Goal: Task Accomplishment & Management: Use online tool/utility

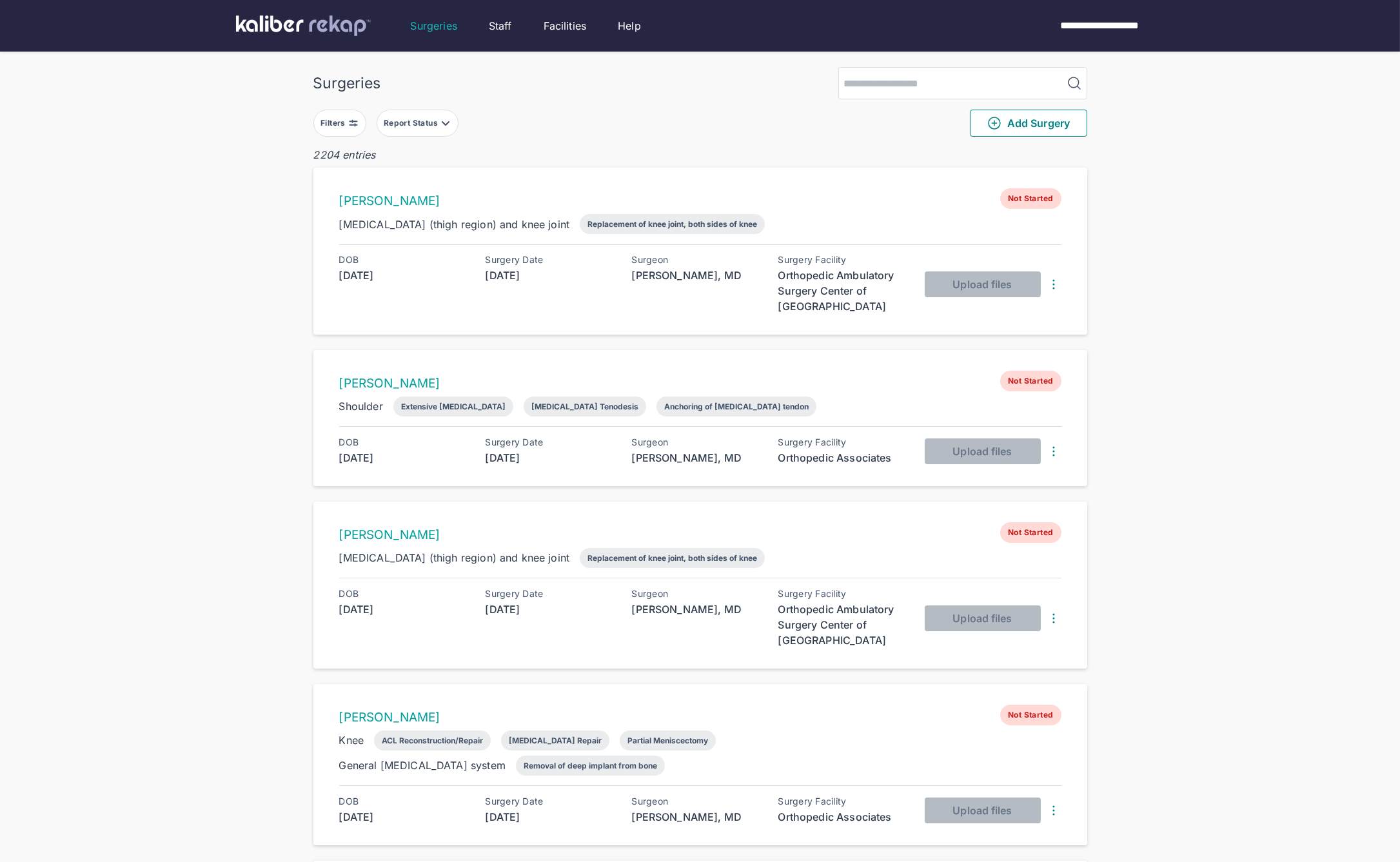
click at [344, 120] on div "Filters" at bounding box center [335, 122] width 27 height 10
drag, startPoint x: 365, startPoint y: 266, endPoint x: 363, endPoint y: 277, distance: 11.2
click at [365, 266] on label "Surgery Date" at bounding box center [411, 261] width 176 height 10
click at [363, 276] on div "Navigate forward to interact with the calendar and select a date. Press the que…" at bounding box center [411, 286] width 176 height 32
click at [384, 291] on input "text" at bounding box center [367, 286] width 75 height 16
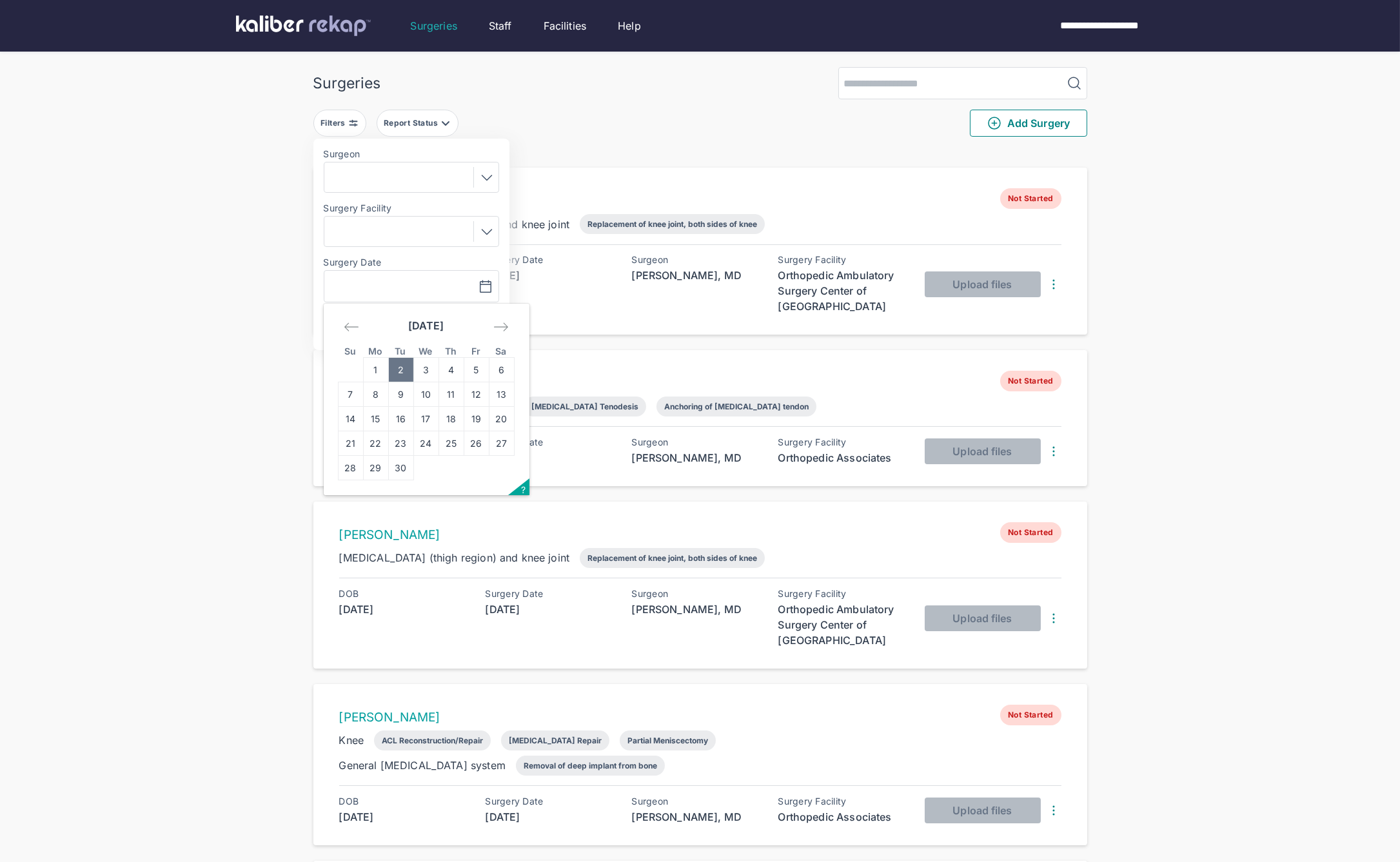
click at [397, 365] on td "2" at bounding box center [401, 369] width 26 height 25
type input "**********"
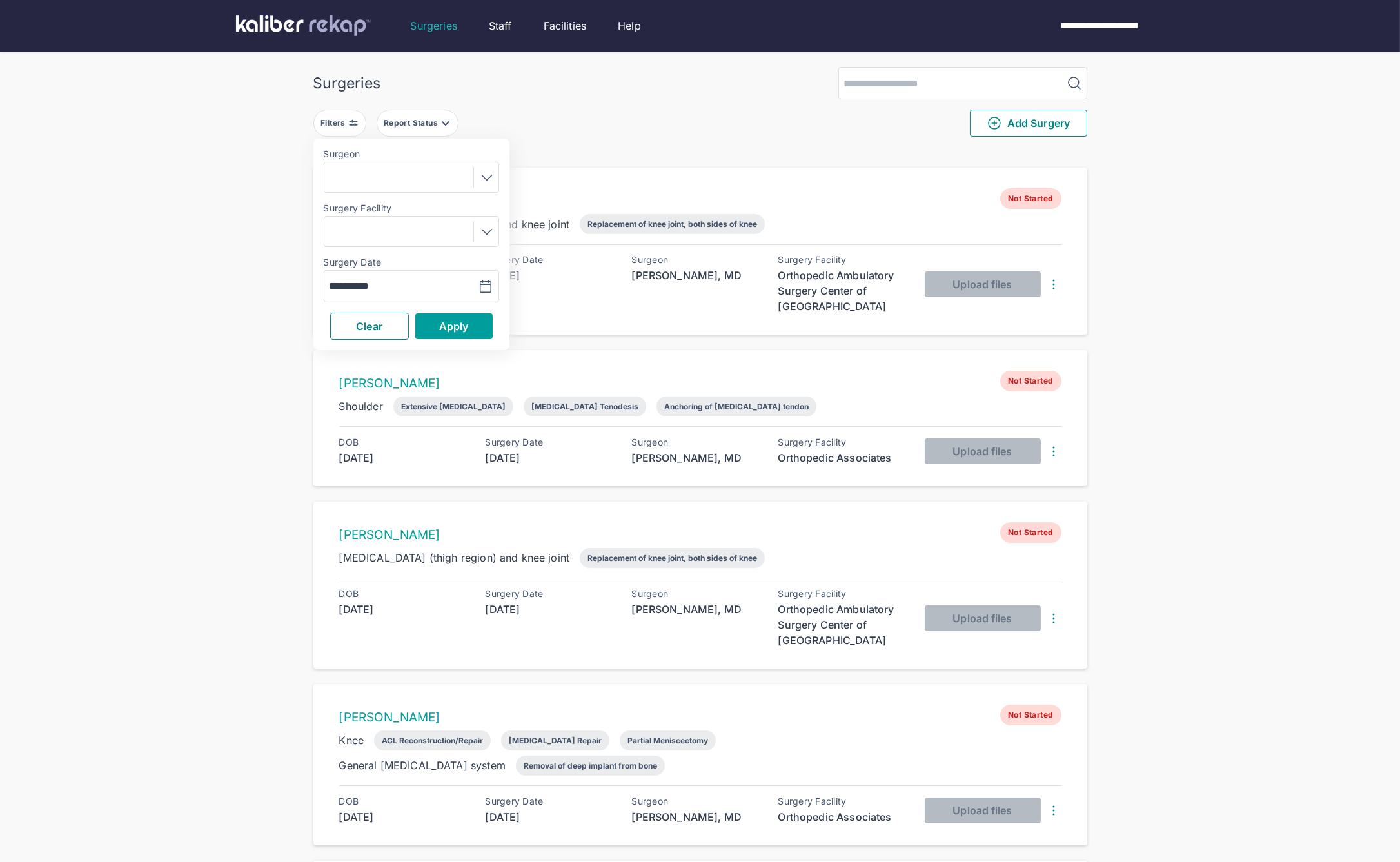
click at [454, 326] on span "Apply" at bounding box center [454, 326] width 29 height 13
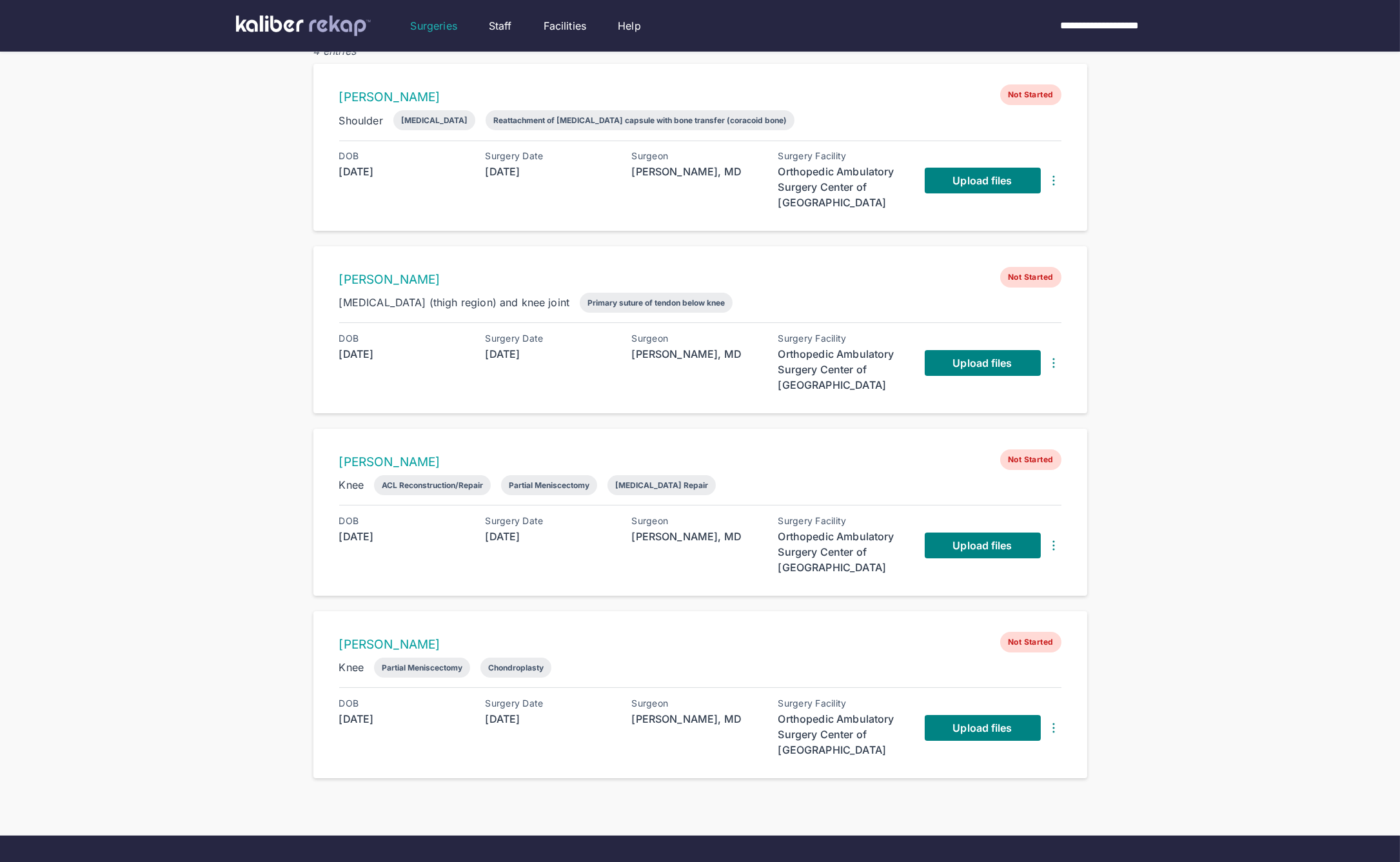
scroll to position [25, 0]
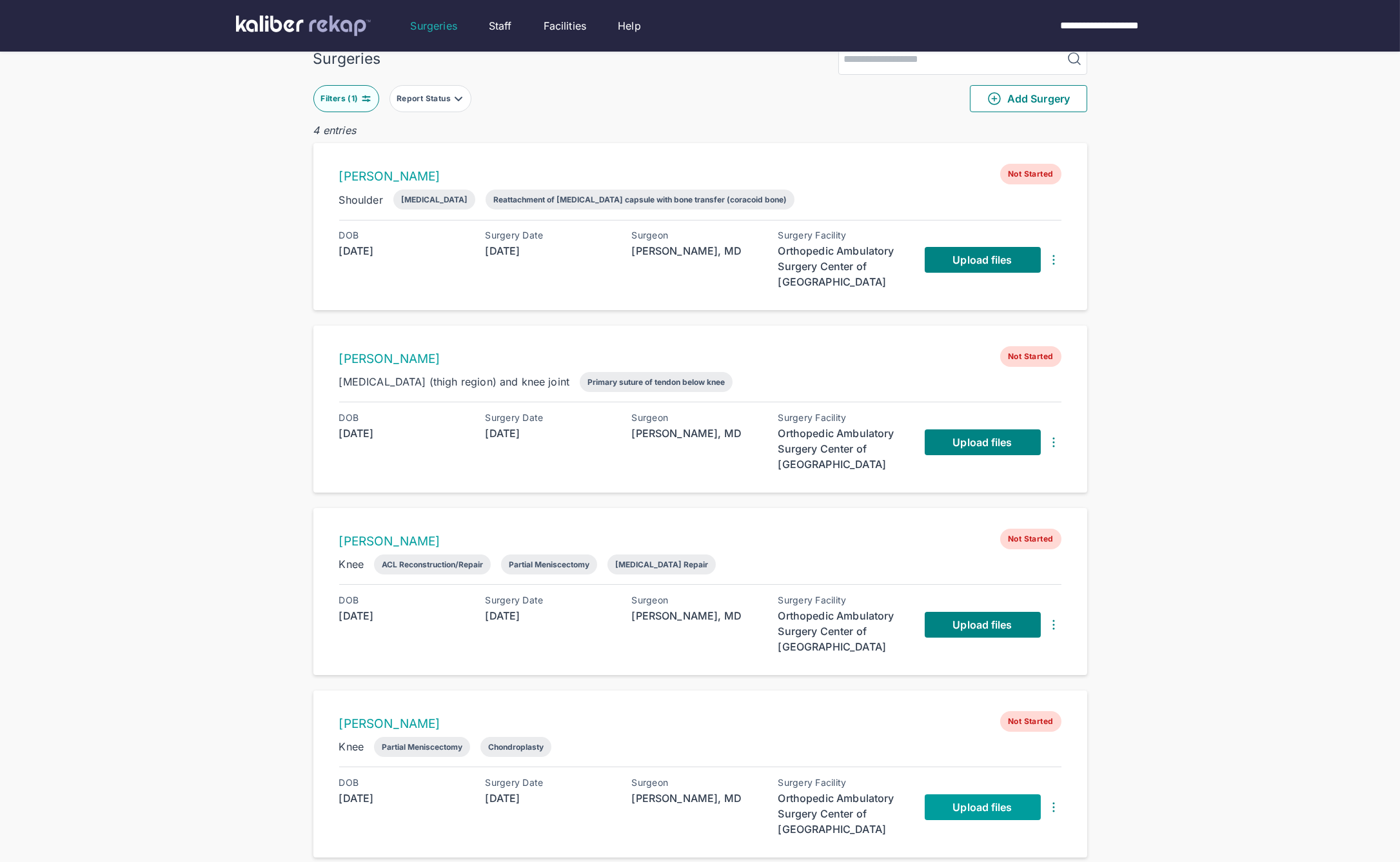
click at [953, 802] on span "Upload files" at bounding box center [982, 807] width 59 height 13
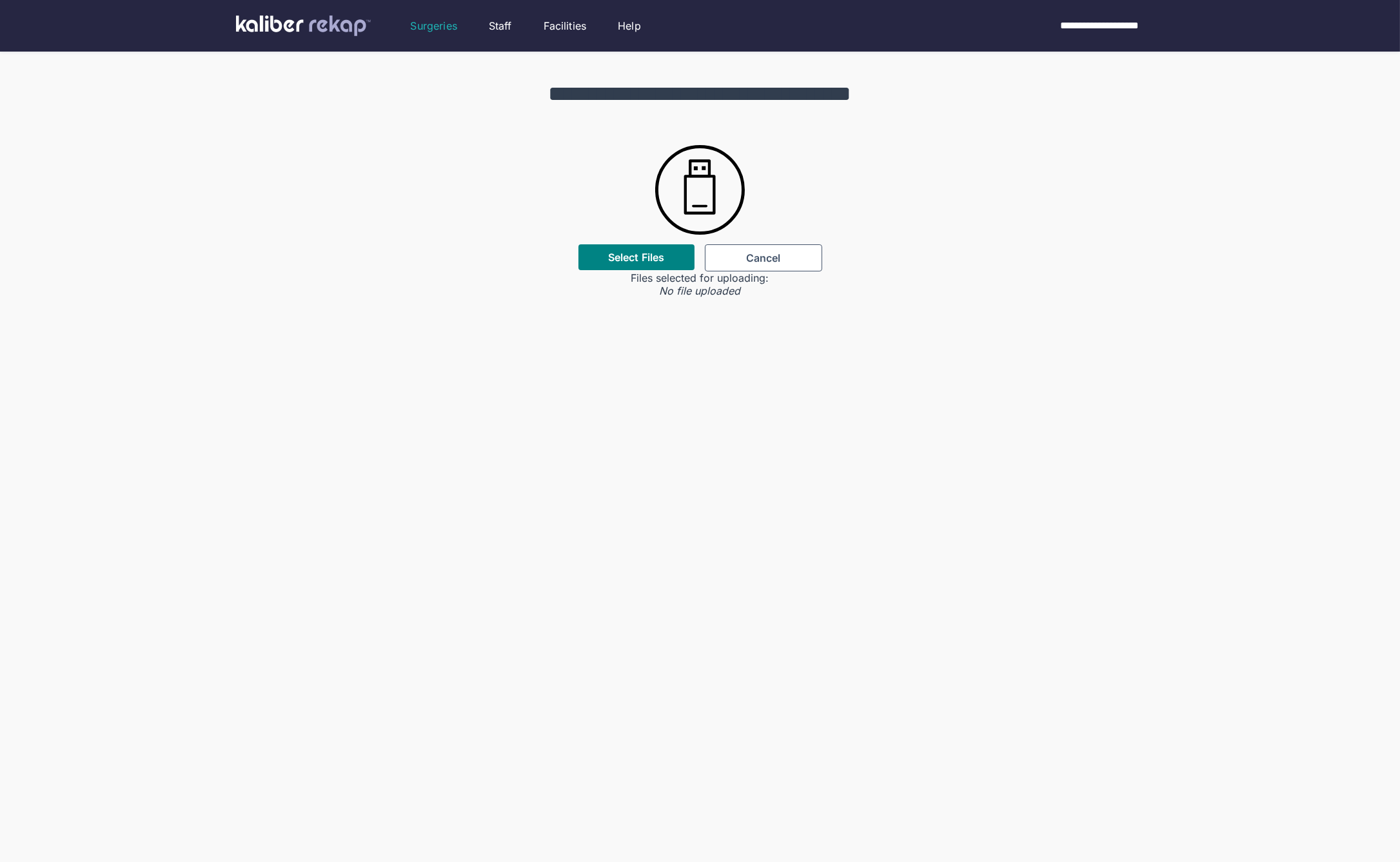
click at [667, 272] on div "Files selected for uploading:" at bounding box center [700, 278] width 138 height 13
click at [670, 256] on div "Select Files" at bounding box center [636, 257] width 116 height 26
click at [661, 260] on label "Select Files" at bounding box center [636, 257] width 56 height 13
click at [0, 0] on input "Select Files" at bounding box center [0, 0] width 0 height 0
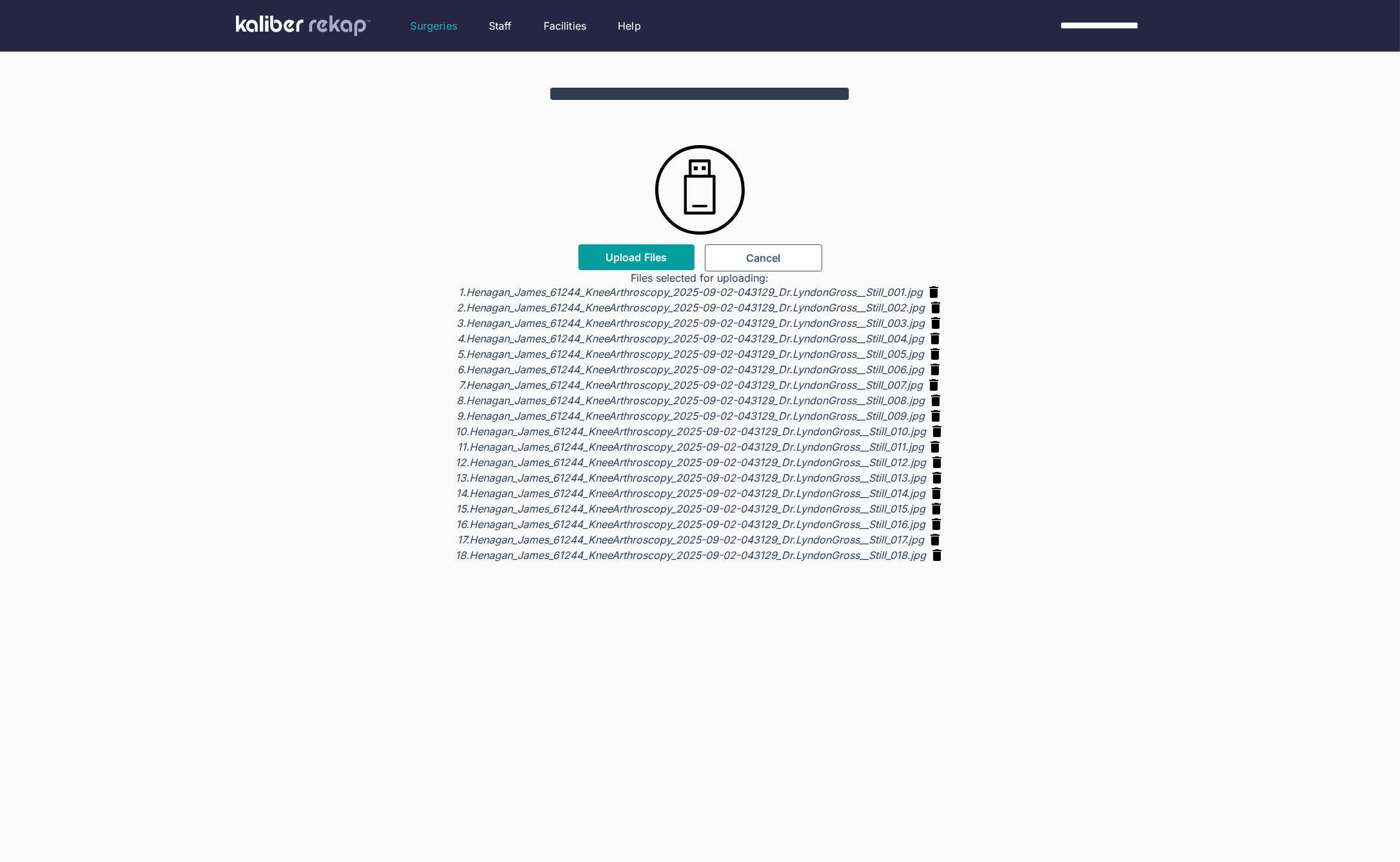
click at [662, 255] on span "Upload Files" at bounding box center [636, 257] width 61 height 13
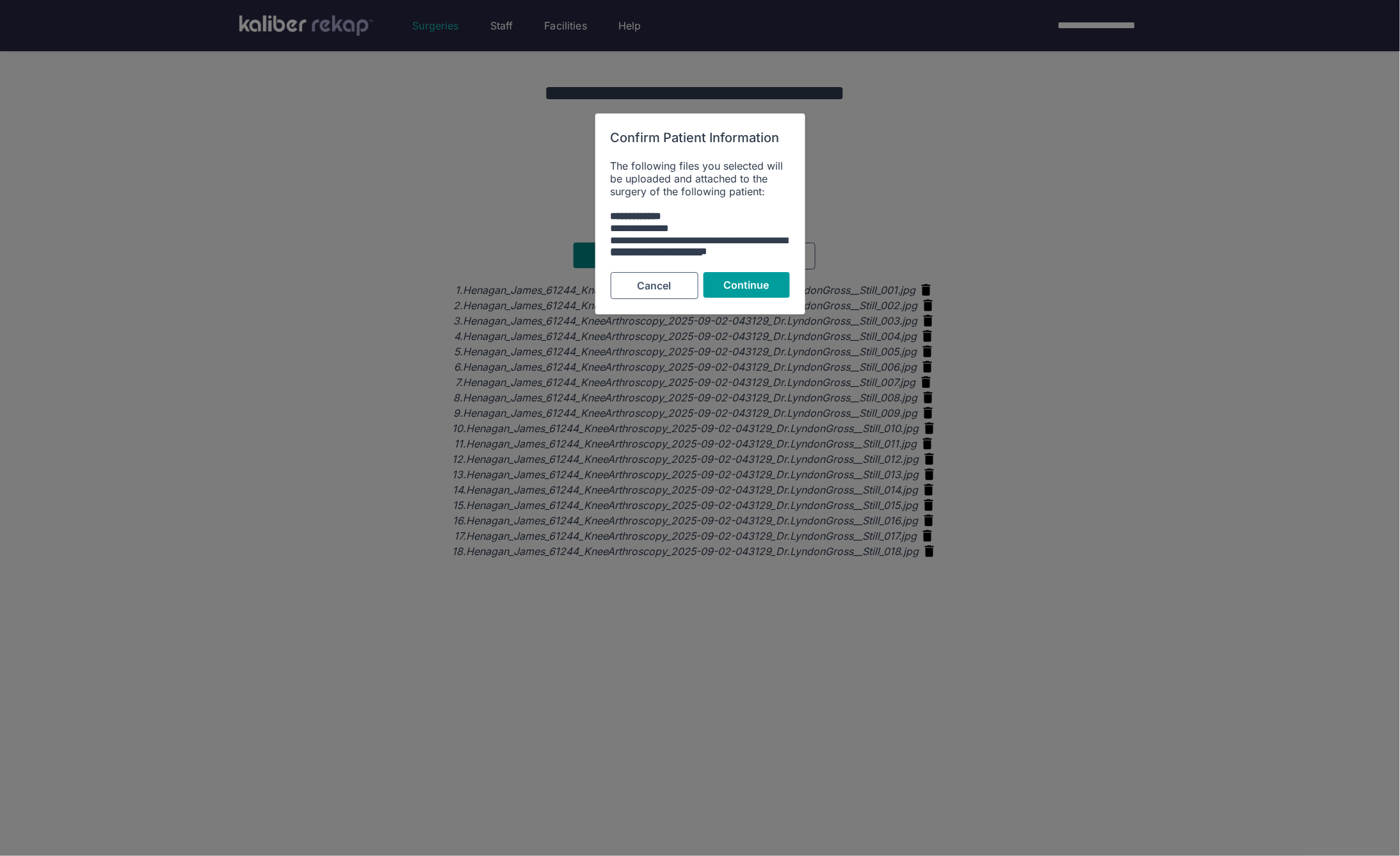
click at [725, 280] on span "Continue" at bounding box center [746, 285] width 46 height 13
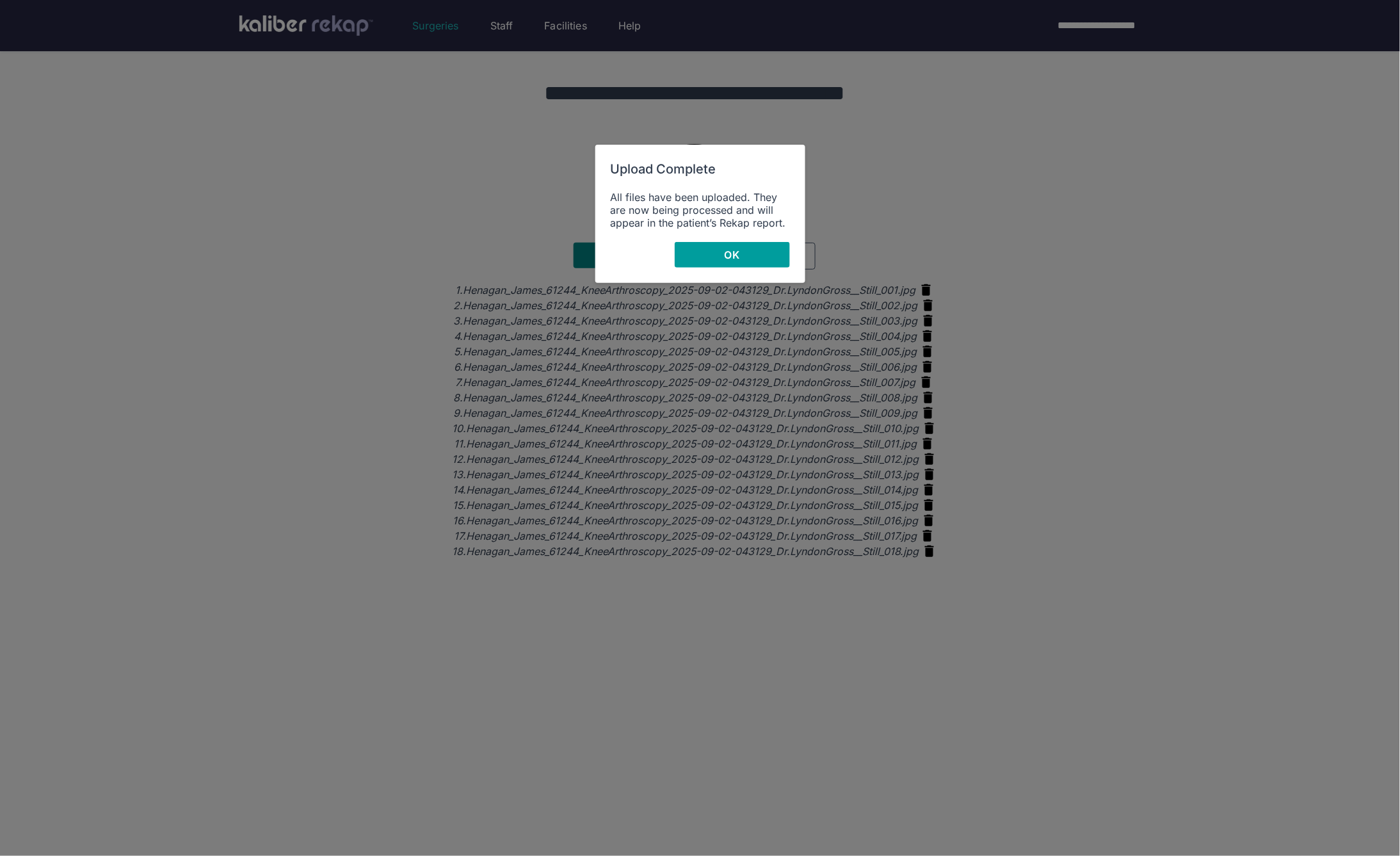
click at [762, 245] on button "OK" at bounding box center [732, 255] width 115 height 25
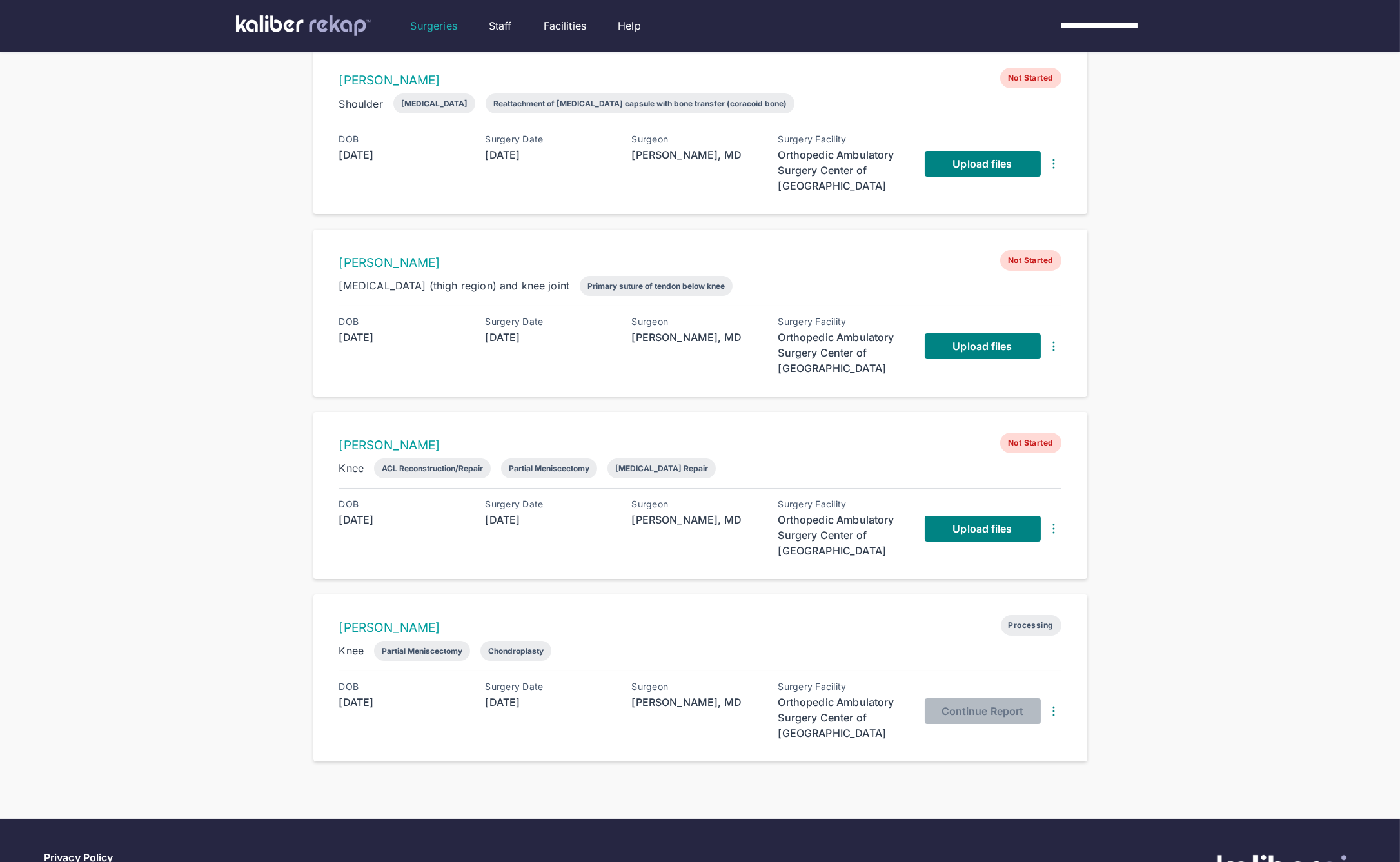
scroll to position [122, 0]
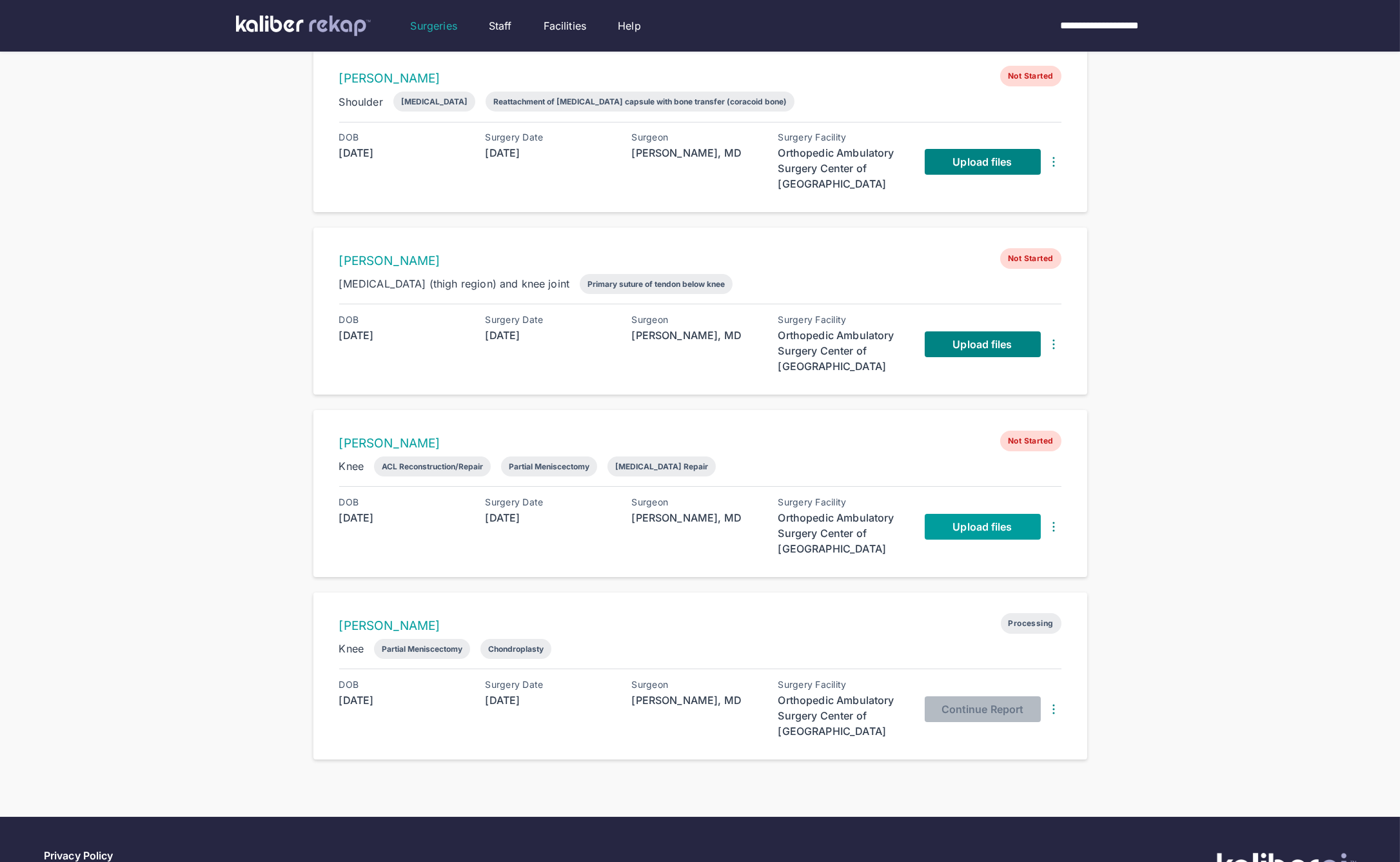
click at [986, 523] on span "Upload files" at bounding box center [982, 527] width 59 height 13
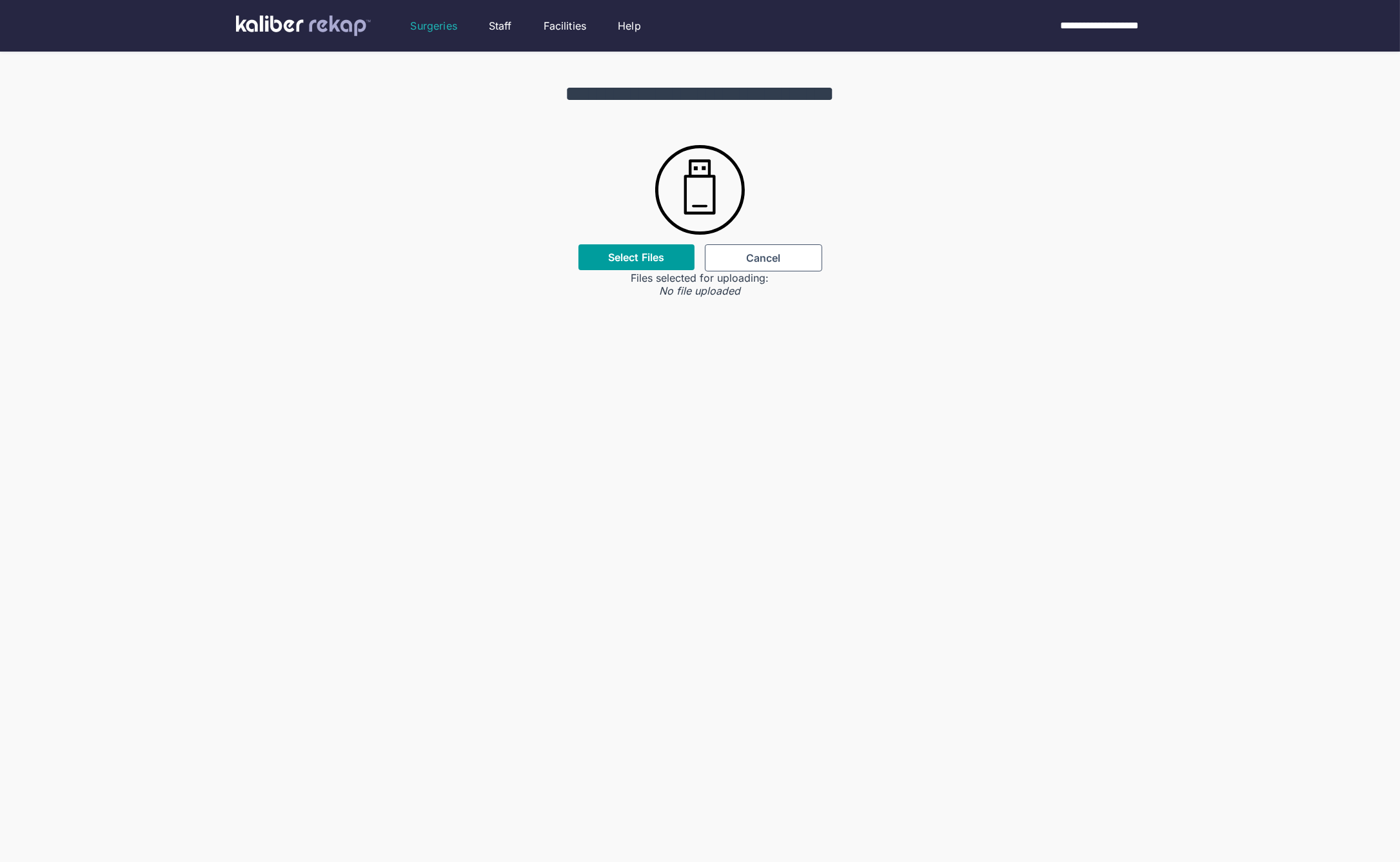
click at [643, 262] on label "Select Files" at bounding box center [636, 257] width 56 height 13
click at [0, 0] on input "Select Files" at bounding box center [0, 0] width 0 height 0
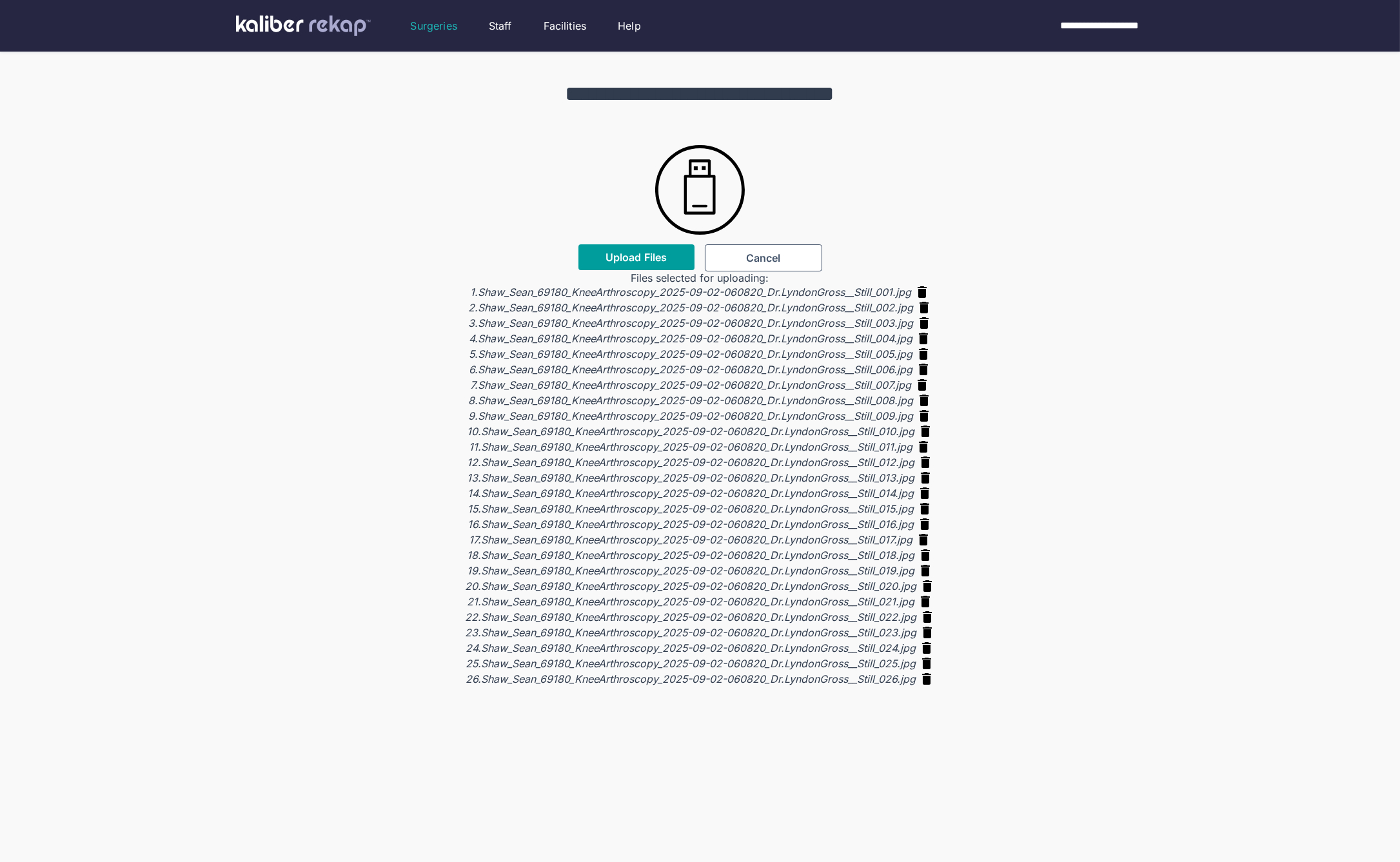
click at [603, 251] on button "Upload Files" at bounding box center [636, 257] width 116 height 26
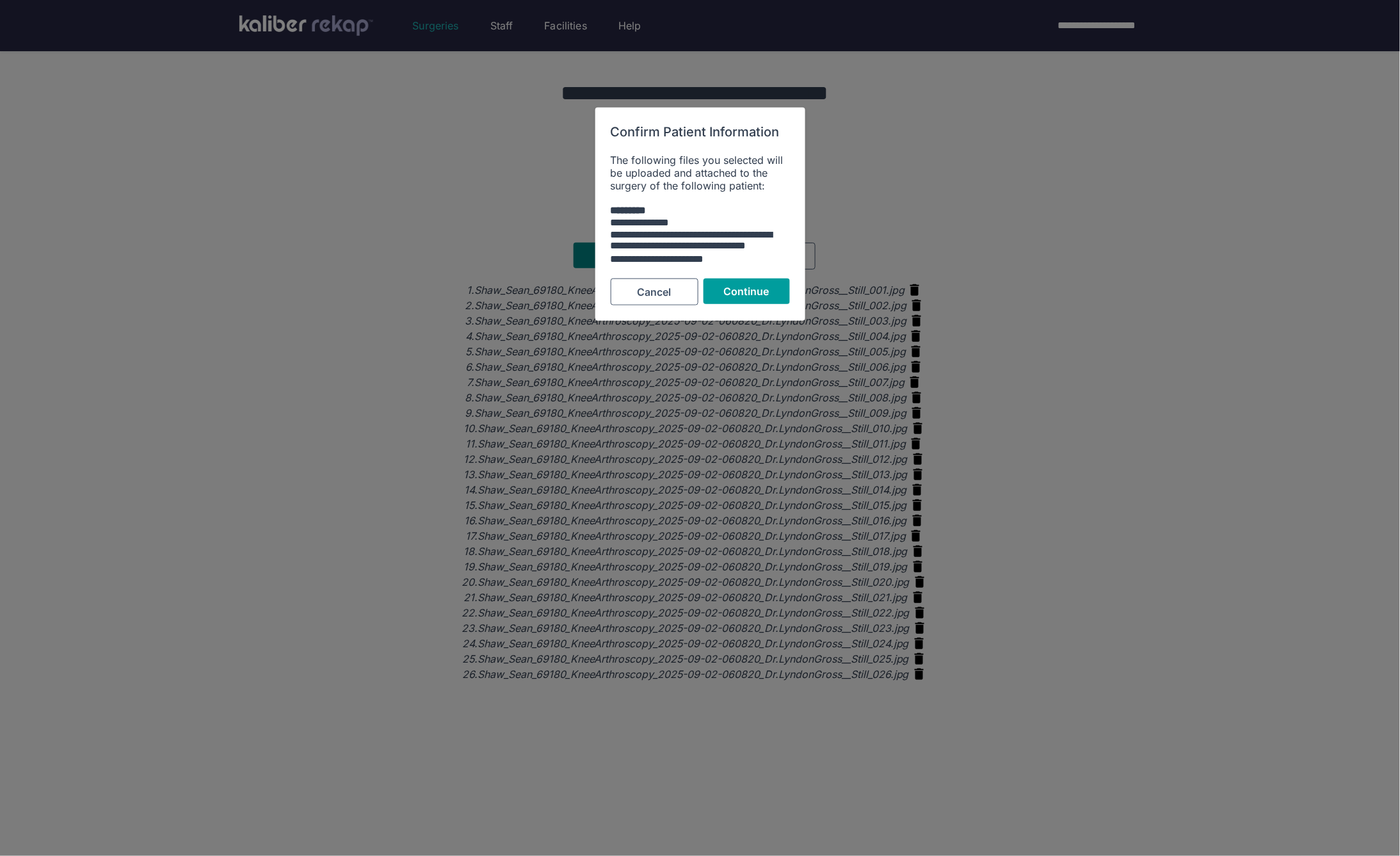
click at [744, 281] on button "Continue" at bounding box center [746, 290] width 86 height 25
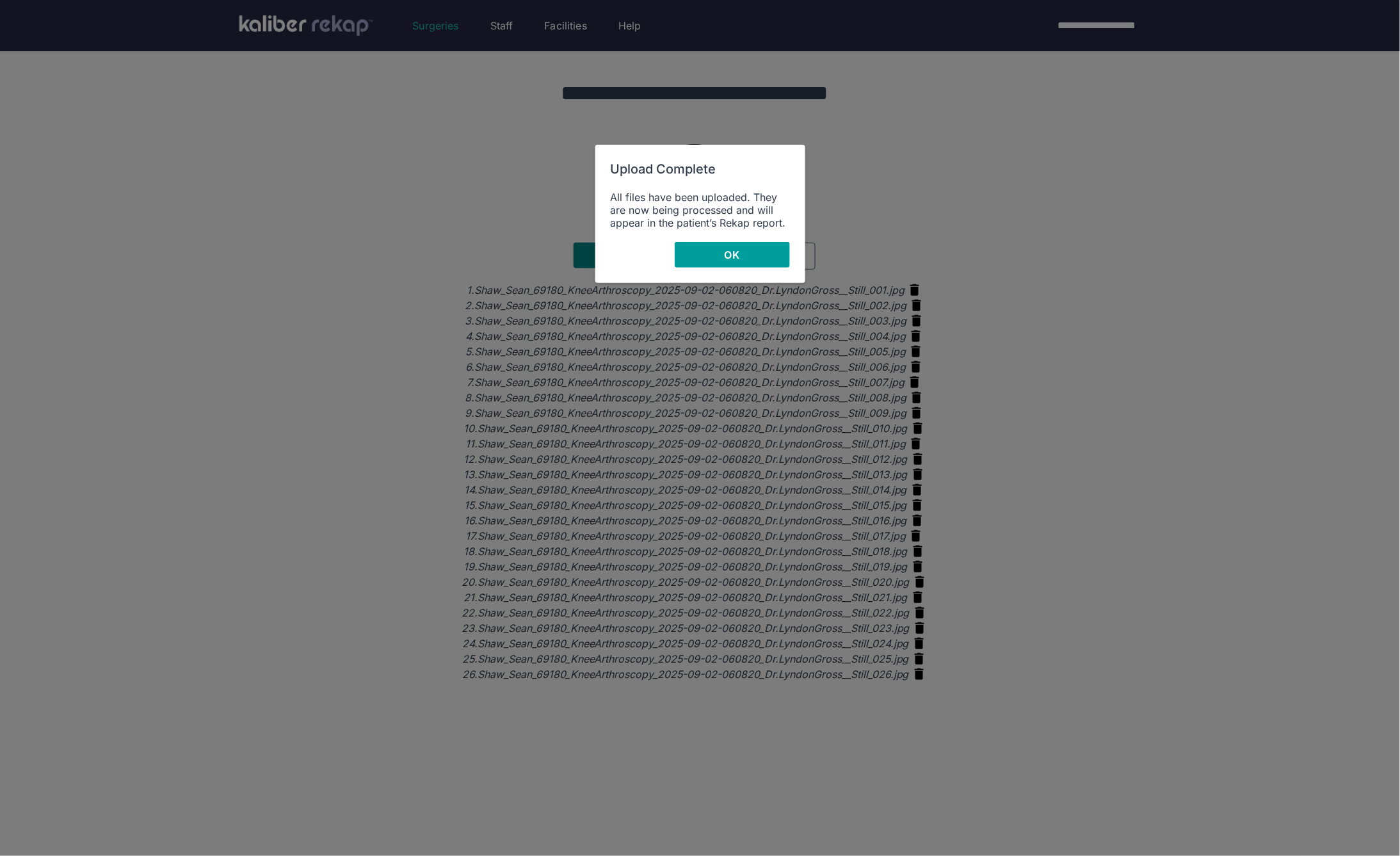
click at [725, 250] on span "OK" at bounding box center [732, 255] width 15 height 13
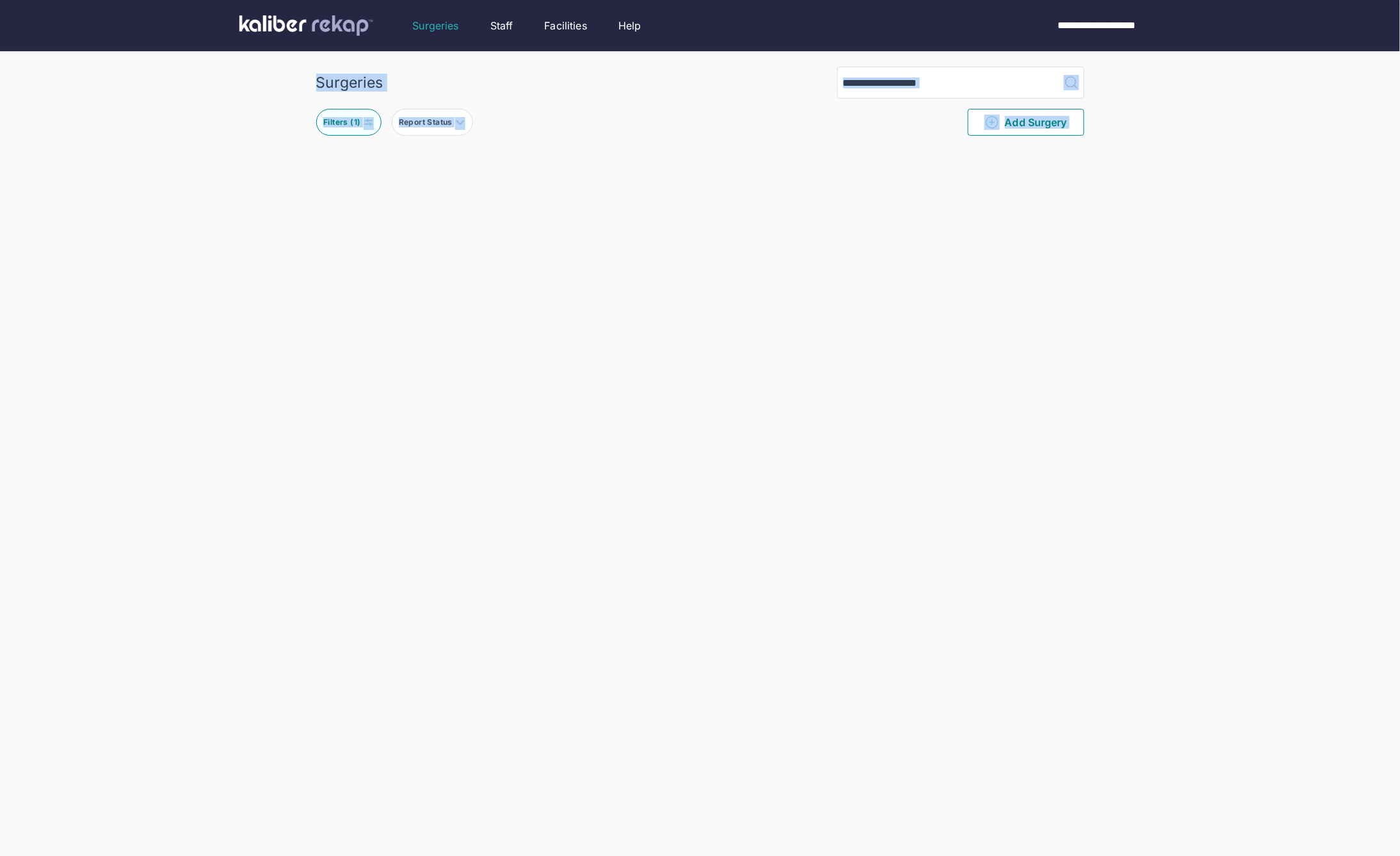
click at [725, 250] on div "Surgeries Filters ( 1 ) Report Status Add Surgery Delete Surgery? The following…" at bounding box center [700, 459] width 1400 height 920
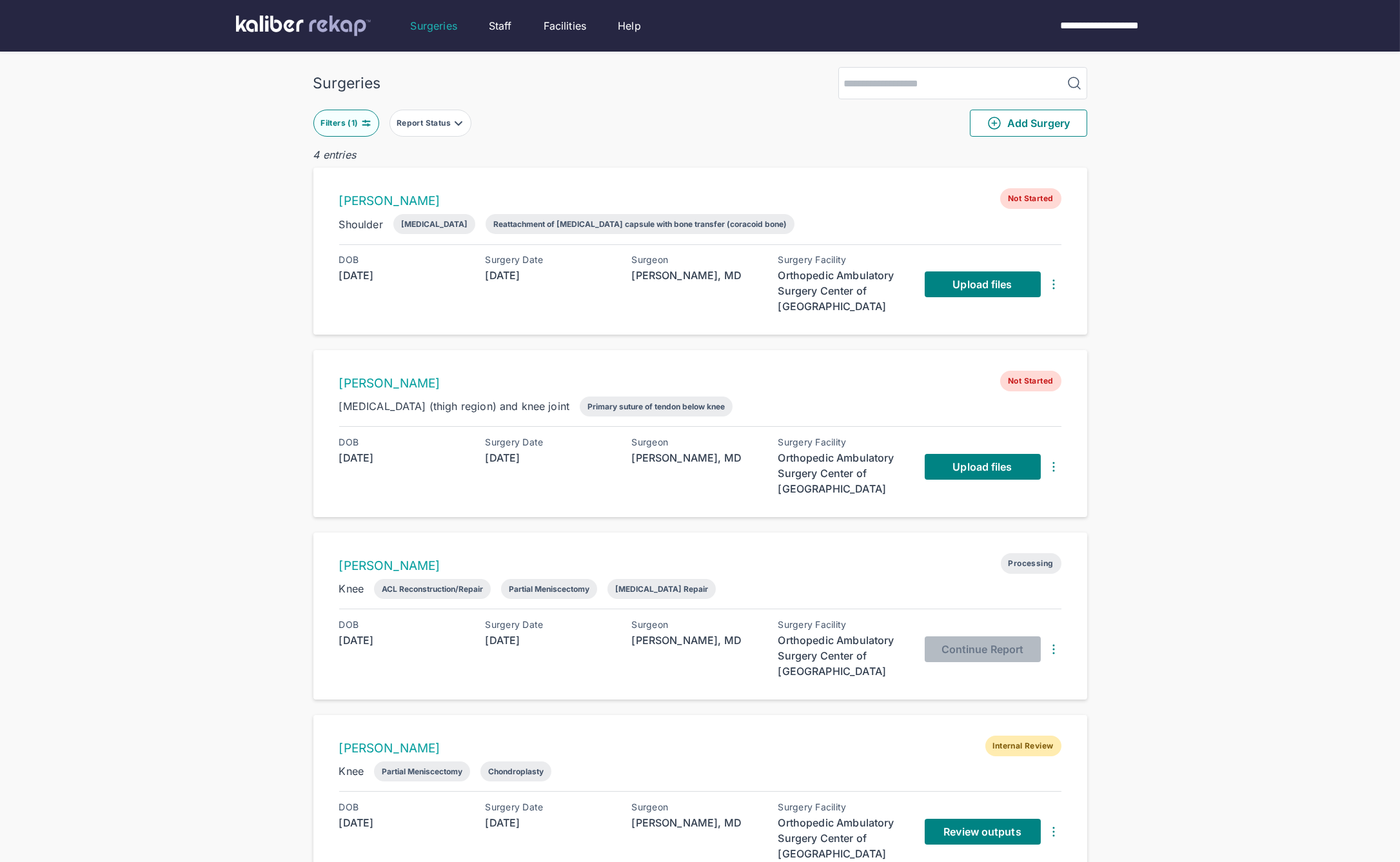
click at [1202, 431] on div "Surgeries Filters ( 1 ) Report Status Add Surgery 4 entries [PERSON_NAME] Not S…" at bounding box center [700, 456] width 1400 height 913
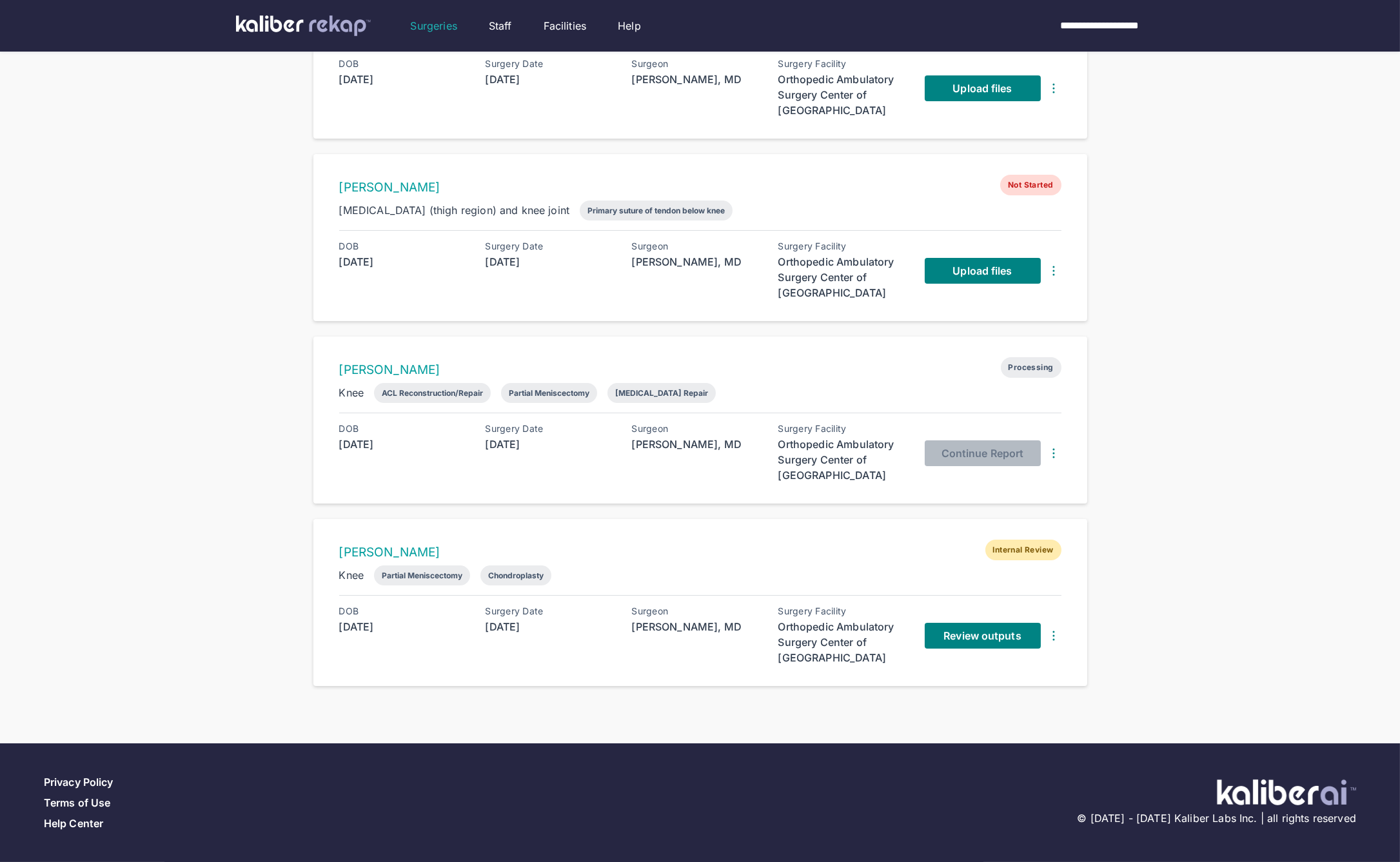
click at [822, 602] on div "[PERSON_NAME] Internal Review Knee Partial Meniscectomy Chondroplasty DOB [DEMO…" at bounding box center [700, 602] width 774 height 167
drag, startPoint x: 880, startPoint y: 557, endPoint x: 927, endPoint y: 598, distance: 62.4
click at [880, 557] on div "[PERSON_NAME] Internal Review" at bounding box center [700, 549] width 722 height 21
click at [953, 629] on span "Review outputs" at bounding box center [982, 635] width 78 height 13
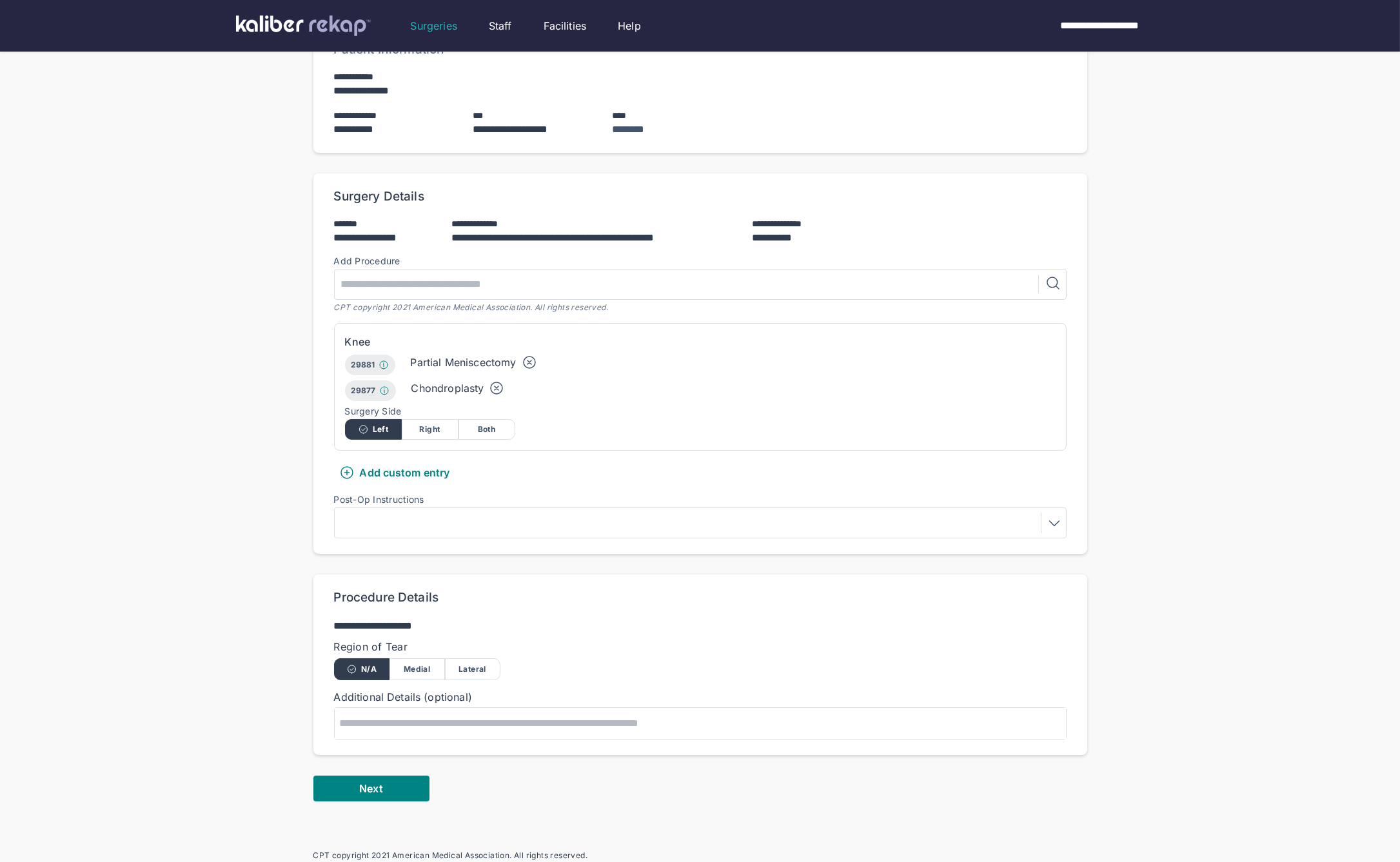
scroll to position [253, 0]
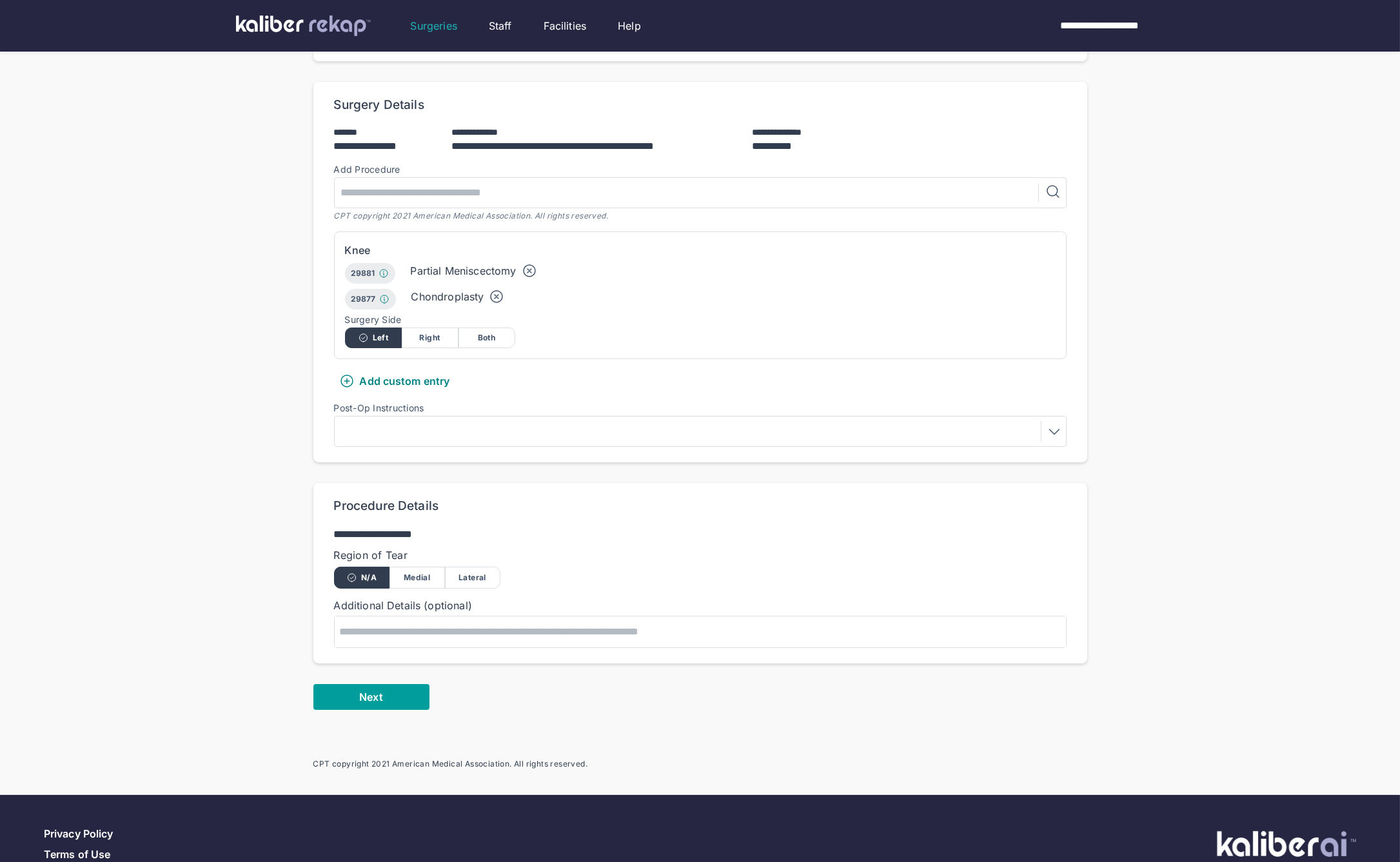
click at [403, 684] on button "Next" at bounding box center [371, 697] width 116 height 26
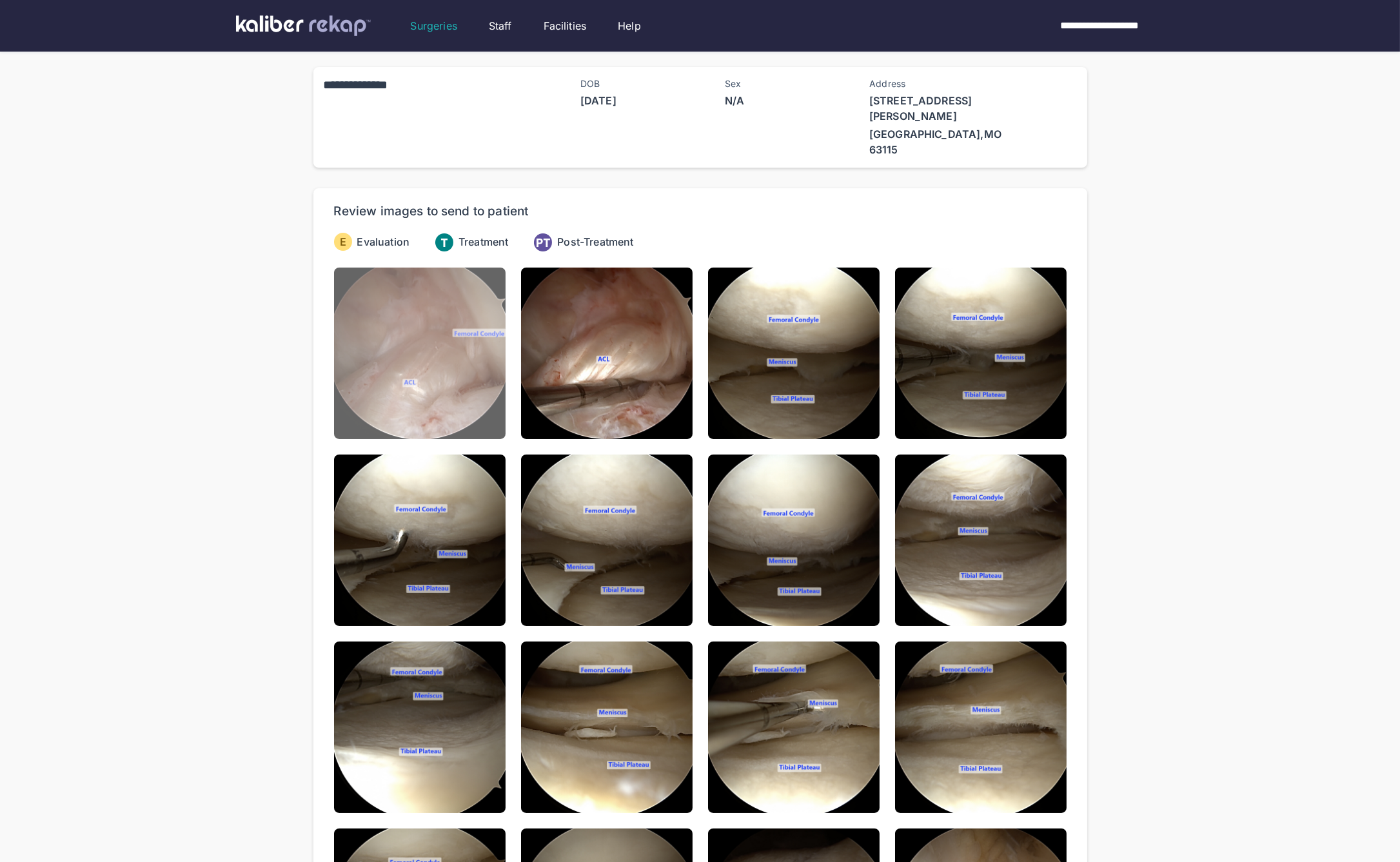
click at [416, 334] on img at bounding box center [420, 354] width 172 height 172
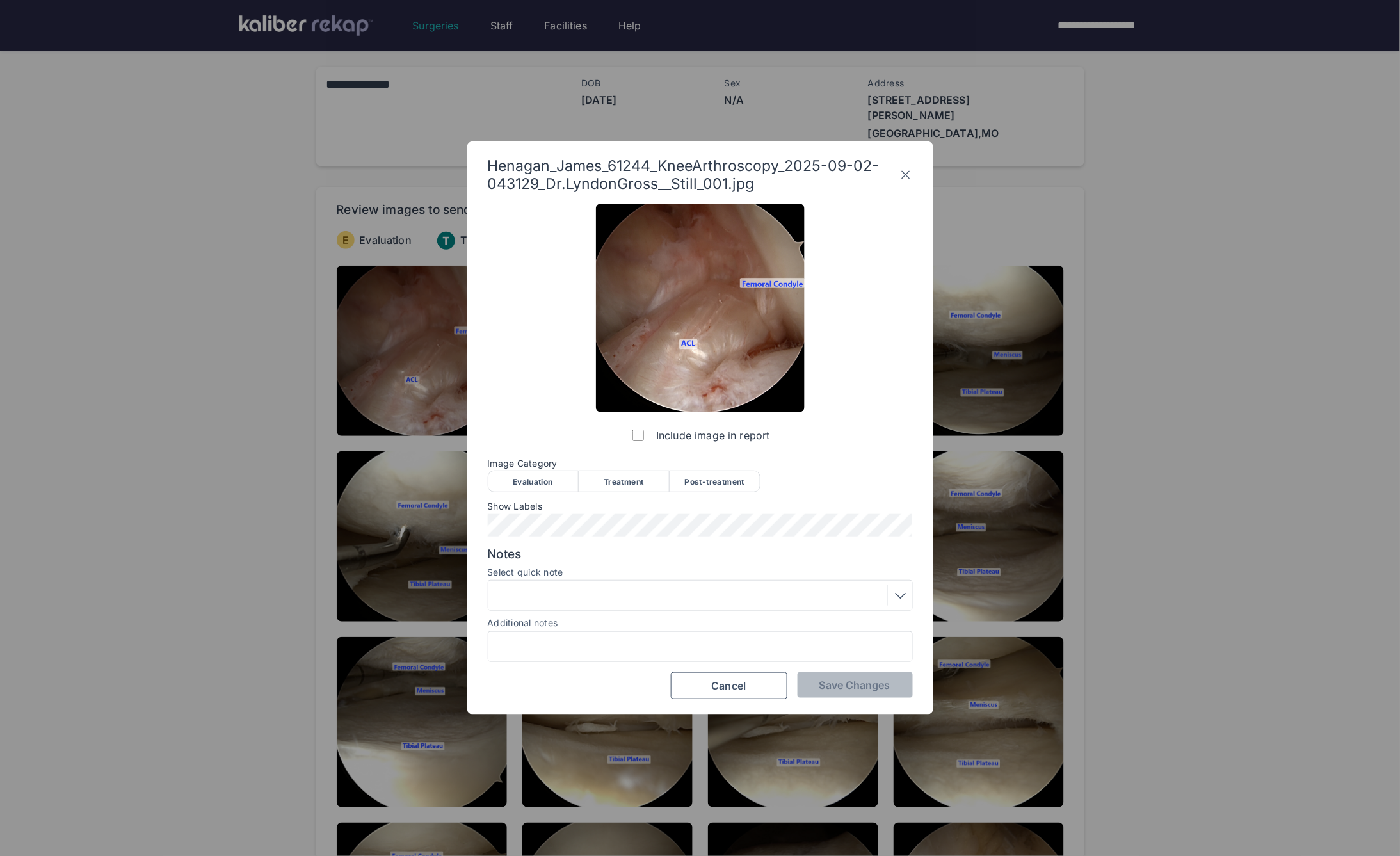
click at [533, 491] on div "Evaluation" at bounding box center [533, 481] width 91 height 22
click at [843, 693] on button "Save Changes" at bounding box center [855, 685] width 115 height 25
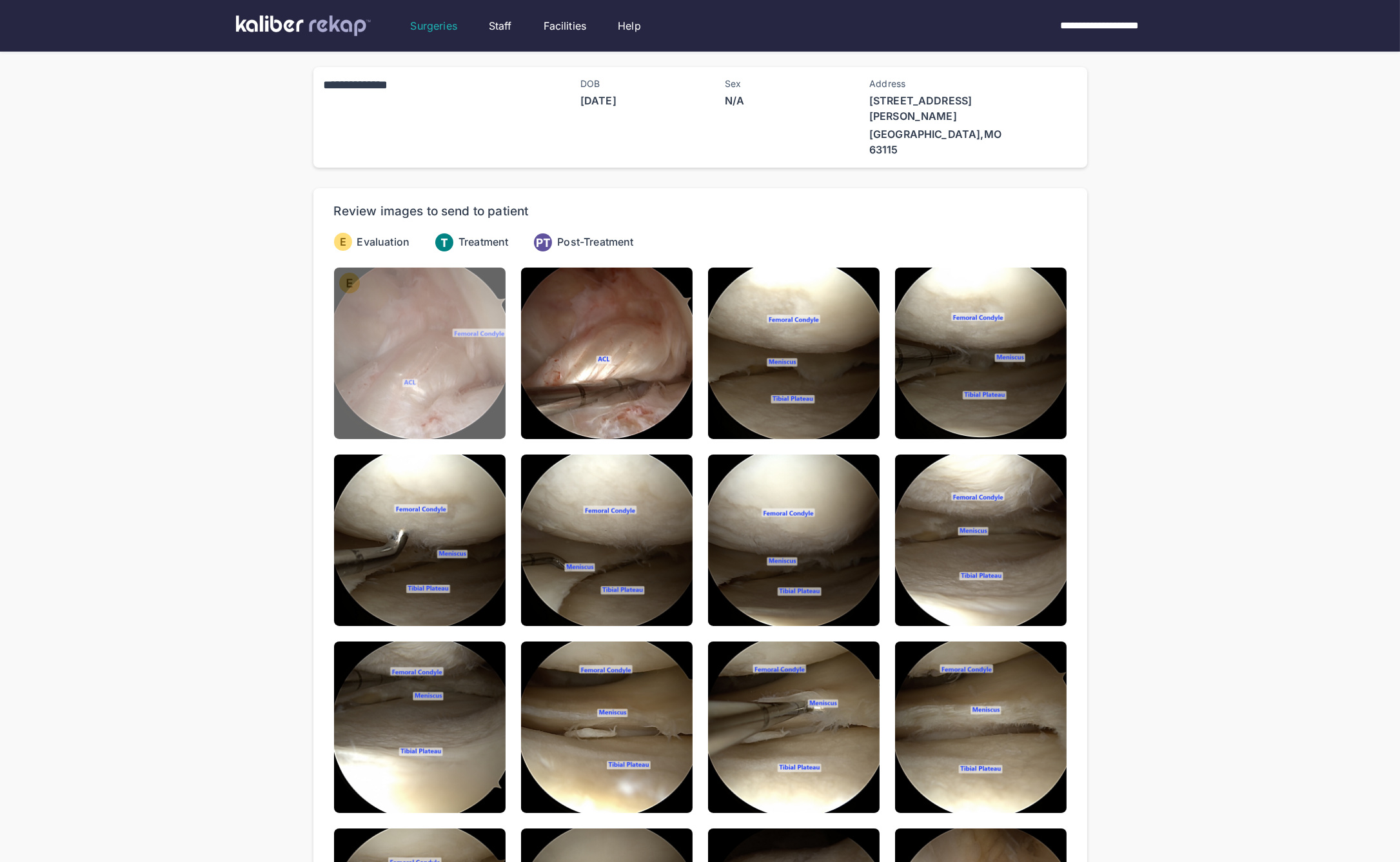
click at [414, 311] on img at bounding box center [420, 354] width 172 height 172
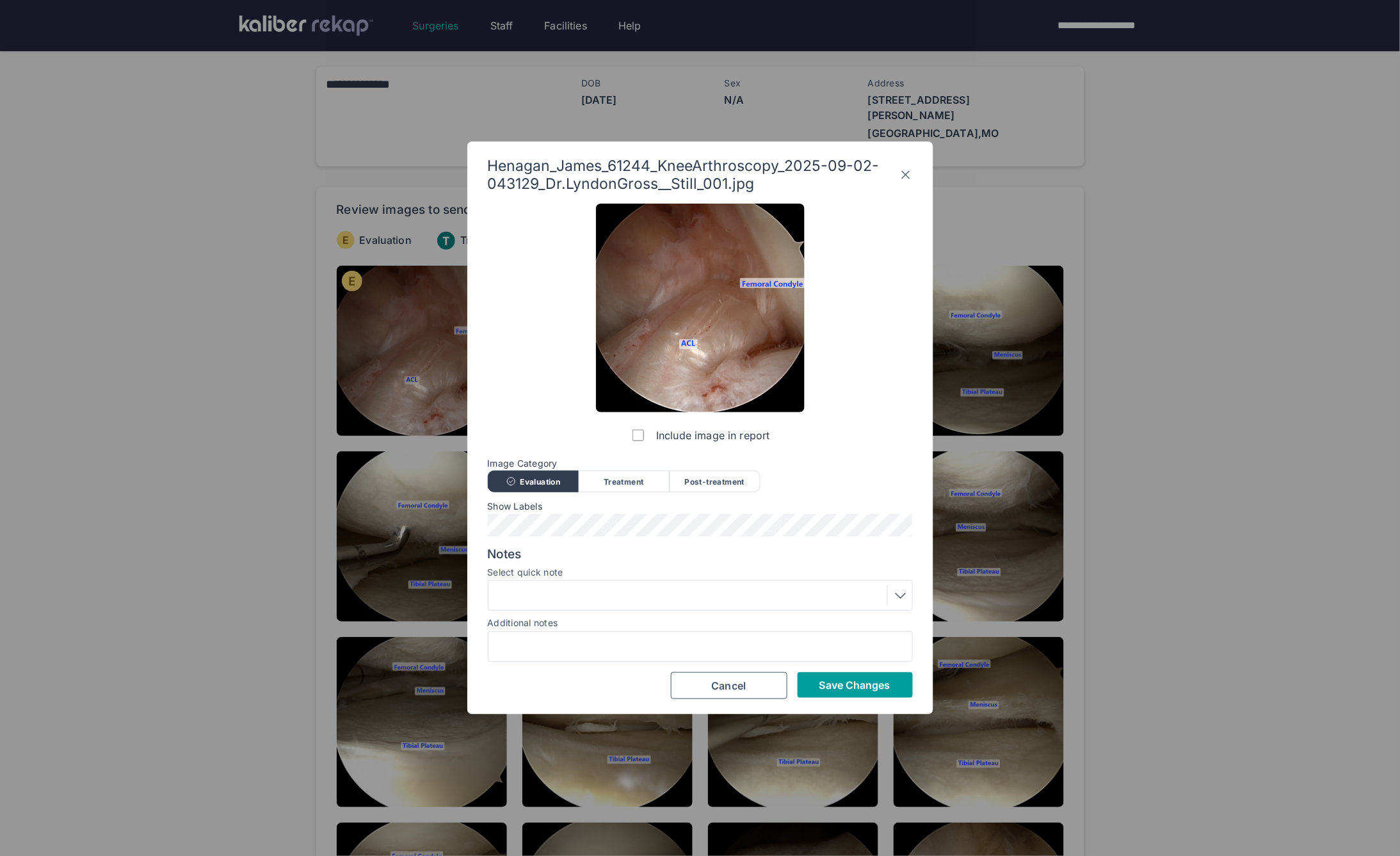
click at [840, 680] on span "Save Changes" at bounding box center [855, 685] width 71 height 13
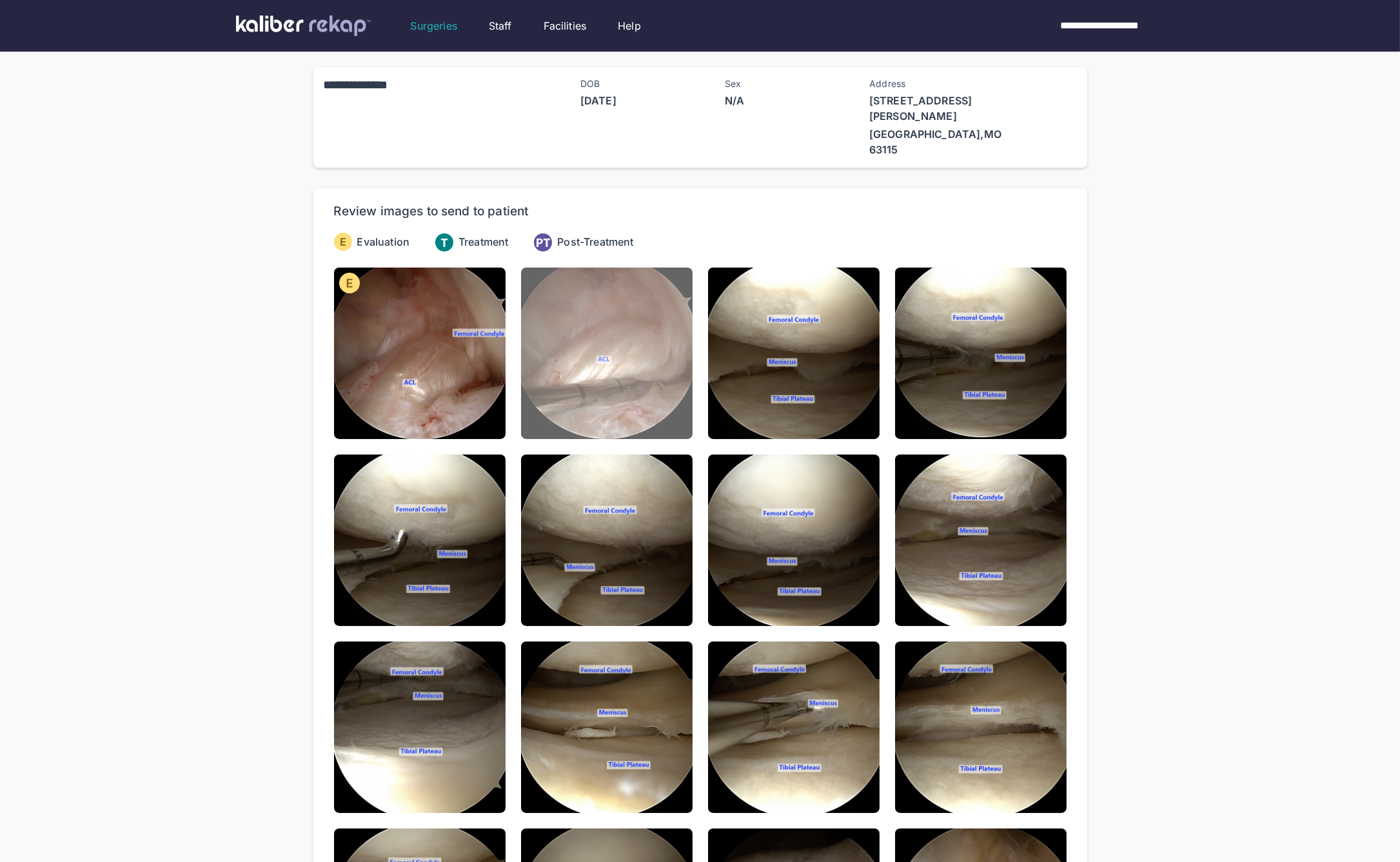
click at [615, 286] on img at bounding box center [607, 354] width 172 height 172
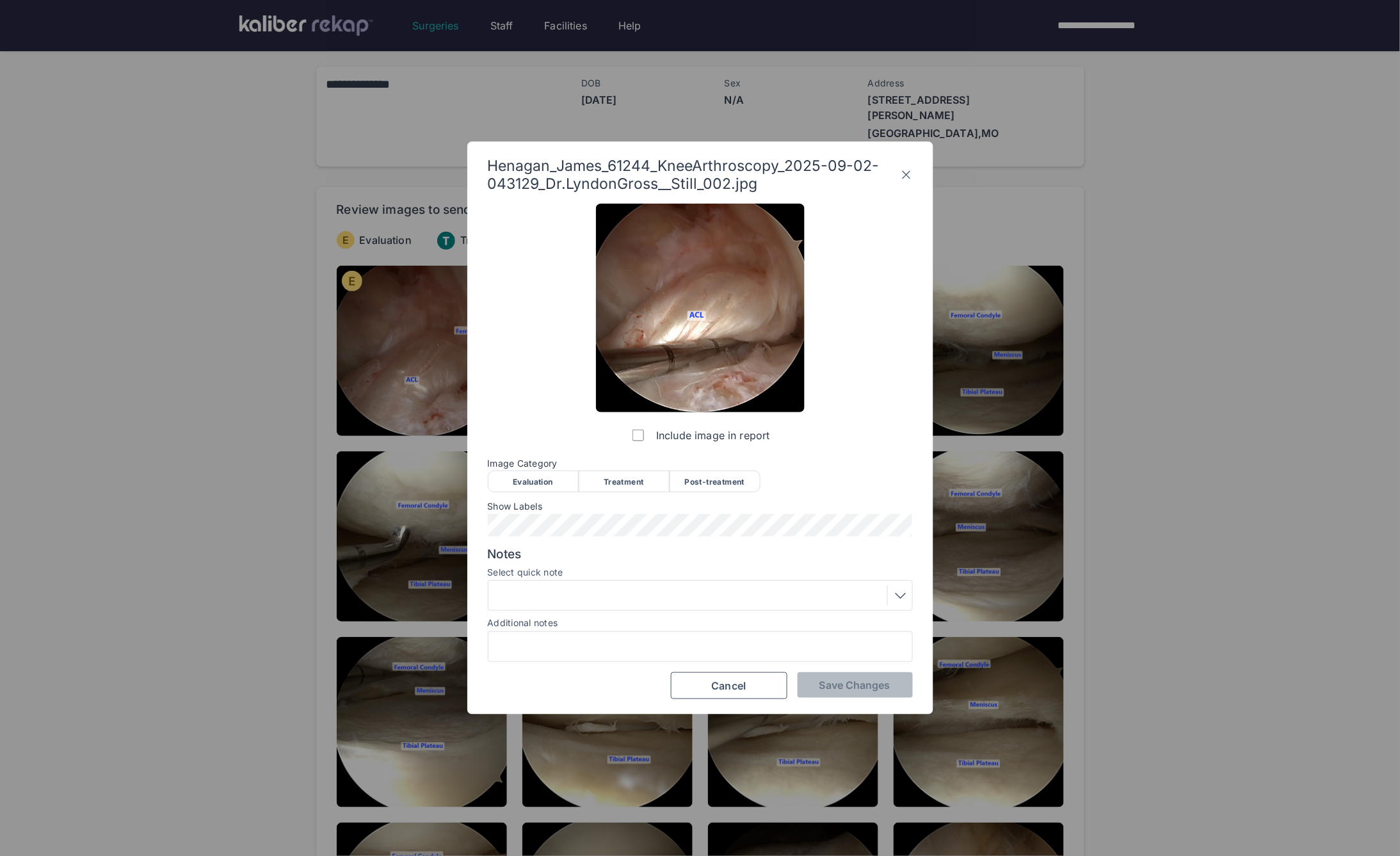
click at [555, 475] on div "Evaluation" at bounding box center [533, 481] width 91 height 22
click at [627, 600] on div at bounding box center [700, 595] width 416 height 21
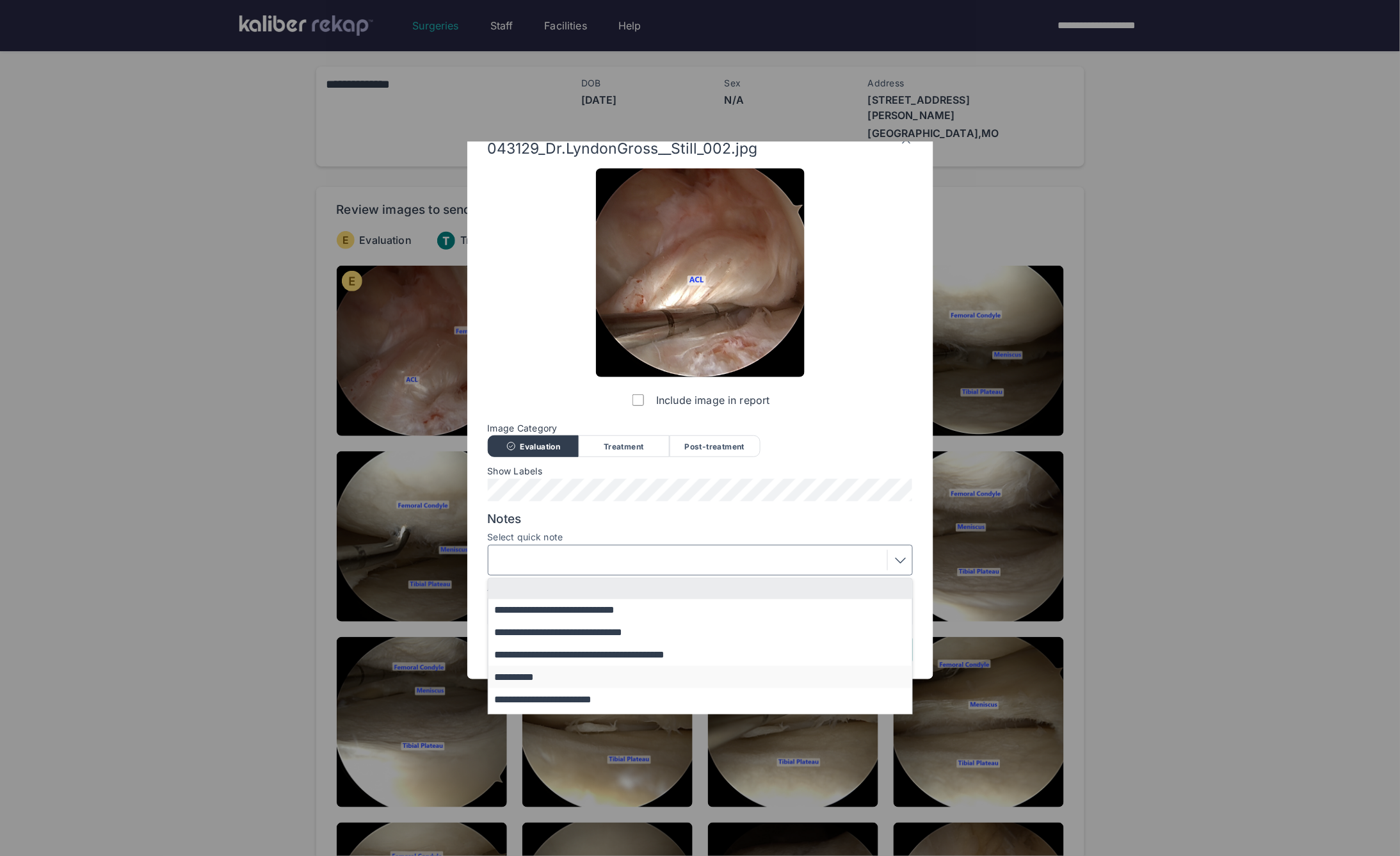
scroll to position [77, 0]
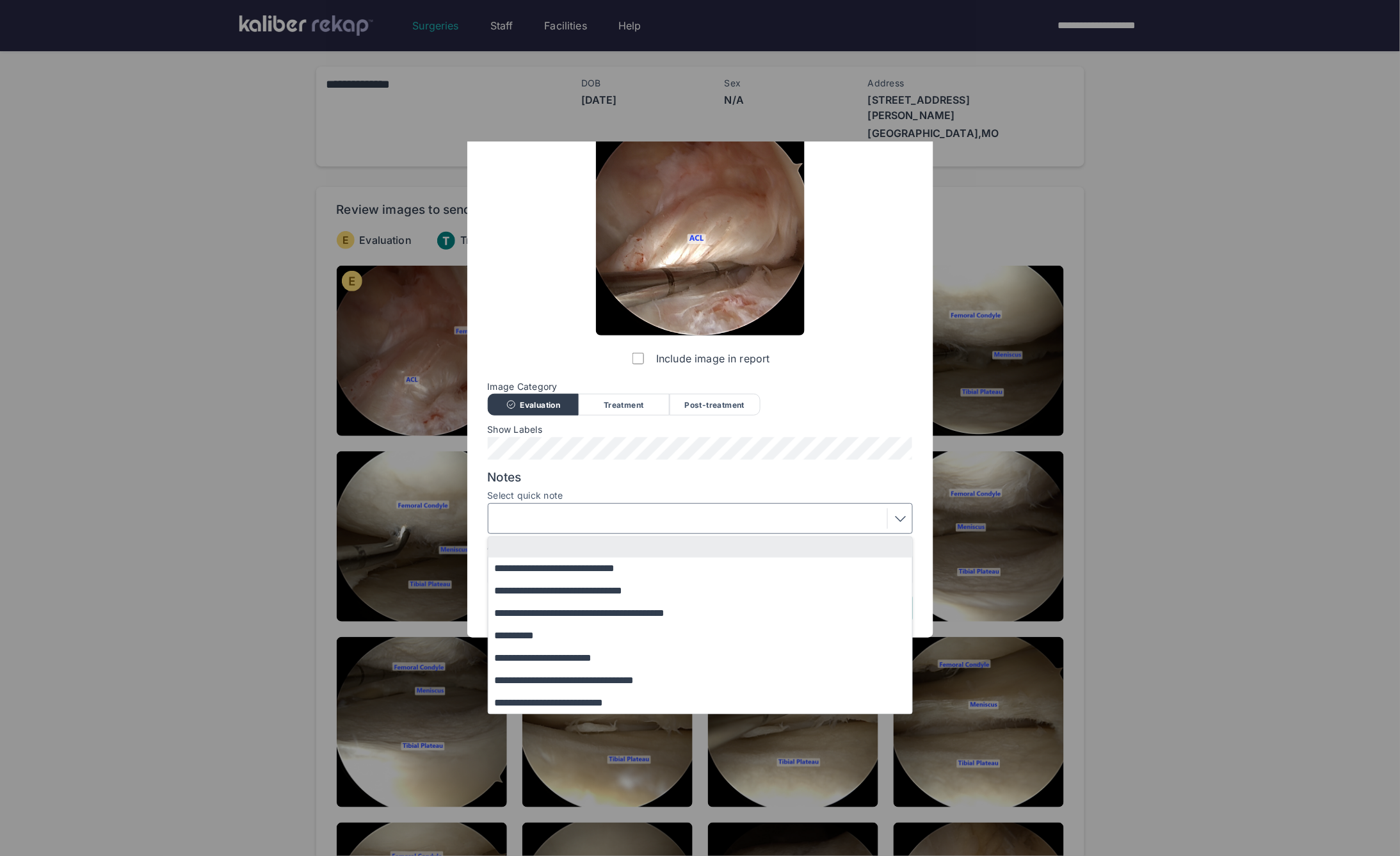
drag, startPoint x: 584, startPoint y: 575, endPoint x: 598, endPoint y: 576, distance: 14.0
click at [585, 575] on button "**********" at bounding box center [706, 568] width 436 height 23
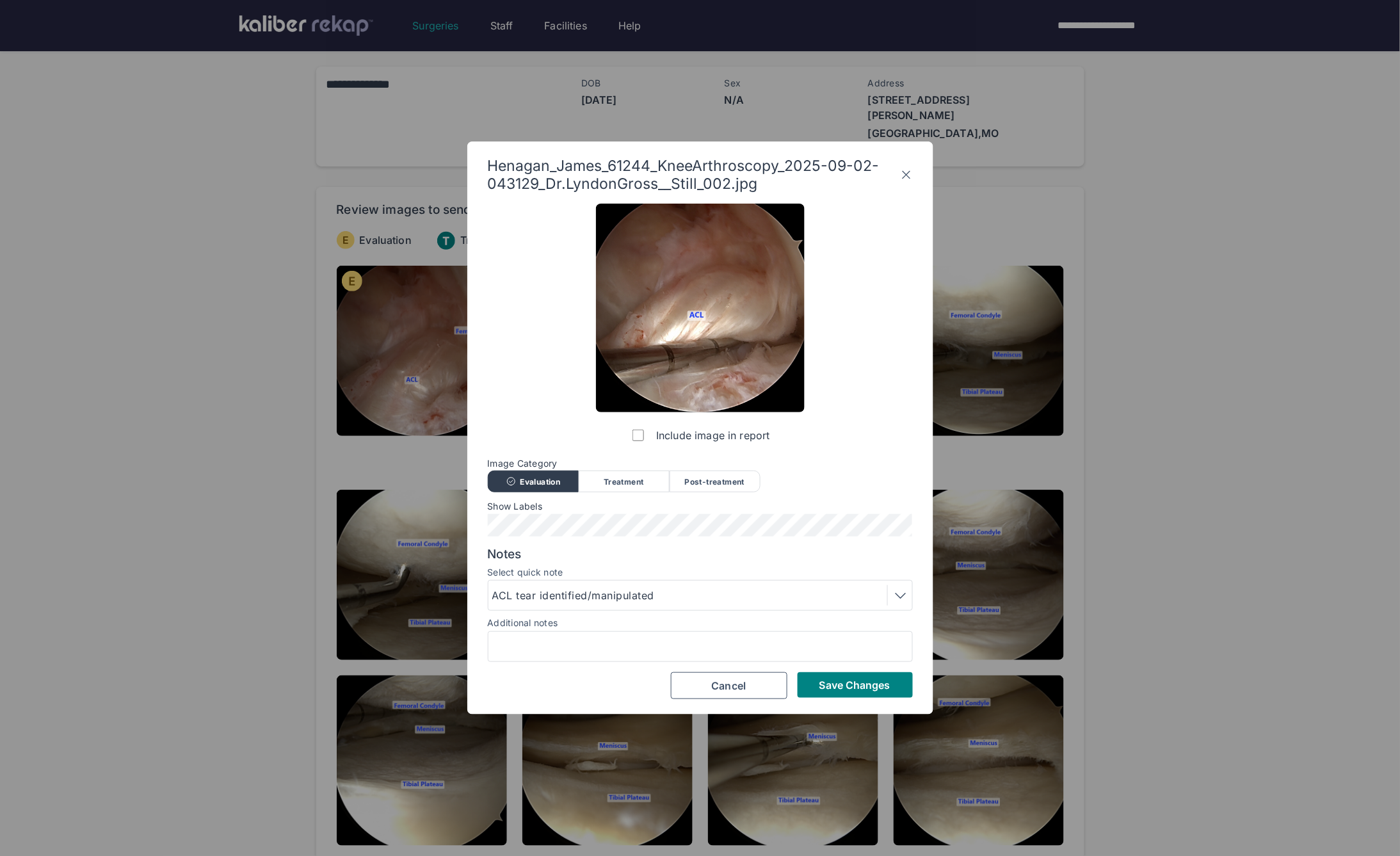
scroll to position [0, 0]
drag, startPoint x: 692, startPoint y: 594, endPoint x: 677, endPoint y: 604, distance: 18.0
click at [692, 594] on div "ACL tear identified/manipulated" at bounding box center [700, 595] width 416 height 21
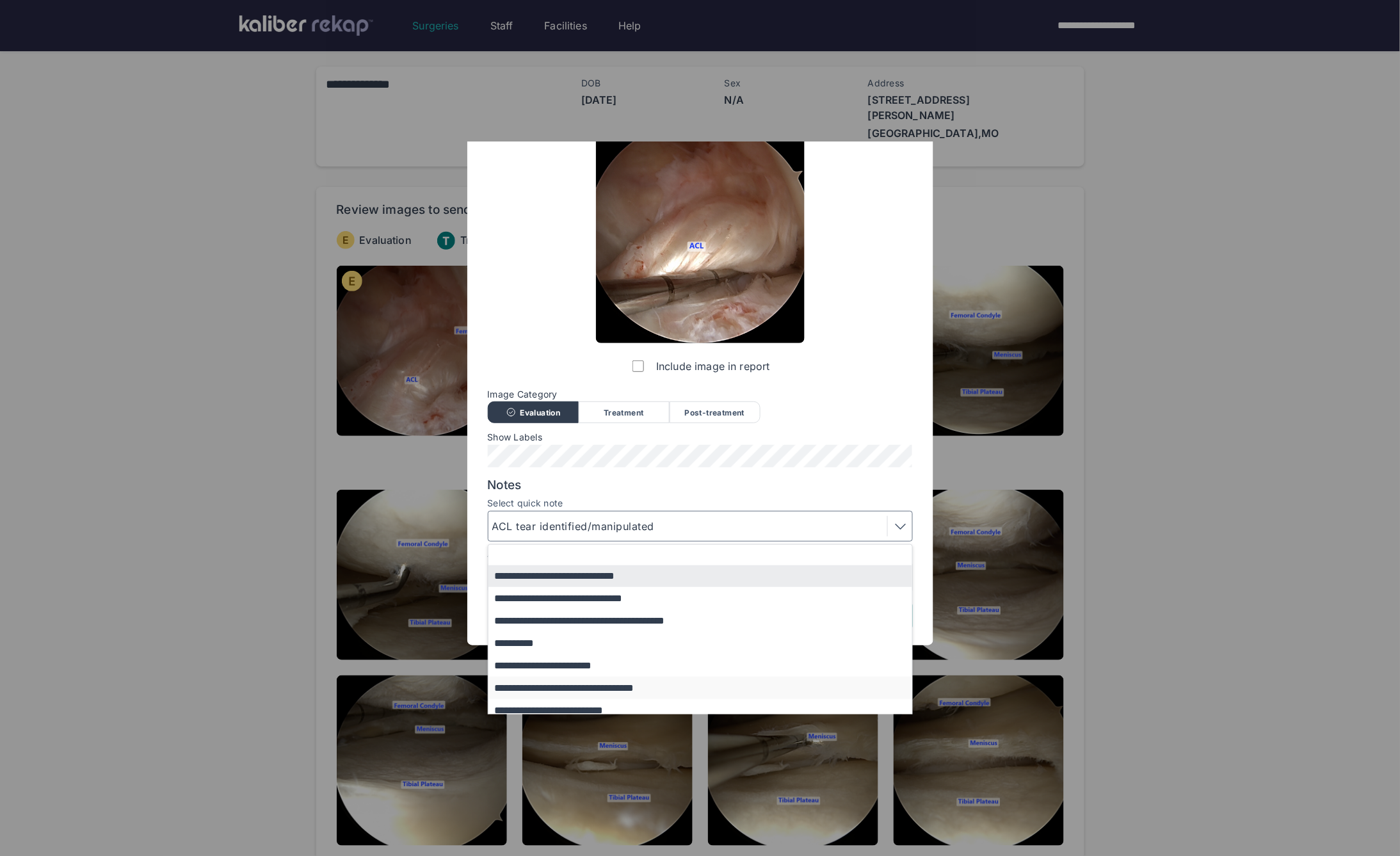
scroll to position [77, 0]
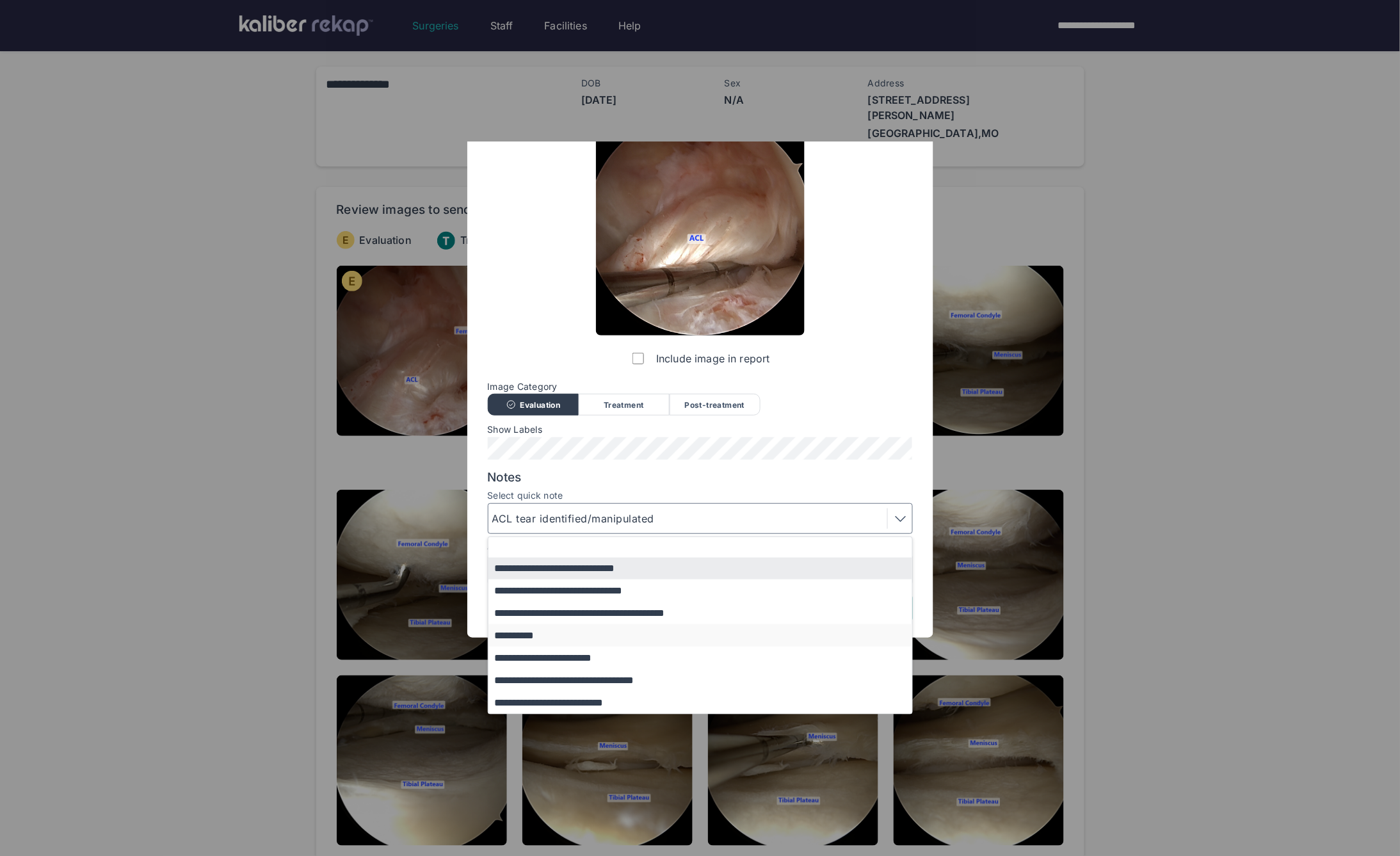
drag, startPoint x: 551, startPoint y: 641, endPoint x: 561, endPoint y: 640, distance: 10.0
click at [551, 642] on button "**********" at bounding box center [706, 635] width 436 height 23
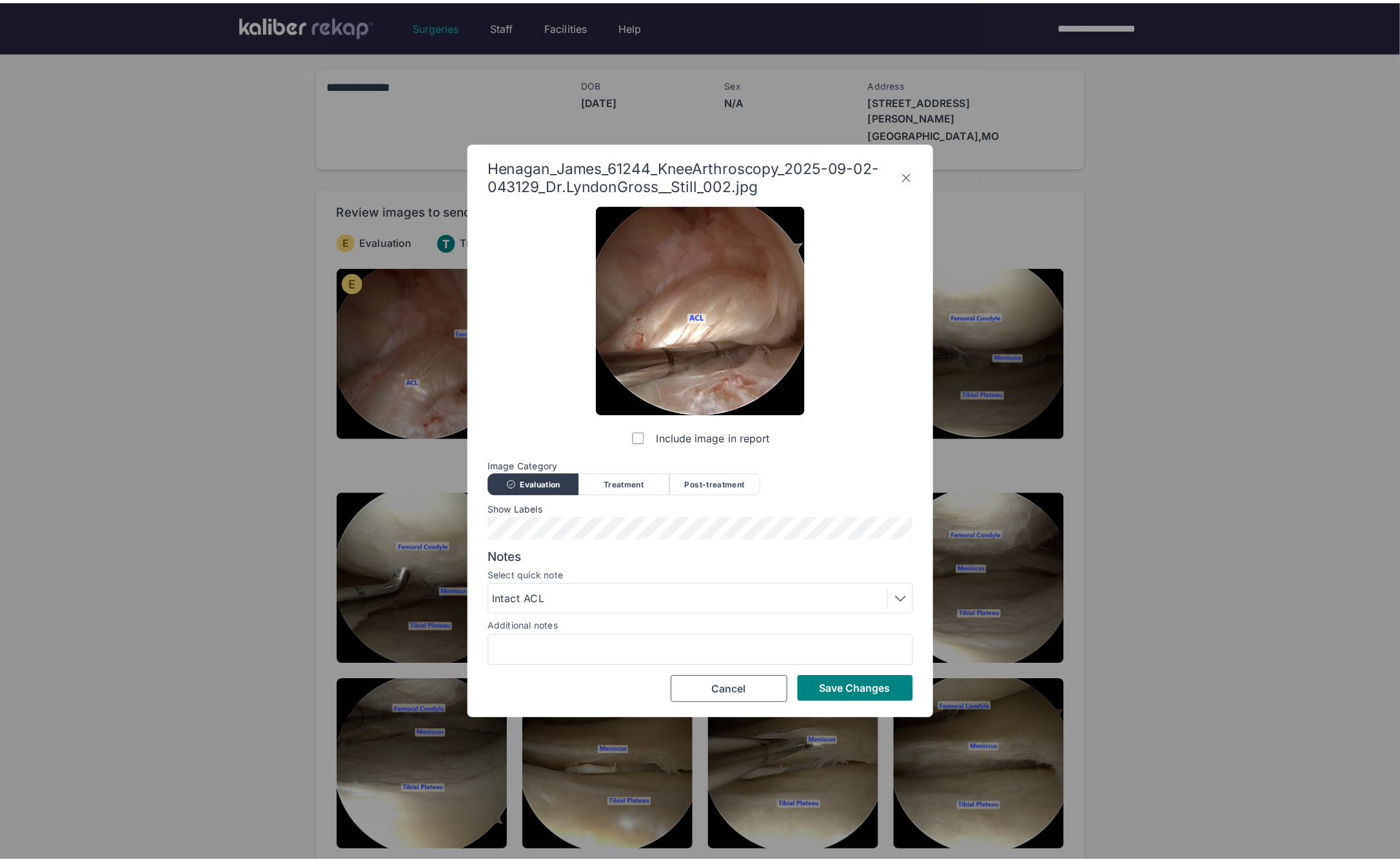
scroll to position [0, 0]
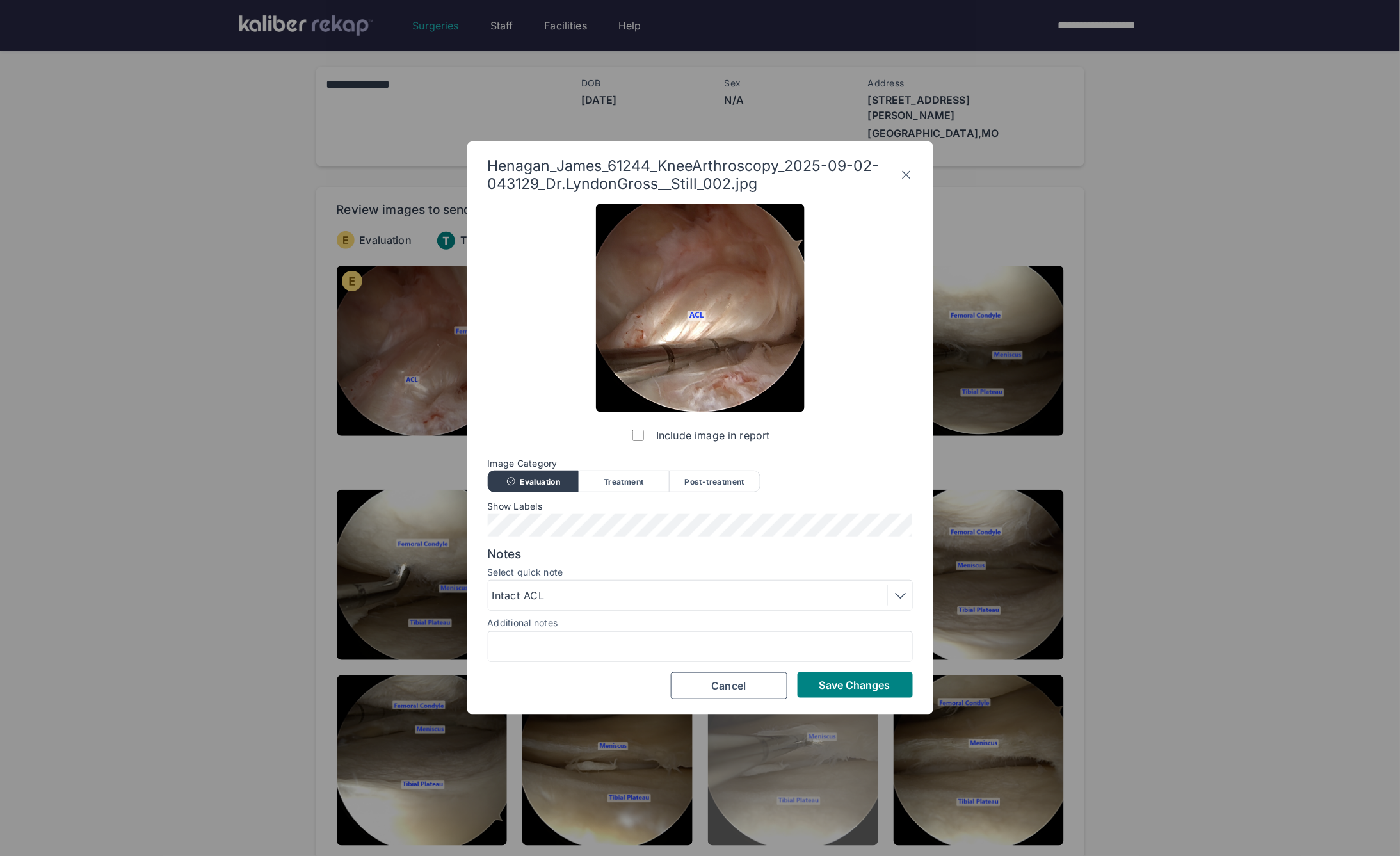
click at [835, 686] on span "Save Changes" at bounding box center [855, 685] width 71 height 13
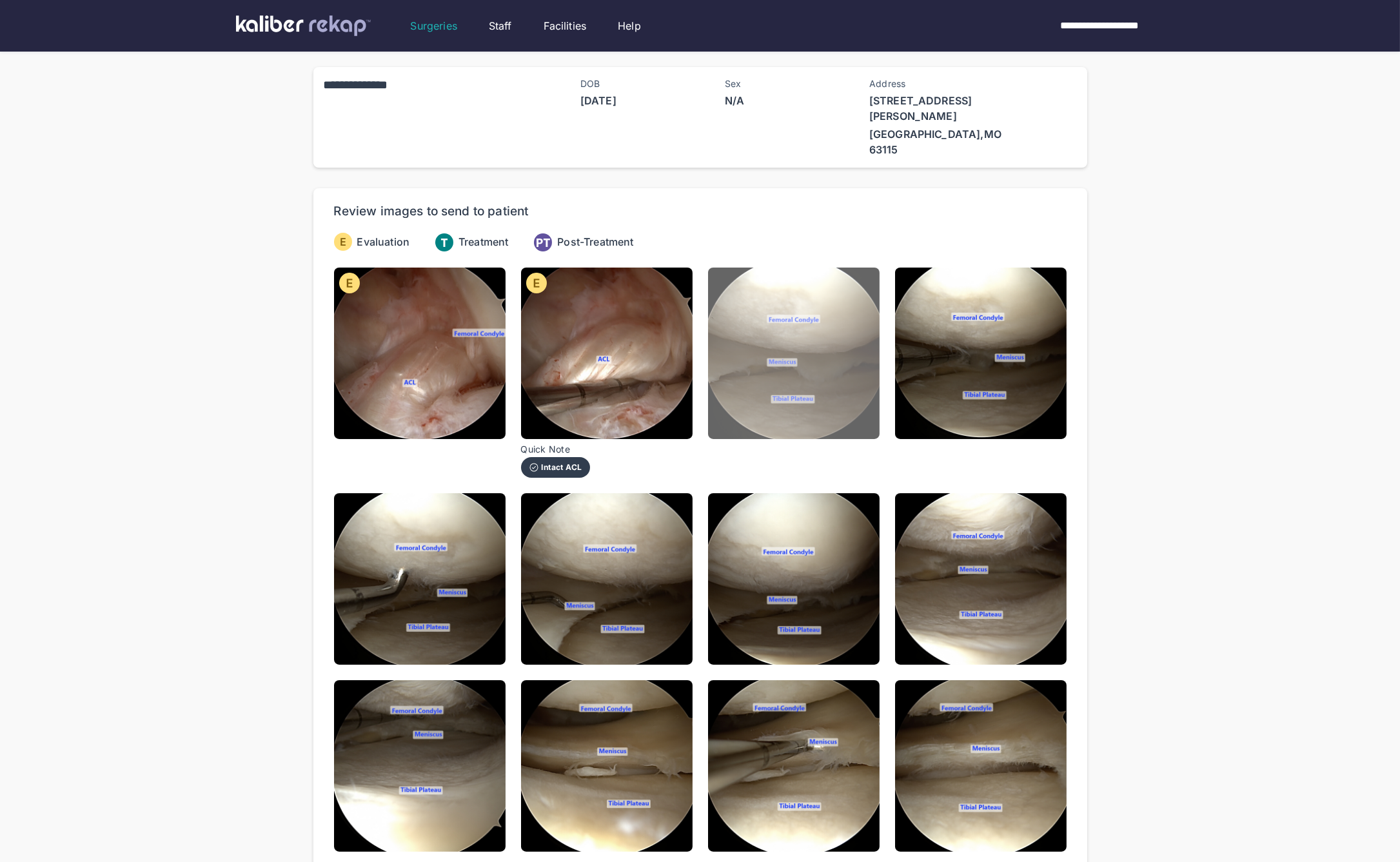
click at [791, 378] on img at bounding box center [794, 354] width 172 height 172
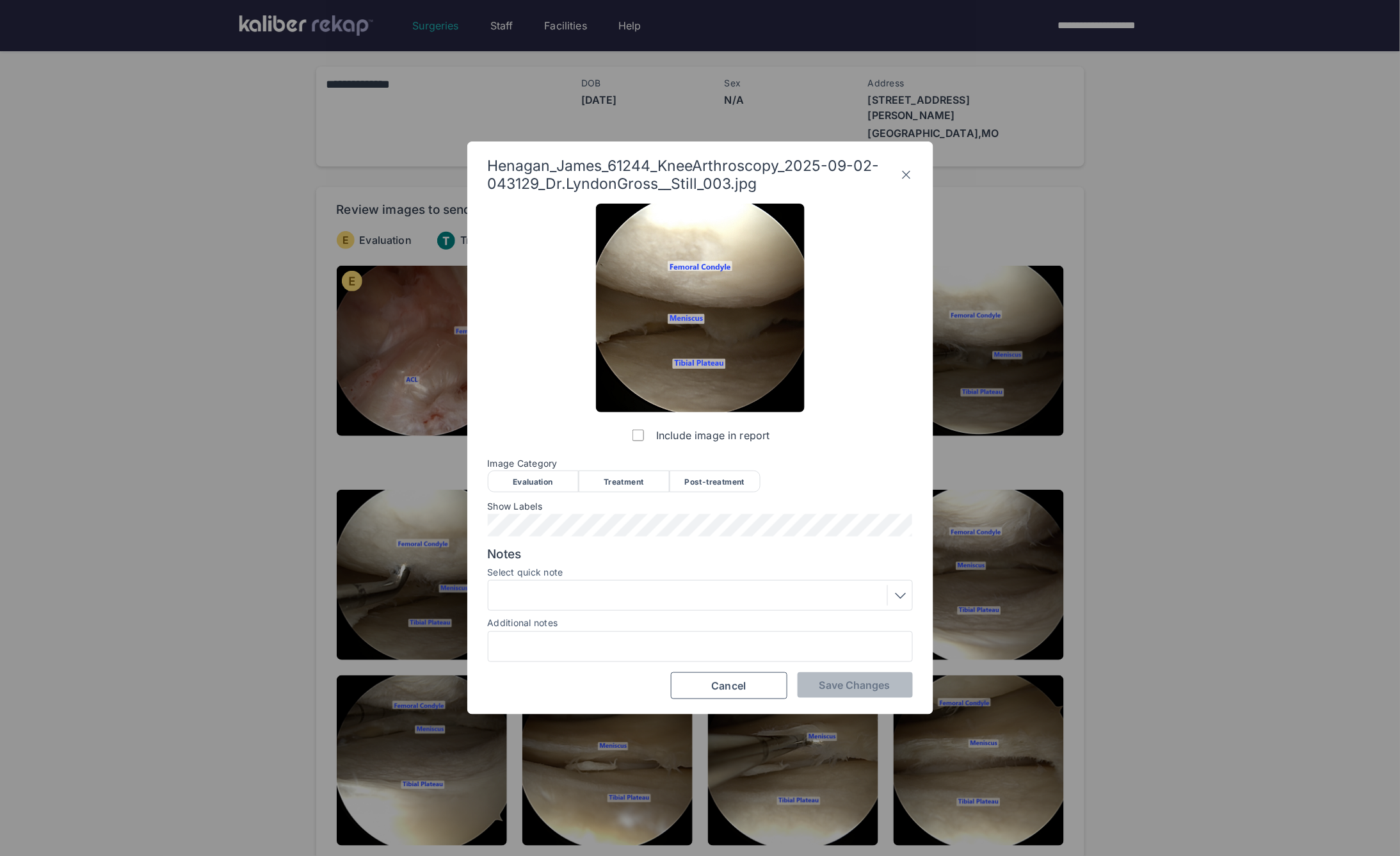
click at [551, 477] on div "Evaluation" at bounding box center [533, 481] width 91 height 22
click at [842, 687] on span "Save Changes" at bounding box center [855, 685] width 71 height 13
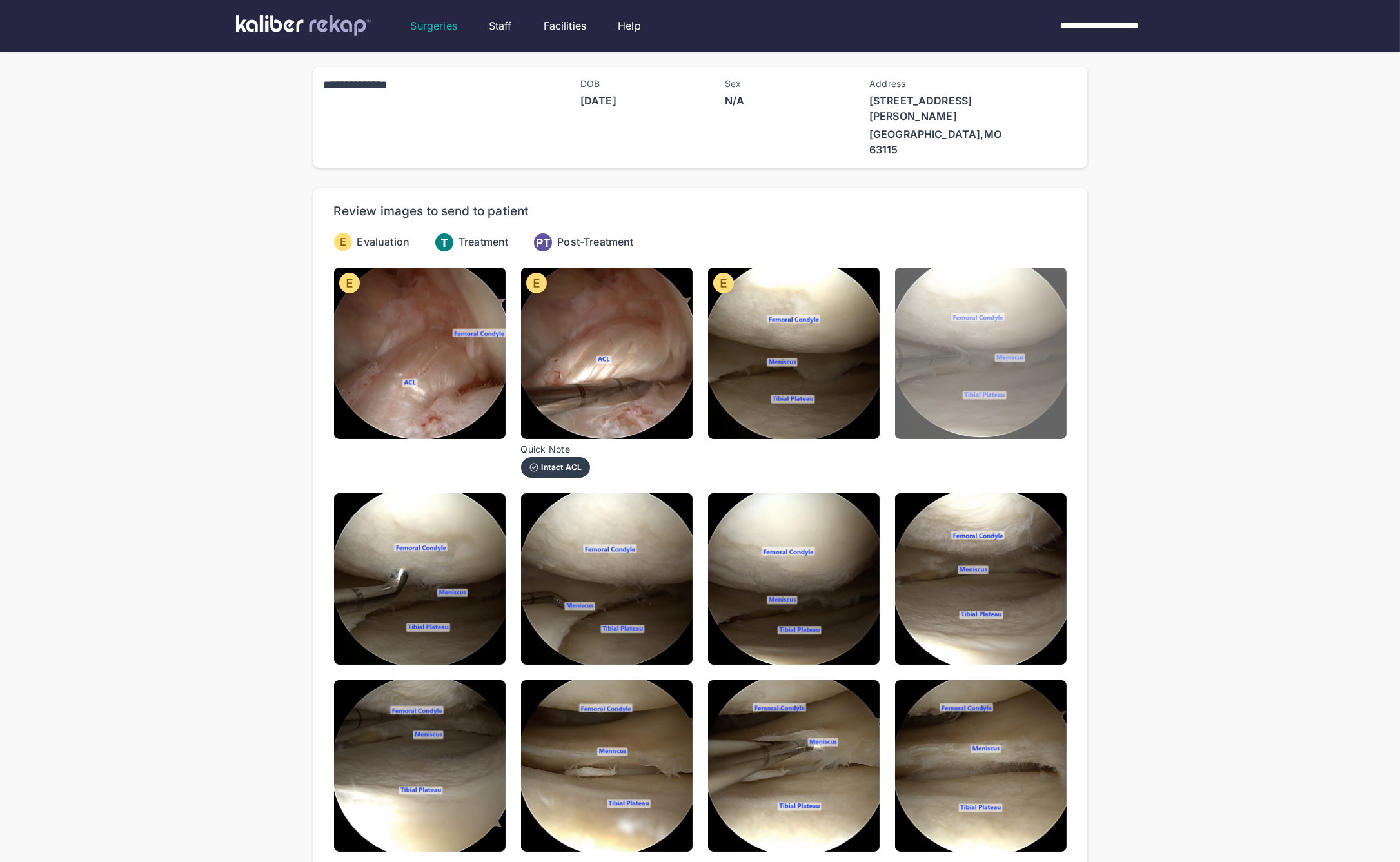
click at [970, 400] on img at bounding box center [981, 354] width 172 height 172
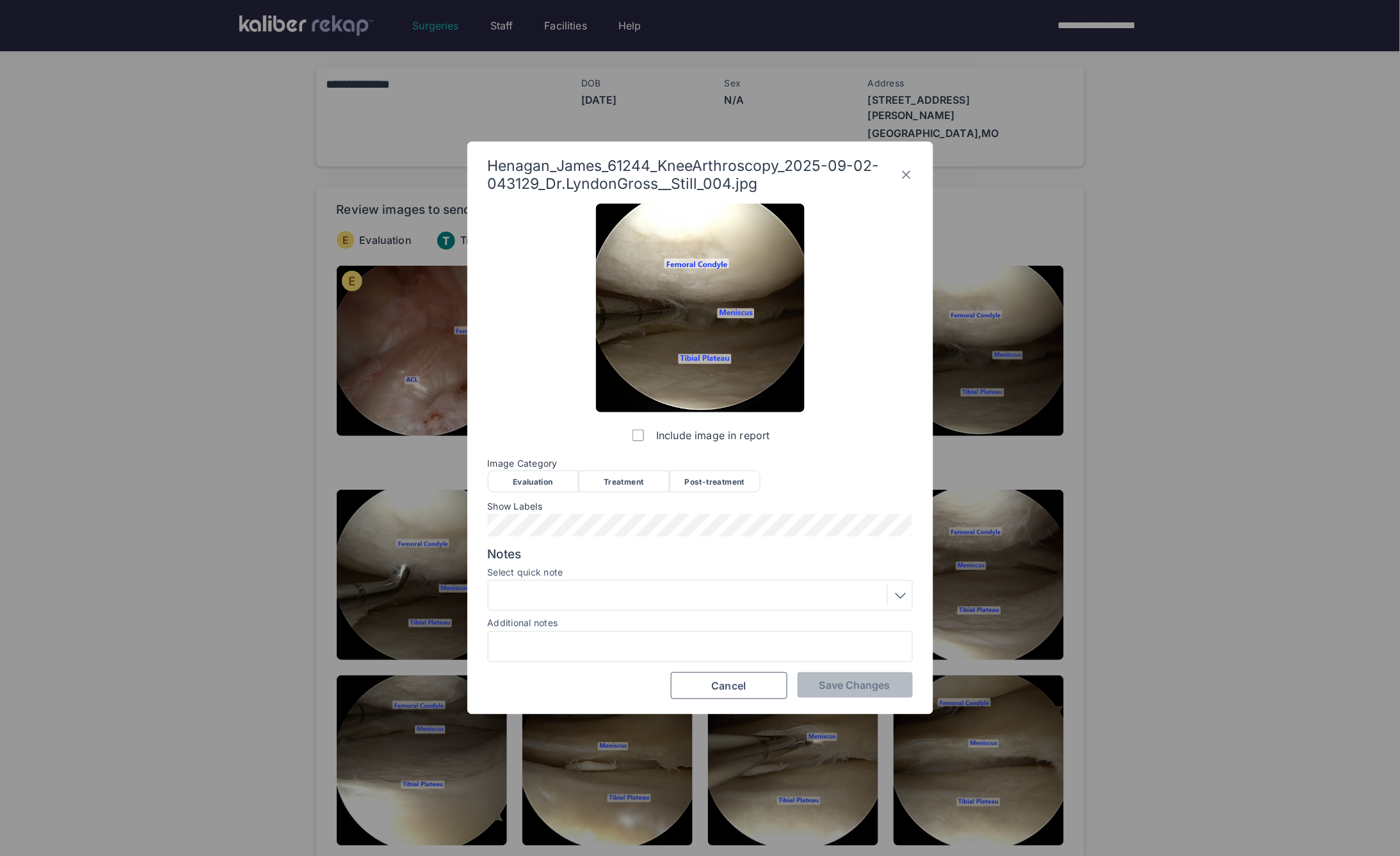
click at [563, 474] on div "Evaluation" at bounding box center [533, 481] width 91 height 22
click at [813, 670] on div "Include image in report Image Category Evaluation Treatment Post-treatment Eval…" at bounding box center [700, 451] width 425 height 496
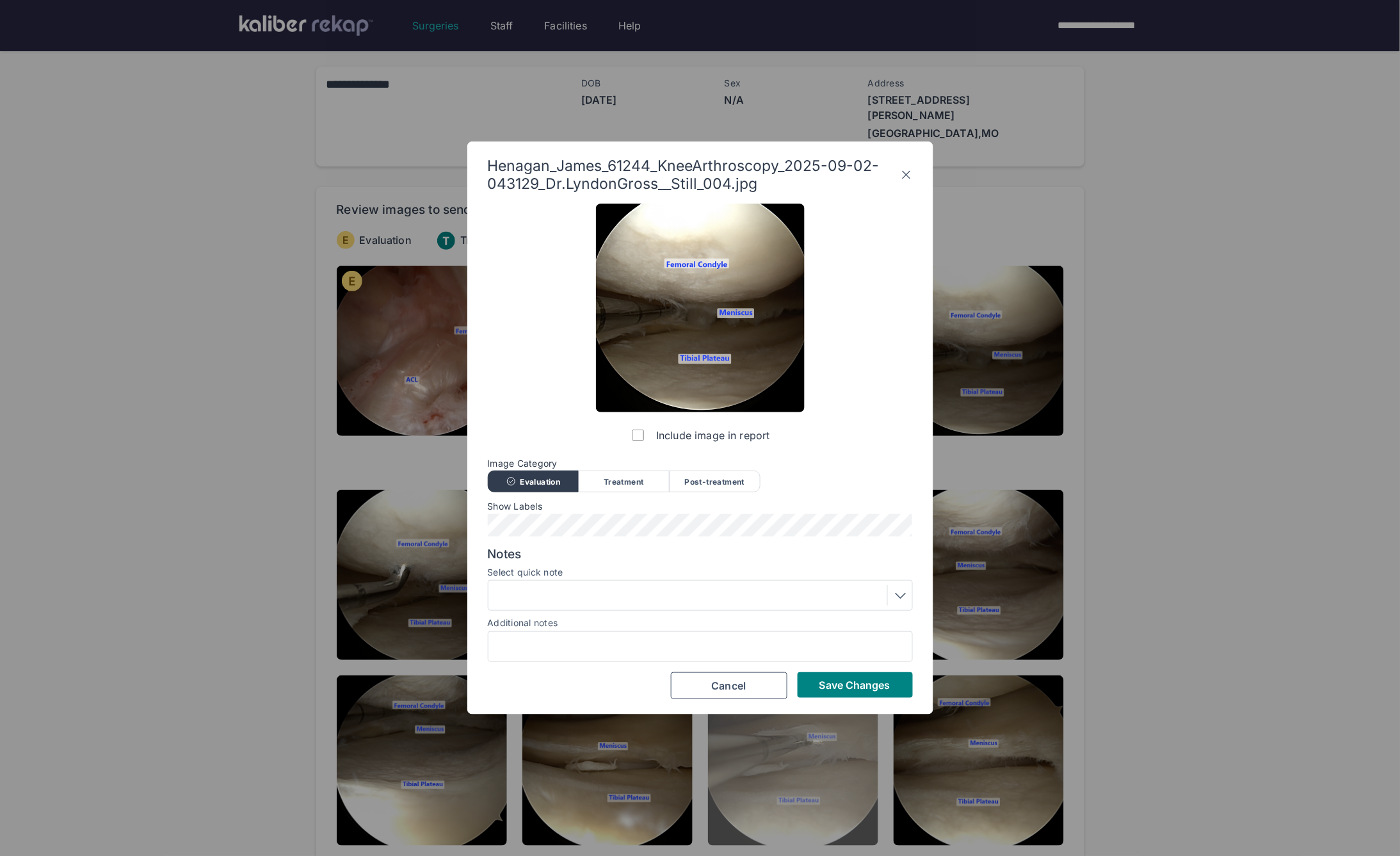
click at [813, 676] on button "Save Changes" at bounding box center [855, 685] width 115 height 25
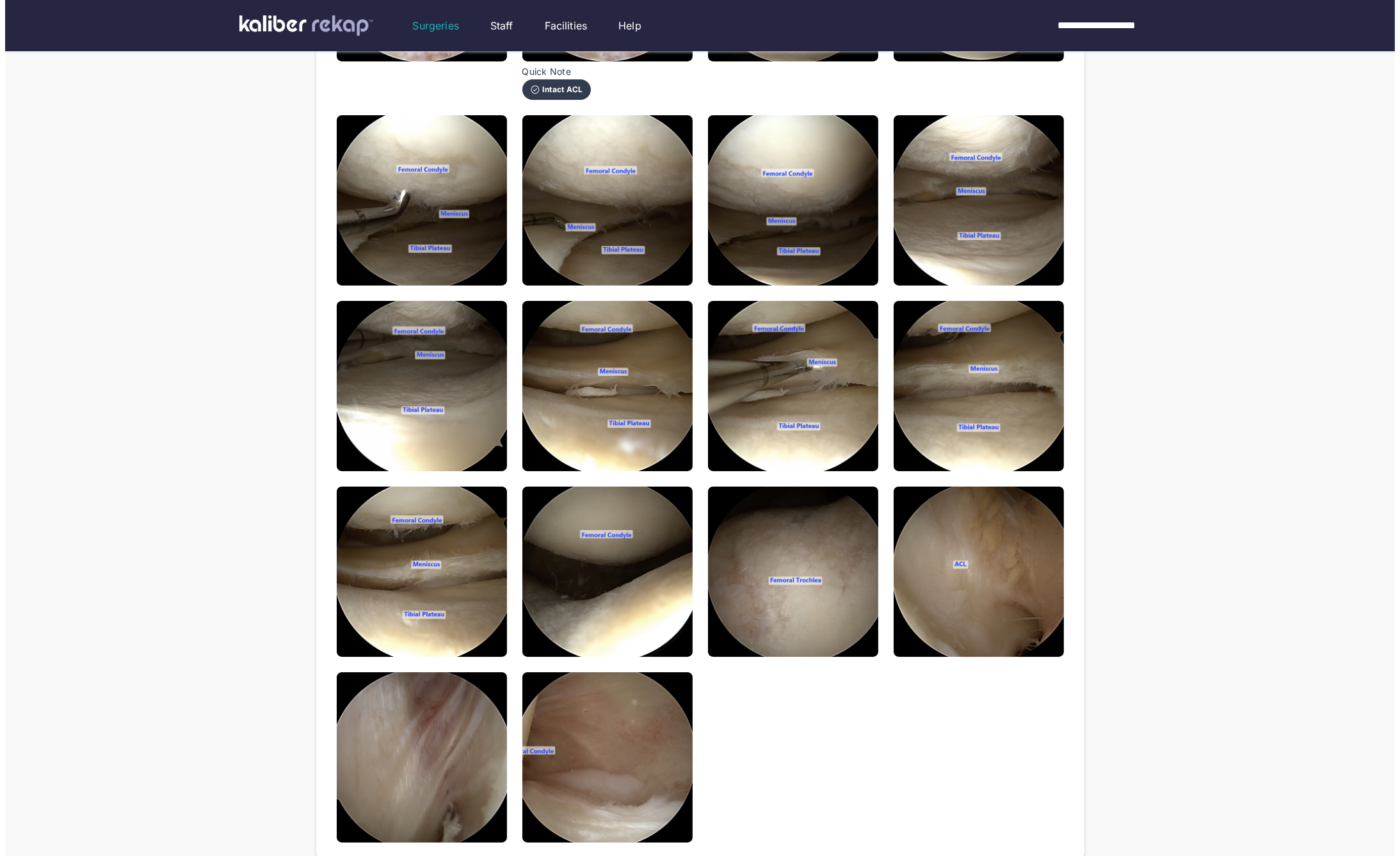
scroll to position [580, 0]
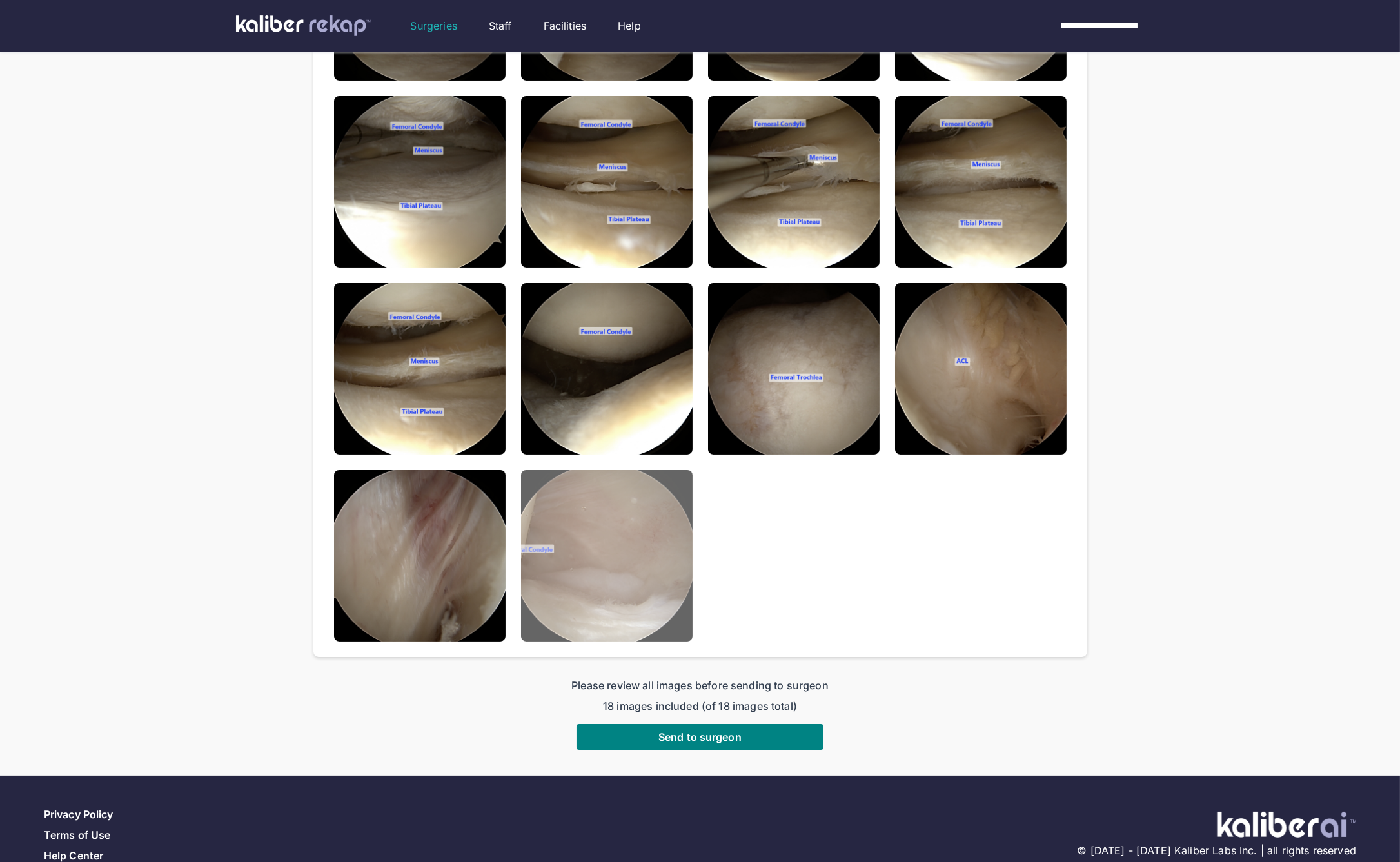
click at [668, 572] on img at bounding box center [607, 556] width 172 height 172
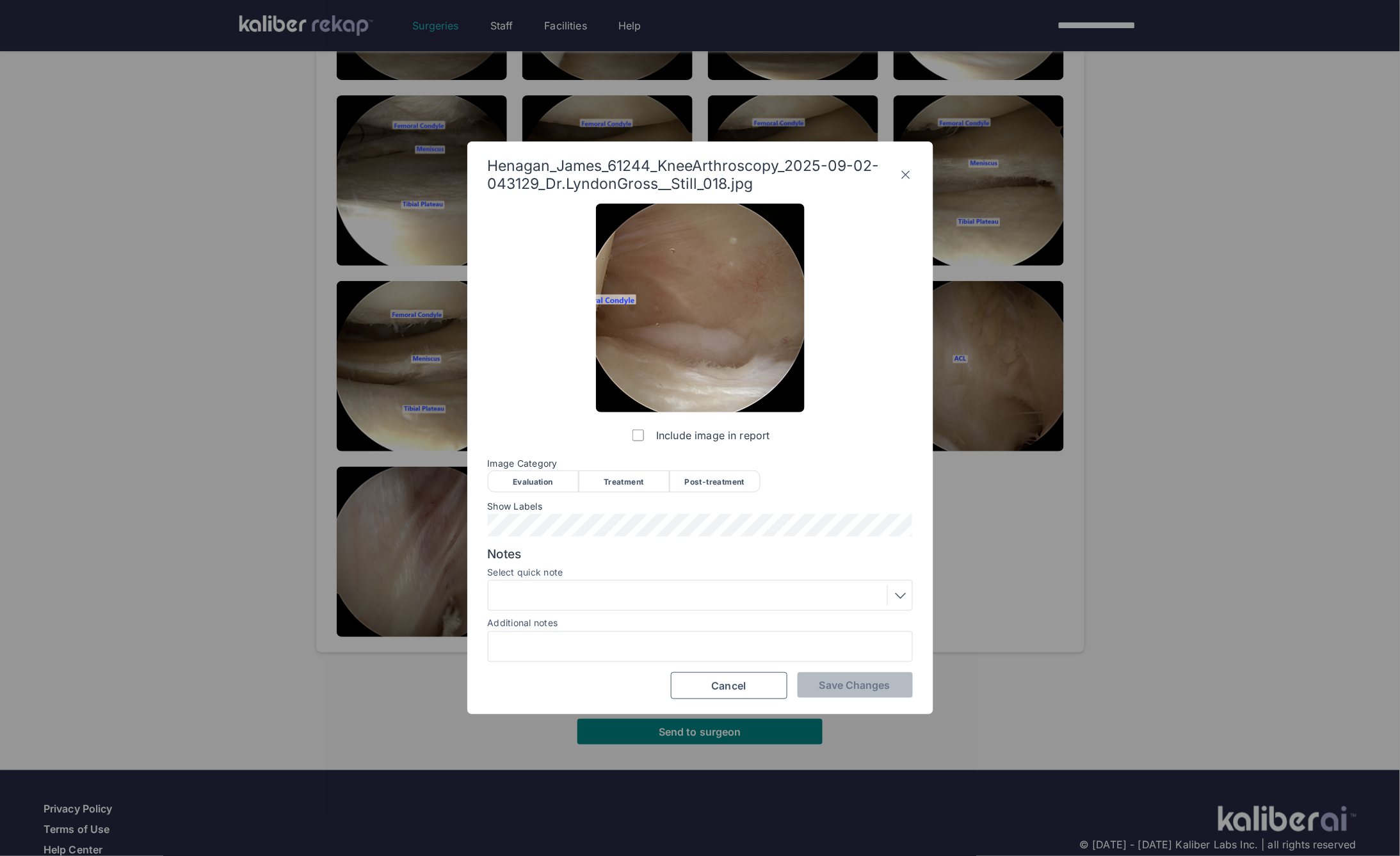
click at [555, 478] on div "Evaluation" at bounding box center [533, 481] width 91 height 22
click at [843, 679] on span "Save Changes" at bounding box center [855, 685] width 71 height 13
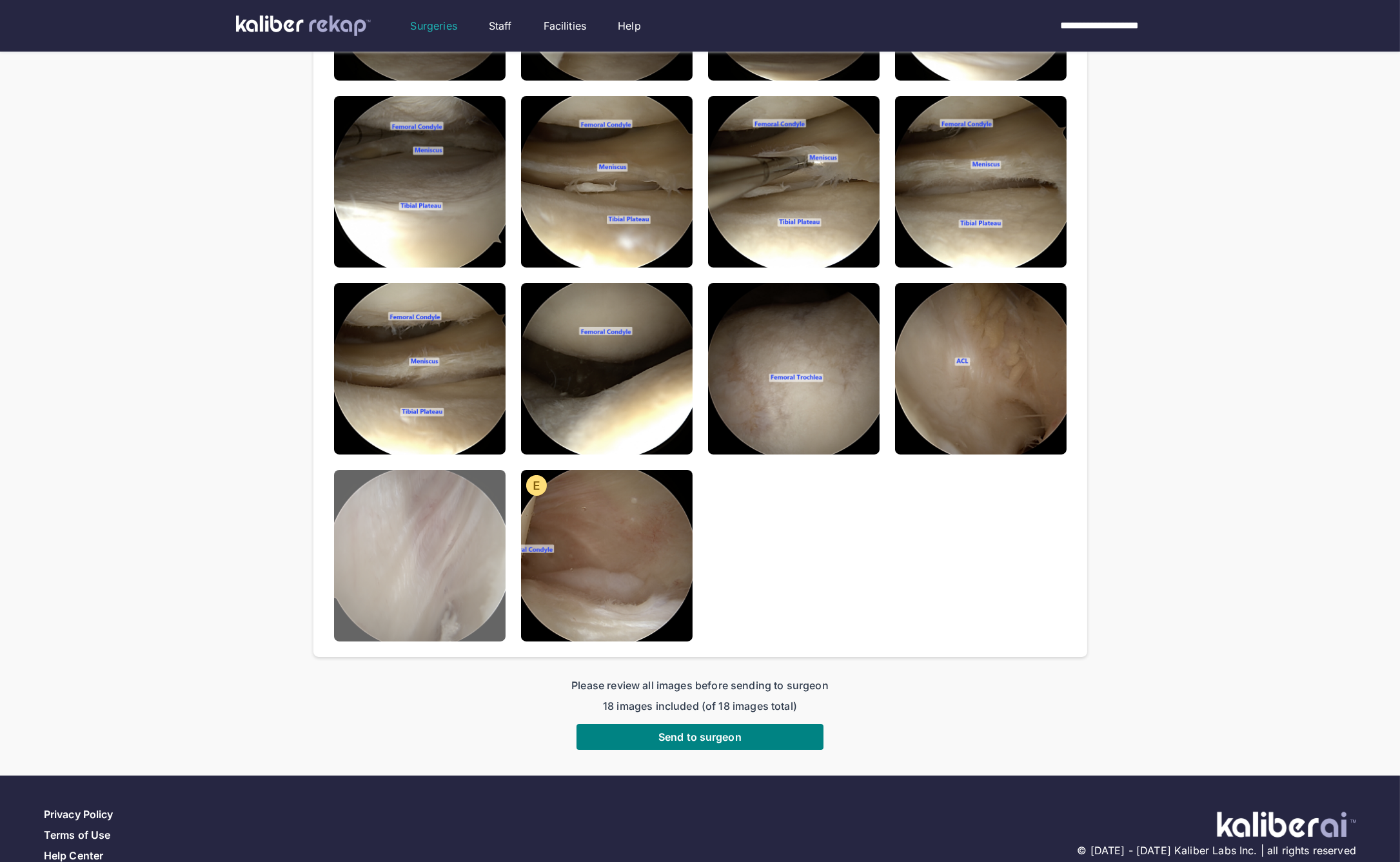
click at [461, 591] on img at bounding box center [420, 556] width 172 height 172
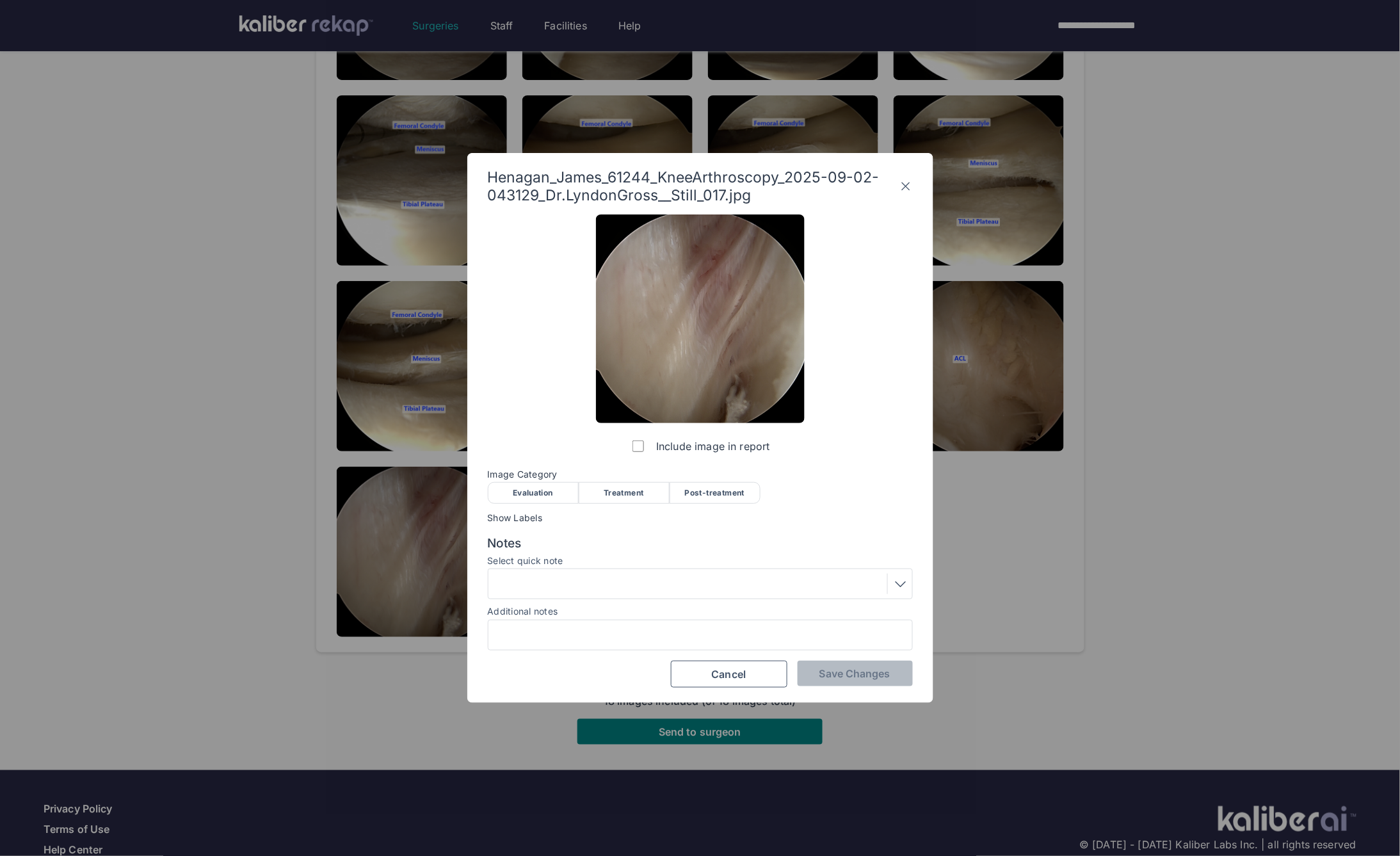
click at [547, 495] on div "Evaluation" at bounding box center [533, 493] width 91 height 22
click at [557, 601] on div "Notes Select quick note Additional notes" at bounding box center [700, 593] width 425 height 115
click at [557, 585] on div at bounding box center [700, 584] width 416 height 21
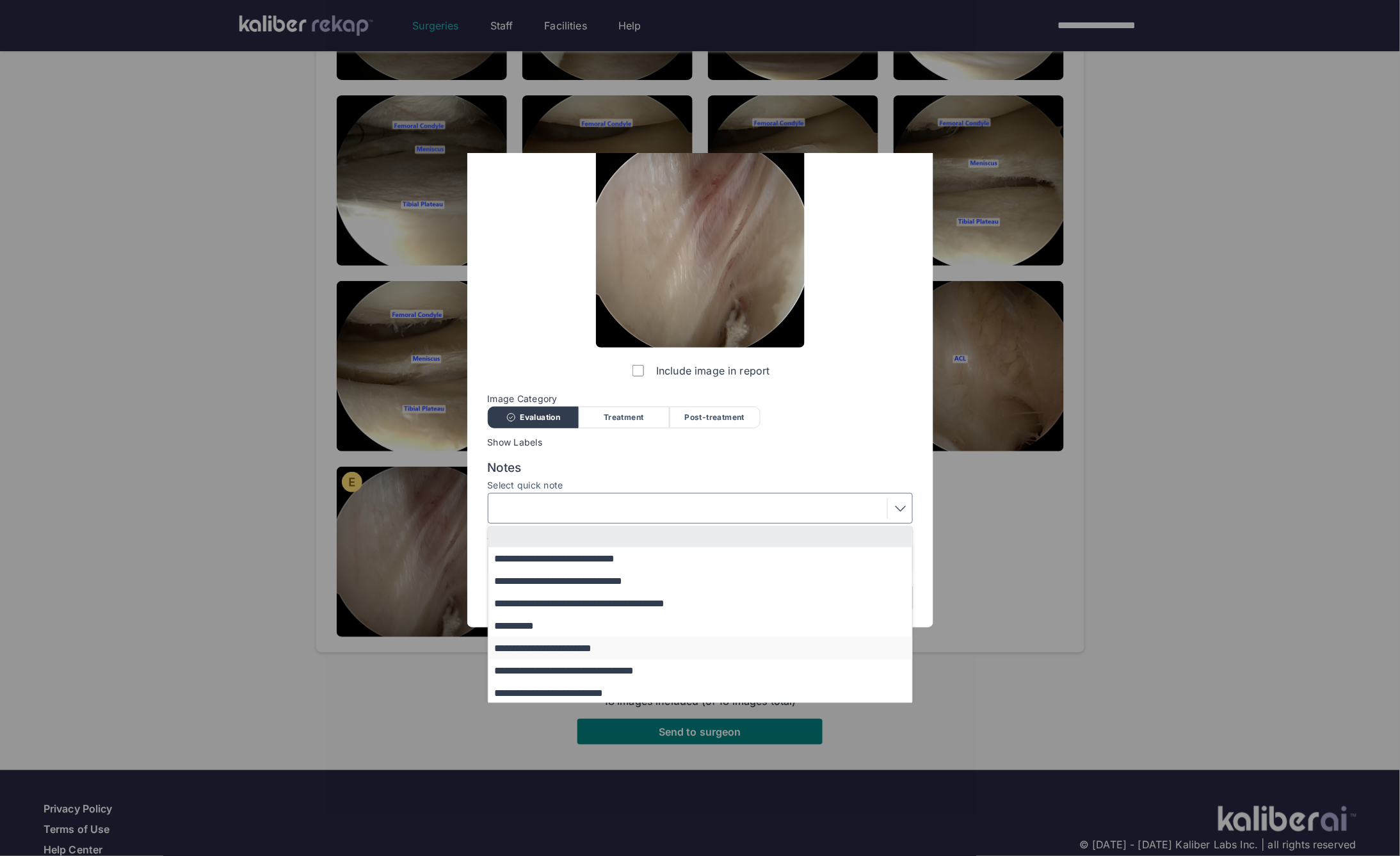
scroll to position [77, 0]
click at [542, 694] on button "**********" at bounding box center [706, 692] width 436 height 23
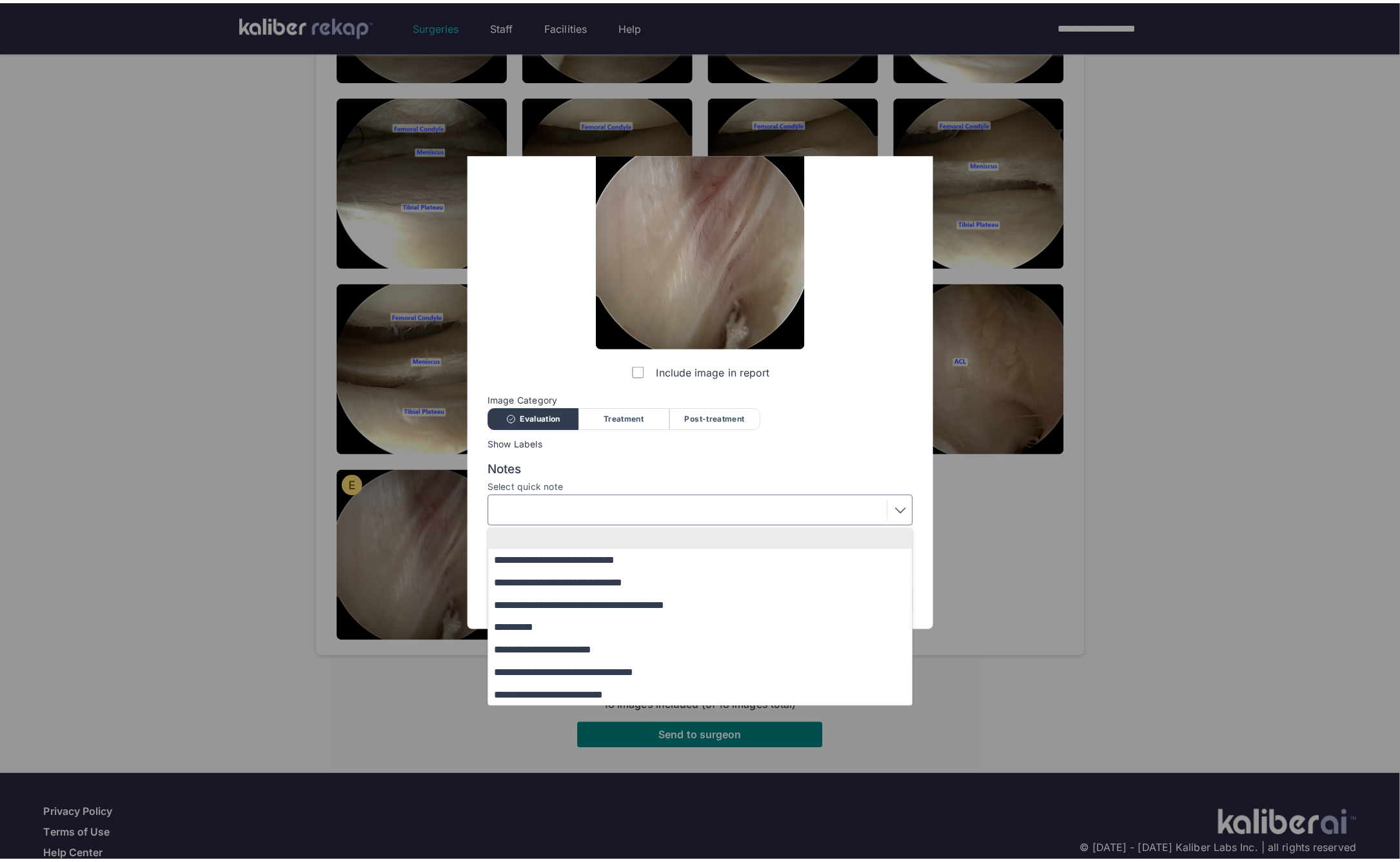
scroll to position [0, 0]
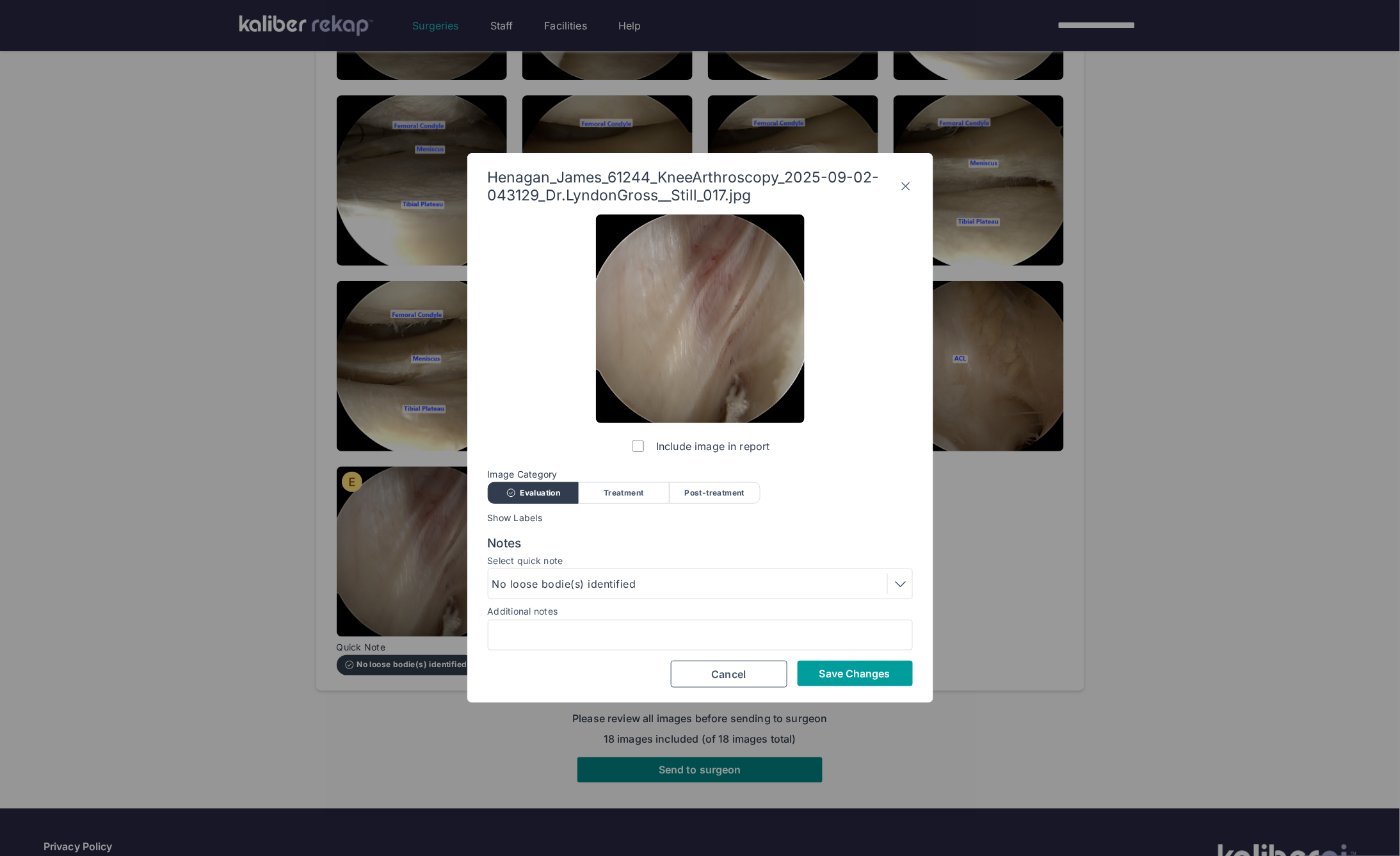
click at [812, 670] on button "Save Changes" at bounding box center [855, 674] width 115 height 25
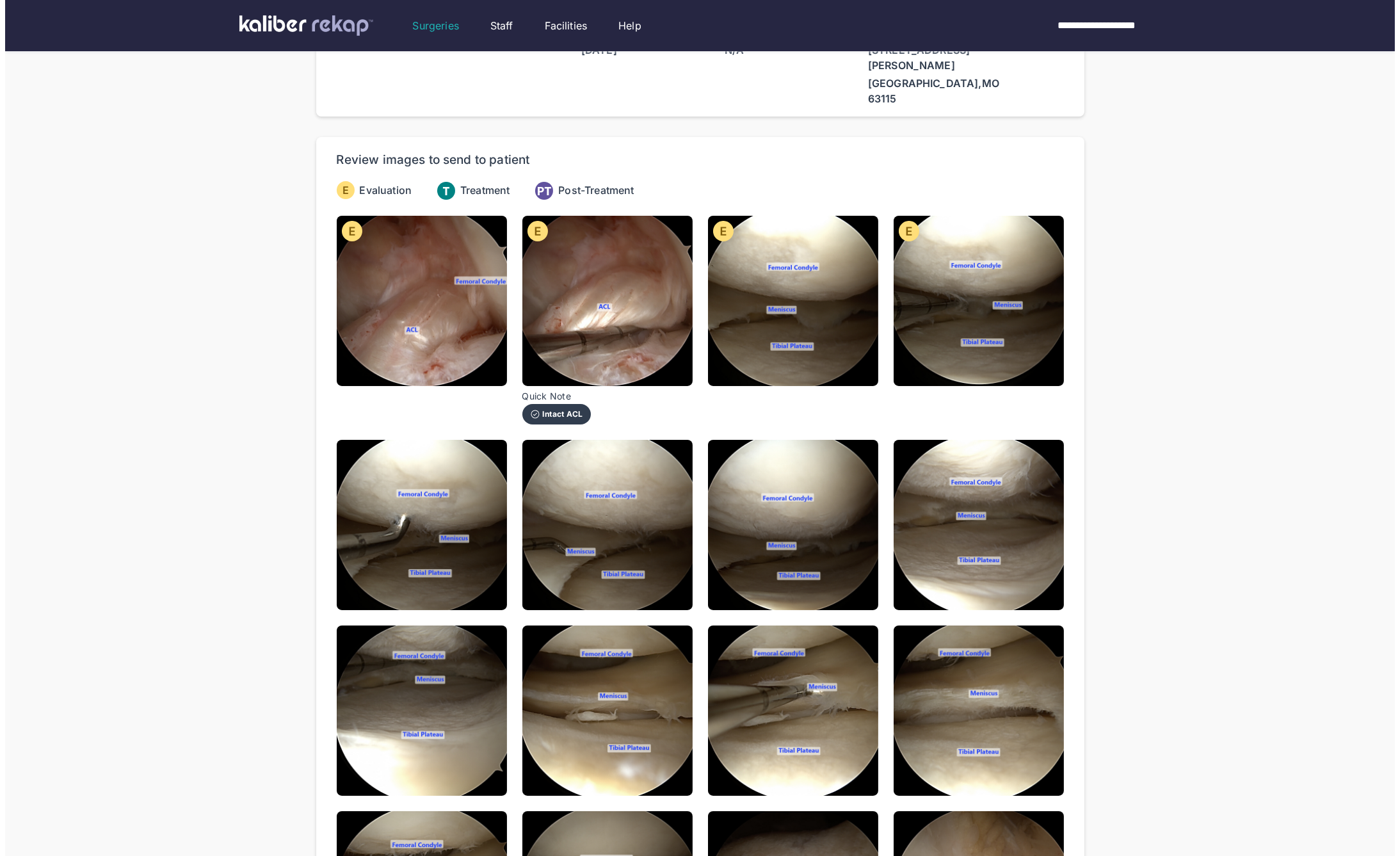
scroll to position [44, 0]
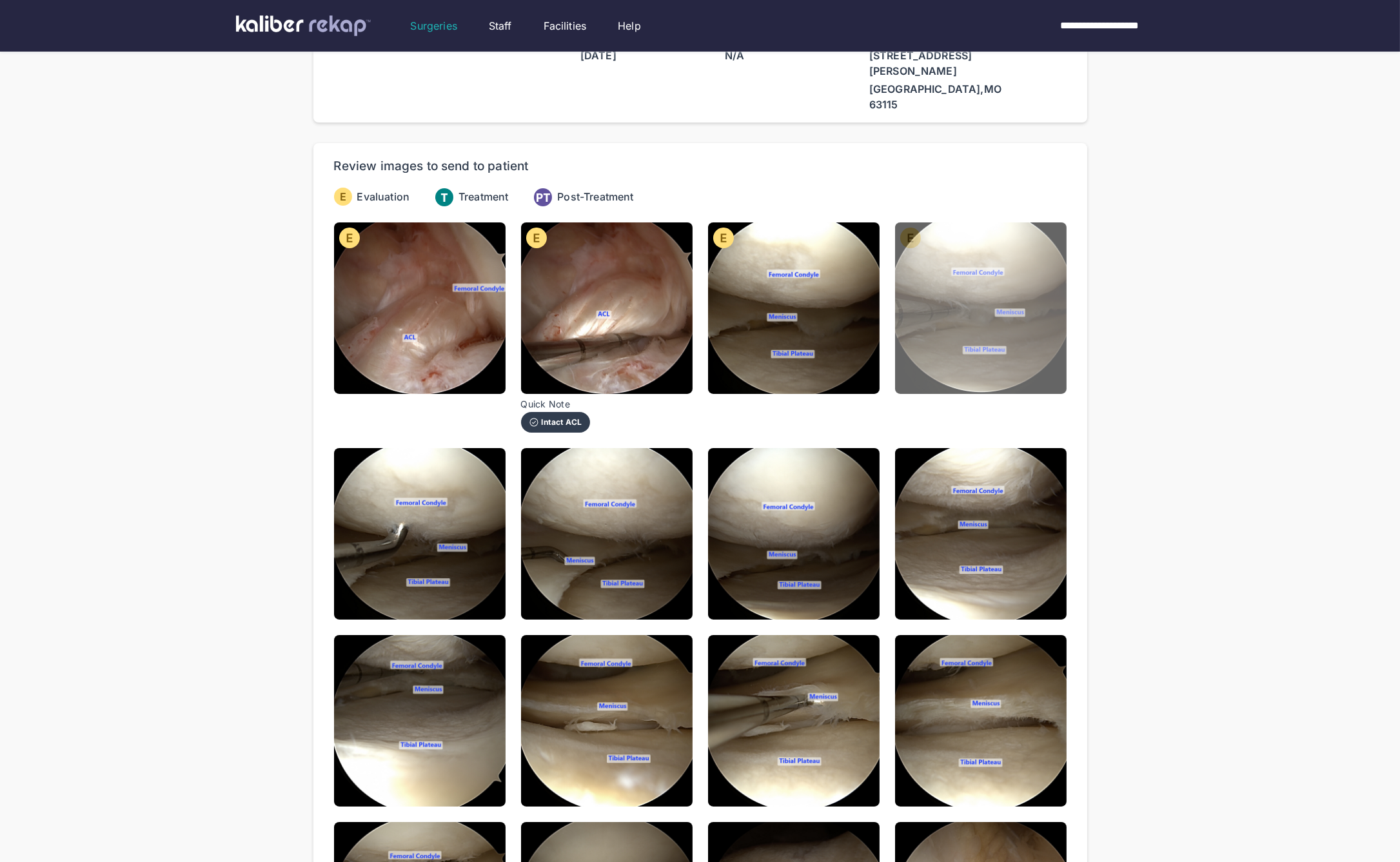
click at [992, 325] on img at bounding box center [981, 308] width 172 height 172
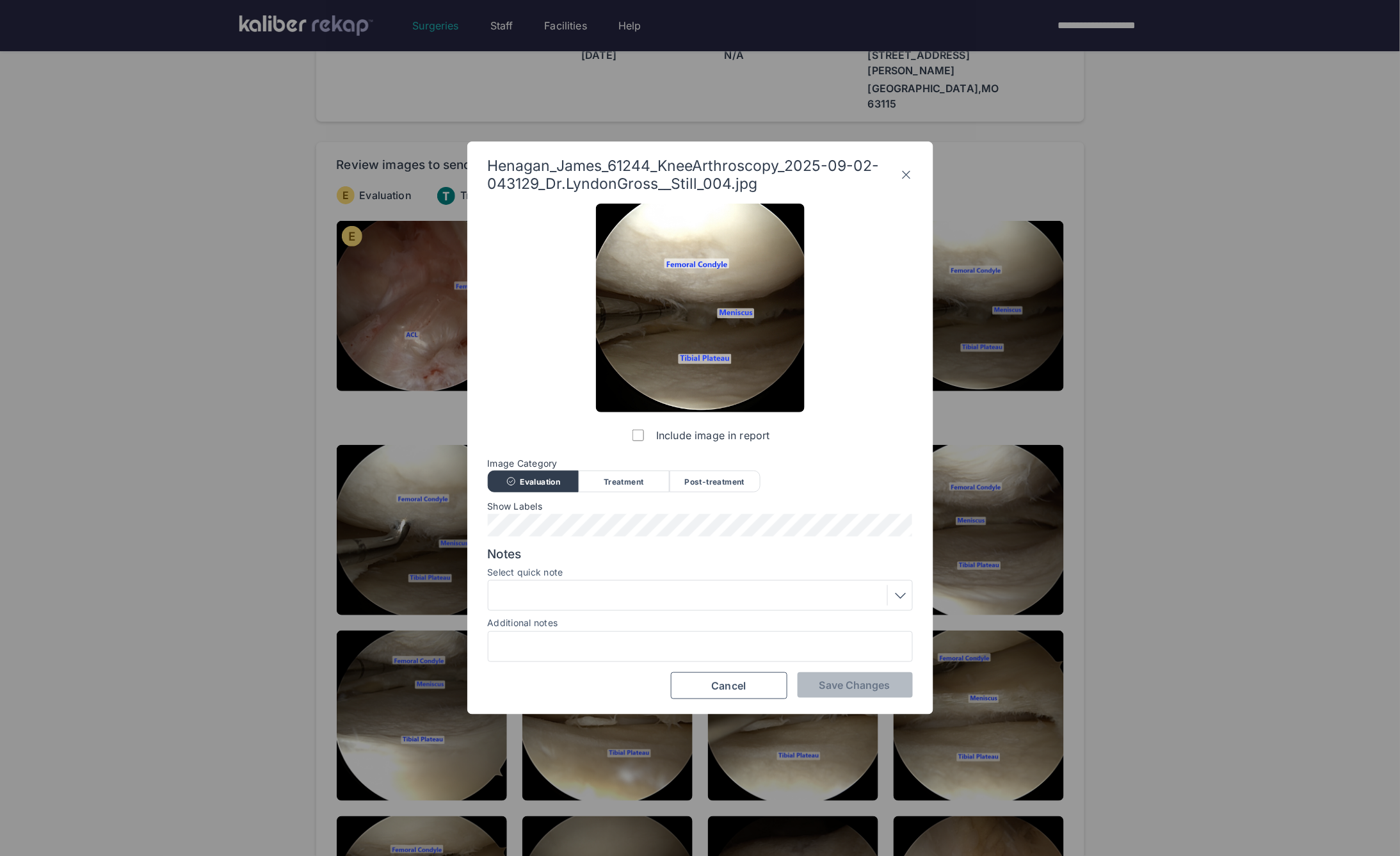
click at [907, 171] on icon at bounding box center [907, 174] width 13 height 21
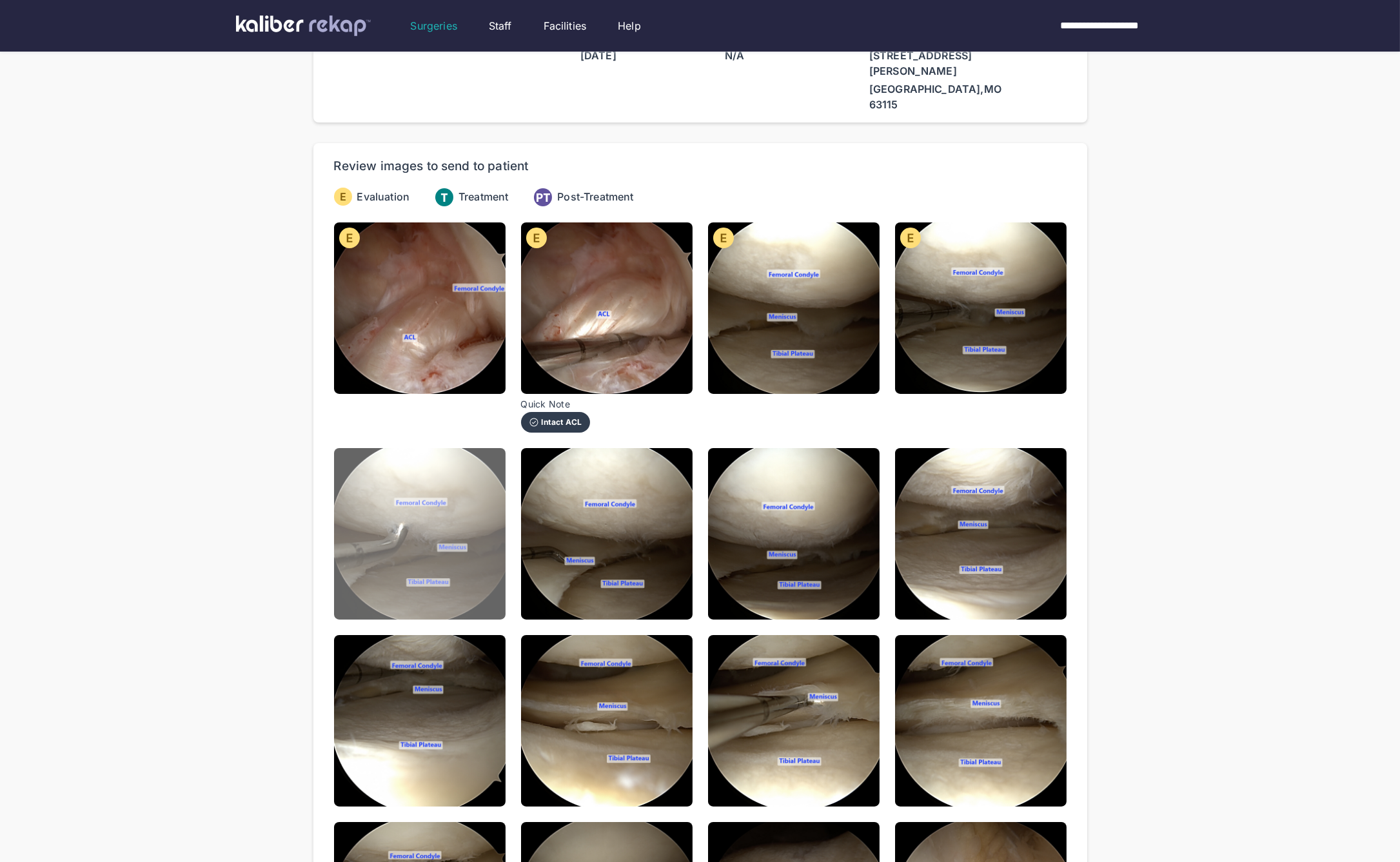
click at [476, 504] on img at bounding box center [420, 534] width 172 height 172
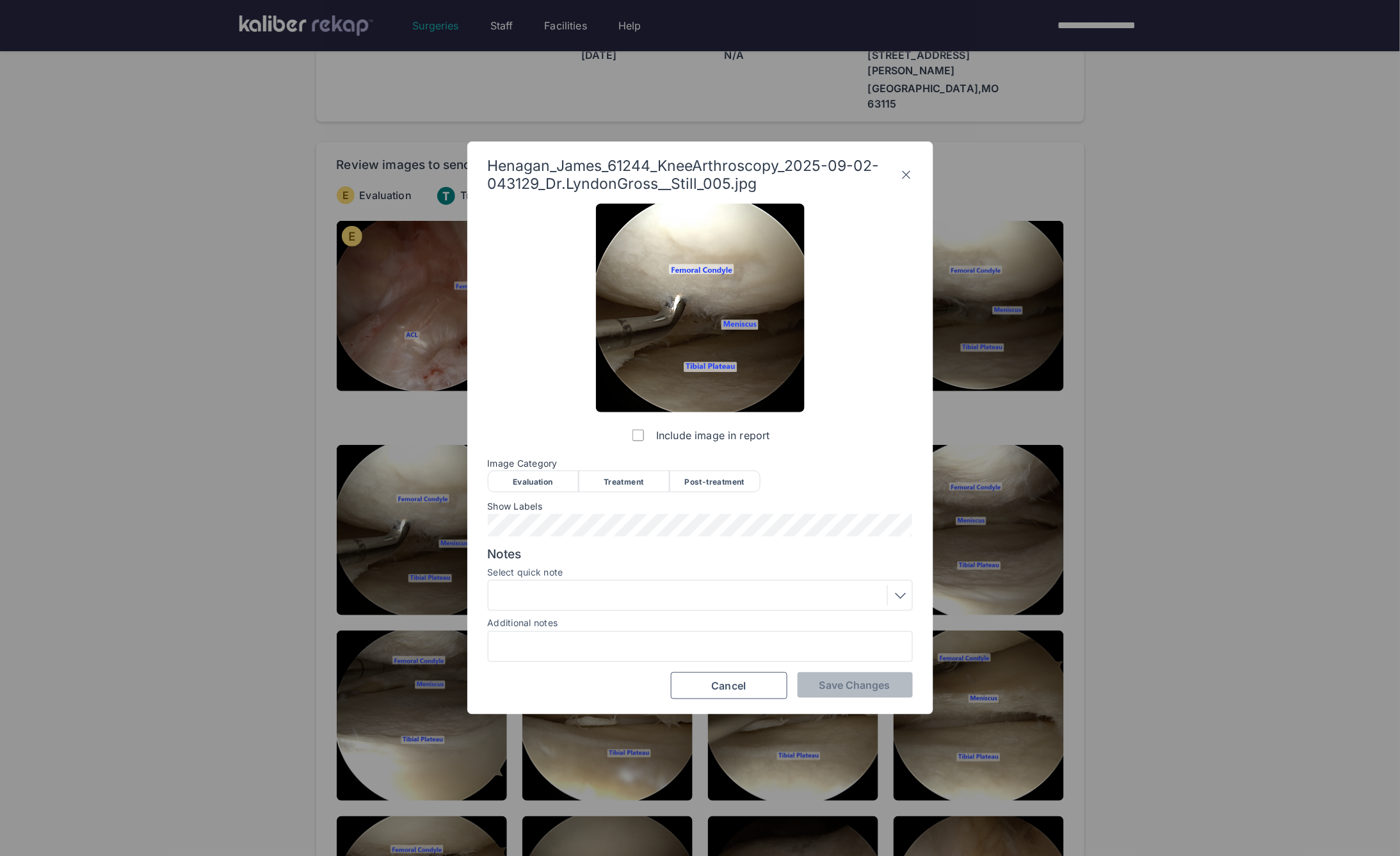
click at [557, 479] on div "Evaluation" at bounding box center [533, 481] width 91 height 22
click at [623, 590] on div at bounding box center [700, 595] width 416 height 21
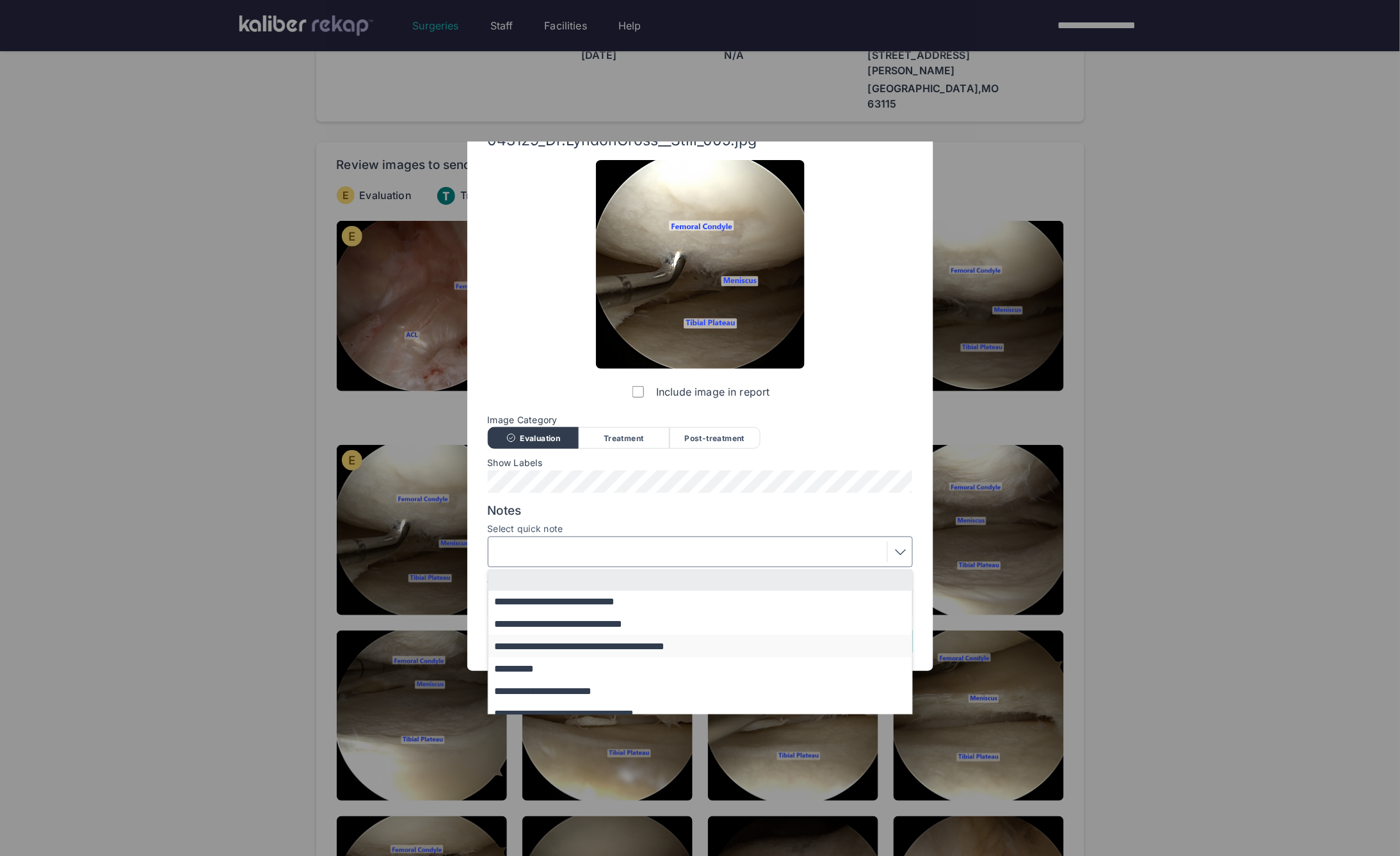
scroll to position [77, 0]
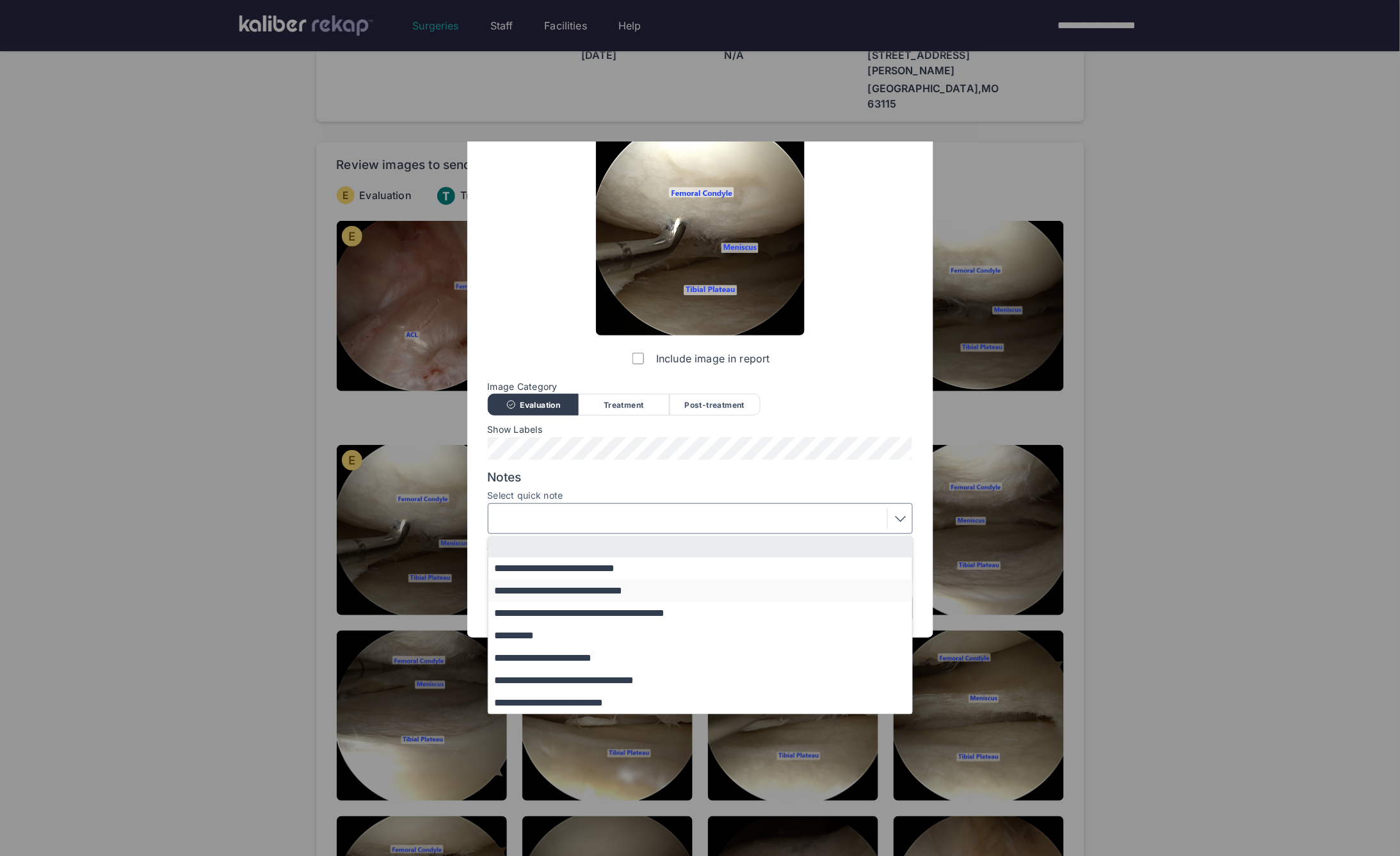
click at [572, 591] on button "**********" at bounding box center [706, 590] width 436 height 23
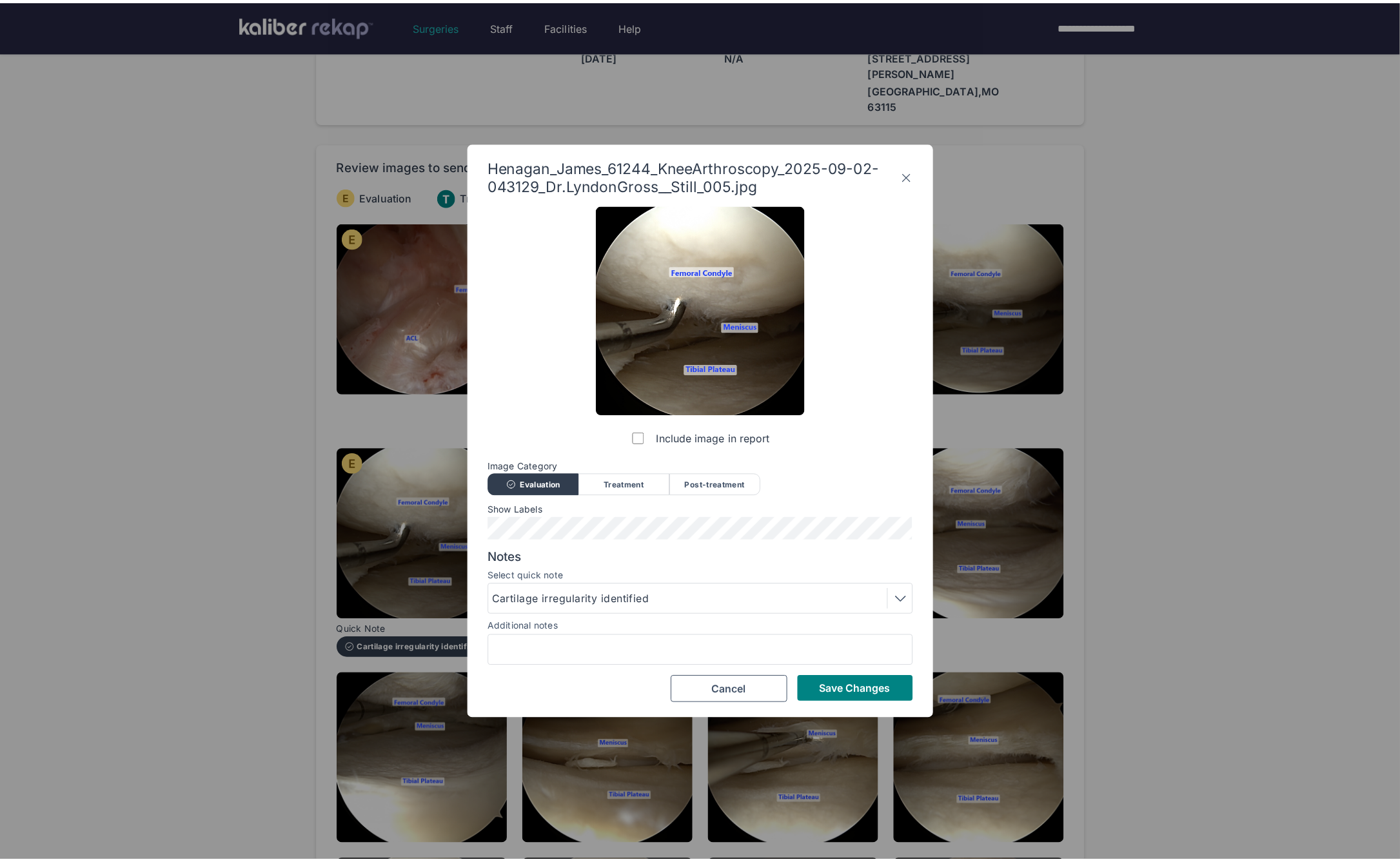
scroll to position [0, 0]
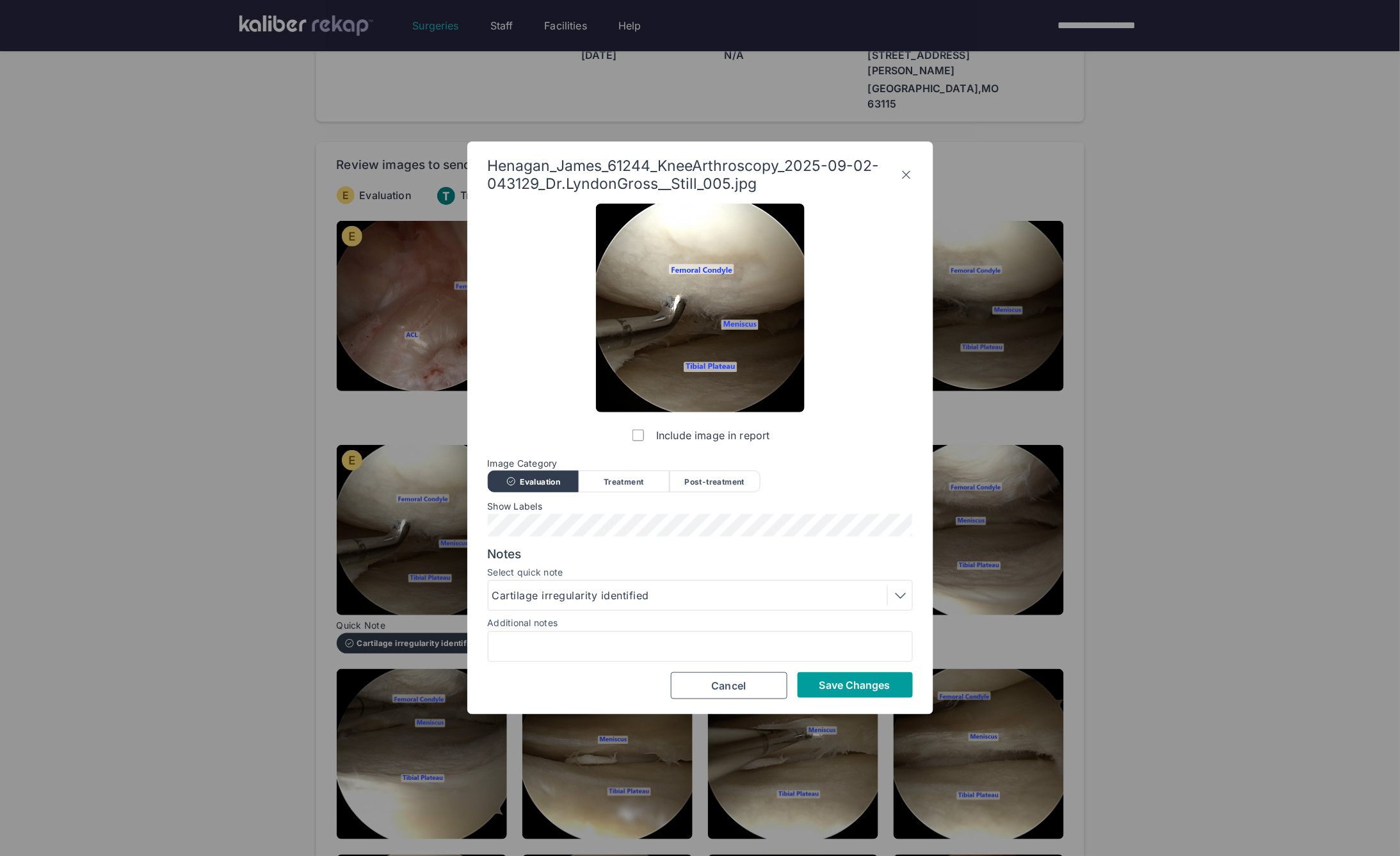
click at [860, 687] on span "Save Changes" at bounding box center [855, 685] width 71 height 13
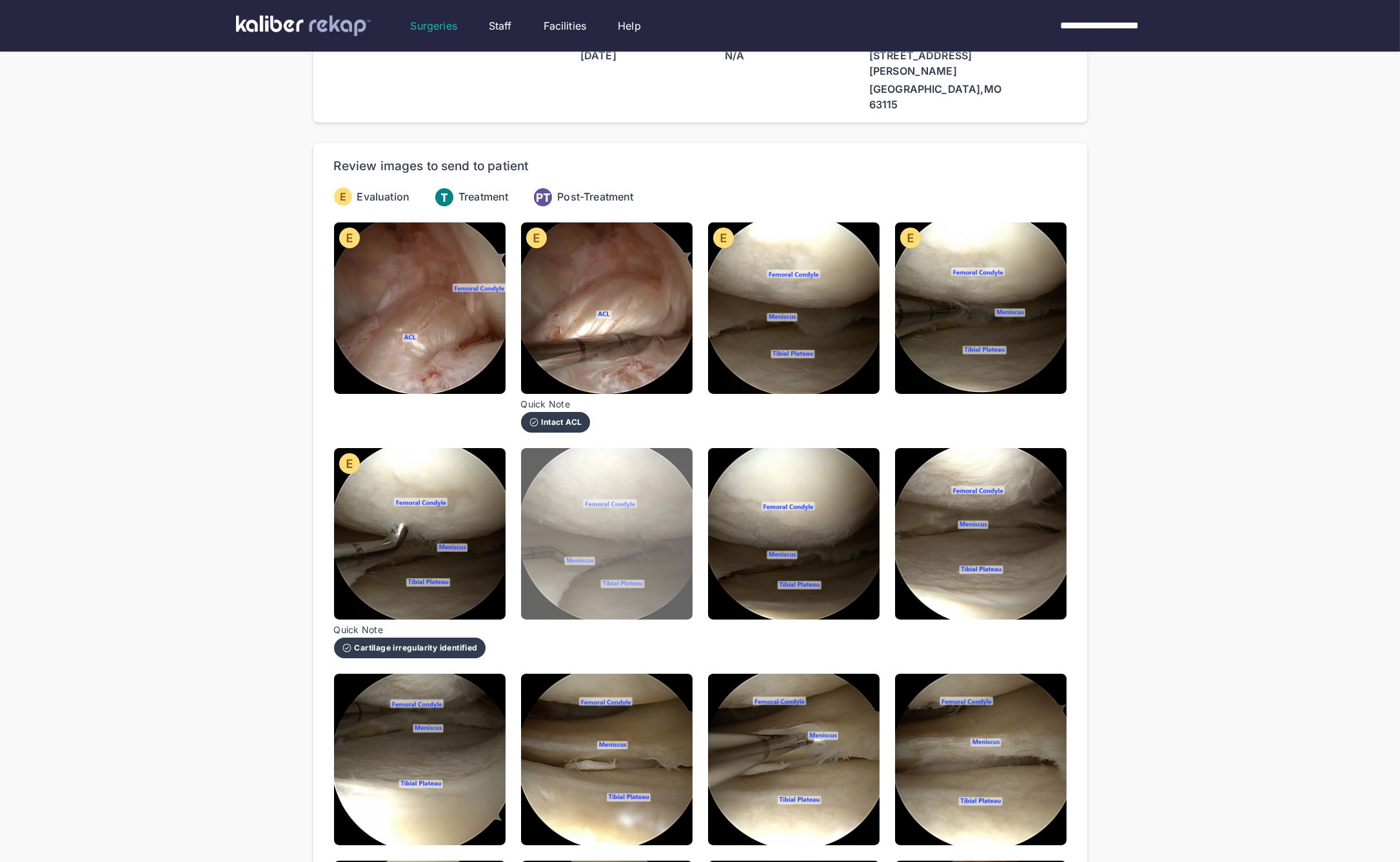
click at [637, 552] on img at bounding box center [607, 534] width 172 height 172
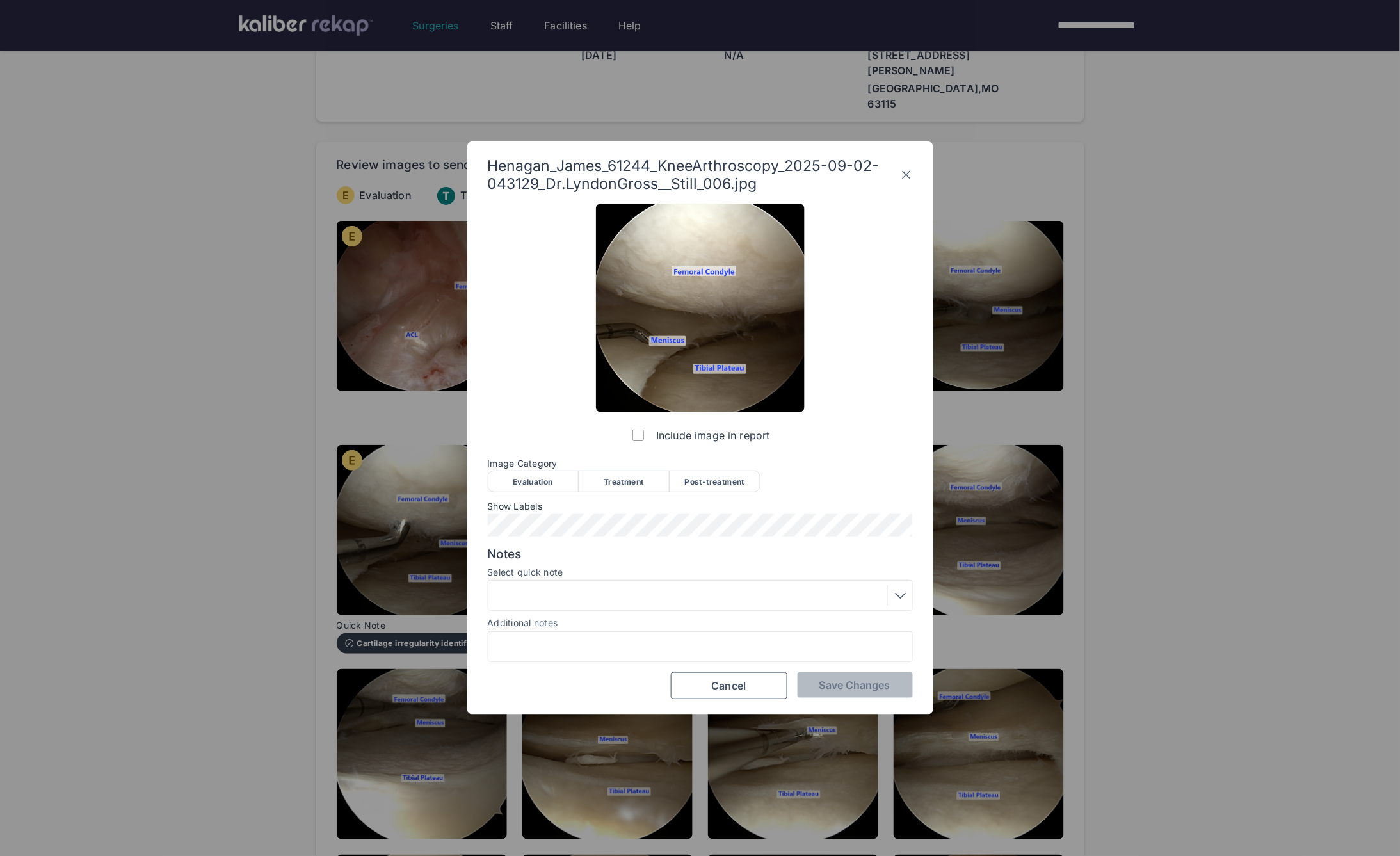
click at [547, 487] on div "Evaluation" at bounding box center [533, 481] width 91 height 22
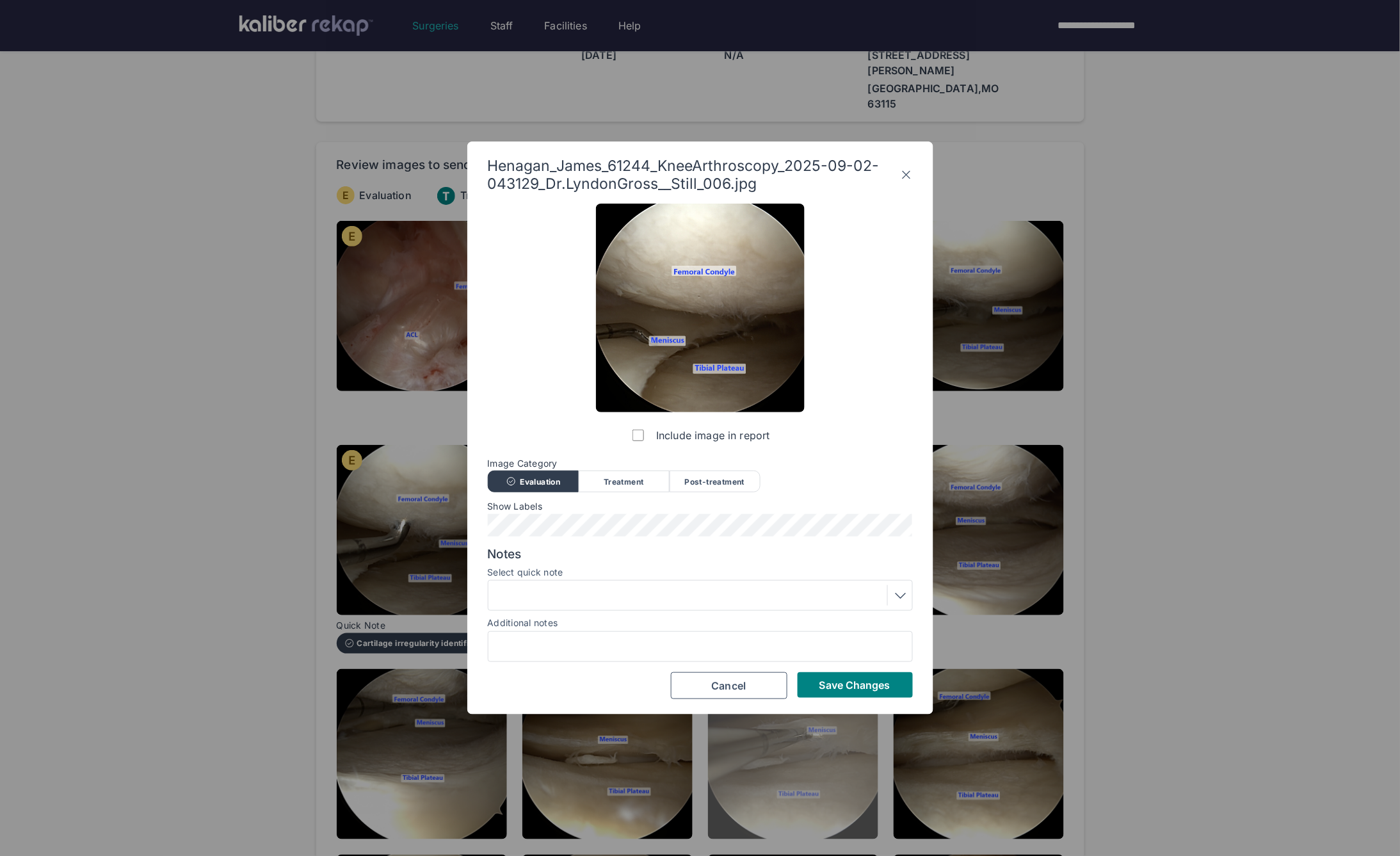
click at [842, 684] on span "Save Changes" at bounding box center [855, 685] width 71 height 13
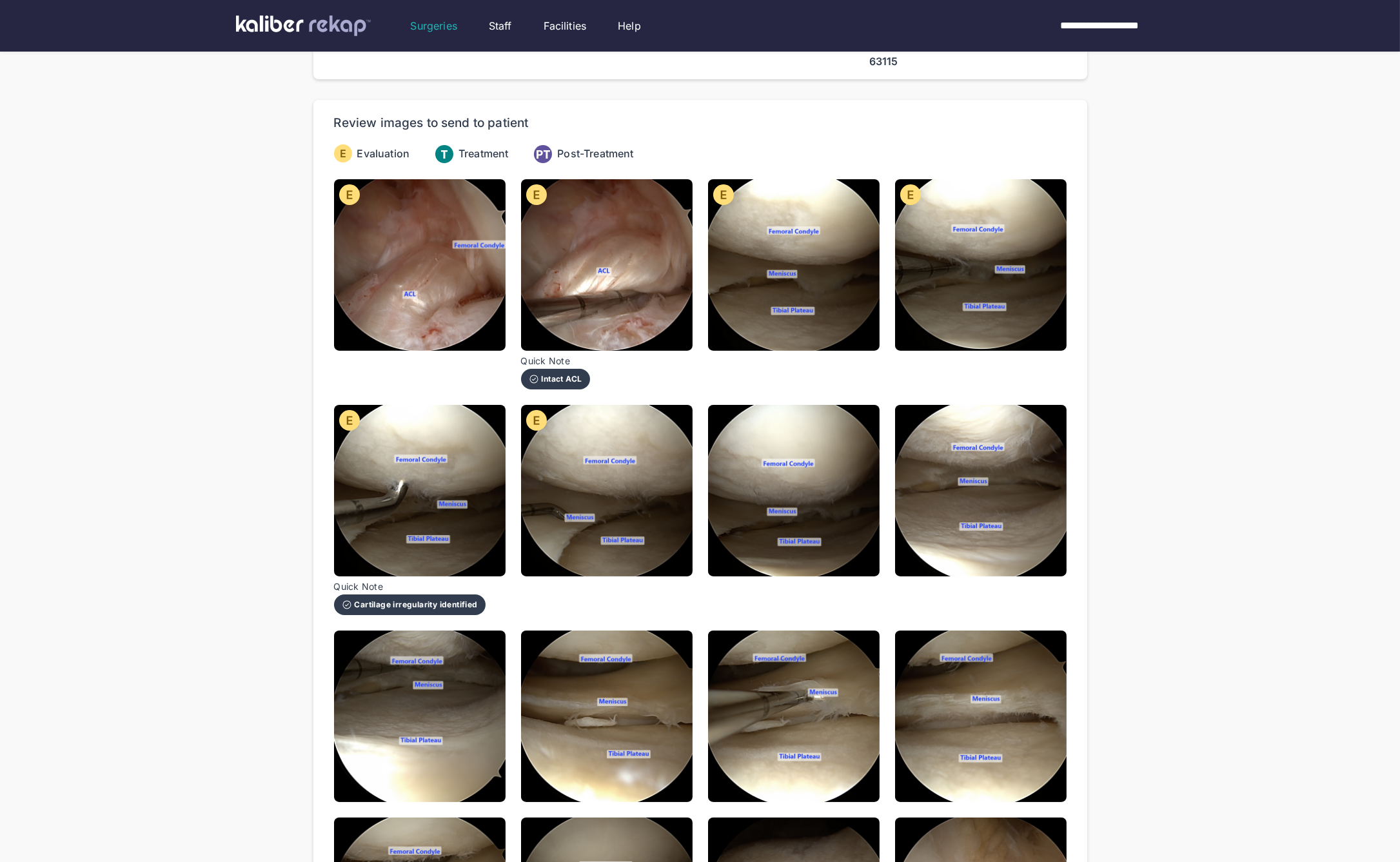
scroll to position [94, 0]
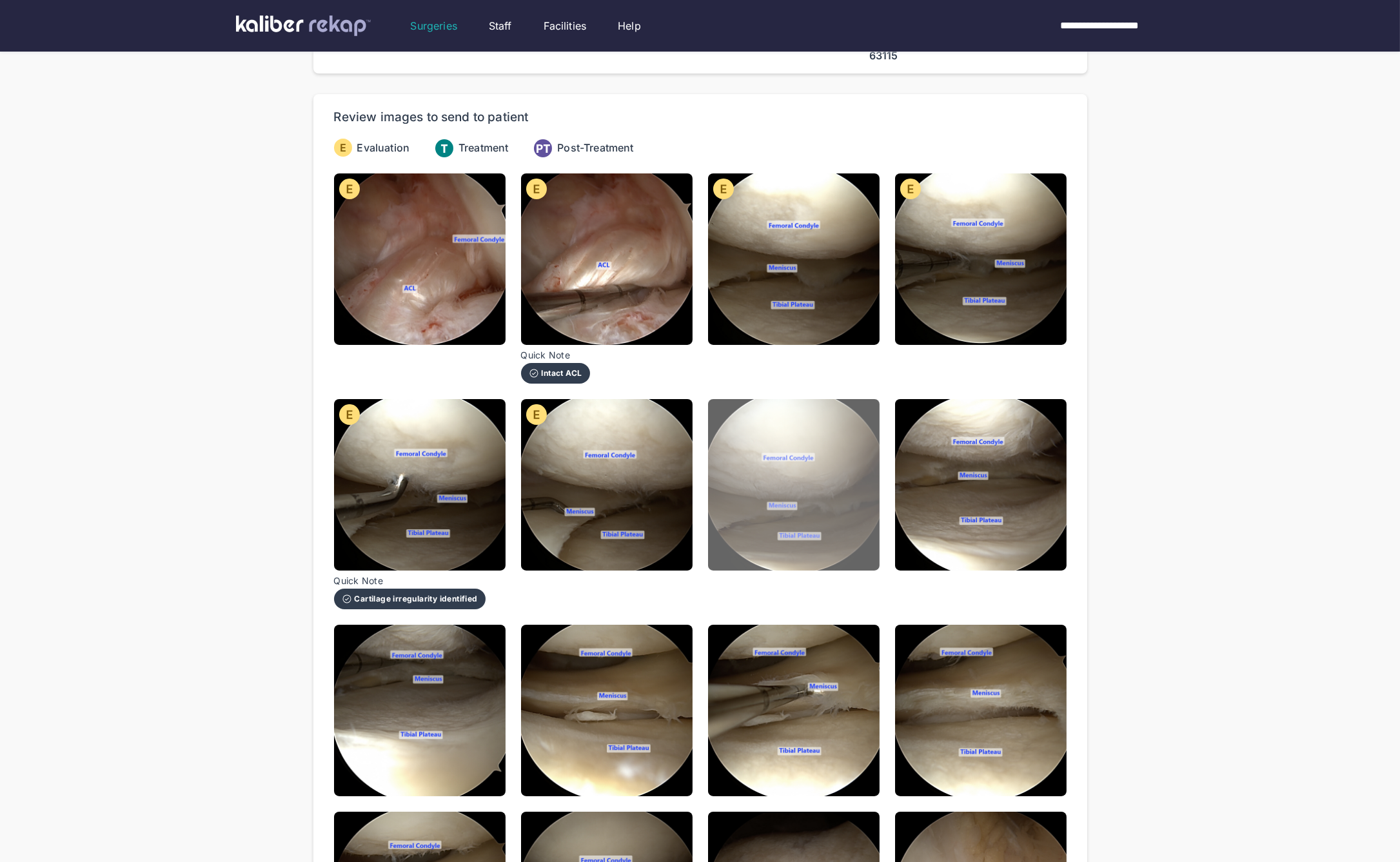
click at [719, 417] on img at bounding box center [794, 485] width 172 height 172
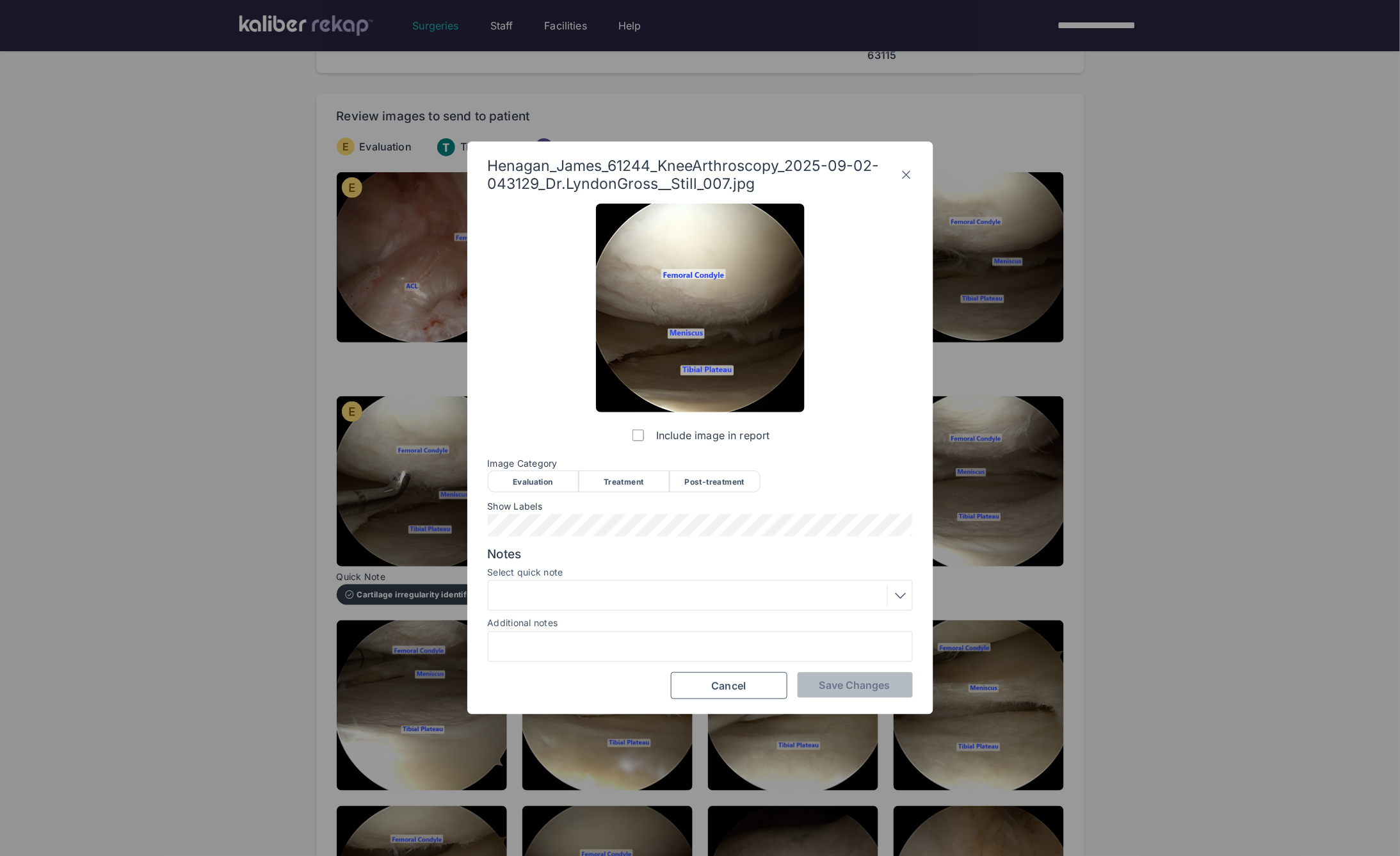
drag, startPoint x: 537, startPoint y: 479, endPoint x: 554, endPoint y: 490, distance: 20.2
click at [537, 479] on div "Evaluation" at bounding box center [533, 481] width 91 height 22
click at [831, 690] on span "Save Changes" at bounding box center [855, 685] width 71 height 13
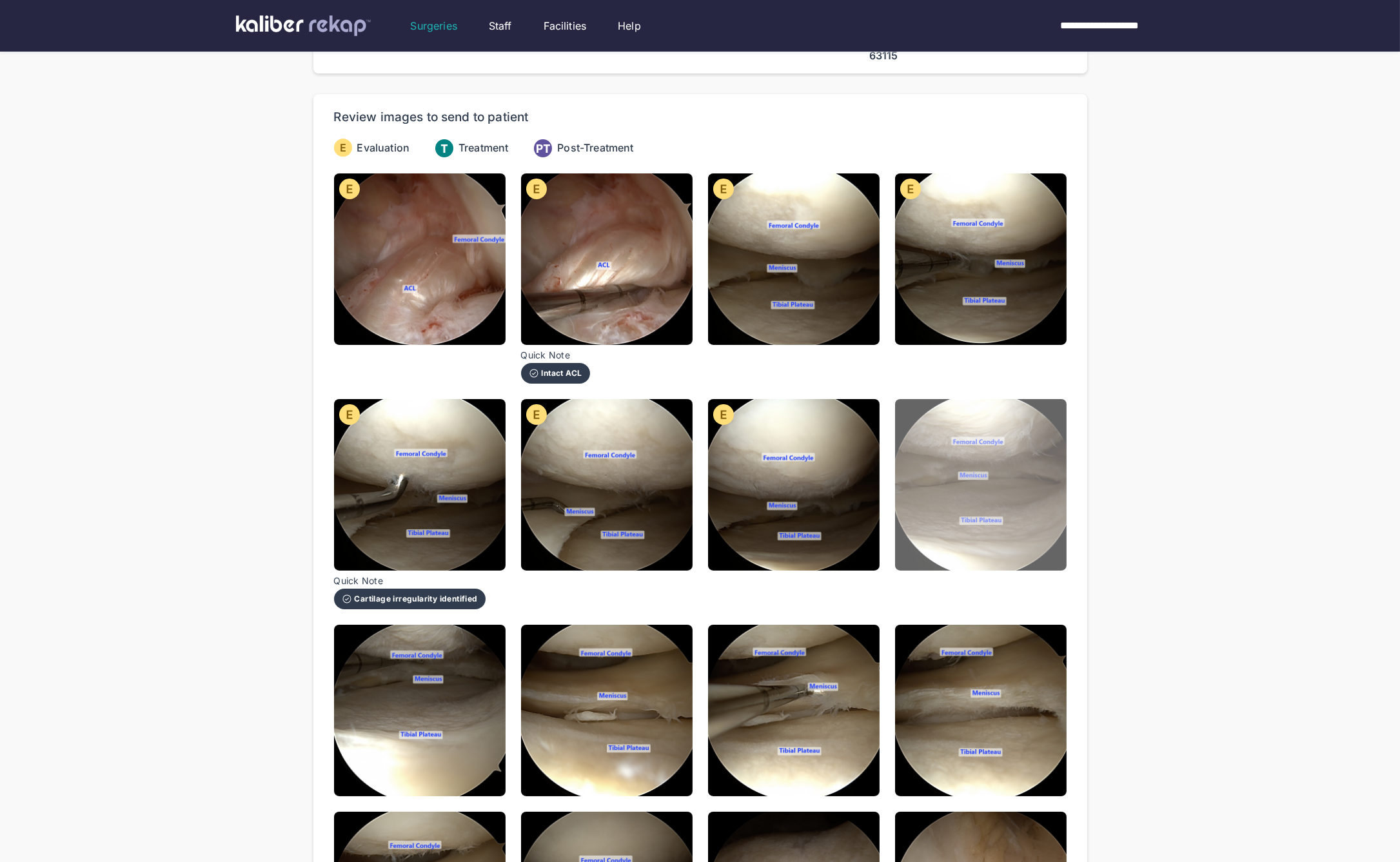
click at [913, 518] on img at bounding box center [981, 485] width 172 height 172
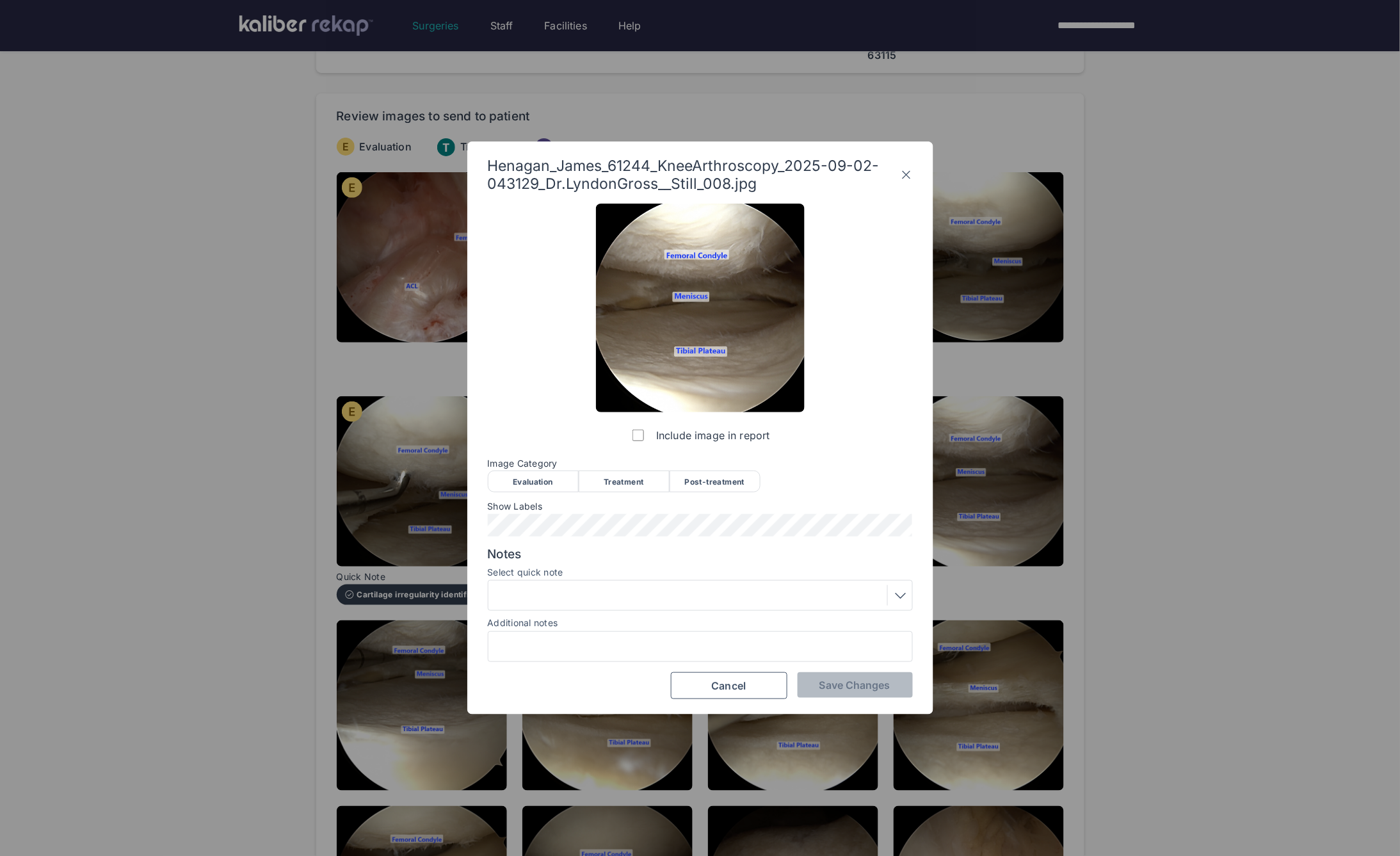
click at [907, 179] on icon at bounding box center [907, 174] width 13 height 21
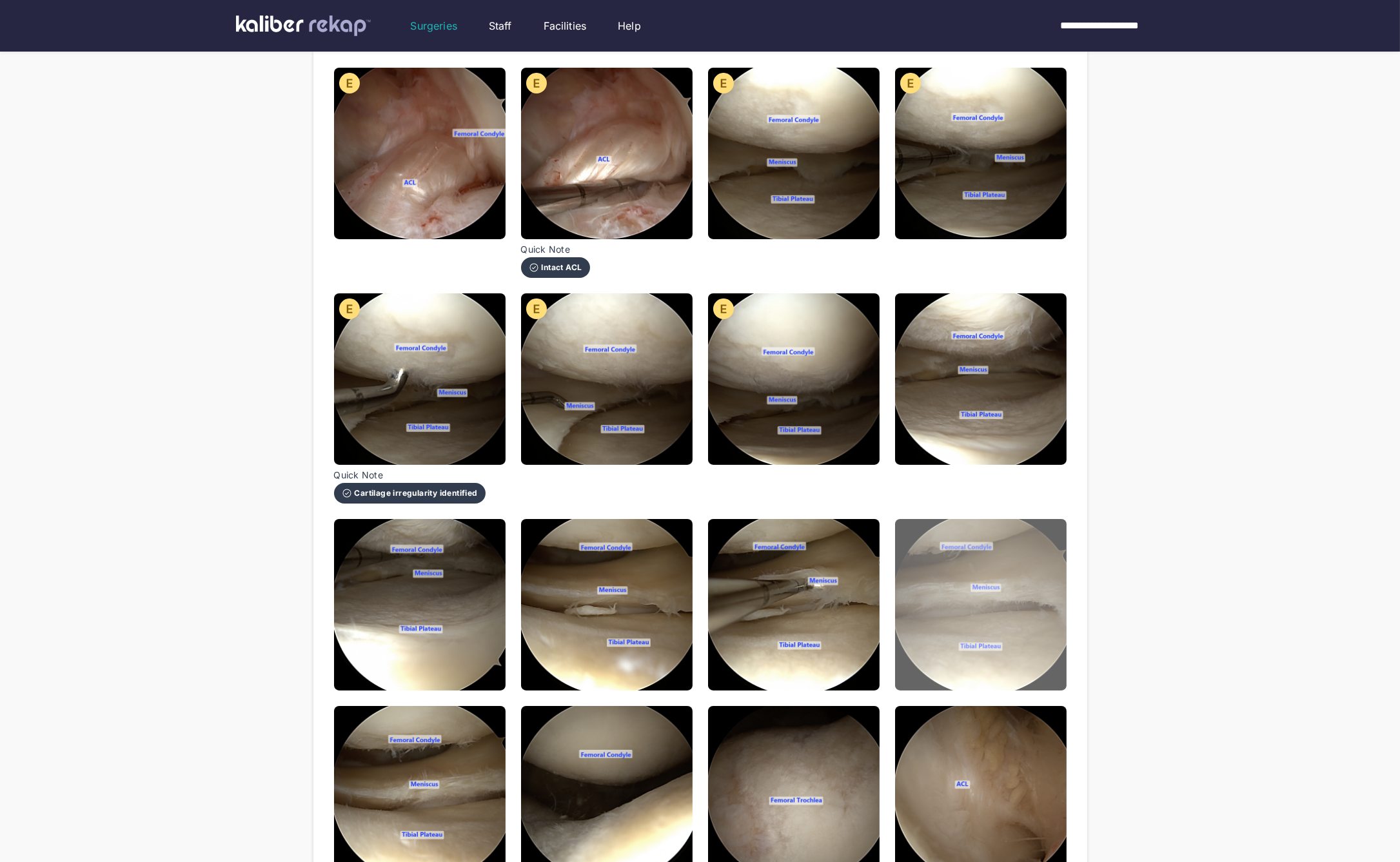
scroll to position [198, 0]
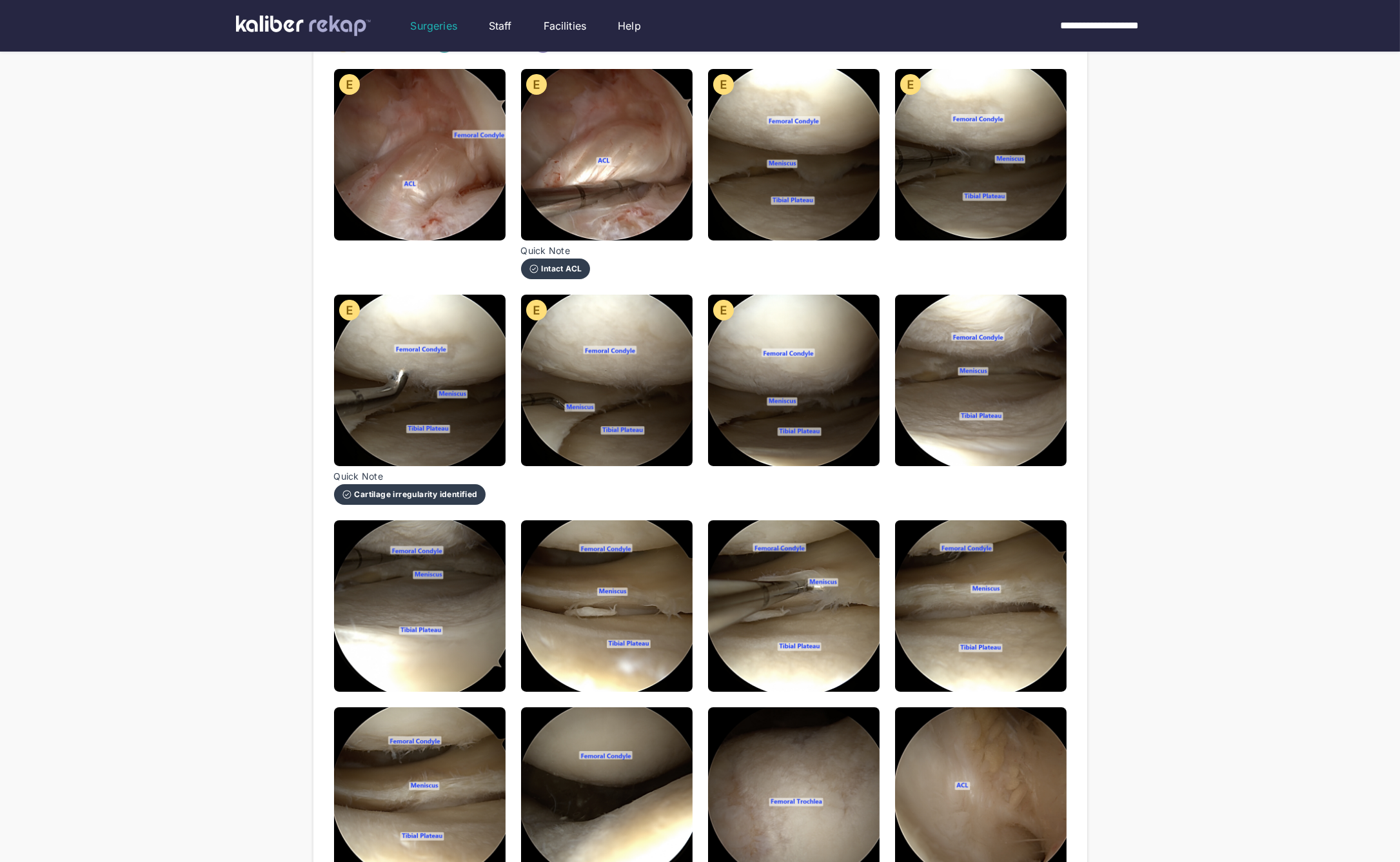
click at [1166, 431] on div "**********" at bounding box center [700, 507] width 1400 height 1411
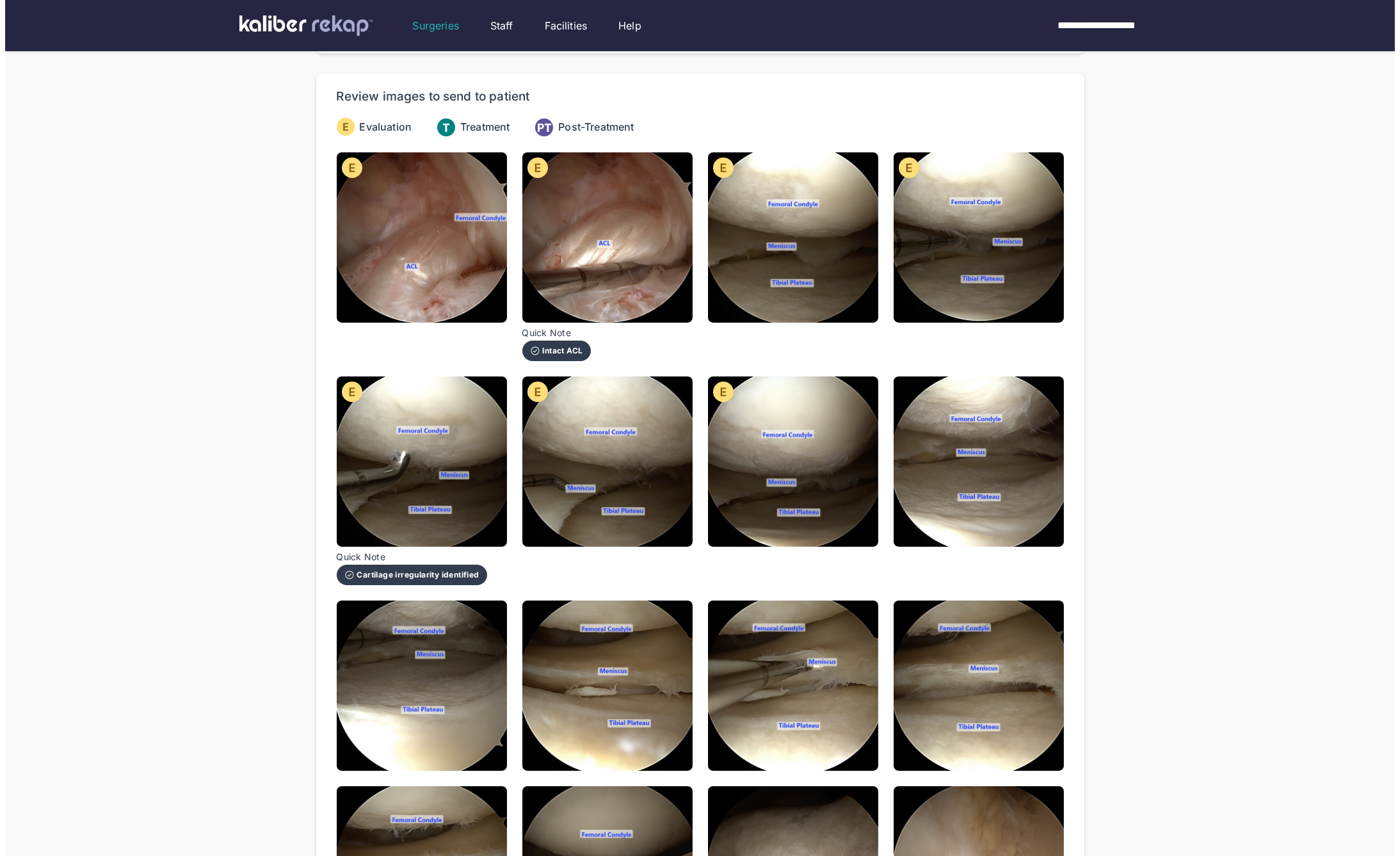
scroll to position [112, 0]
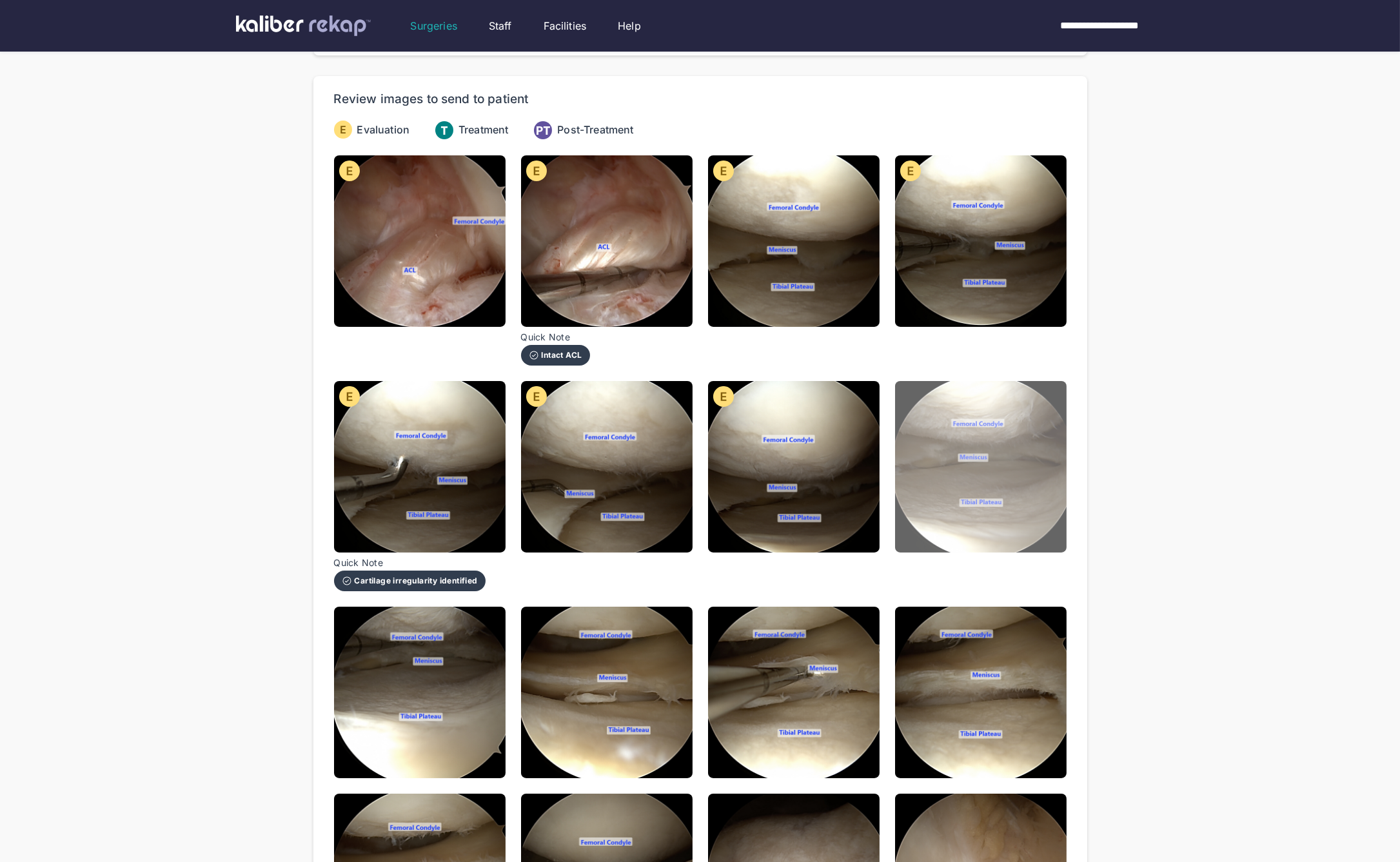
click at [983, 414] on img at bounding box center [981, 467] width 172 height 172
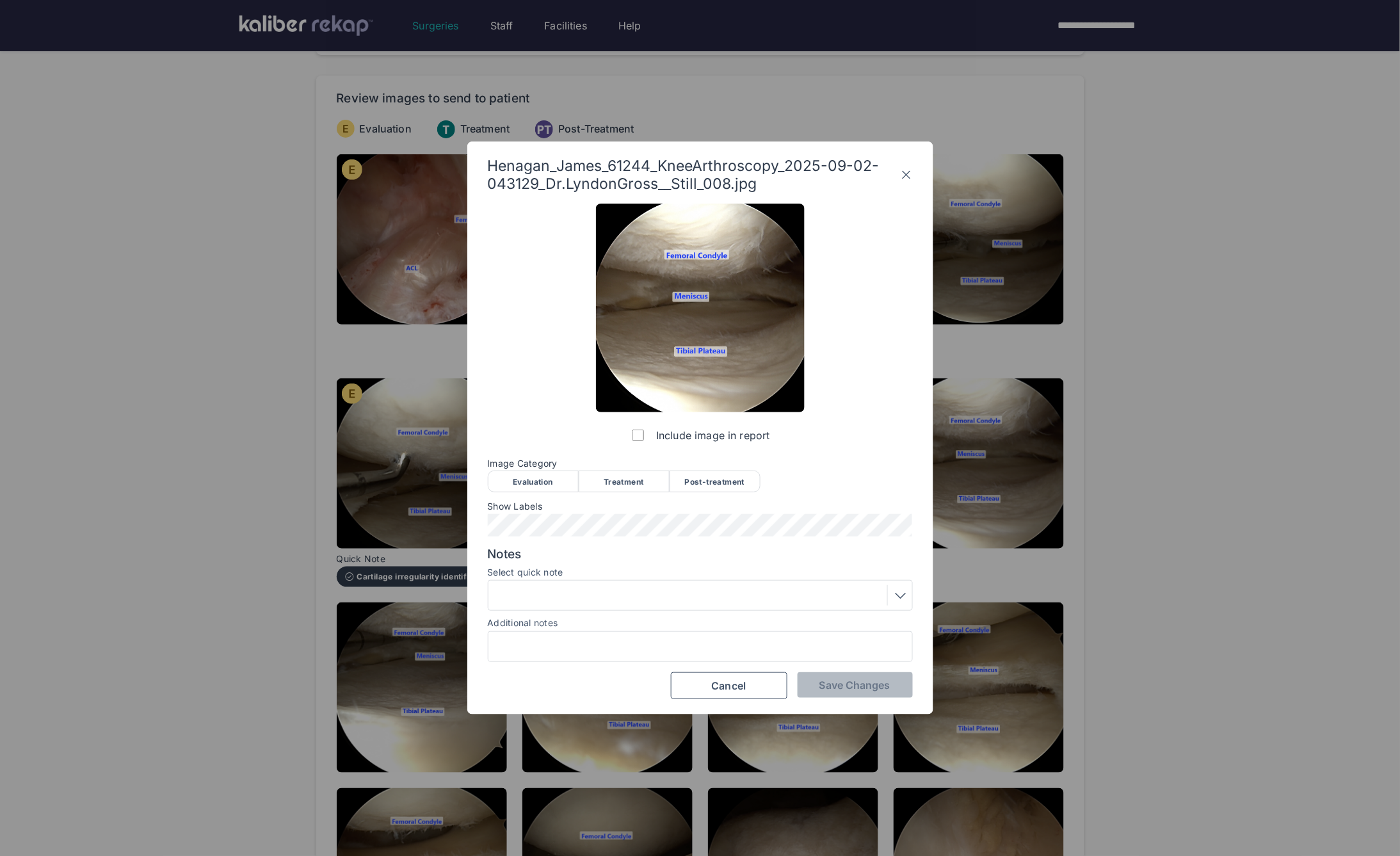
click at [903, 172] on icon at bounding box center [907, 174] width 13 height 21
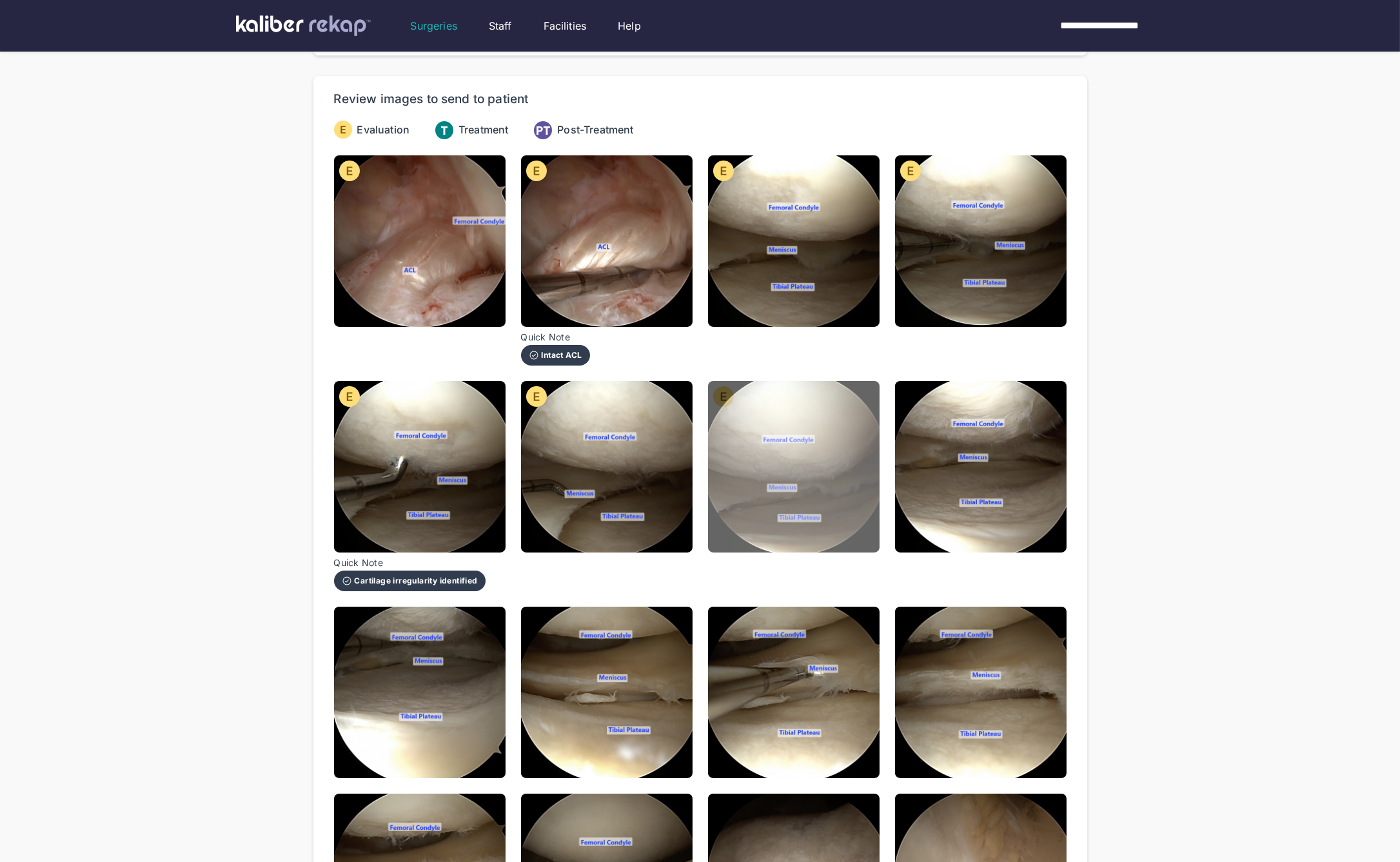
click at [870, 383] on img at bounding box center [794, 467] width 172 height 172
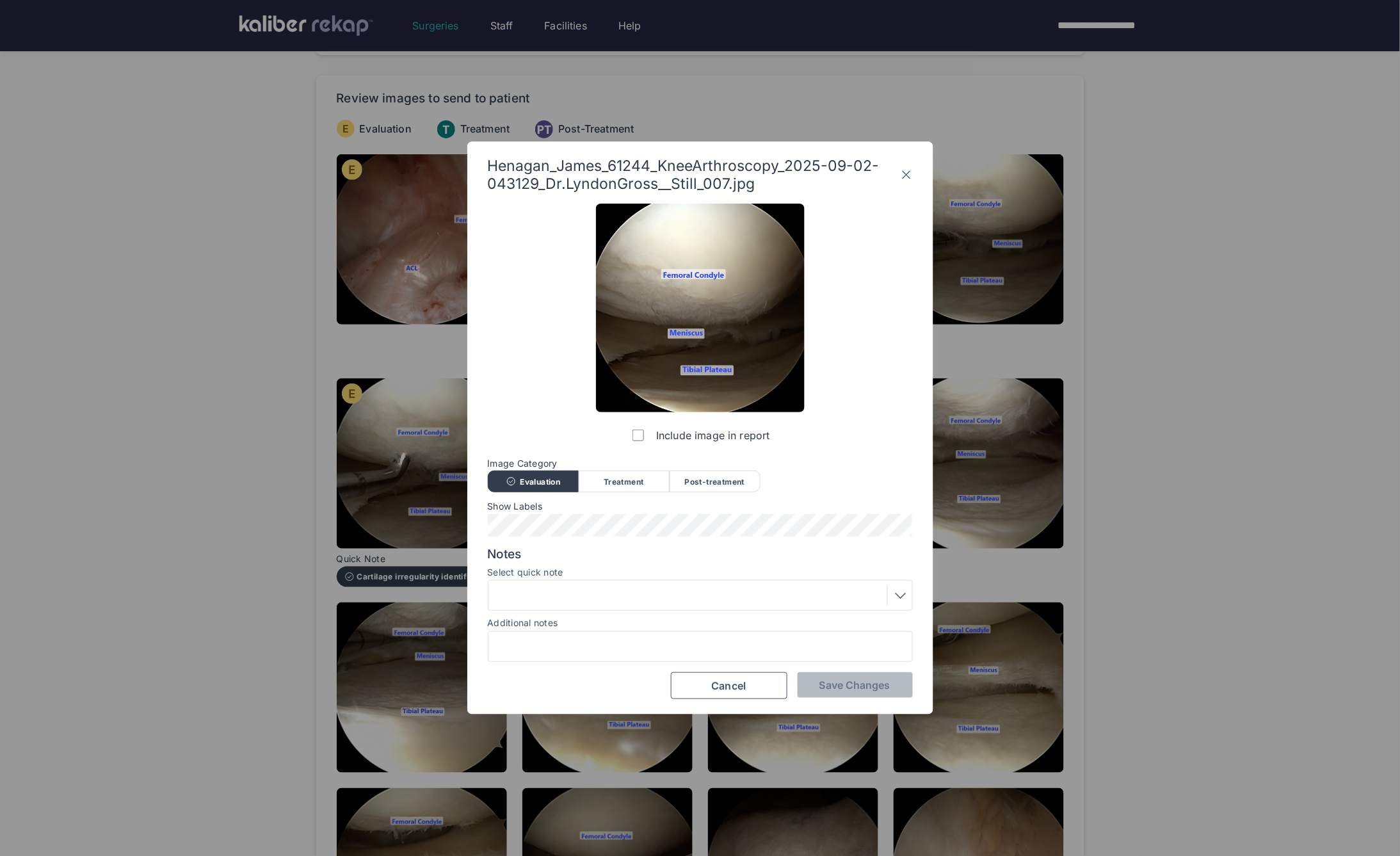
click at [904, 175] on icon at bounding box center [907, 174] width 13 height 21
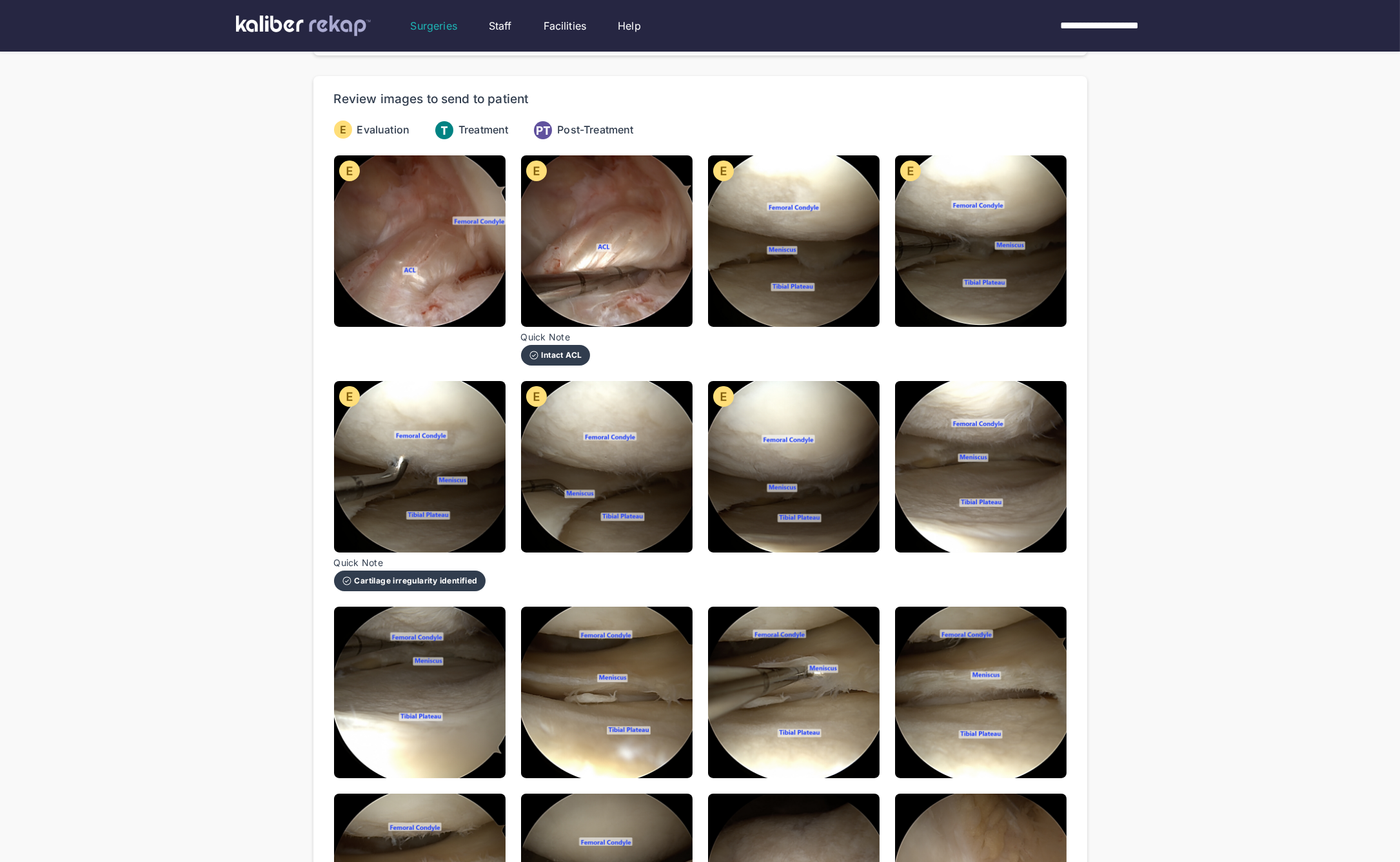
click at [991, 411] on img at bounding box center [981, 467] width 172 height 172
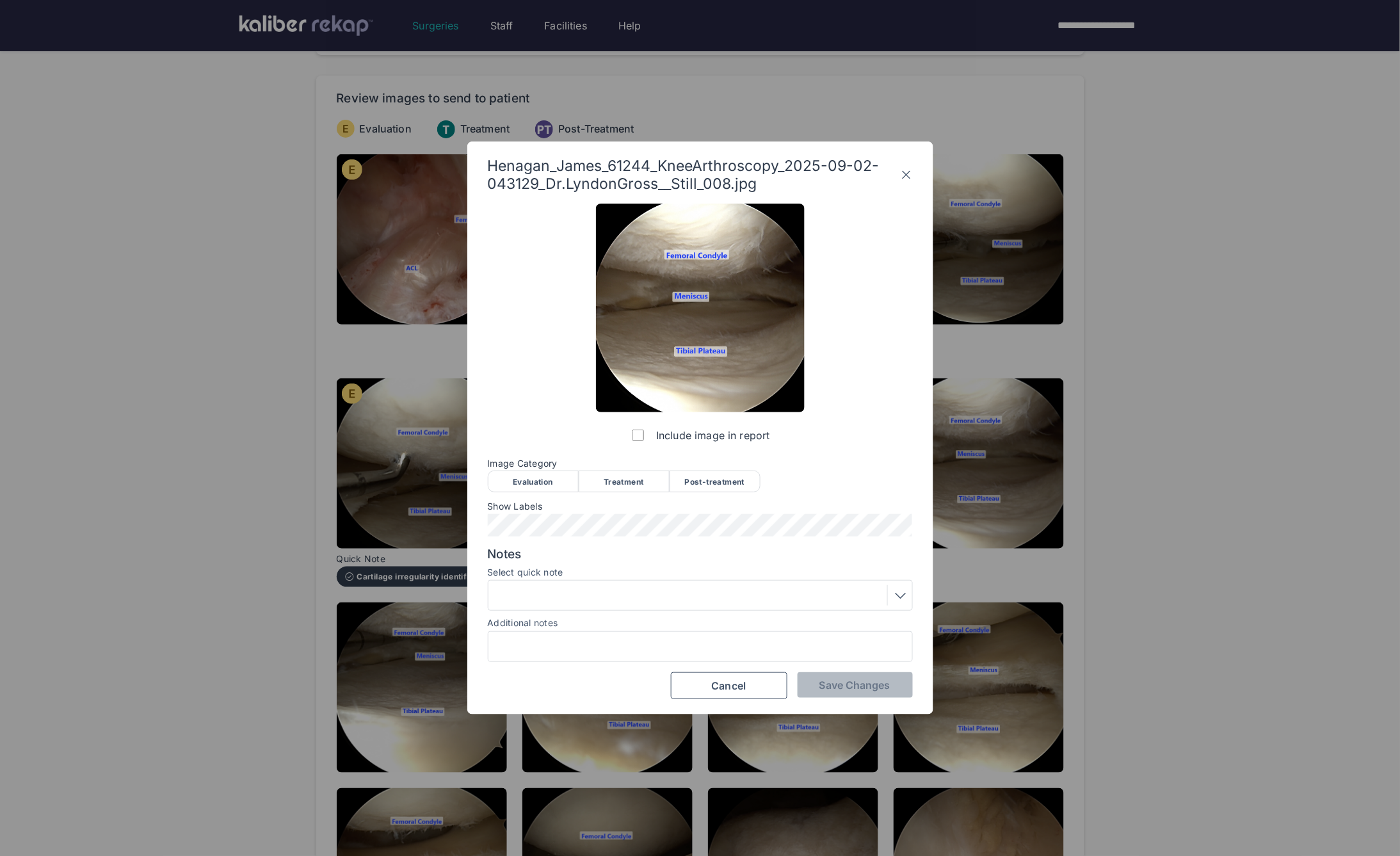
click at [725, 472] on div "Post-treatment" at bounding box center [715, 481] width 91 height 22
drag, startPoint x: 905, startPoint y: 687, endPoint x: 892, endPoint y: 680, distance: 14.8
click at [902, 685] on button "Save Changes" at bounding box center [855, 685] width 115 height 25
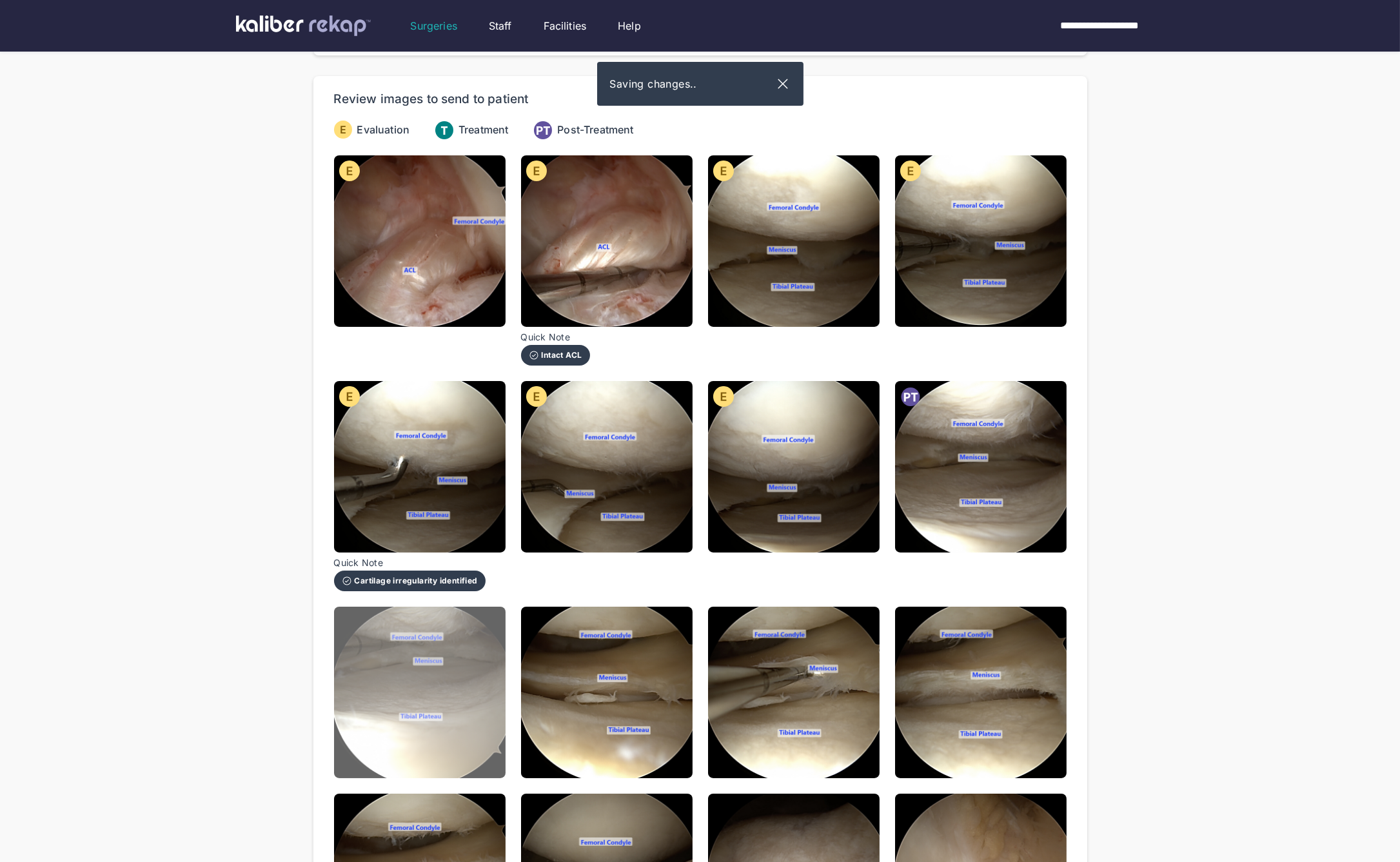
click at [382, 607] on img at bounding box center [420, 693] width 172 height 172
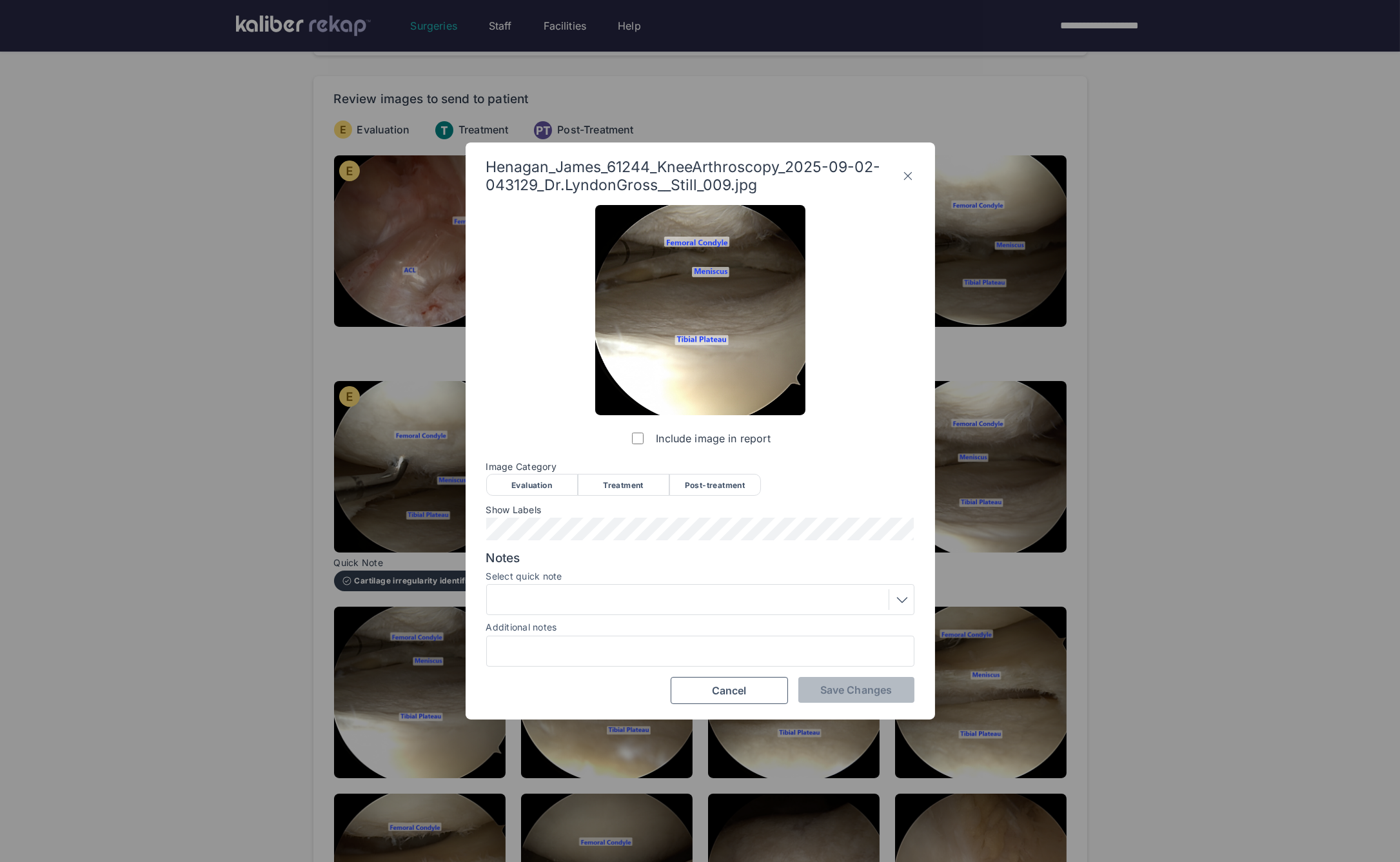
click at [686, 480] on div "Post-treatment" at bounding box center [715, 484] width 91 height 22
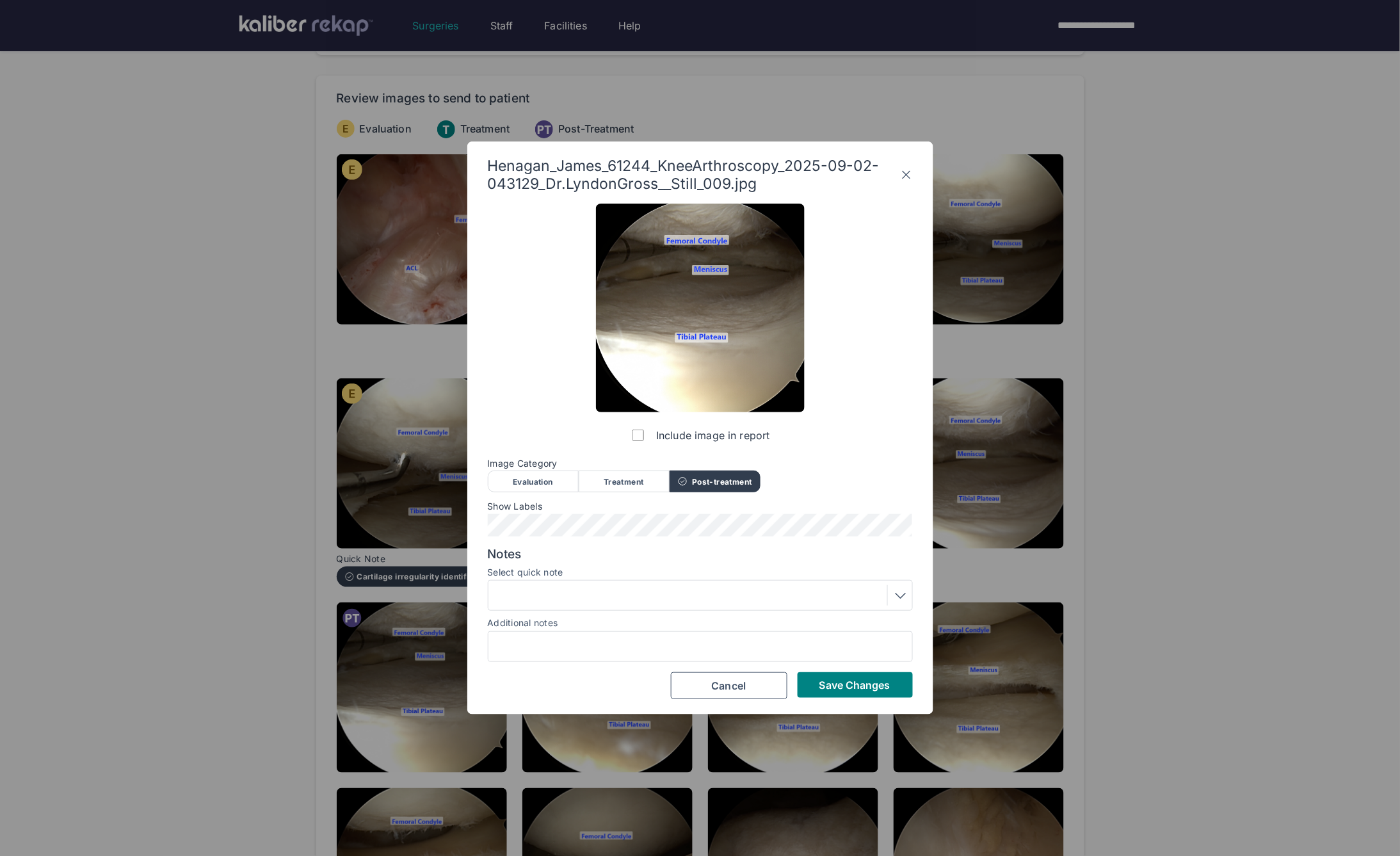
click at [608, 591] on div at bounding box center [700, 595] width 416 height 21
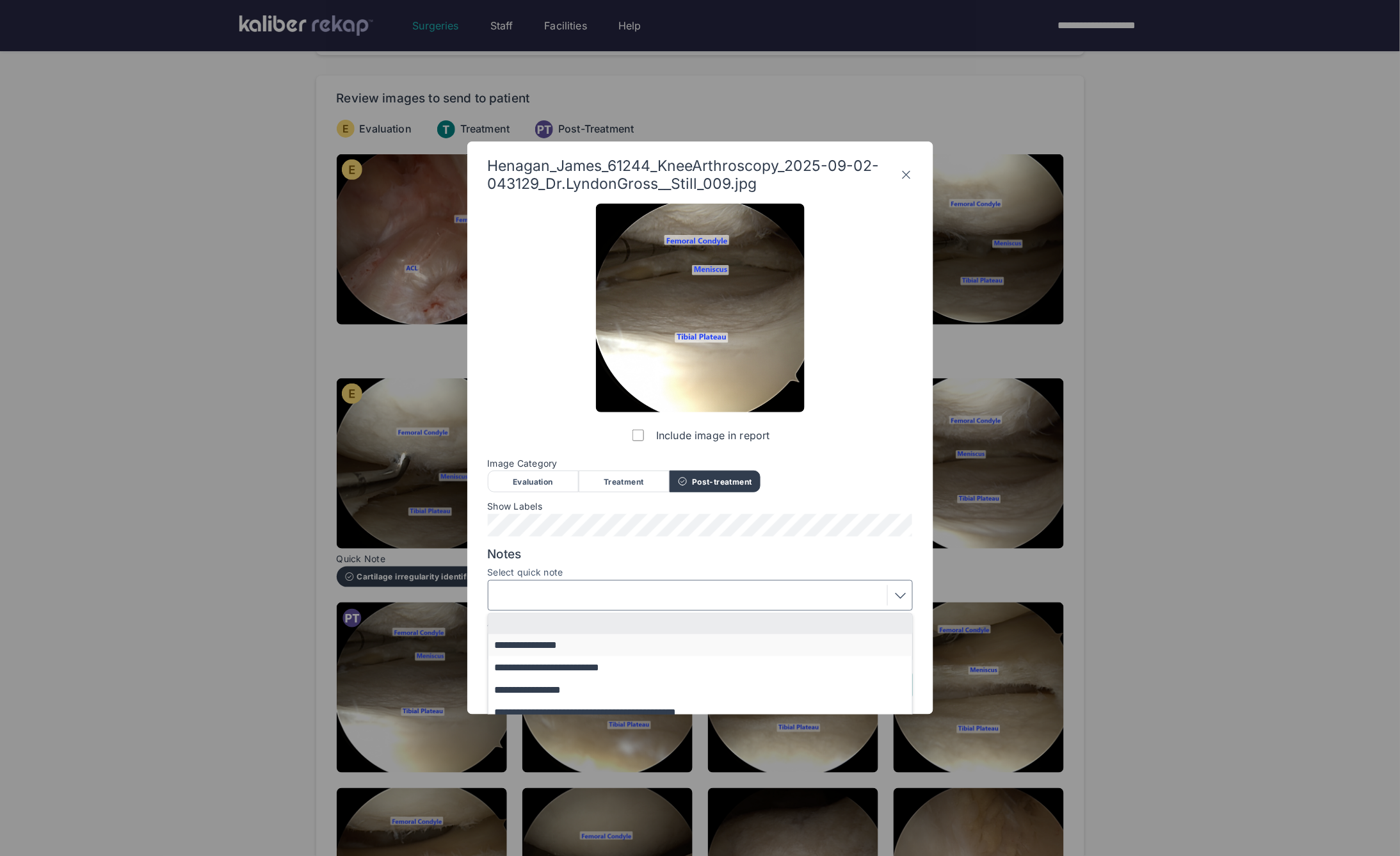
scroll to position [54, 0]
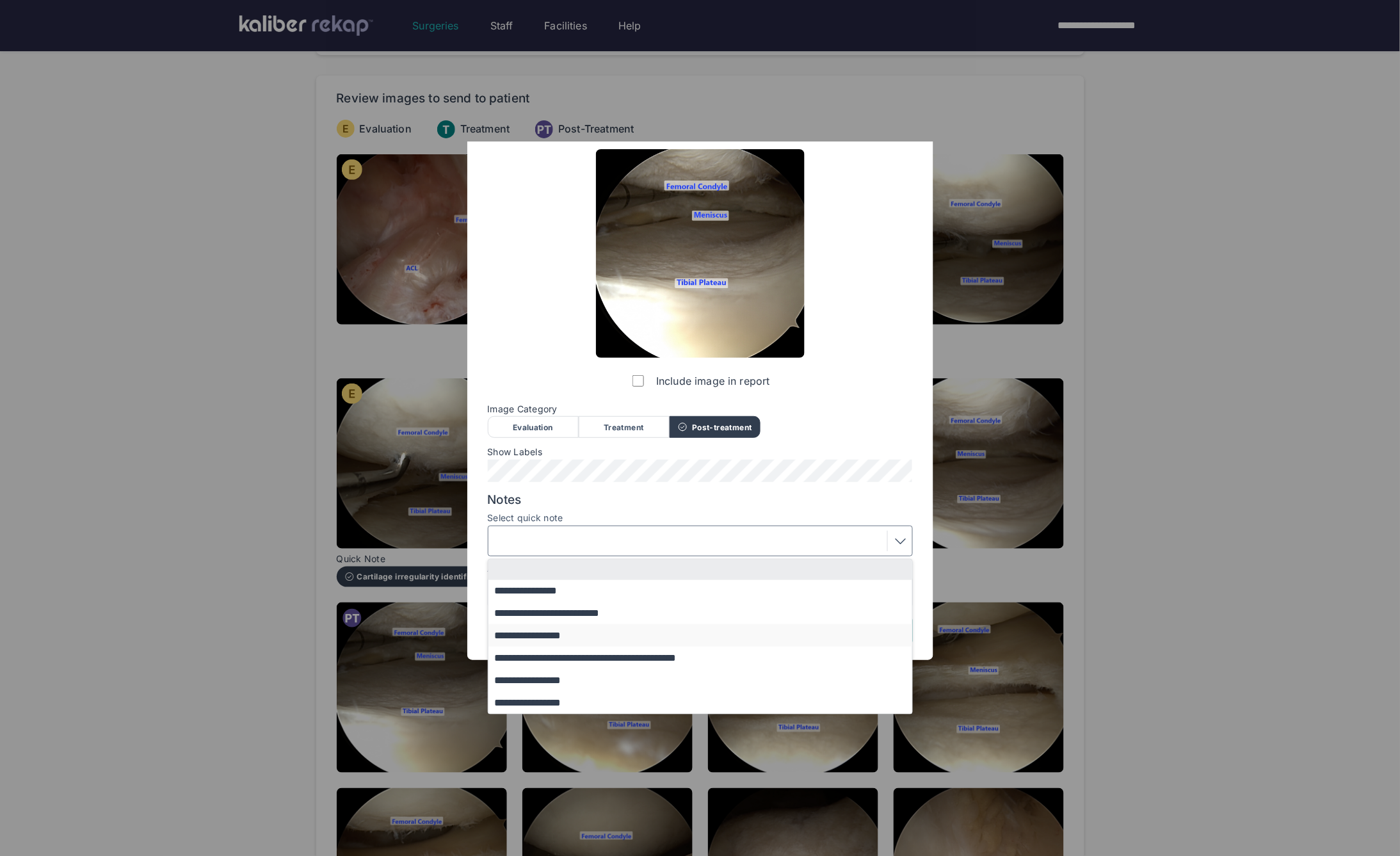
click at [557, 630] on button "**********" at bounding box center [706, 635] width 436 height 23
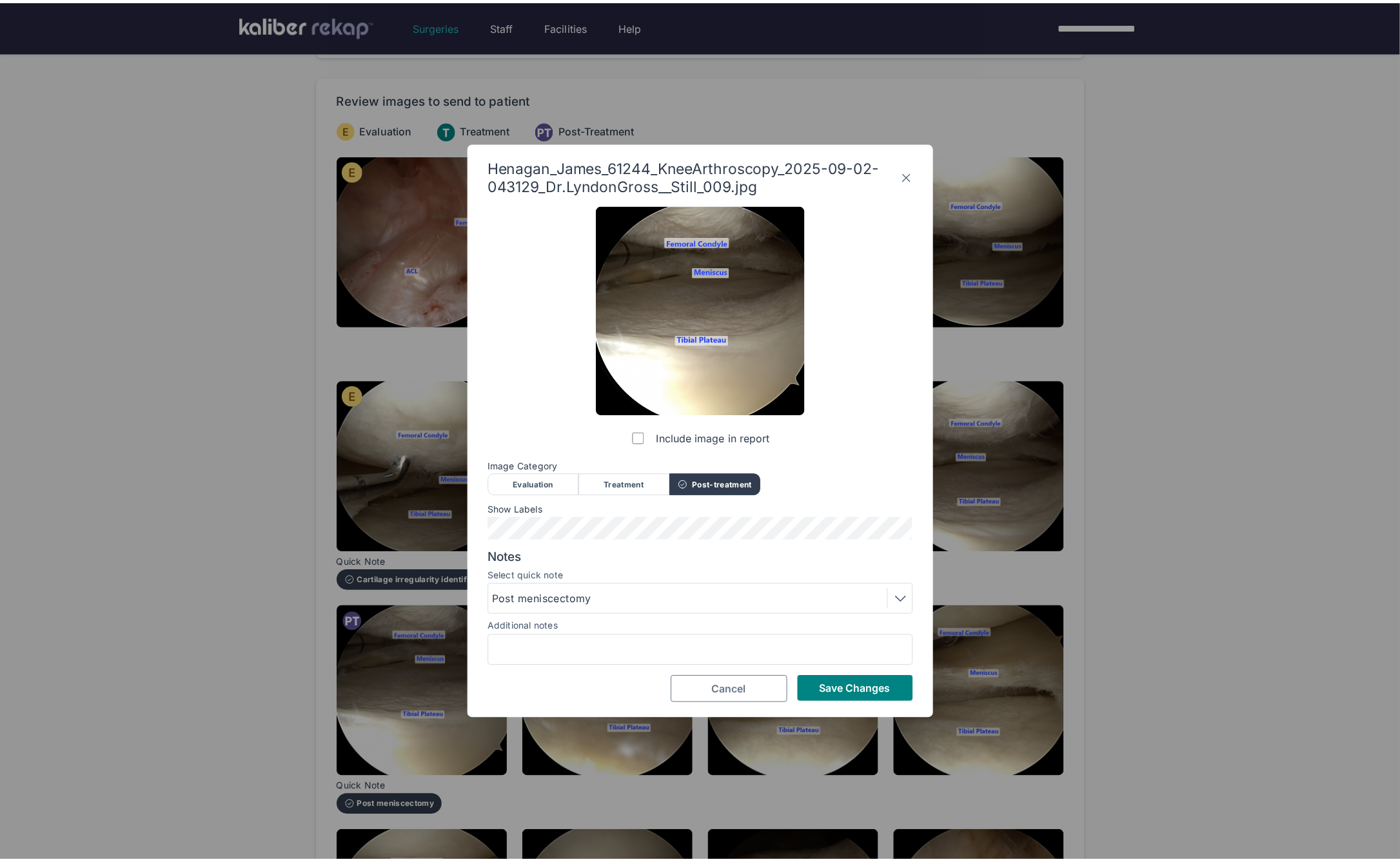
scroll to position [0, 0]
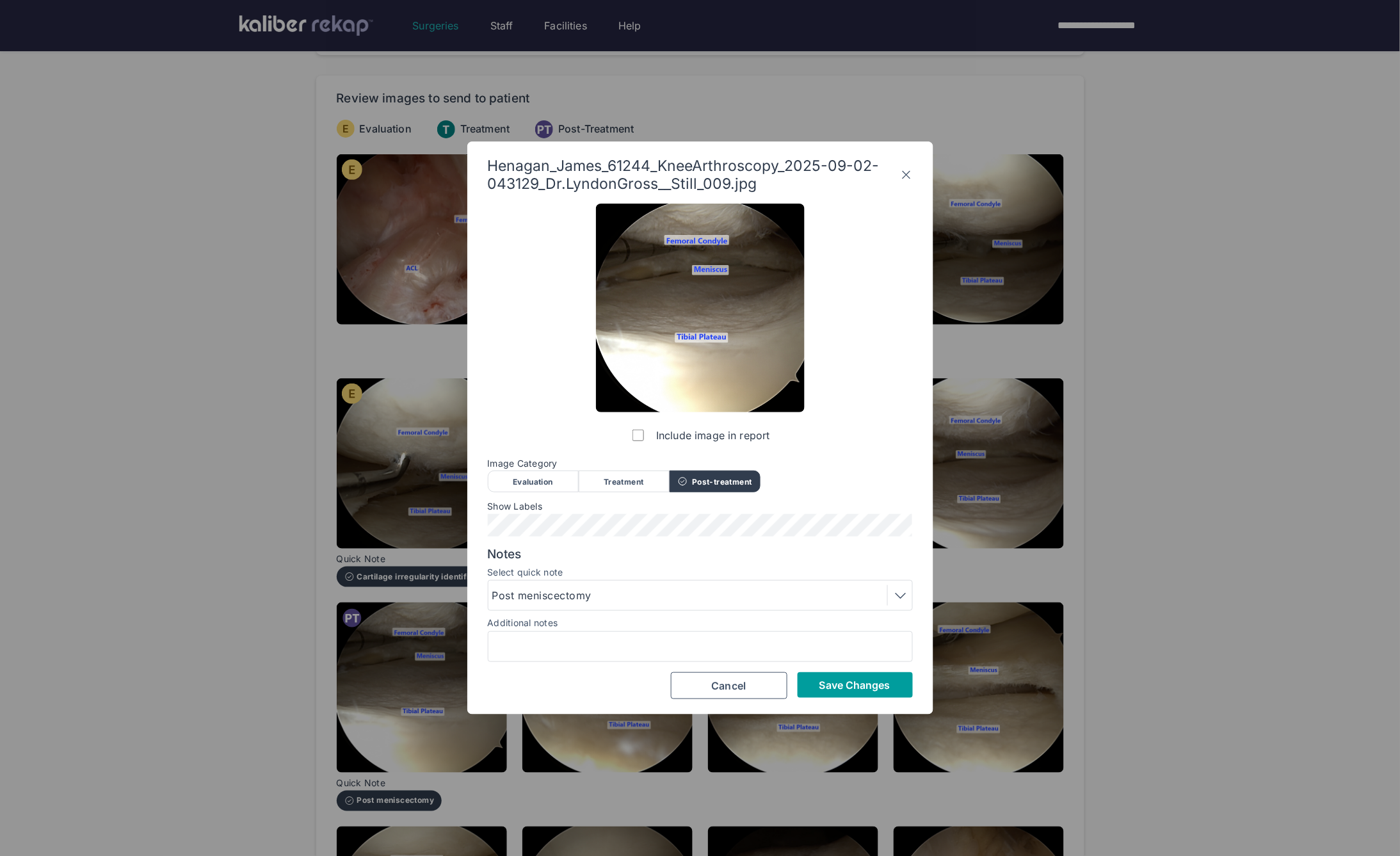
click at [820, 685] on span "Save Changes" at bounding box center [855, 685] width 71 height 13
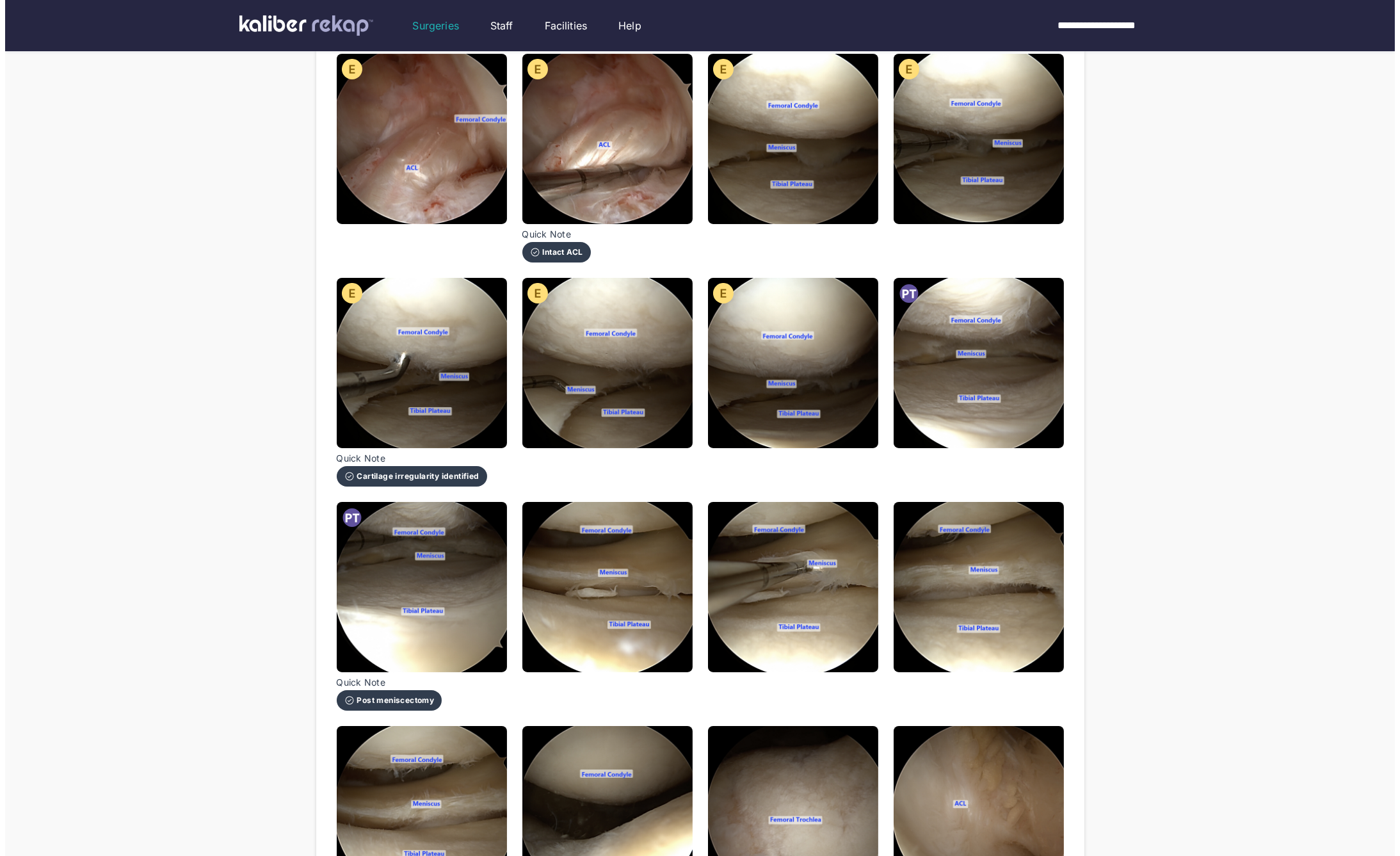
scroll to position [220, 0]
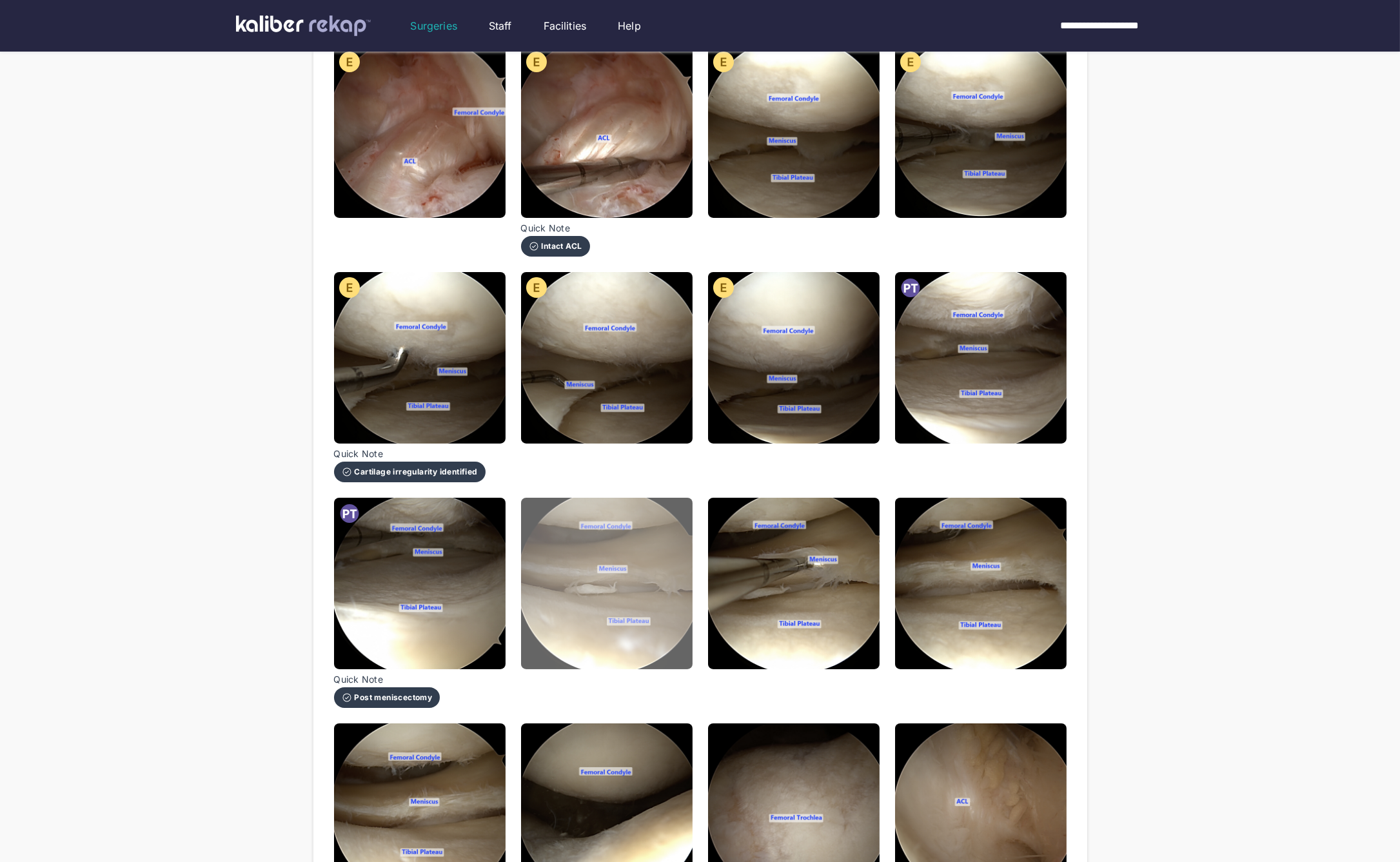
click at [582, 550] on img at bounding box center [607, 583] width 172 height 172
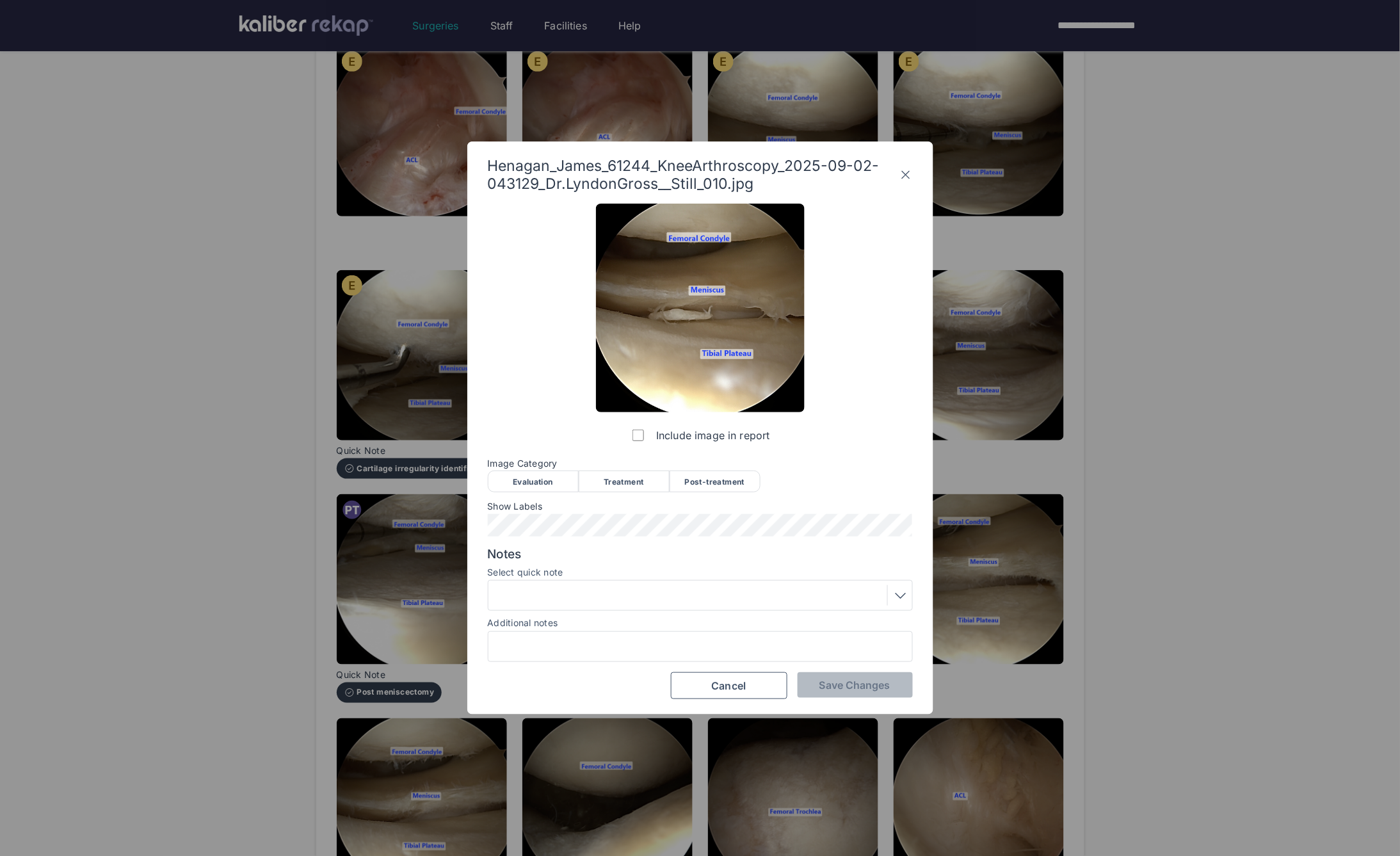
click at [527, 468] on div "Image Category Evaluation Treatment Post-treatment Evaluation Treatment Post-tr…" at bounding box center [700, 475] width 425 height 34
click at [518, 486] on div "Evaluation" at bounding box center [533, 481] width 91 height 22
click at [823, 684] on span "Save Changes" at bounding box center [855, 685] width 71 height 13
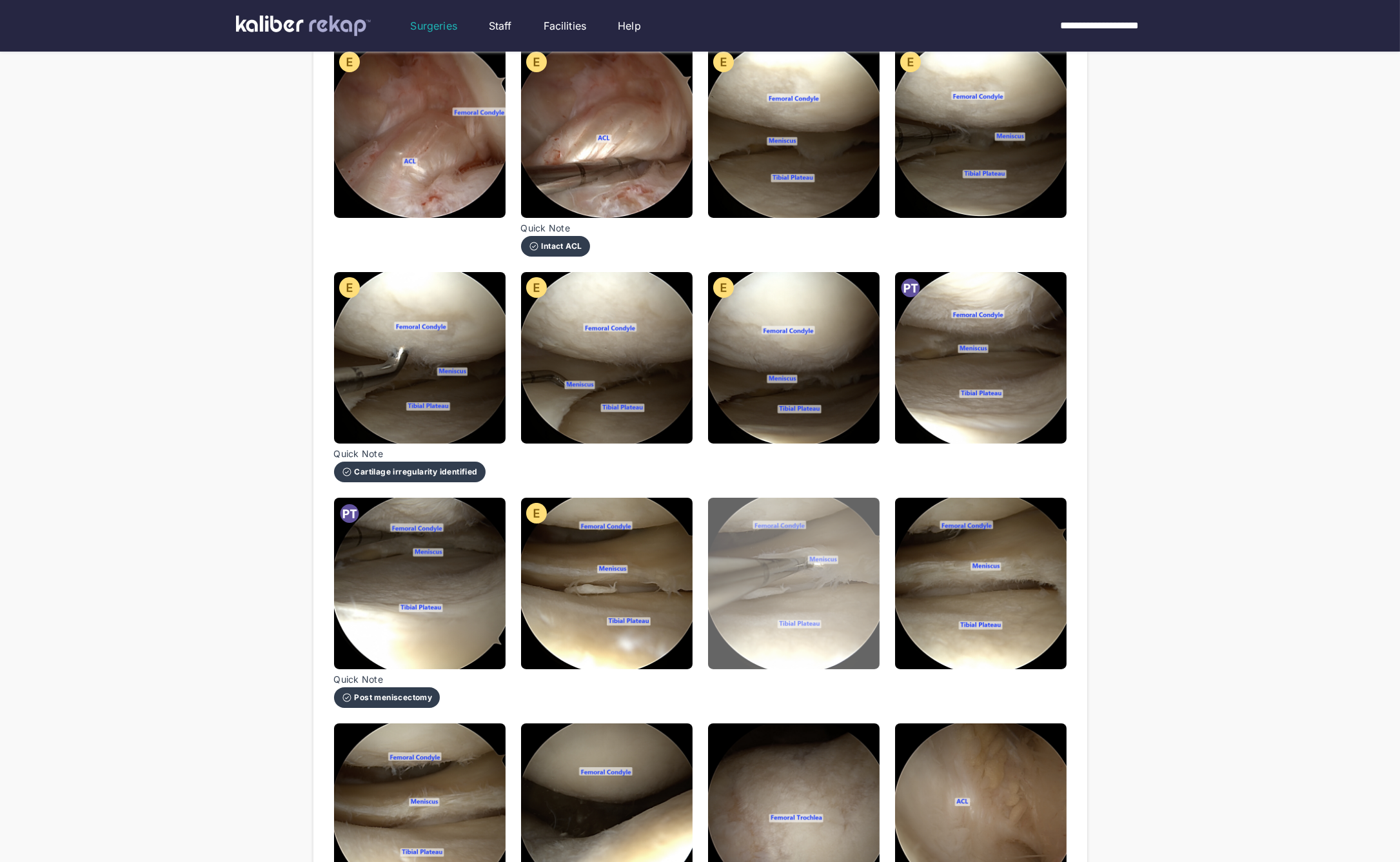
click at [761, 592] on img at bounding box center [794, 583] width 172 height 172
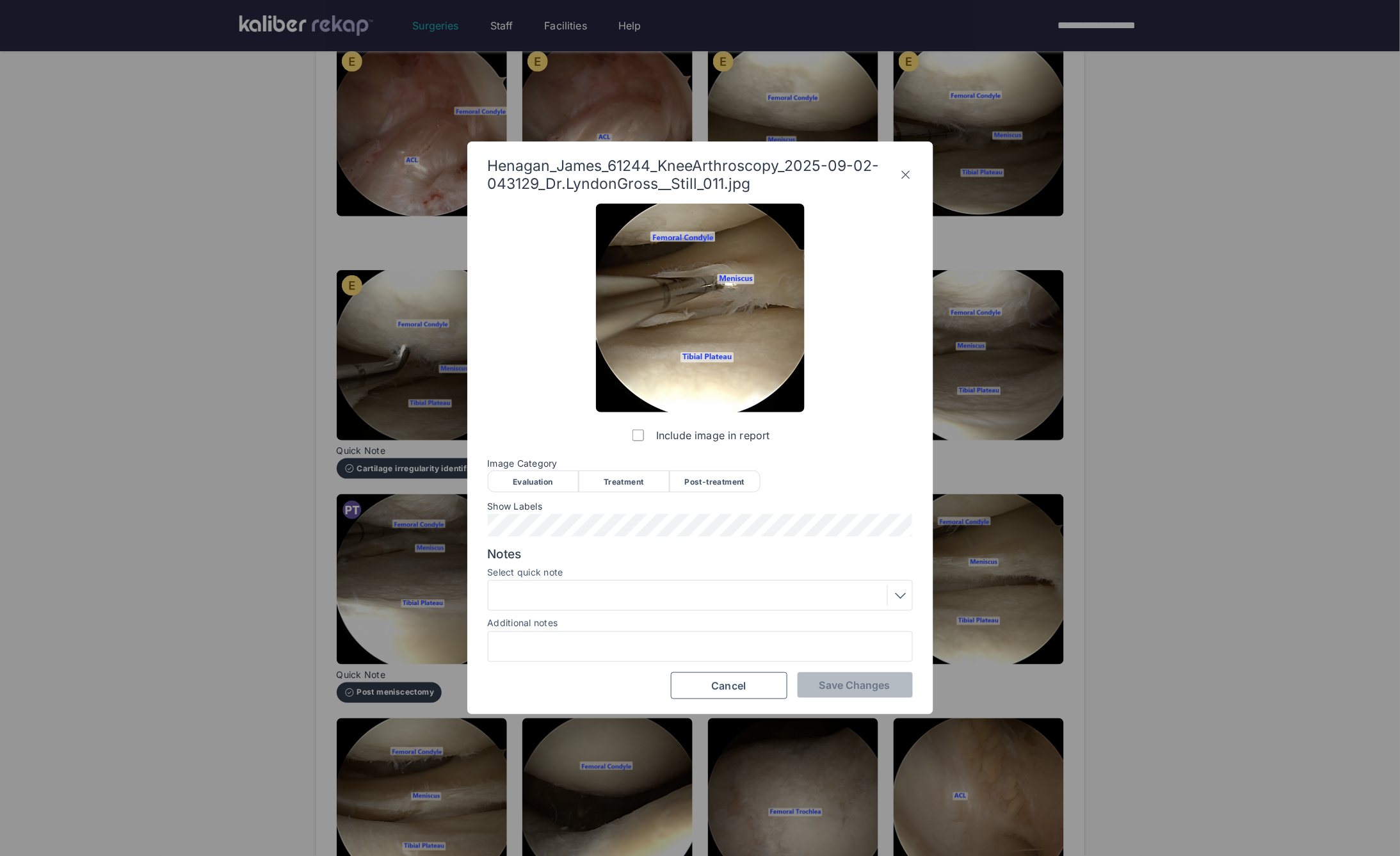
click at [525, 483] on div "Evaluation" at bounding box center [533, 481] width 91 height 22
click at [568, 596] on div at bounding box center [700, 595] width 416 height 21
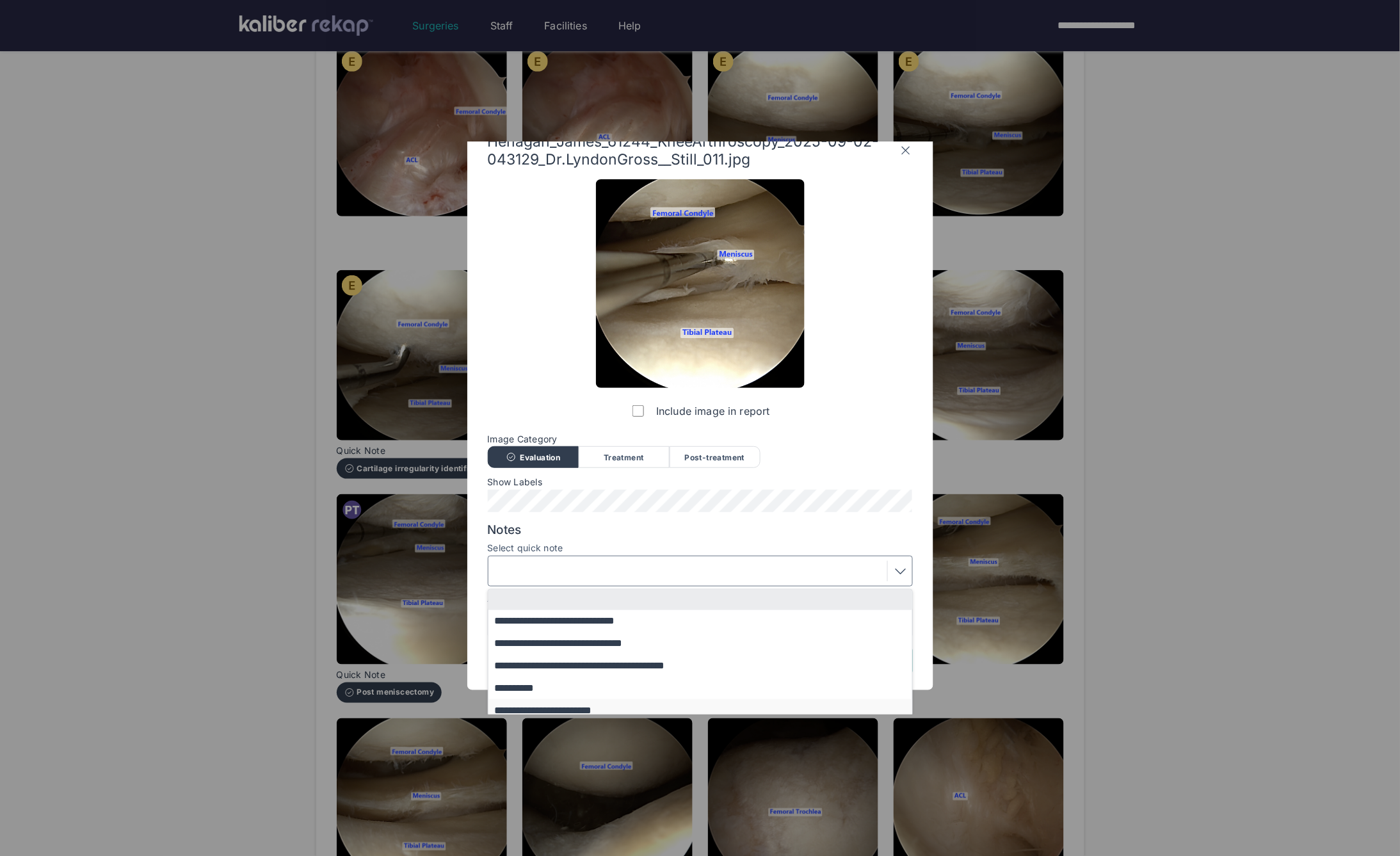
scroll to position [77, 0]
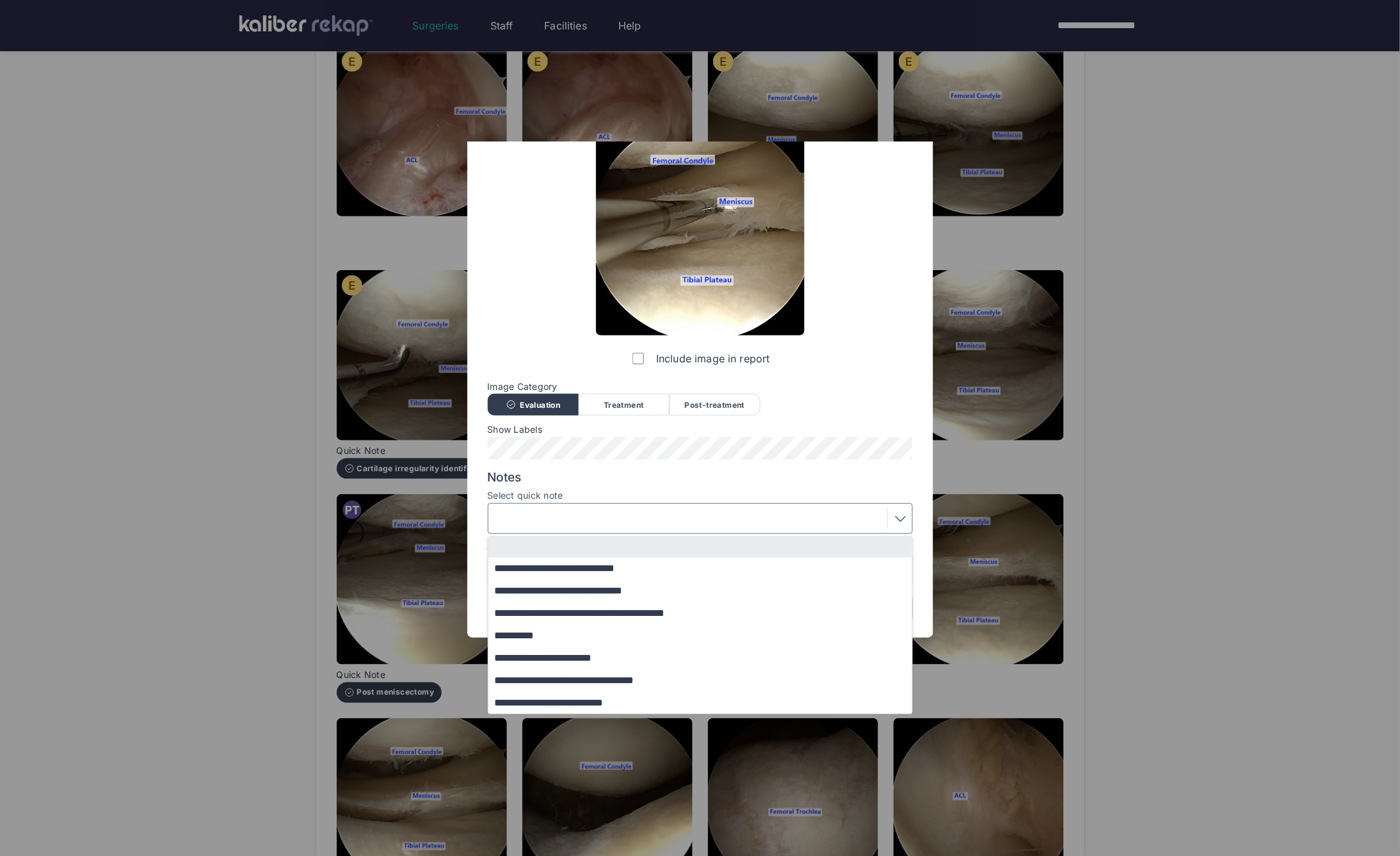
drag, startPoint x: 577, startPoint y: 681, endPoint x: 576, endPoint y: 667, distance: 14.0
click at [577, 681] on button "**********" at bounding box center [706, 680] width 436 height 23
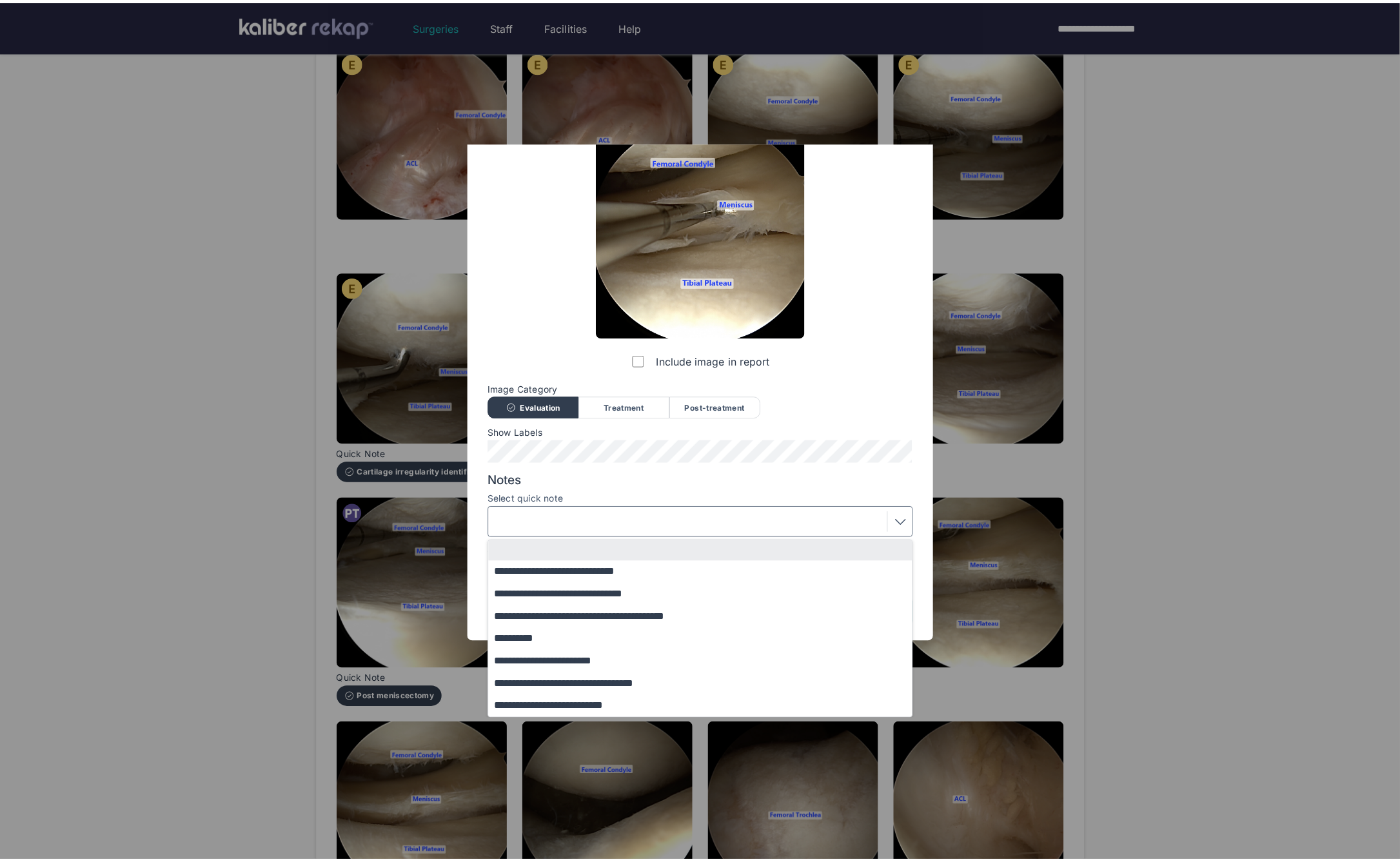
scroll to position [0, 0]
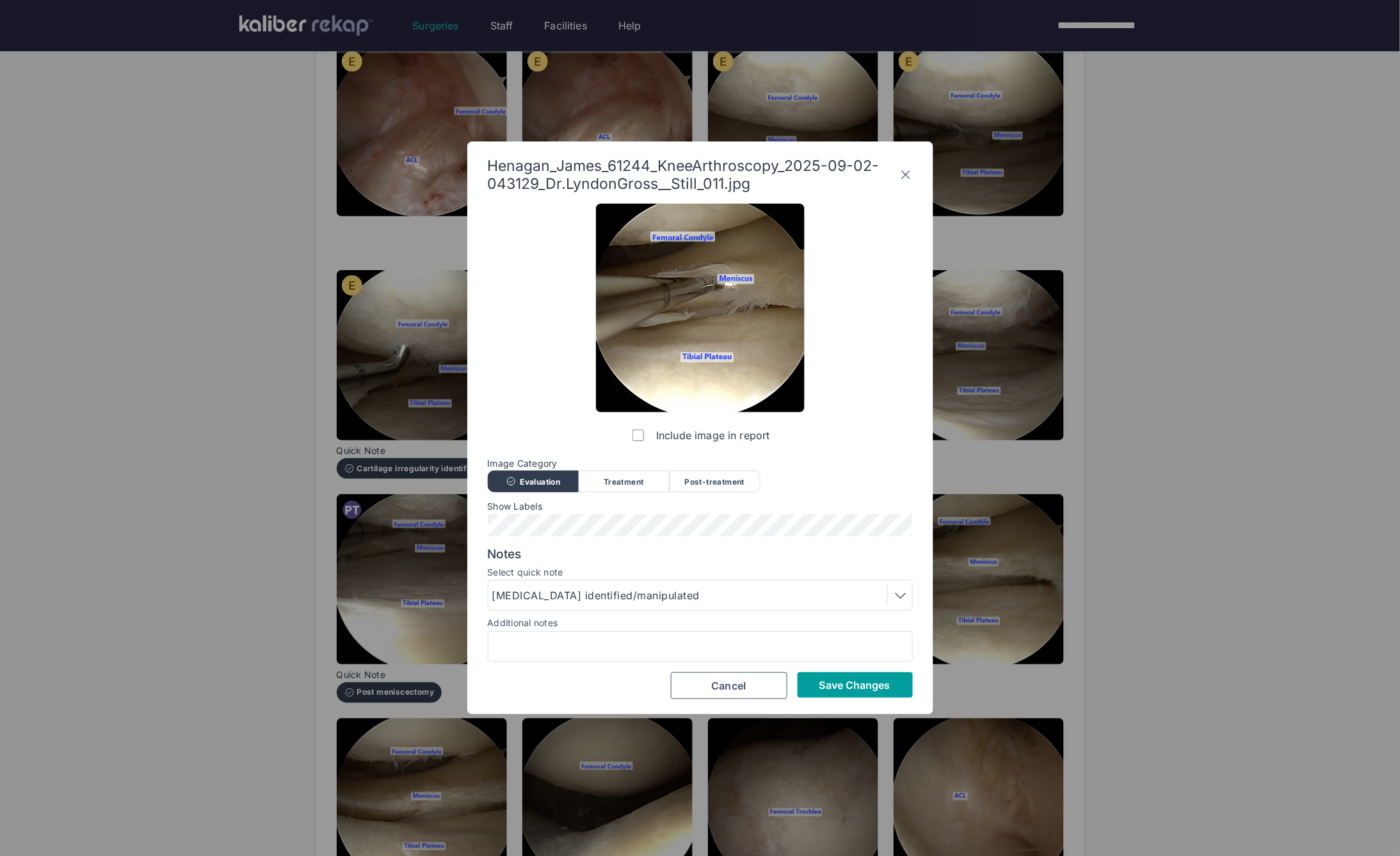
click at [843, 693] on button "Save Changes" at bounding box center [855, 685] width 115 height 25
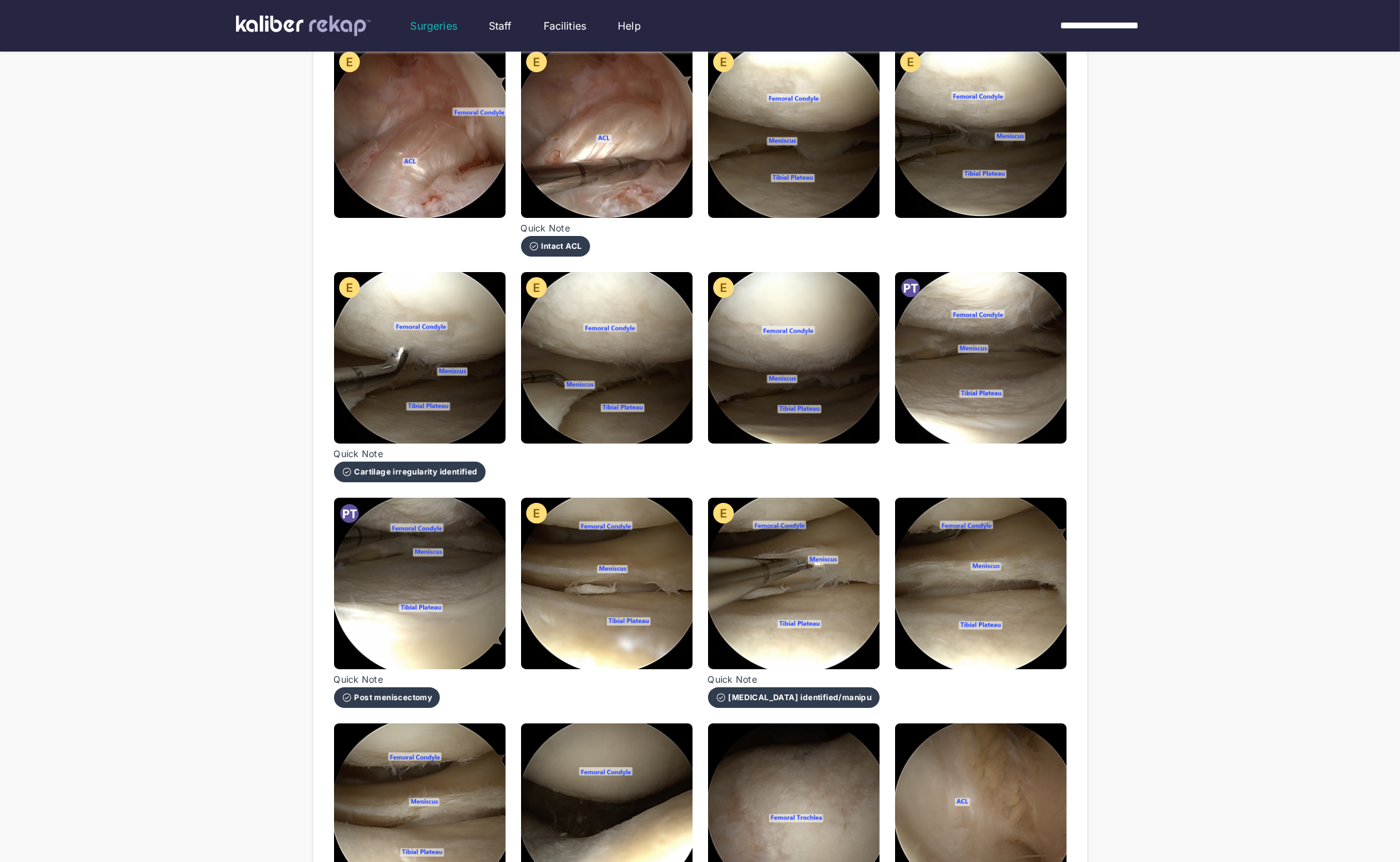
click at [920, 642] on div at bounding box center [981, 602] width 172 height 210
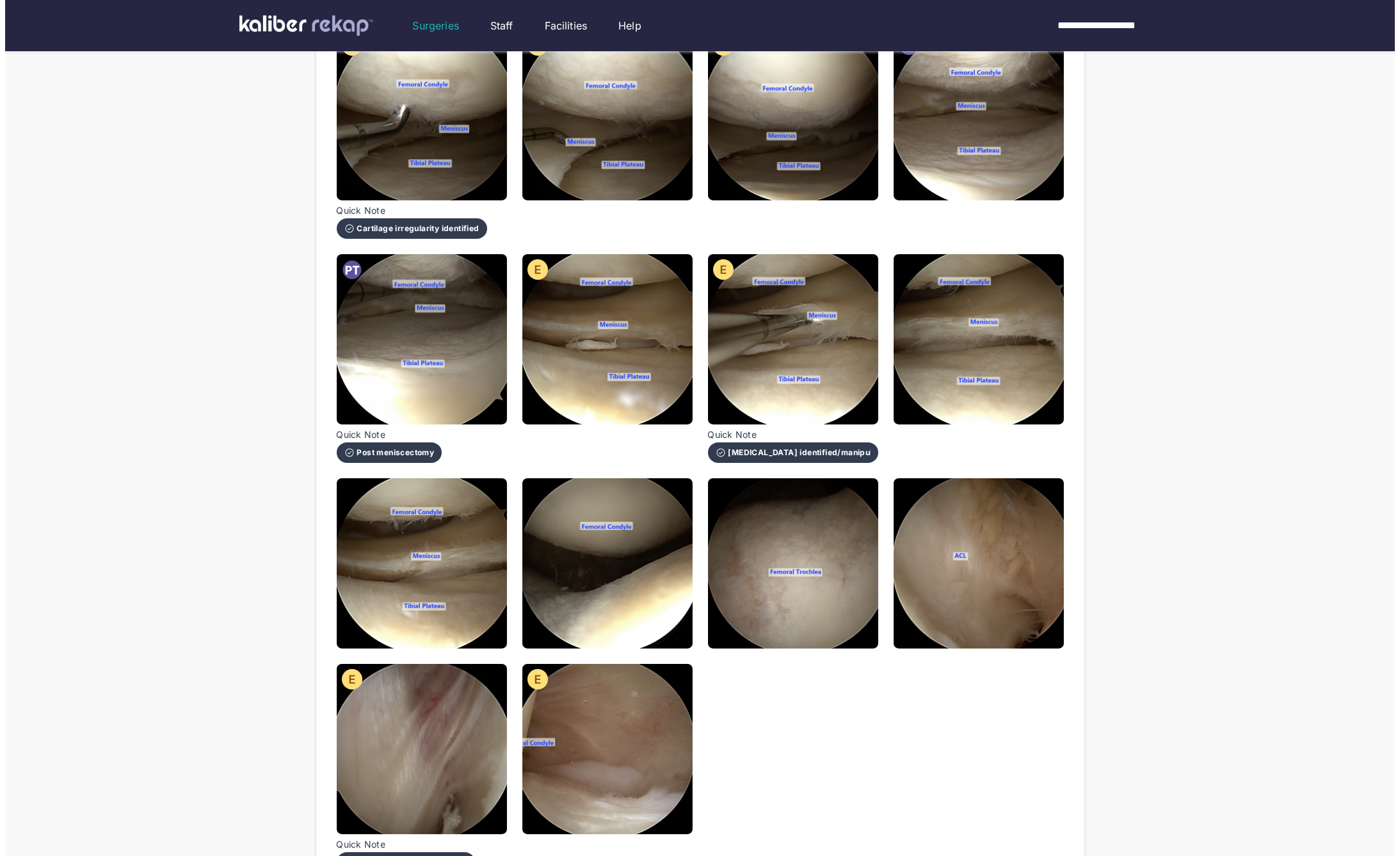
scroll to position [438, 0]
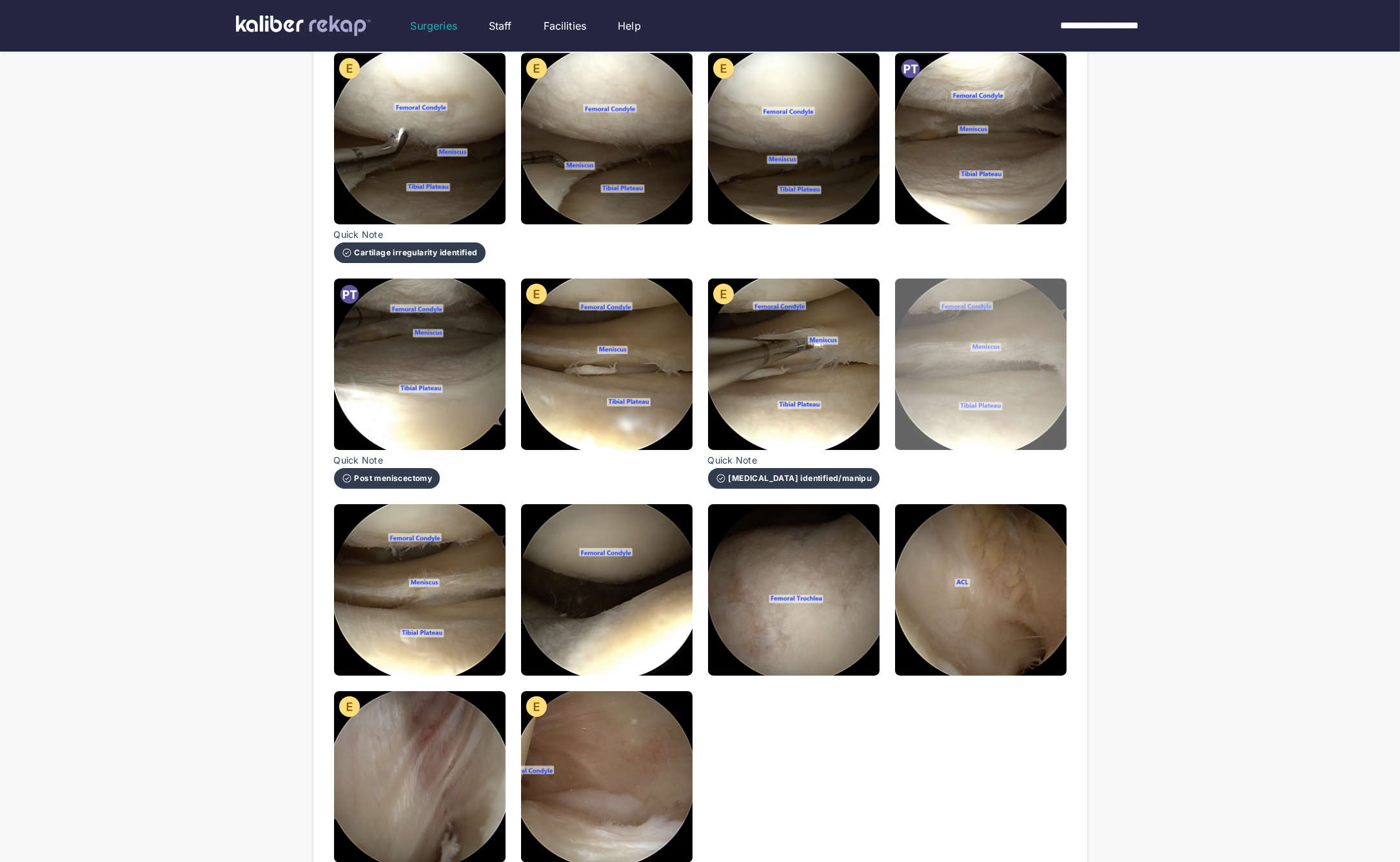
click at [934, 384] on img at bounding box center [981, 365] width 172 height 172
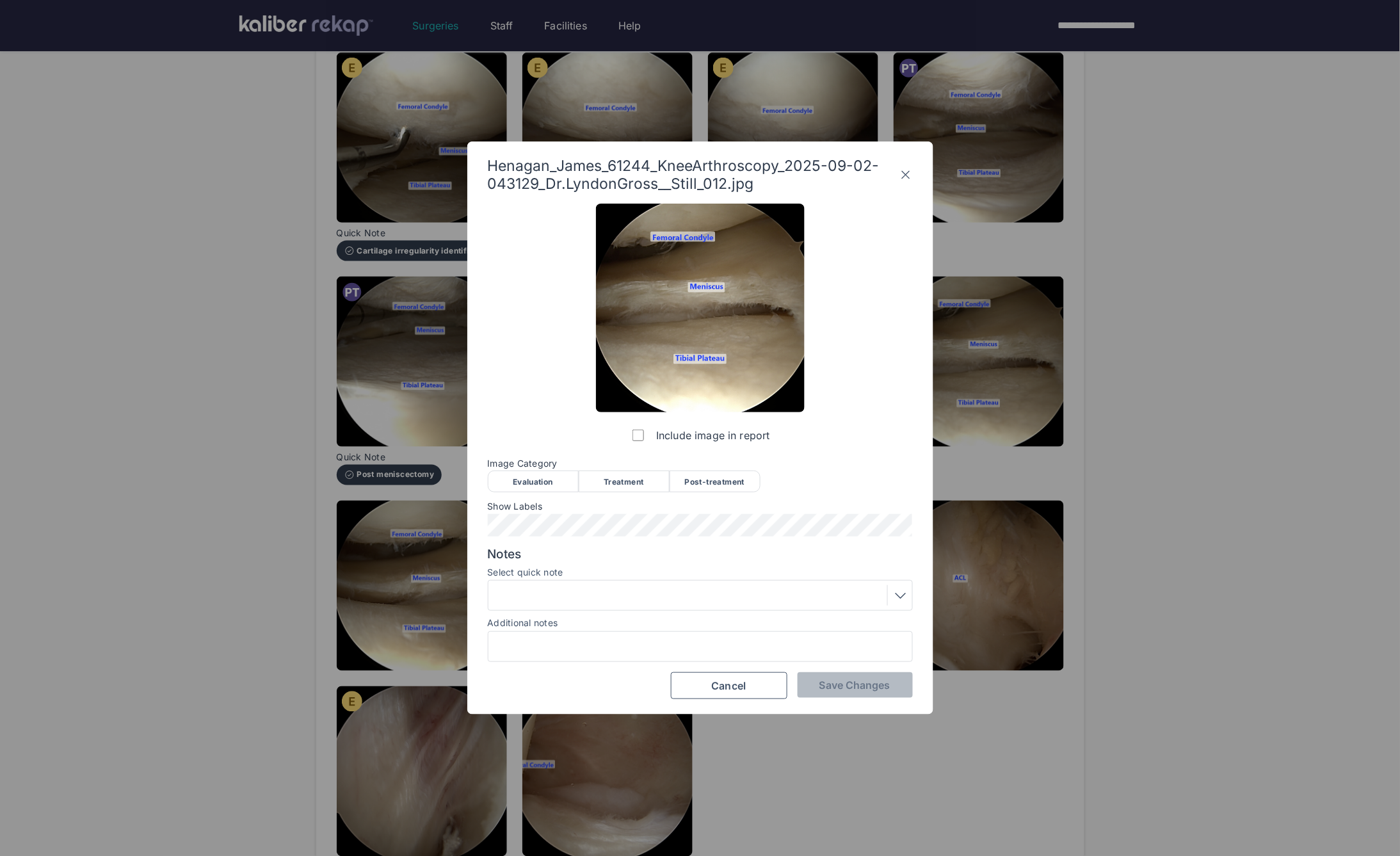
click at [744, 475] on div "Post-treatment" at bounding box center [715, 481] width 91 height 22
click at [860, 684] on span "Save Changes" at bounding box center [855, 685] width 71 height 13
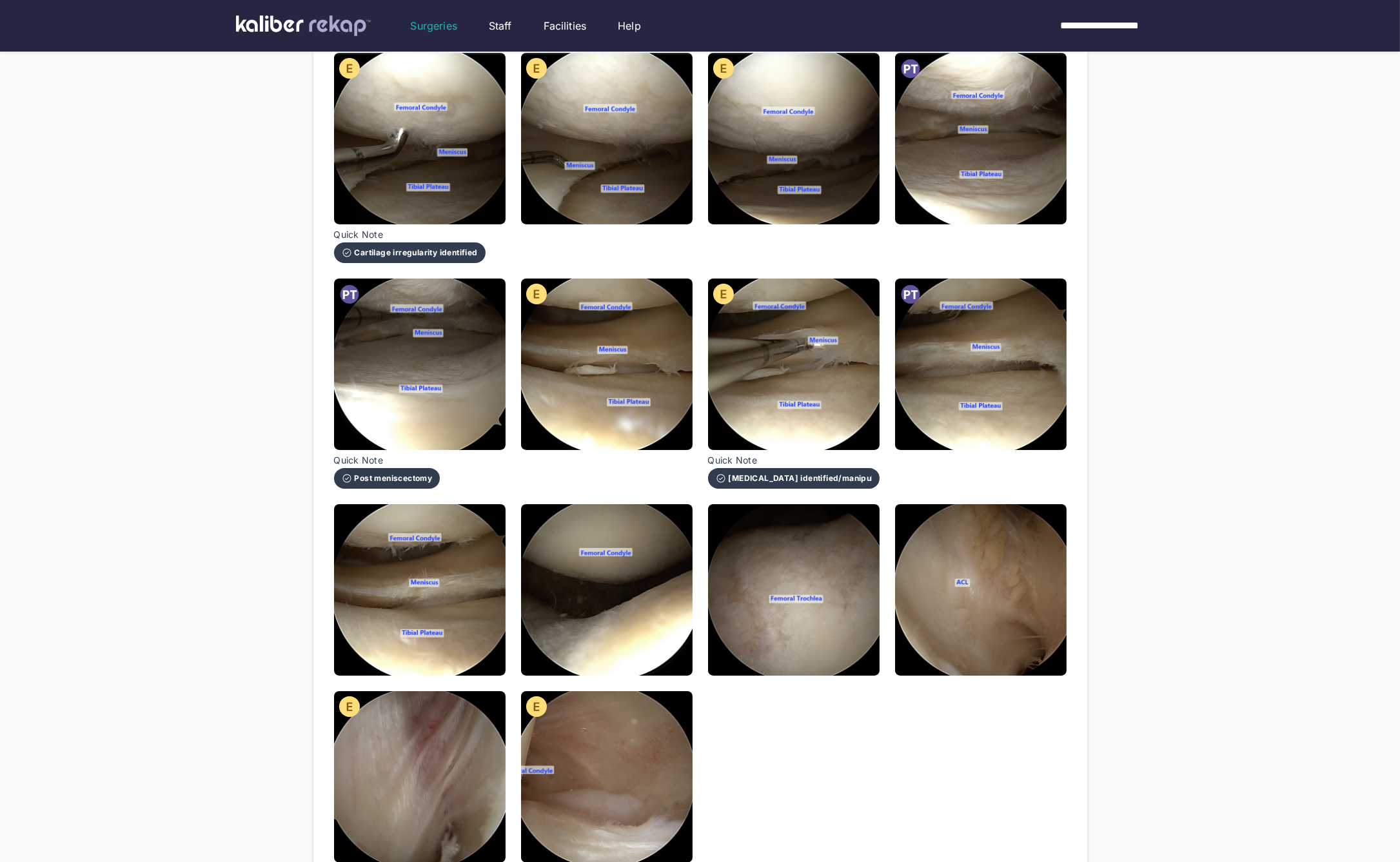
click at [394, 595] on img at bounding box center [420, 591] width 172 height 172
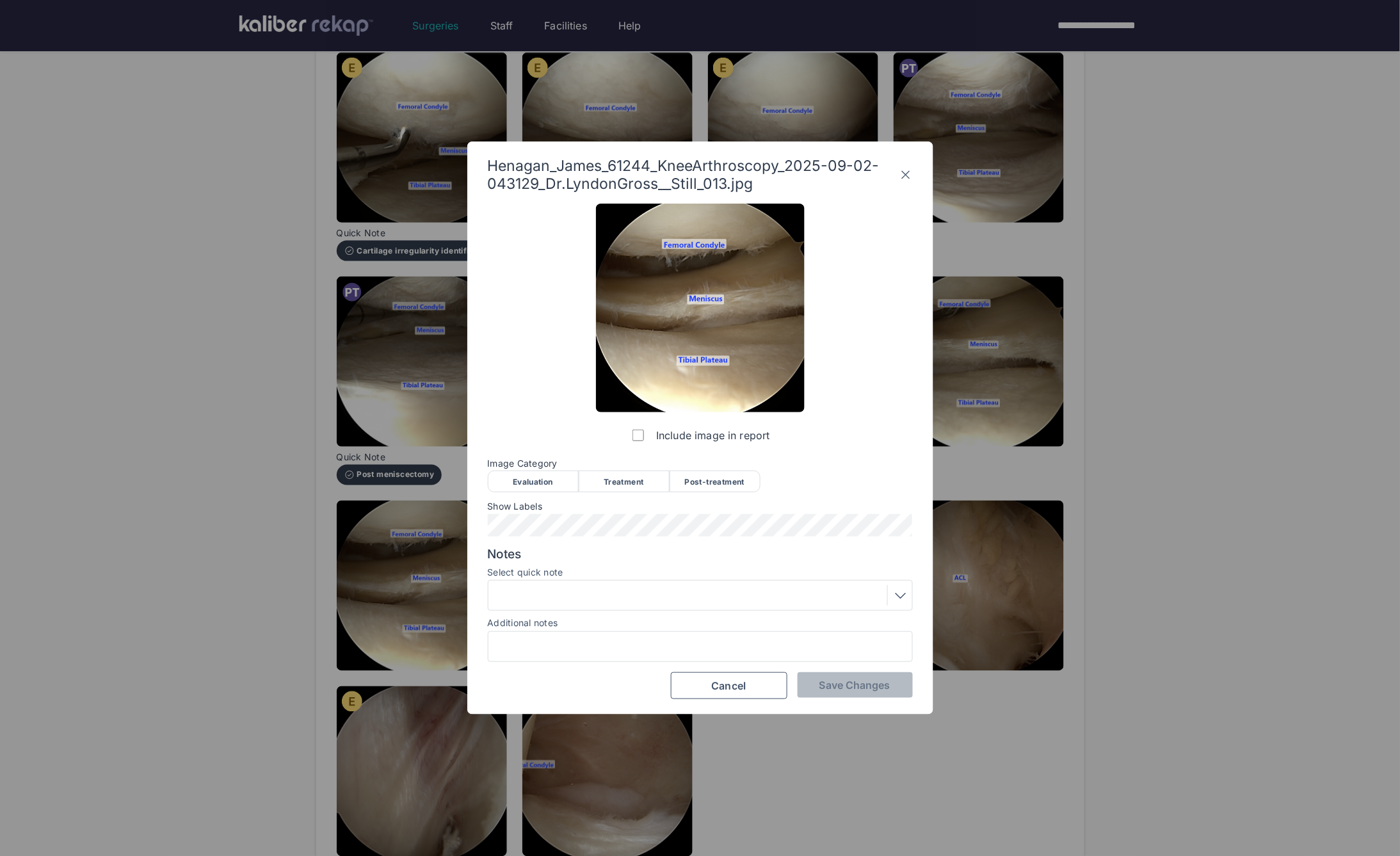
click at [714, 472] on div "Post-treatment" at bounding box center [715, 481] width 91 height 22
click at [692, 620] on div "Additional notes" at bounding box center [700, 622] width 425 height 13
click at [684, 601] on div at bounding box center [700, 595] width 416 height 21
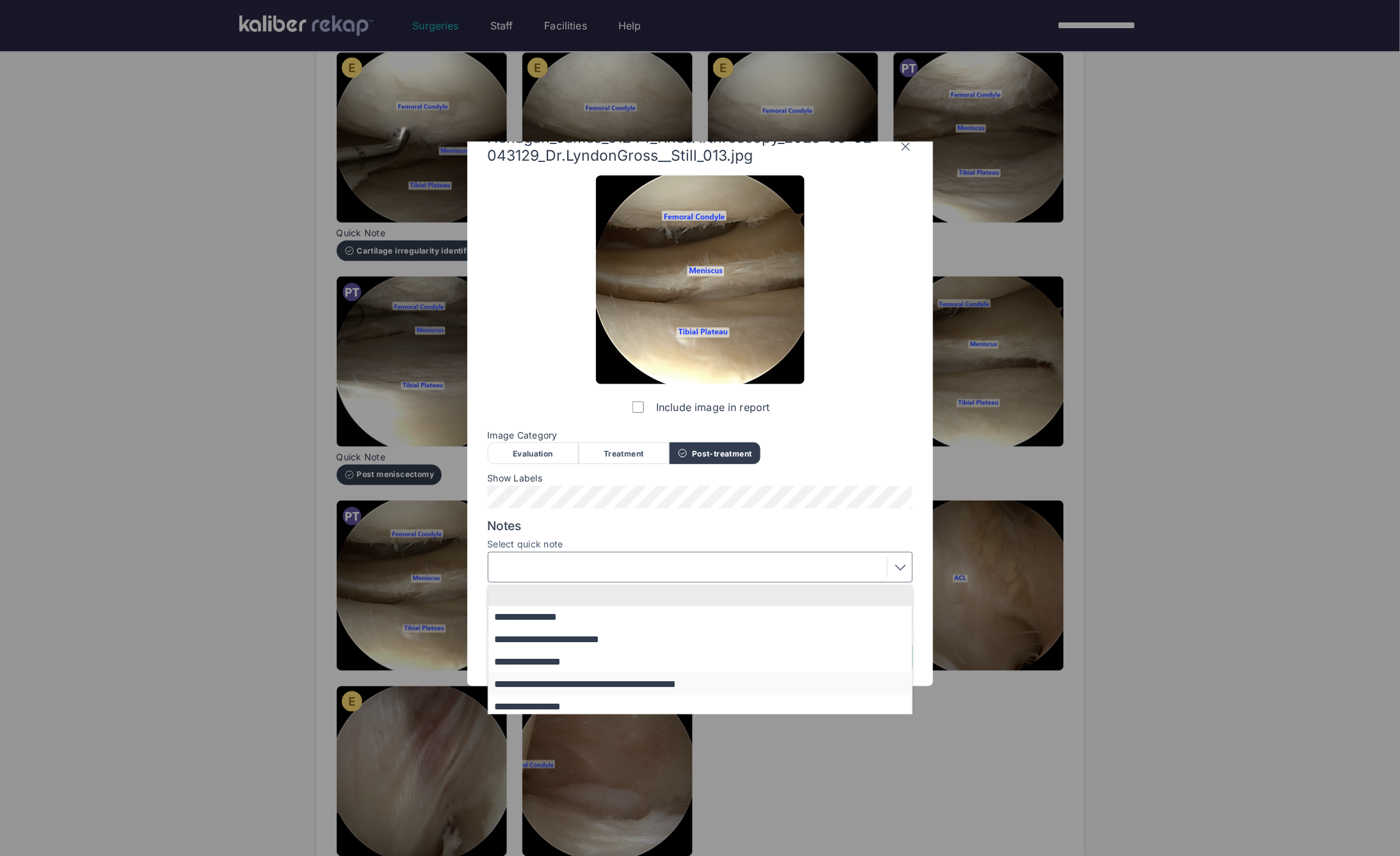
scroll to position [54, 0]
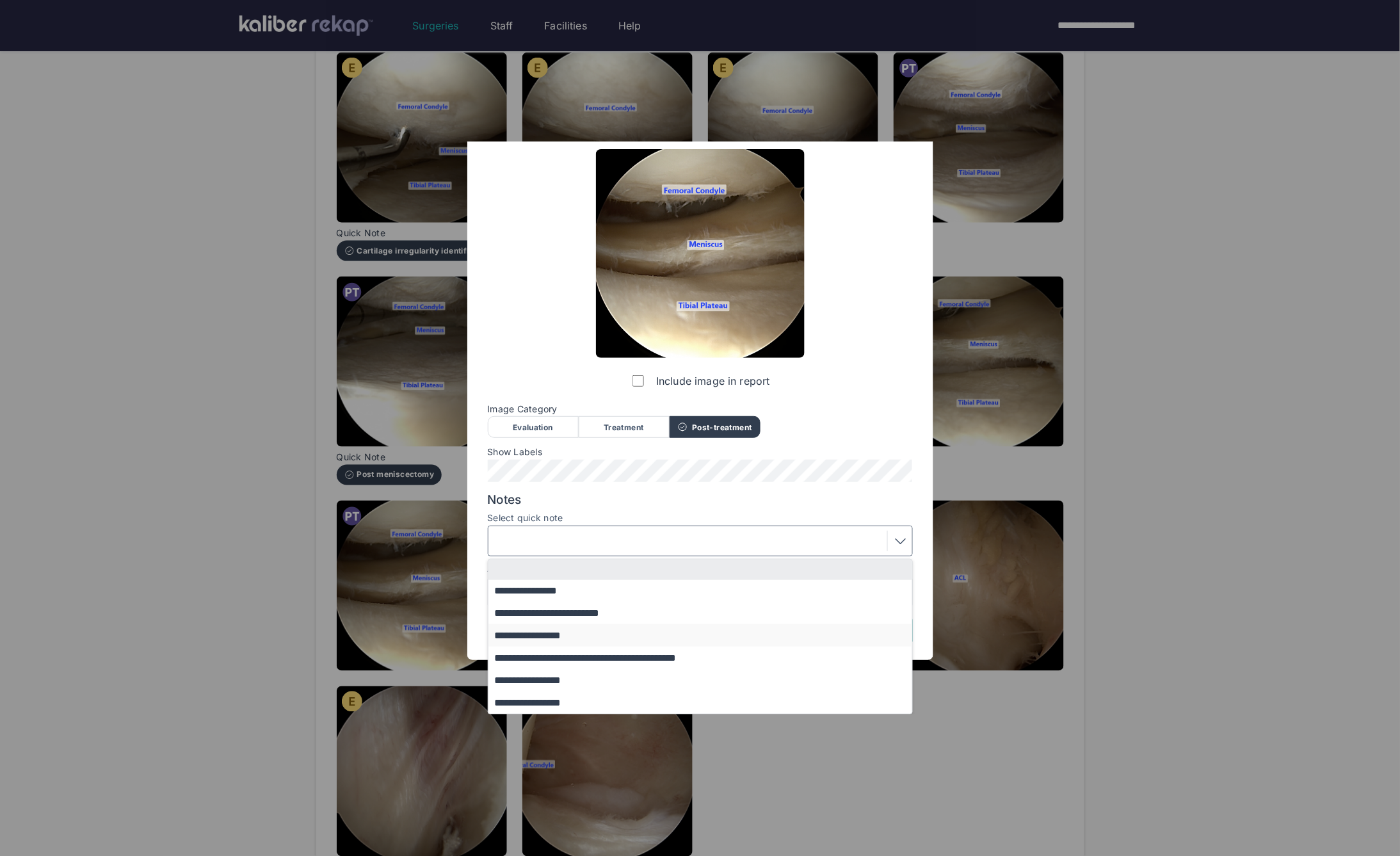
click at [567, 640] on button "**********" at bounding box center [706, 635] width 436 height 23
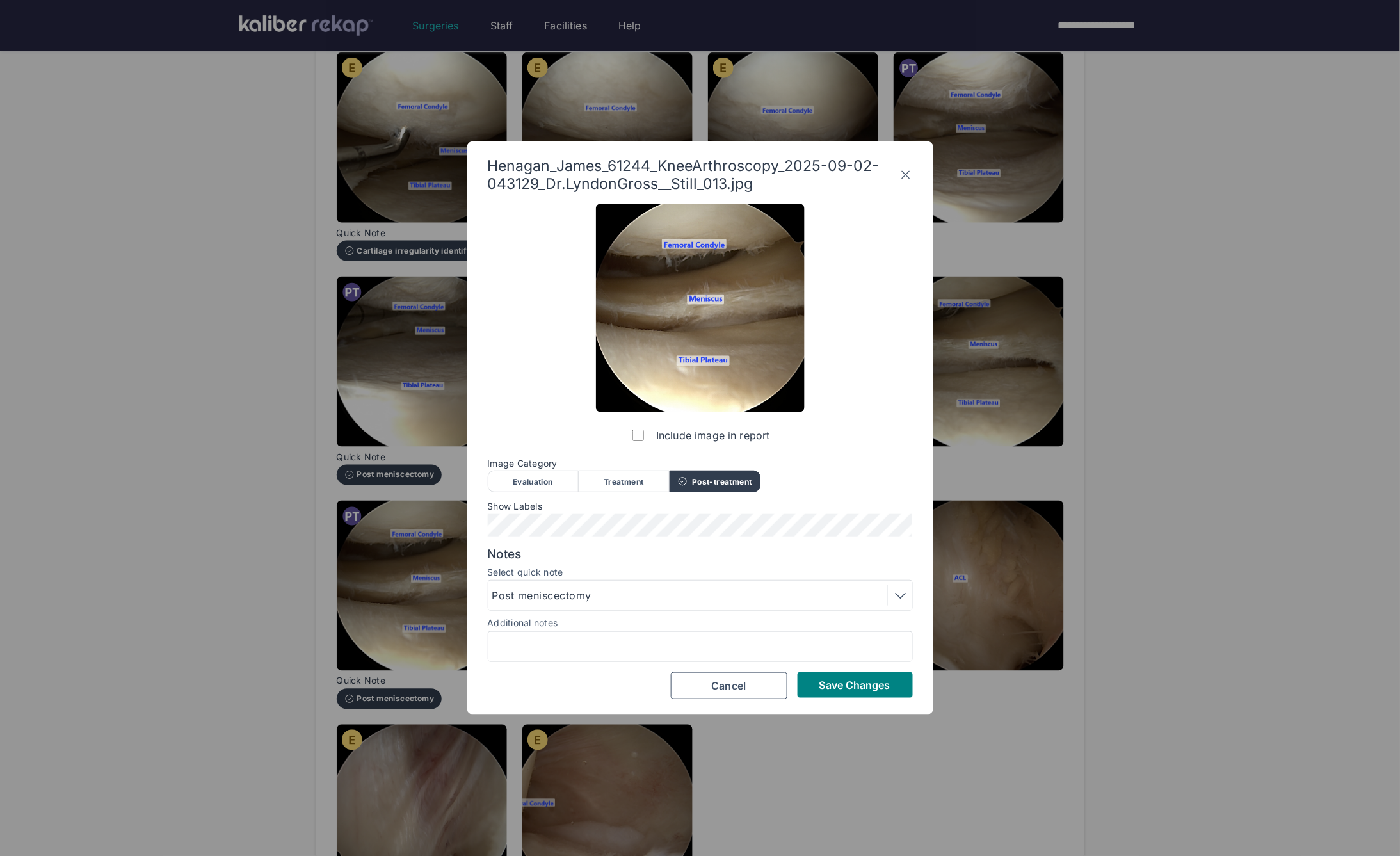
scroll to position [0, 0]
click at [860, 669] on div "Include image in report Image Category Evaluation Treatment Post-treatment Eval…" at bounding box center [700, 451] width 425 height 496
click at [833, 674] on button "Save Changes" at bounding box center [855, 685] width 115 height 25
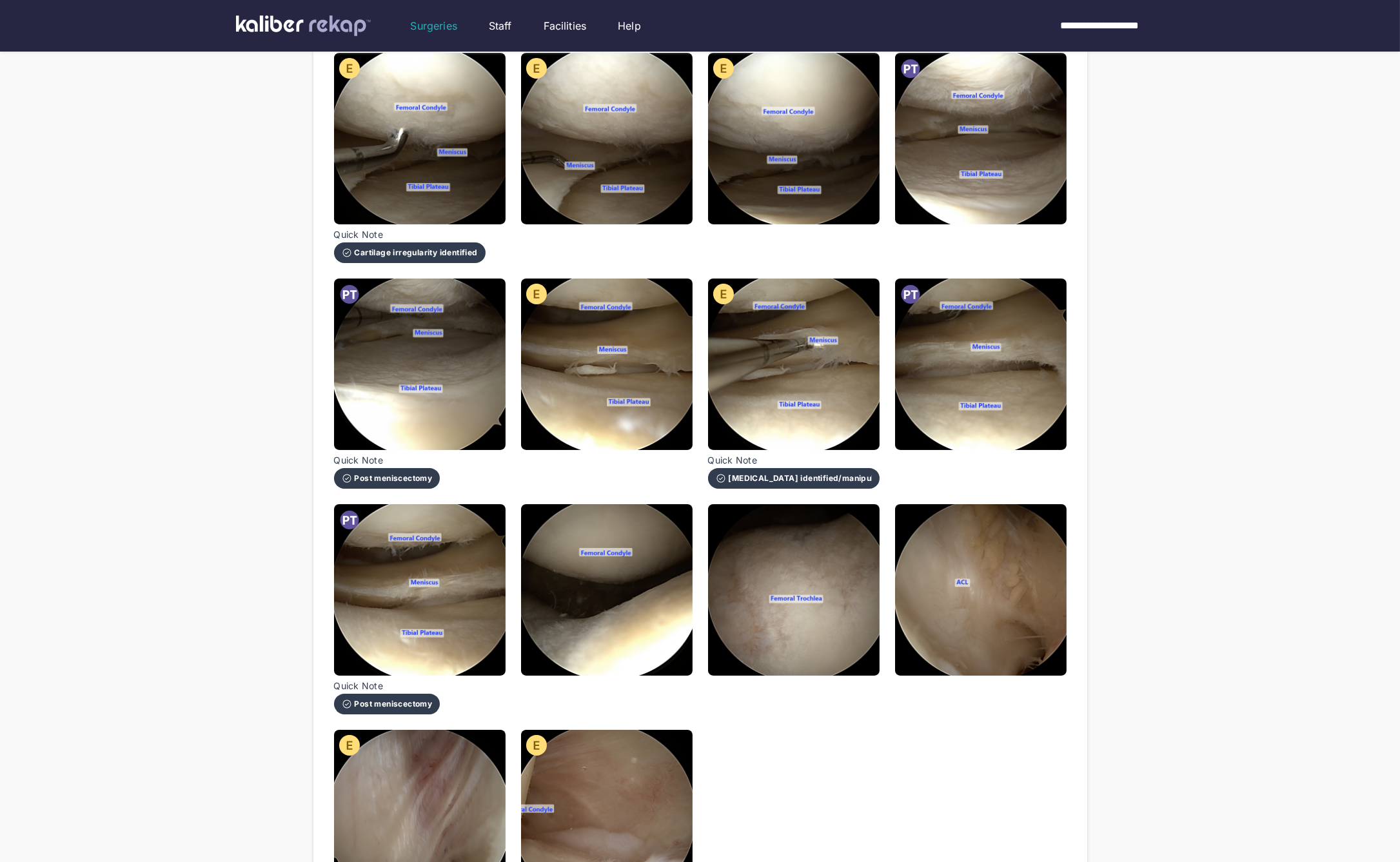
click at [593, 619] on img at bounding box center [607, 591] width 172 height 172
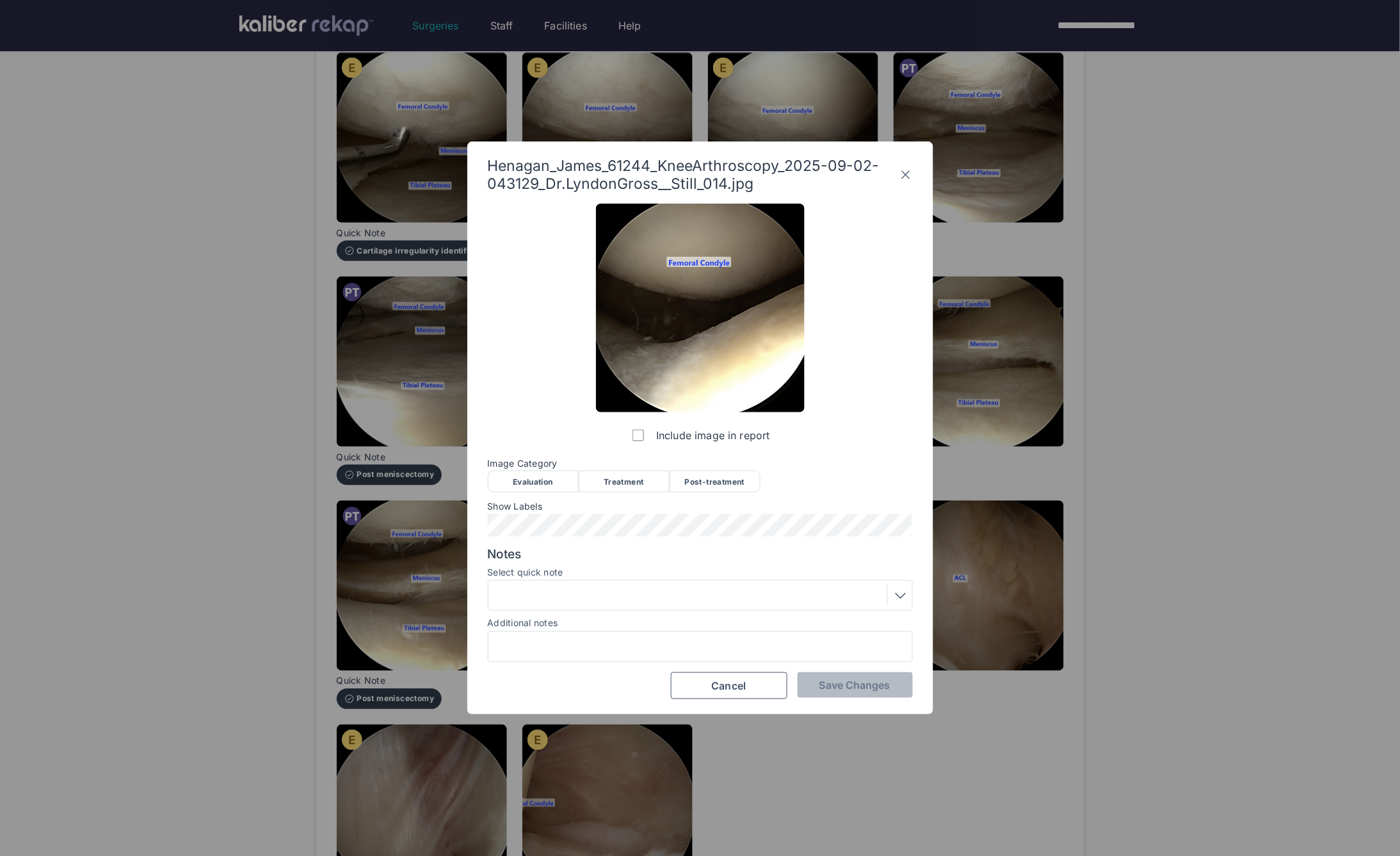
drag, startPoint x: 549, startPoint y: 478, endPoint x: 559, endPoint y: 483, distance: 11.2
click at [551, 479] on div "Evaluation" at bounding box center [533, 481] width 91 height 22
click at [842, 685] on span "Save Changes" at bounding box center [855, 685] width 71 height 13
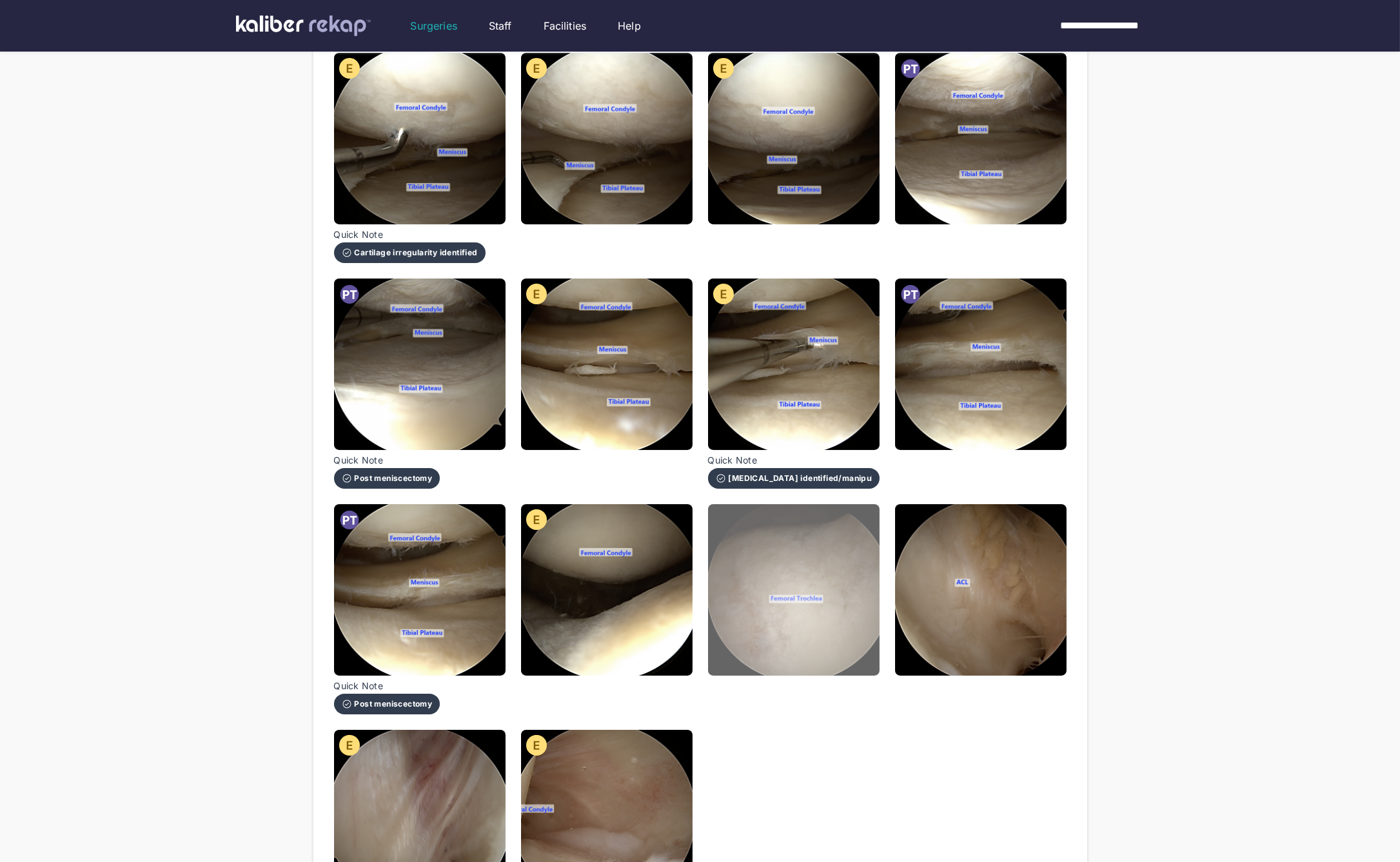
click at [789, 587] on img at bounding box center [794, 591] width 172 height 172
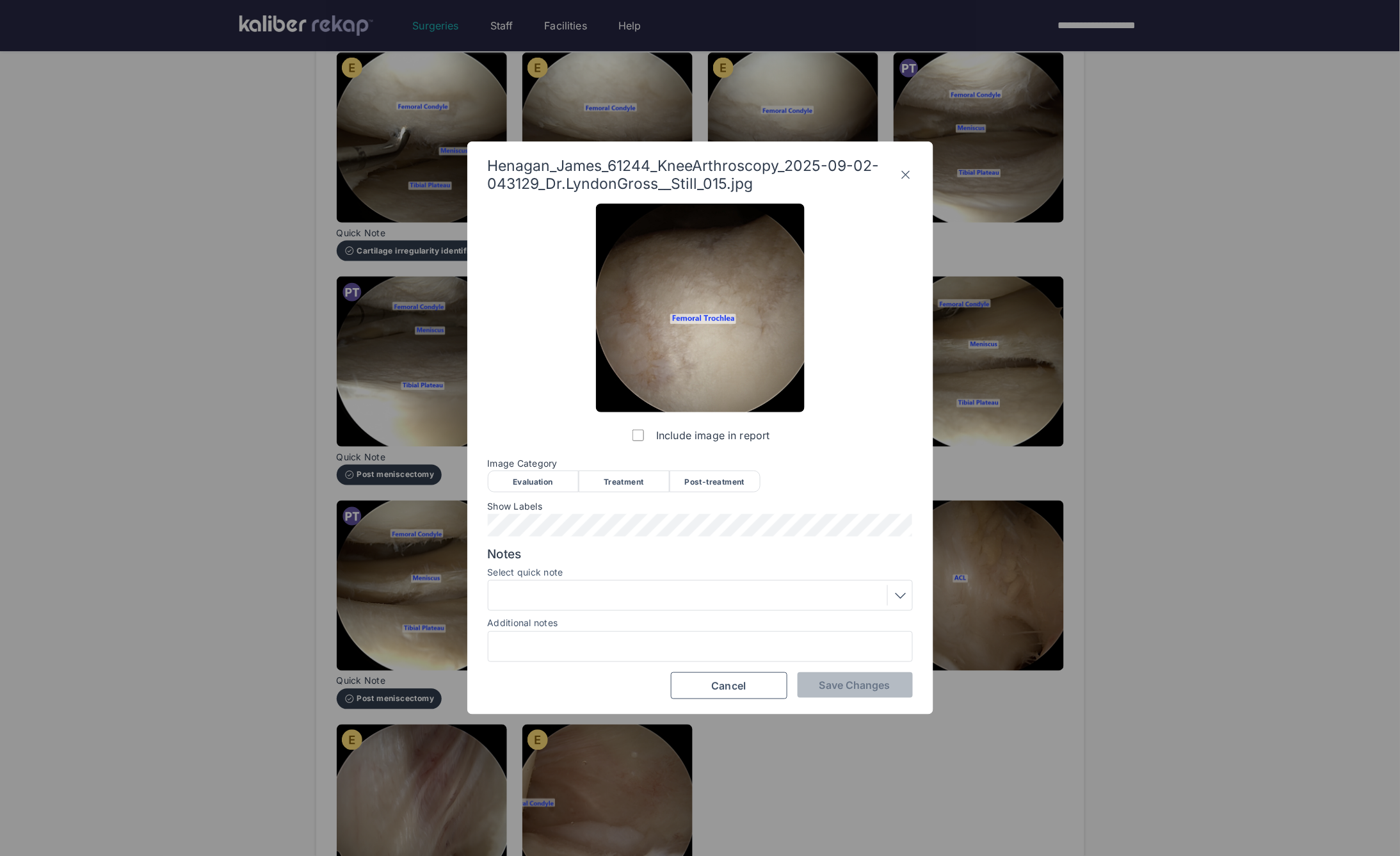
click at [522, 483] on div "Evaluation" at bounding box center [533, 481] width 91 height 22
click at [737, 481] on div "Post-treatment" at bounding box center [715, 481] width 91 height 22
click at [644, 601] on div at bounding box center [700, 595] width 416 height 21
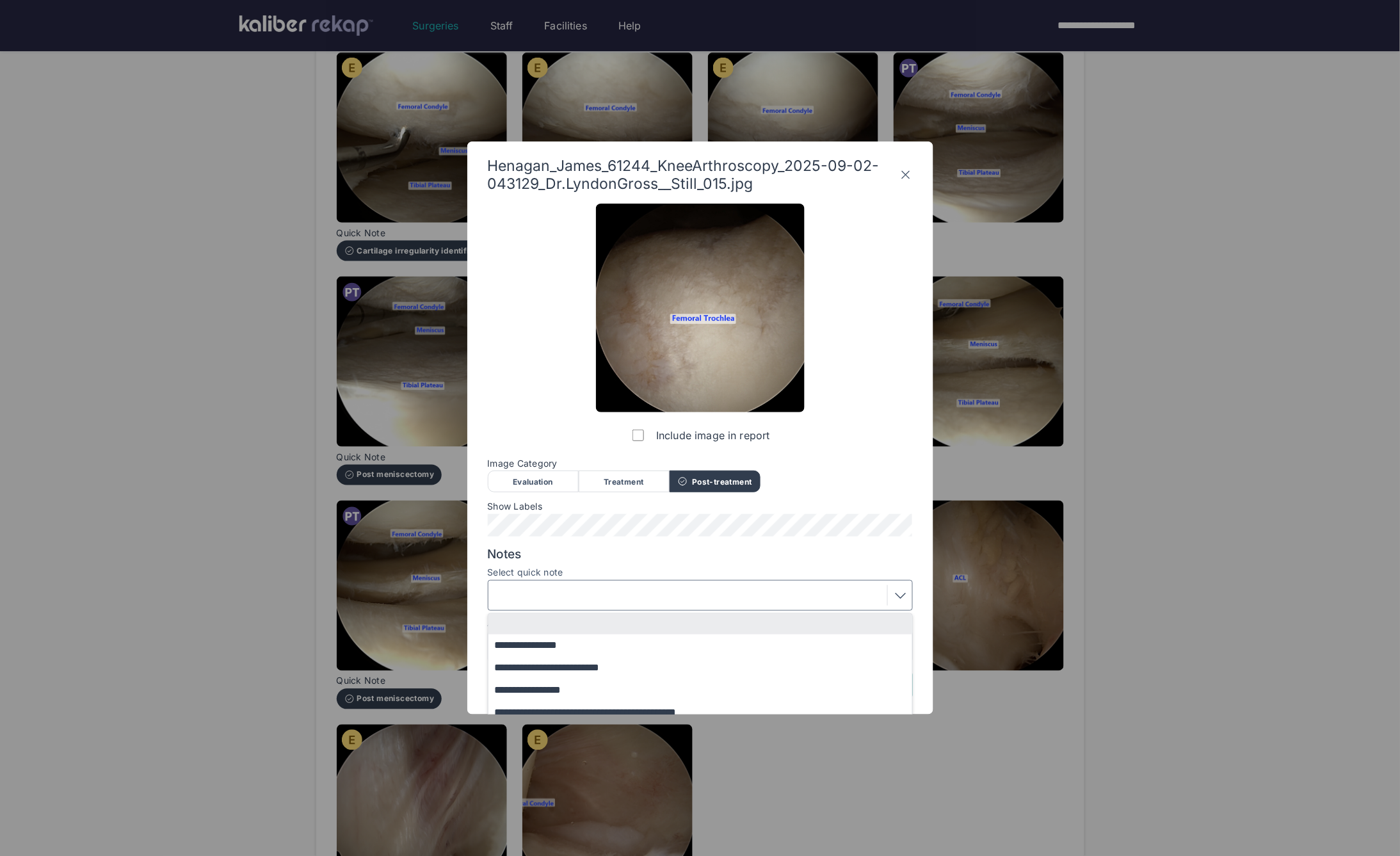
click at [526, 422] on div "**********" at bounding box center [700, 451] width 425 height 496
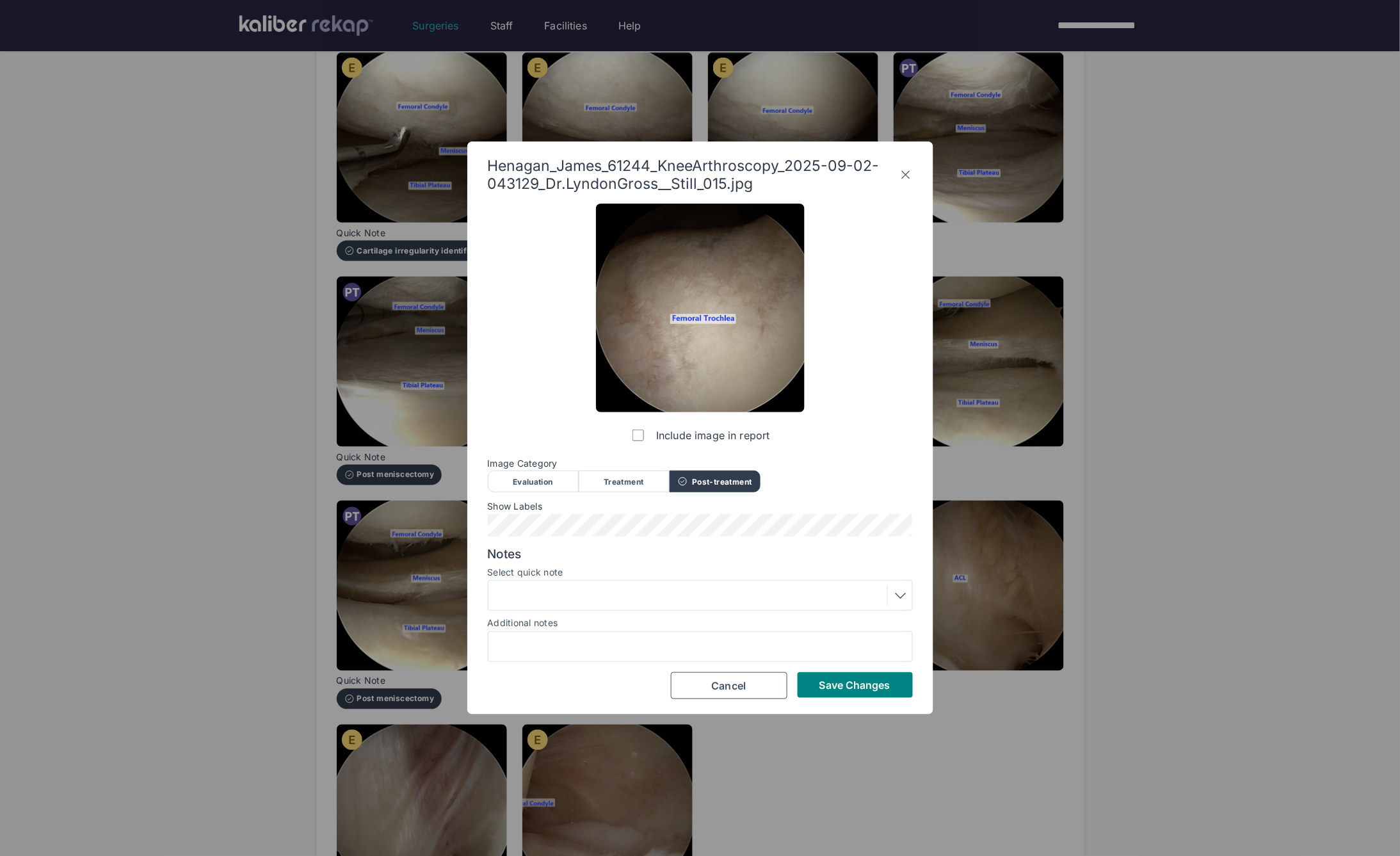
click at [557, 481] on div "Evaluation" at bounding box center [533, 481] width 91 height 22
click at [591, 601] on div at bounding box center [700, 595] width 416 height 21
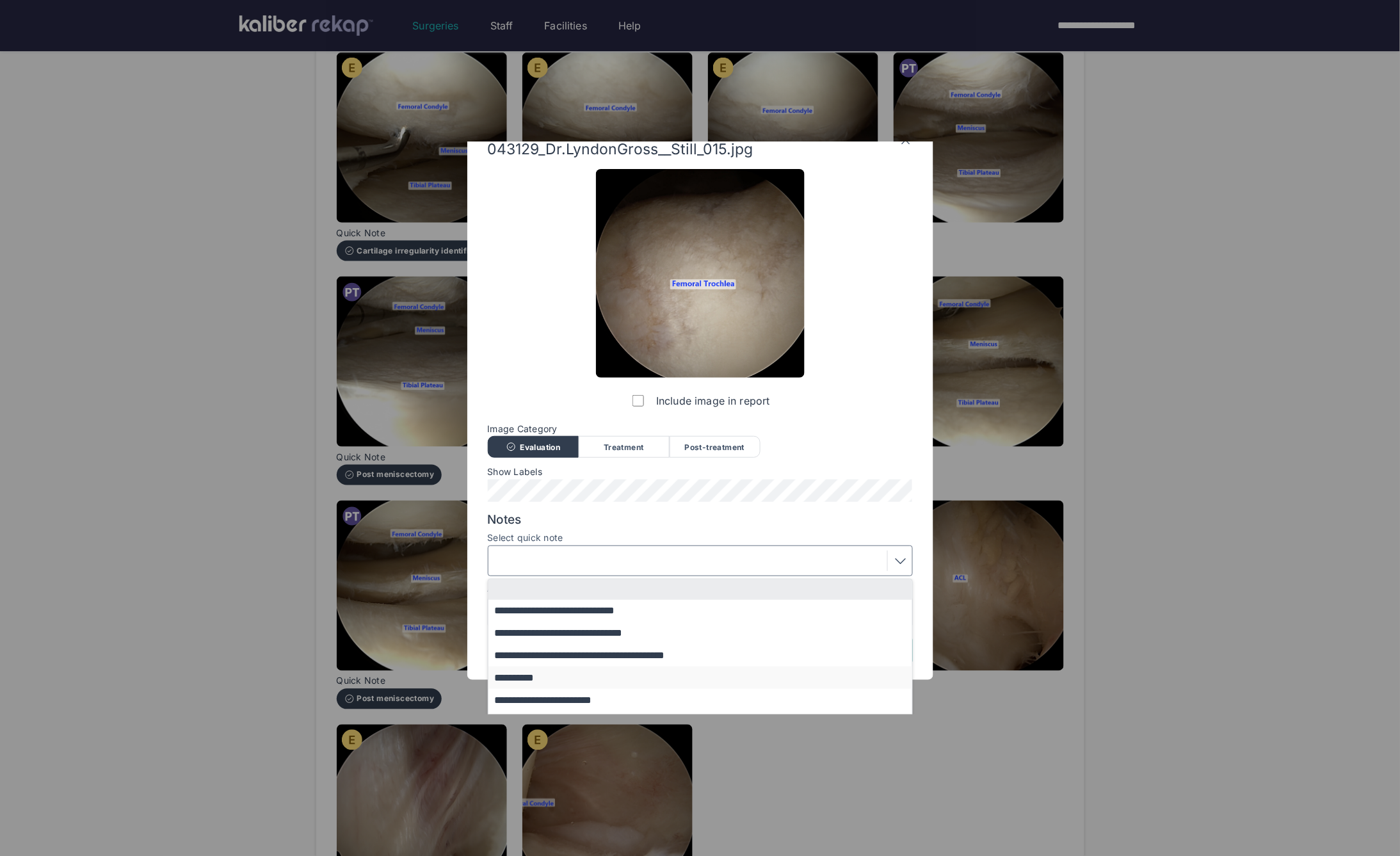
scroll to position [77, 0]
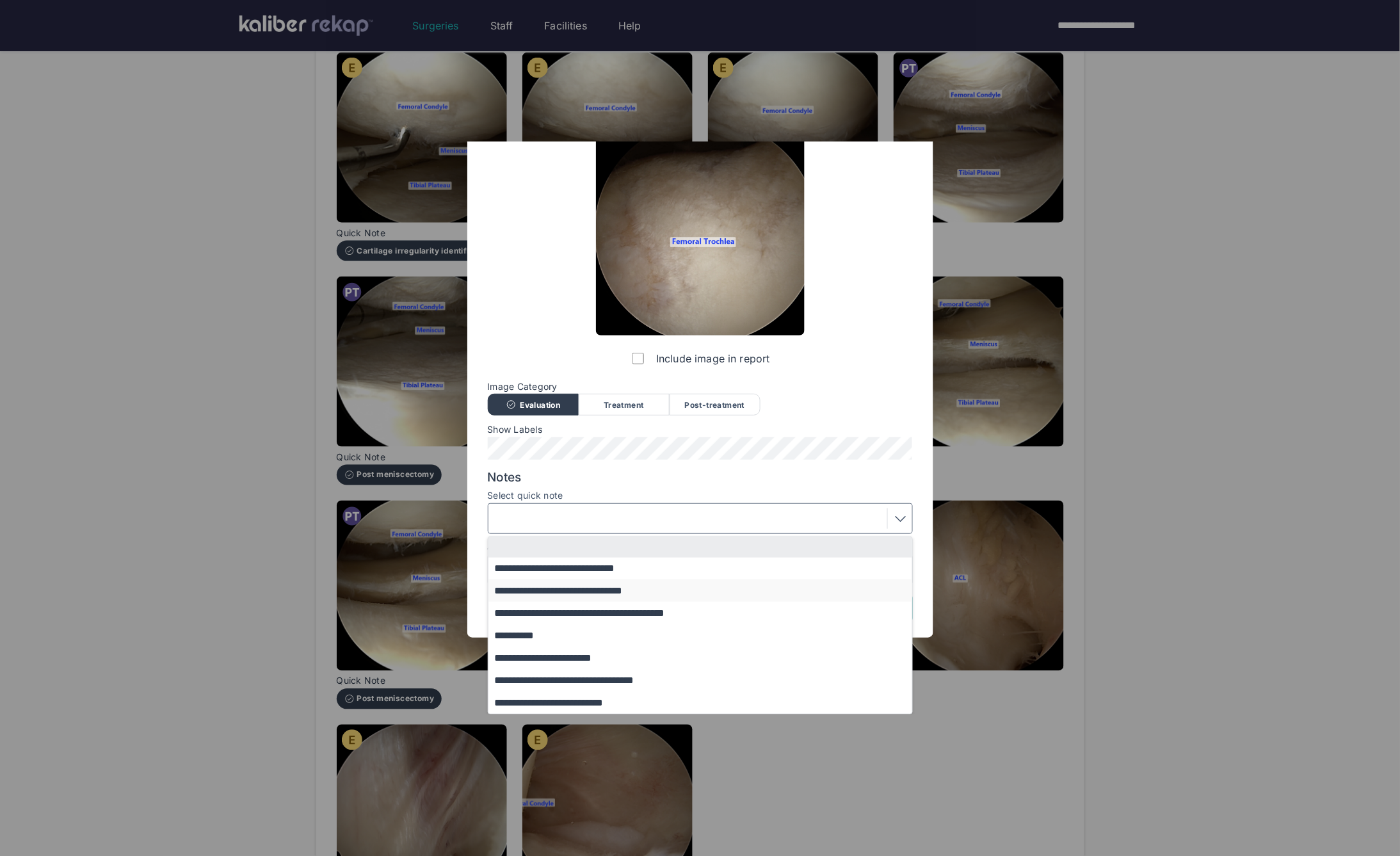
click at [553, 597] on button "**********" at bounding box center [706, 590] width 436 height 23
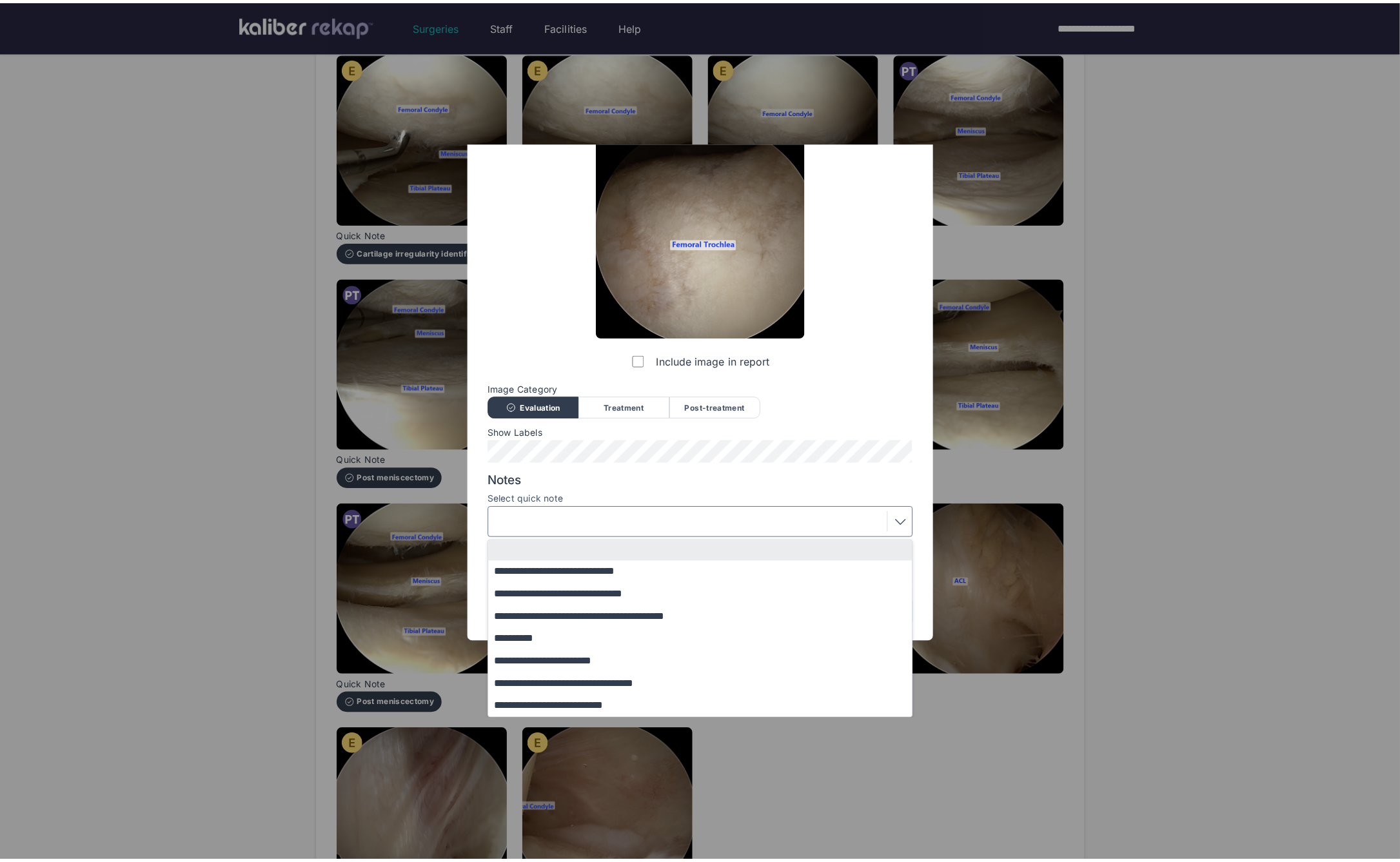
scroll to position [0, 0]
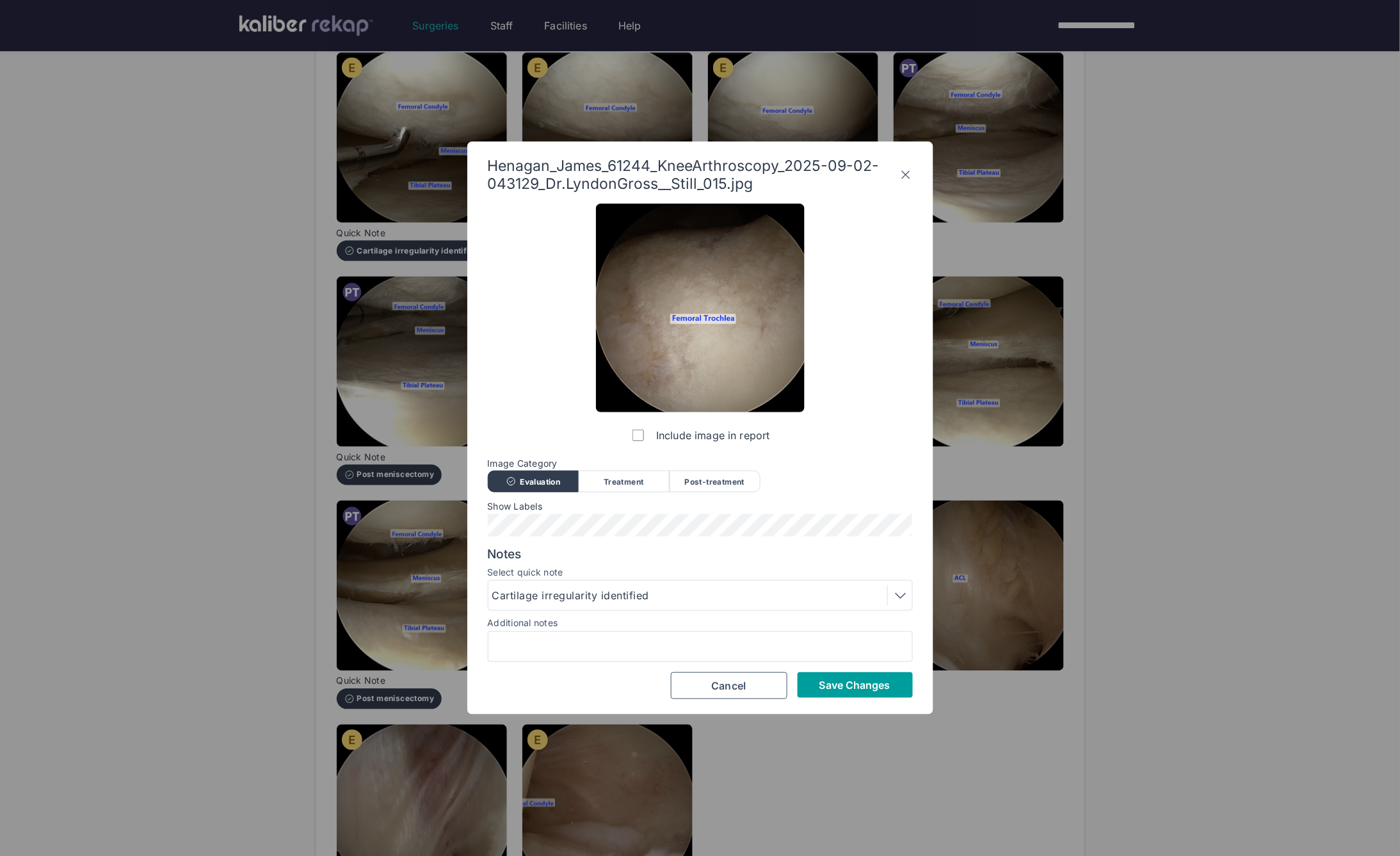
click at [844, 679] on span "Save Changes" at bounding box center [855, 685] width 71 height 13
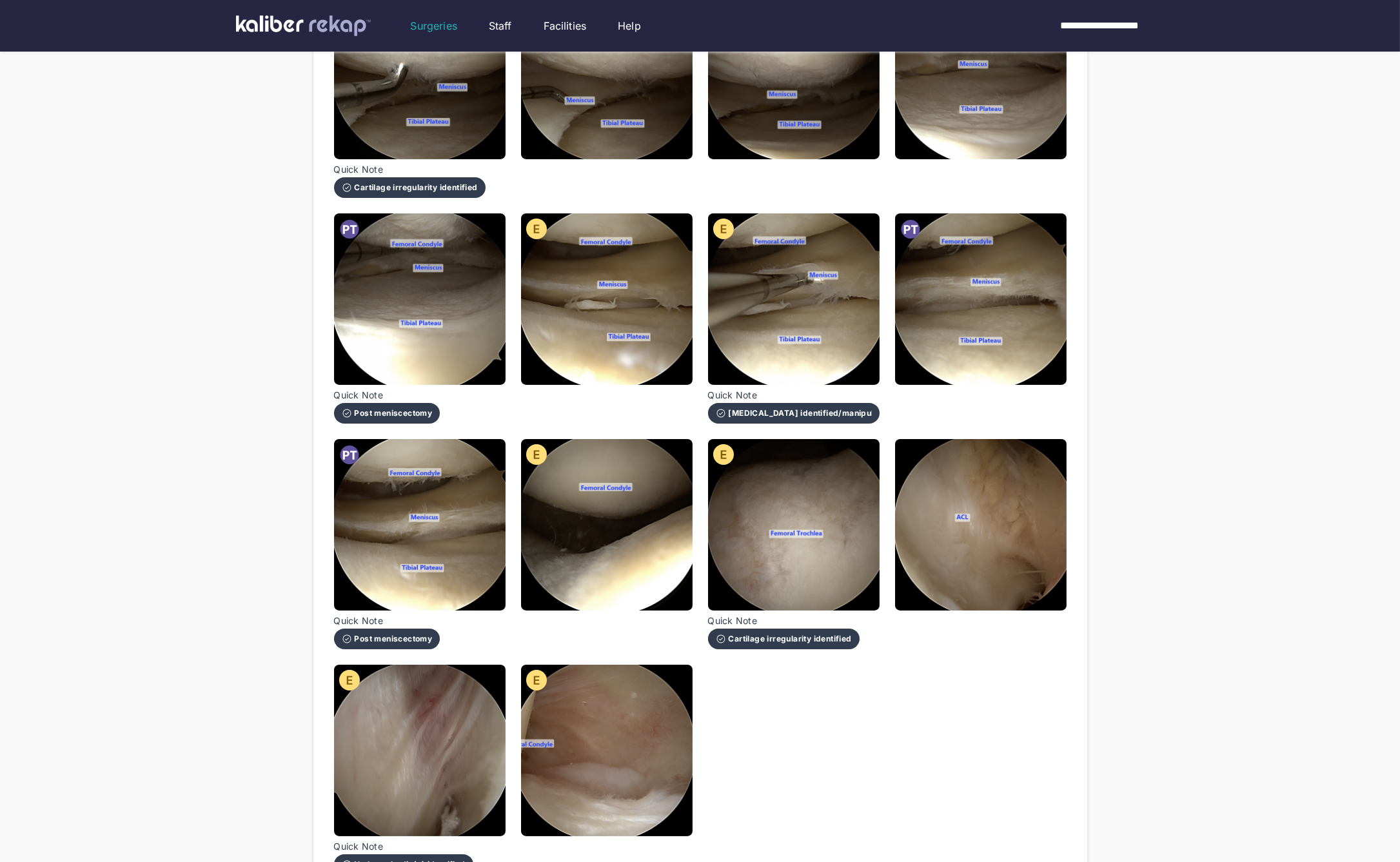
scroll to position [518, 0]
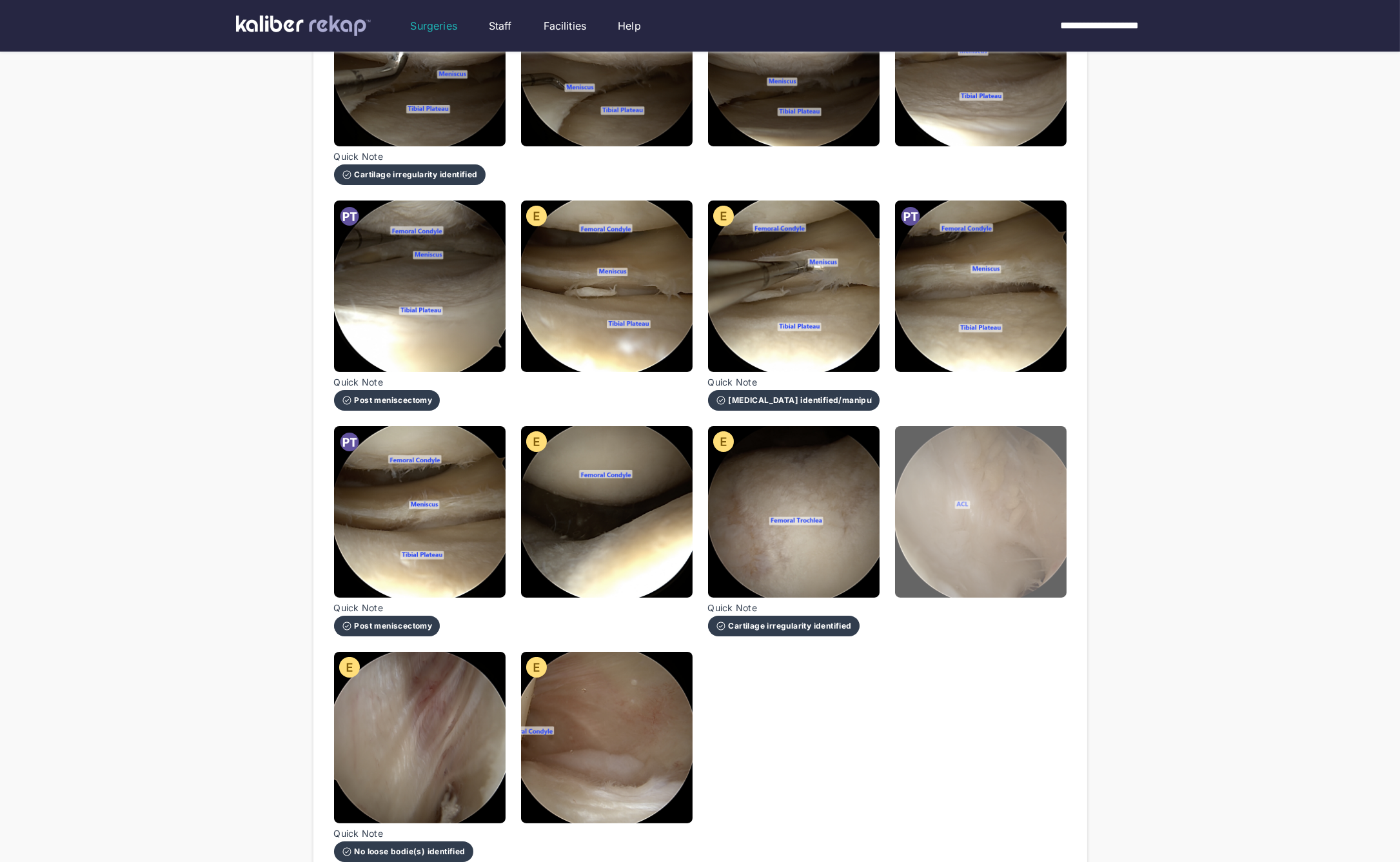
click at [938, 533] on img at bounding box center [981, 512] width 172 height 172
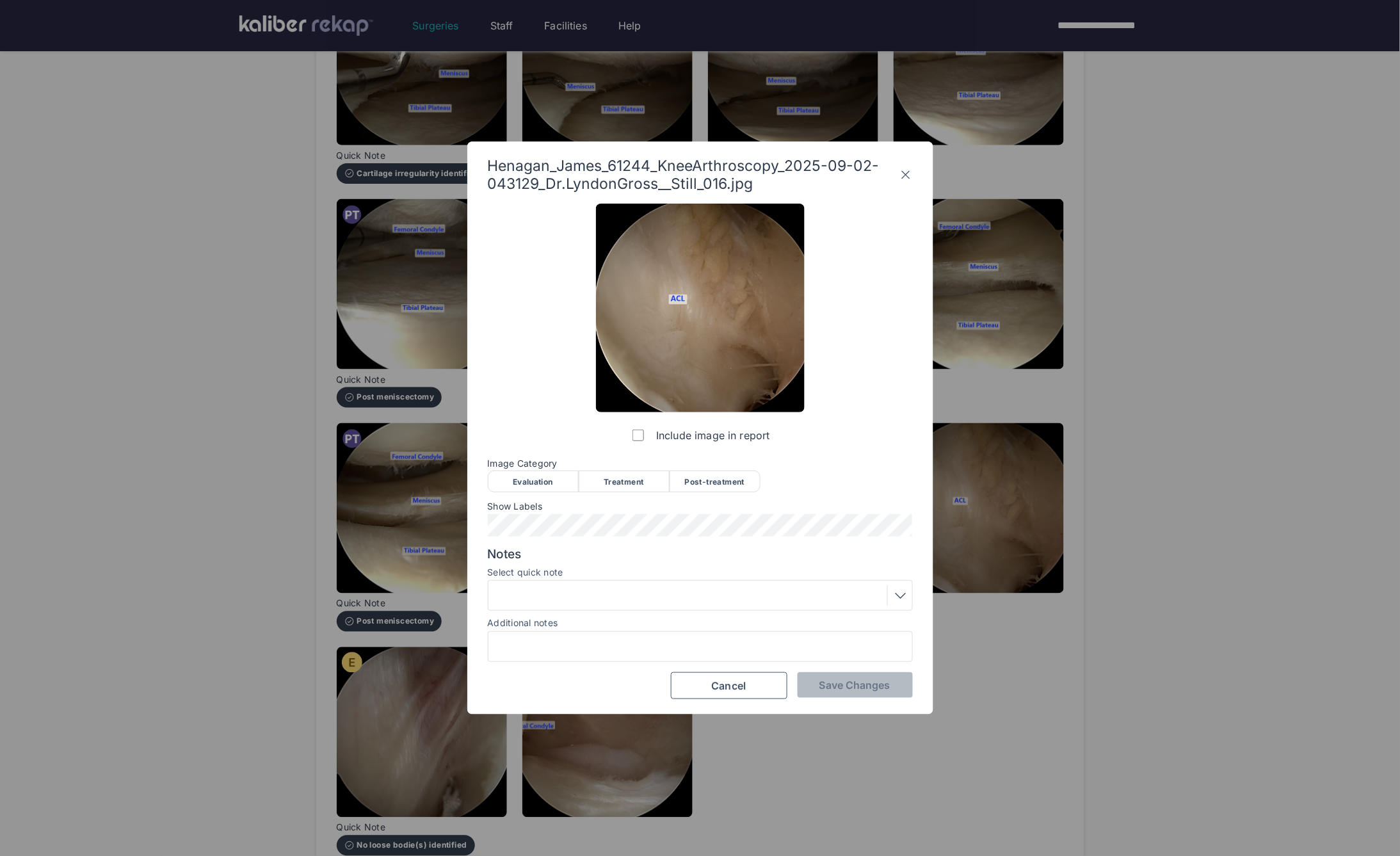
click at [529, 490] on div "Evaluation" at bounding box center [533, 481] width 91 height 22
click at [506, 546] on span "Notes" at bounding box center [700, 554] width 425 height 15
click at [859, 708] on div "Henagan_James_61244_KneeArthroscopy_2025-09-02-043129_Dr.LyndonGross__Still_016…" at bounding box center [700, 428] width 466 height 573
click at [846, 684] on span "Save Changes" at bounding box center [855, 685] width 71 height 13
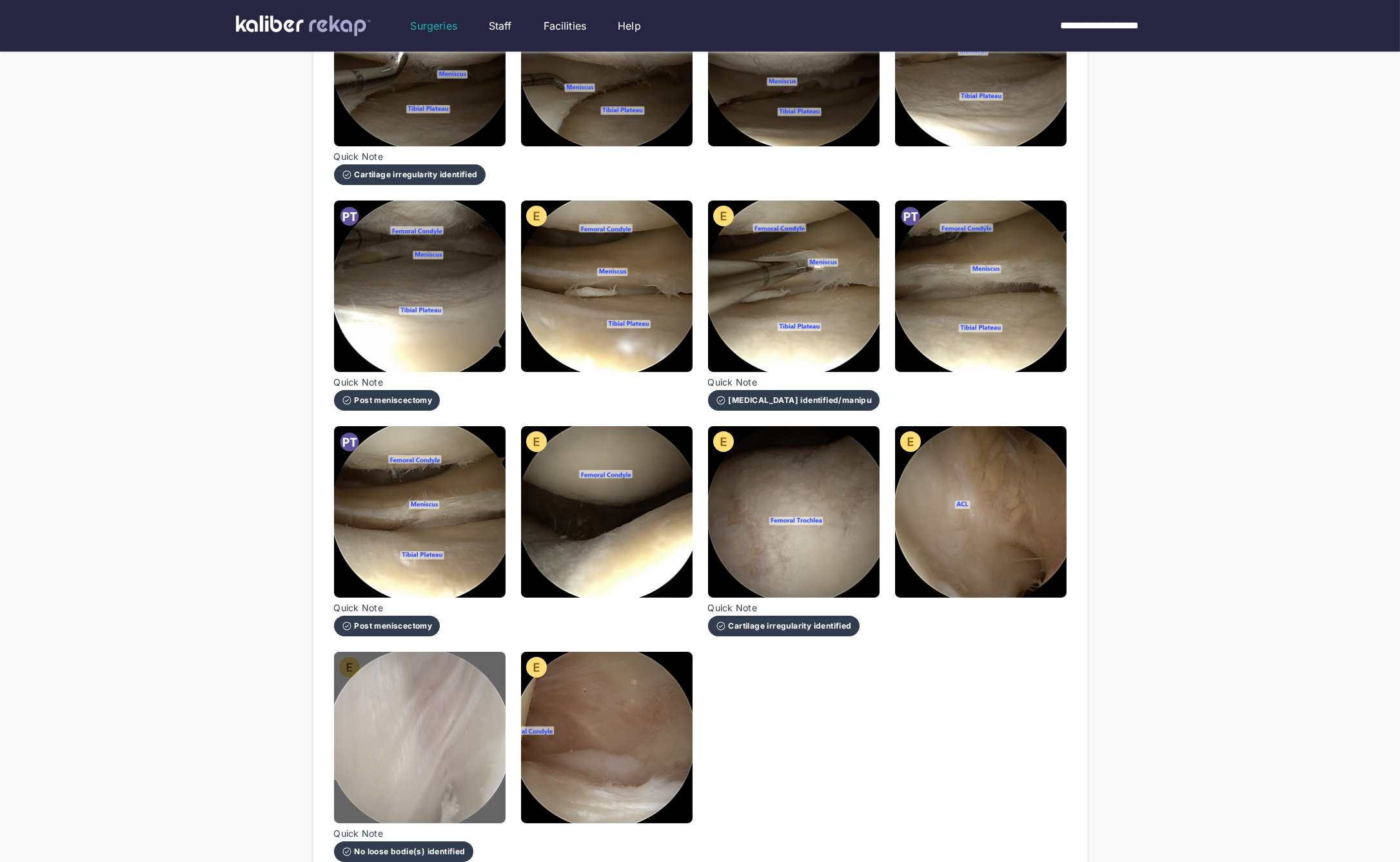
click at [433, 657] on img at bounding box center [420, 738] width 172 height 172
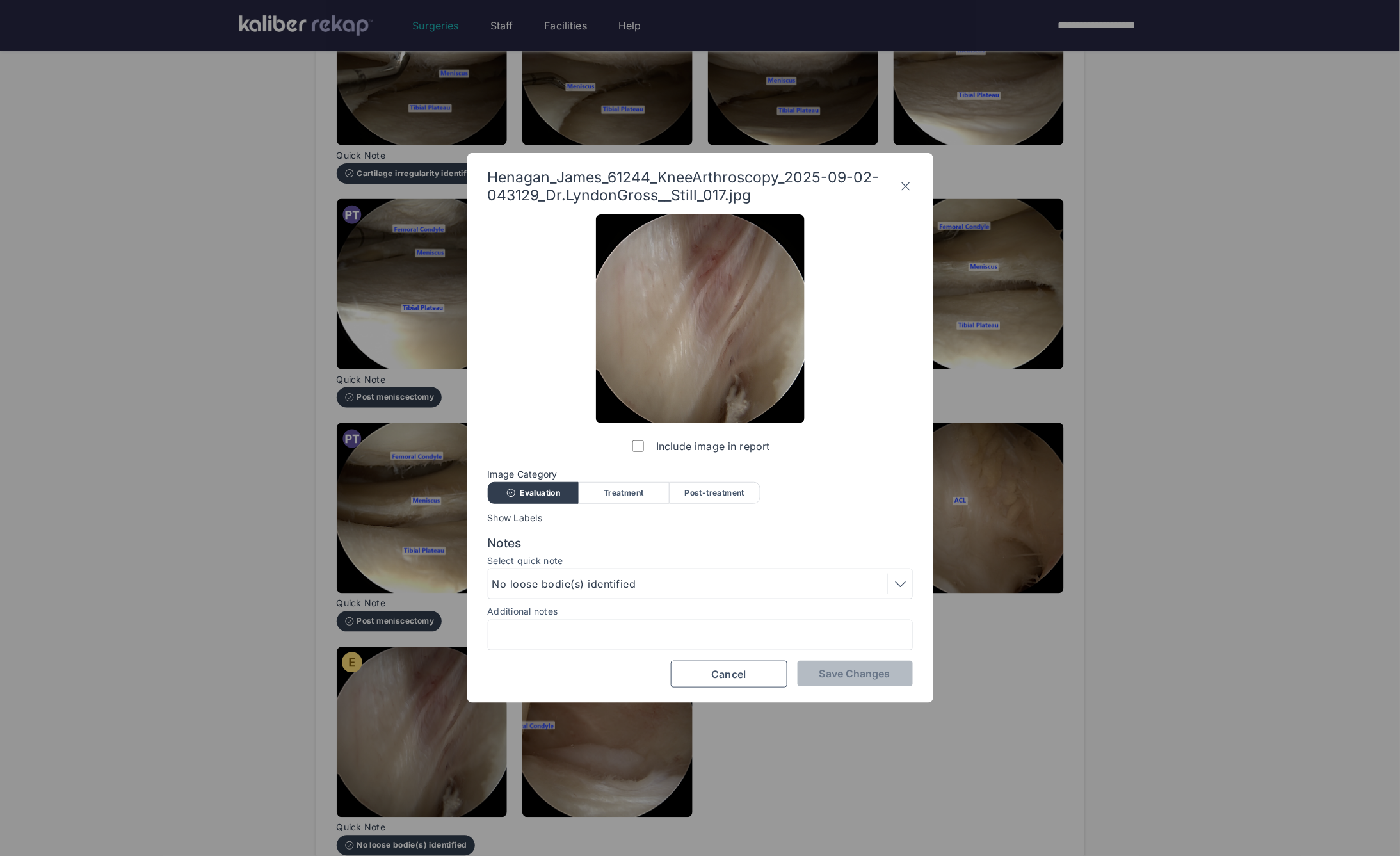
click at [907, 183] on icon at bounding box center [906, 186] width 13 height 21
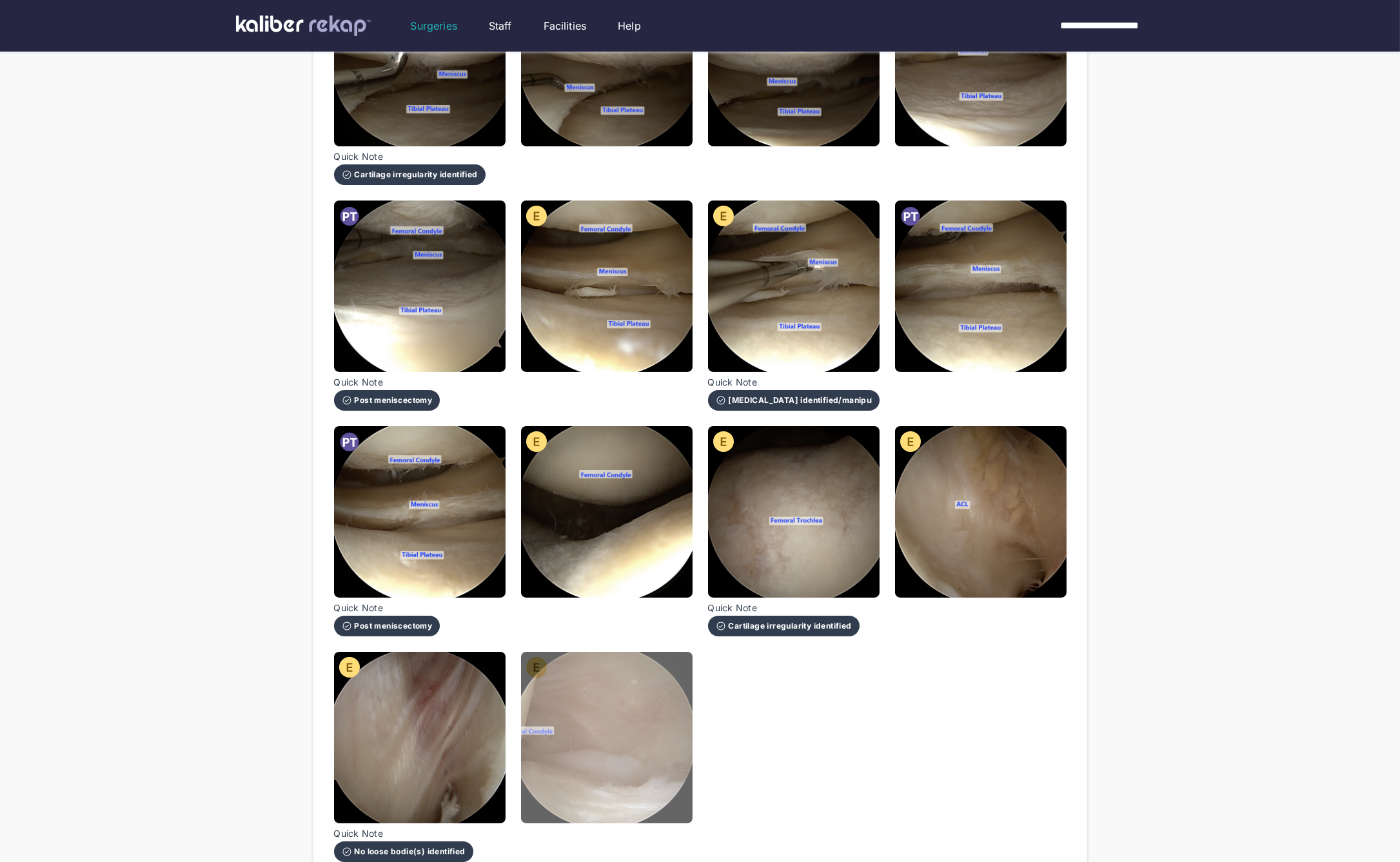
click at [656, 662] on img at bounding box center [607, 738] width 172 height 172
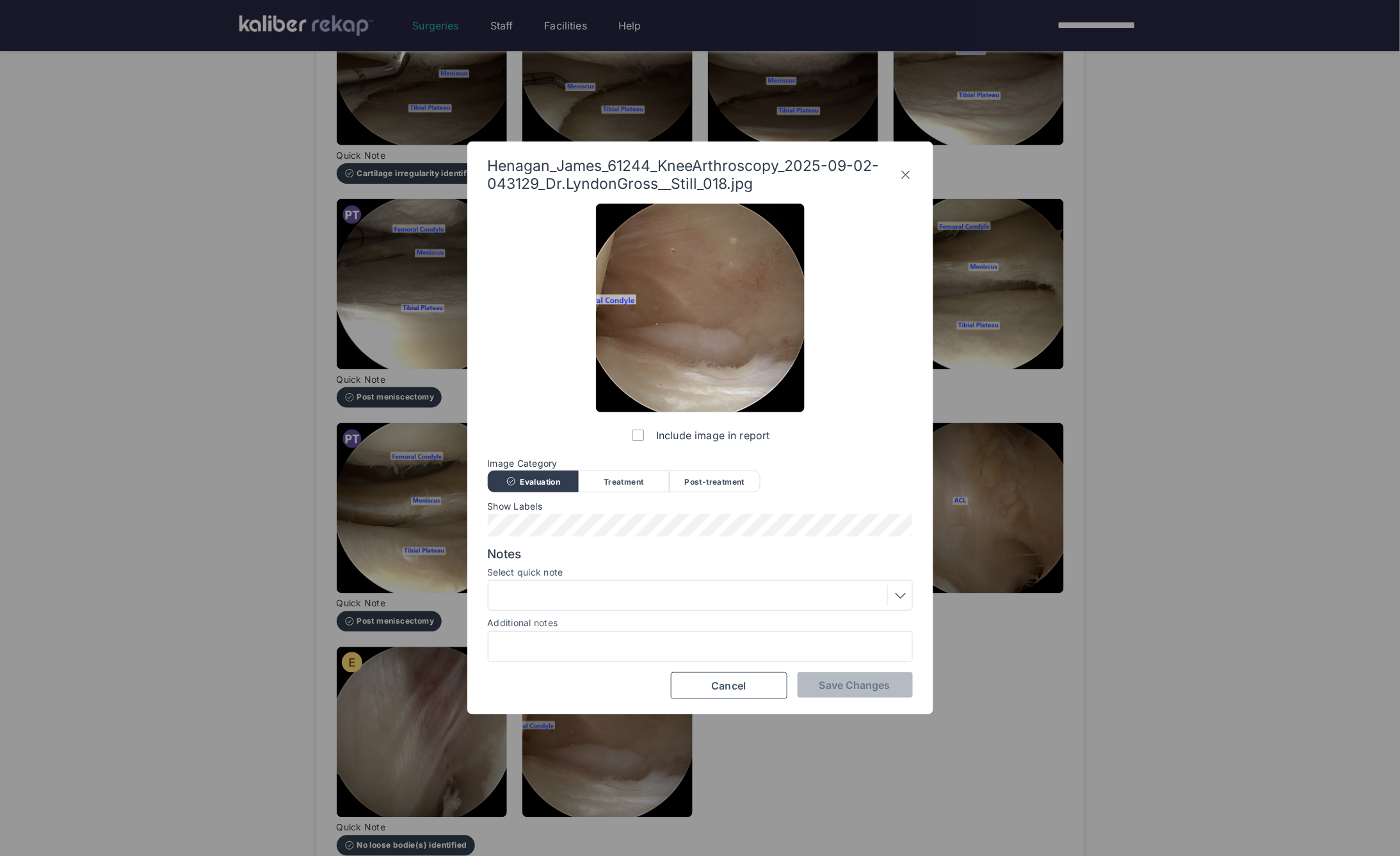
click at [909, 172] on icon at bounding box center [906, 174] width 8 height 8
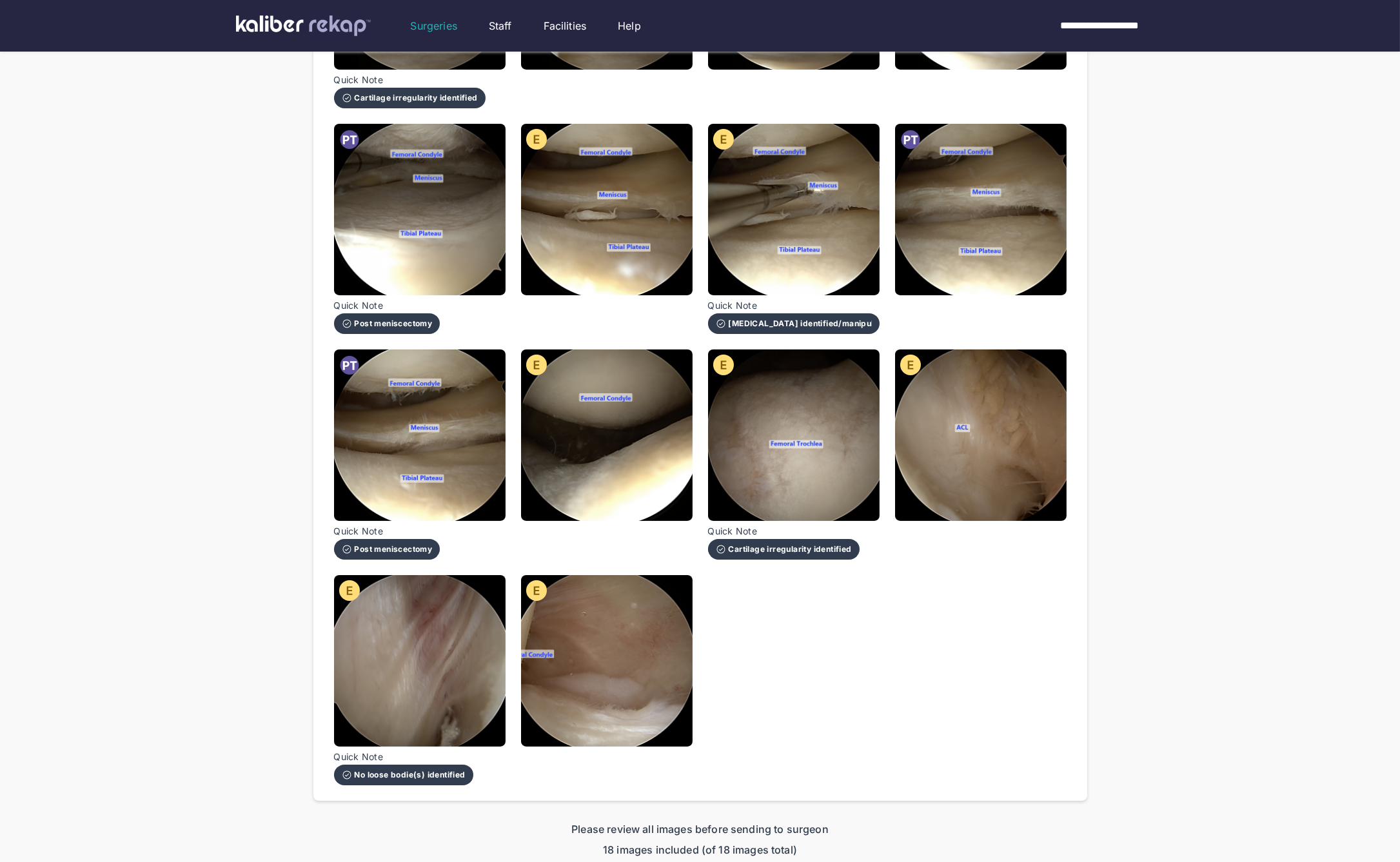
scroll to position [635, 0]
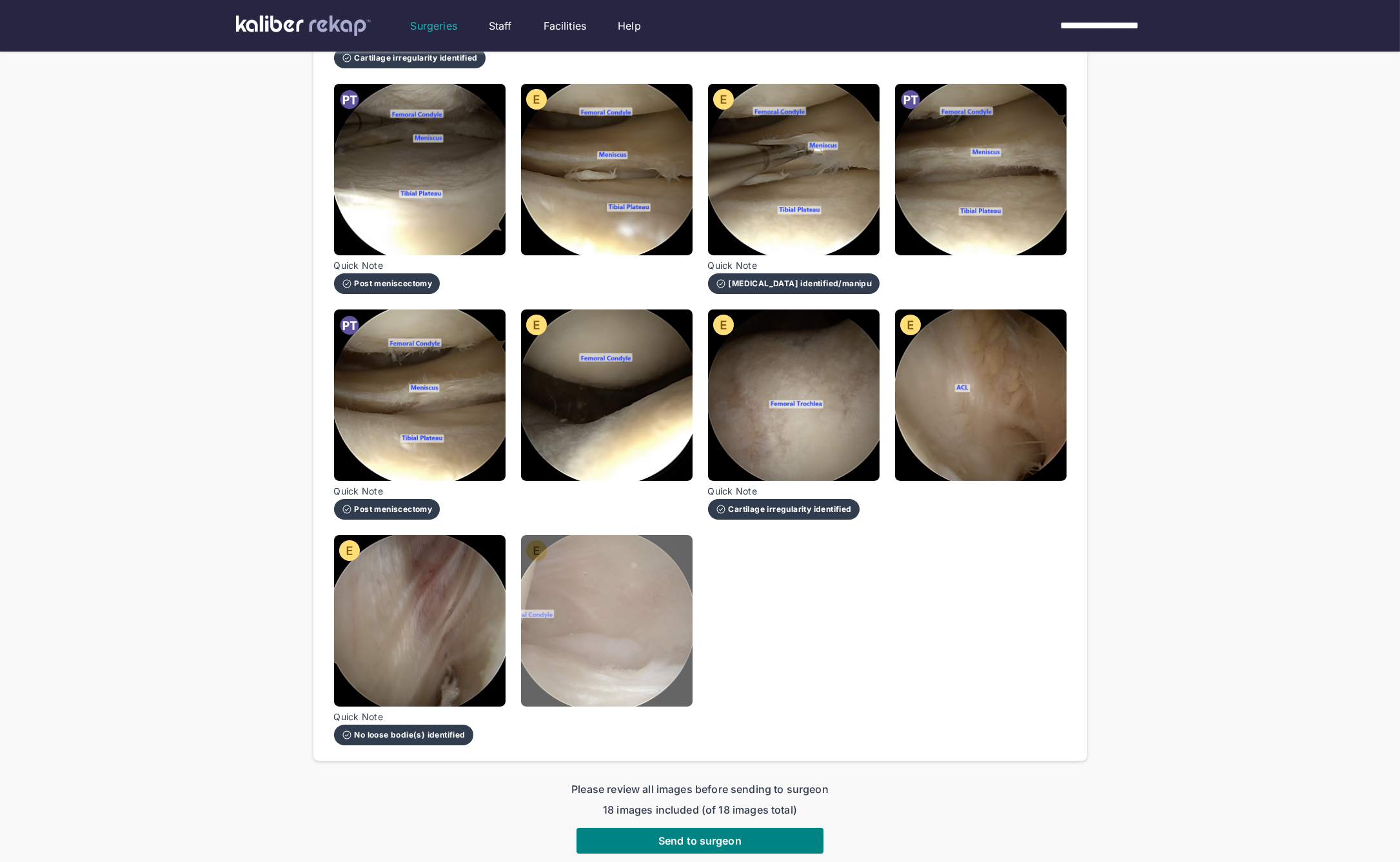
click at [644, 585] on img at bounding box center [607, 621] width 172 height 172
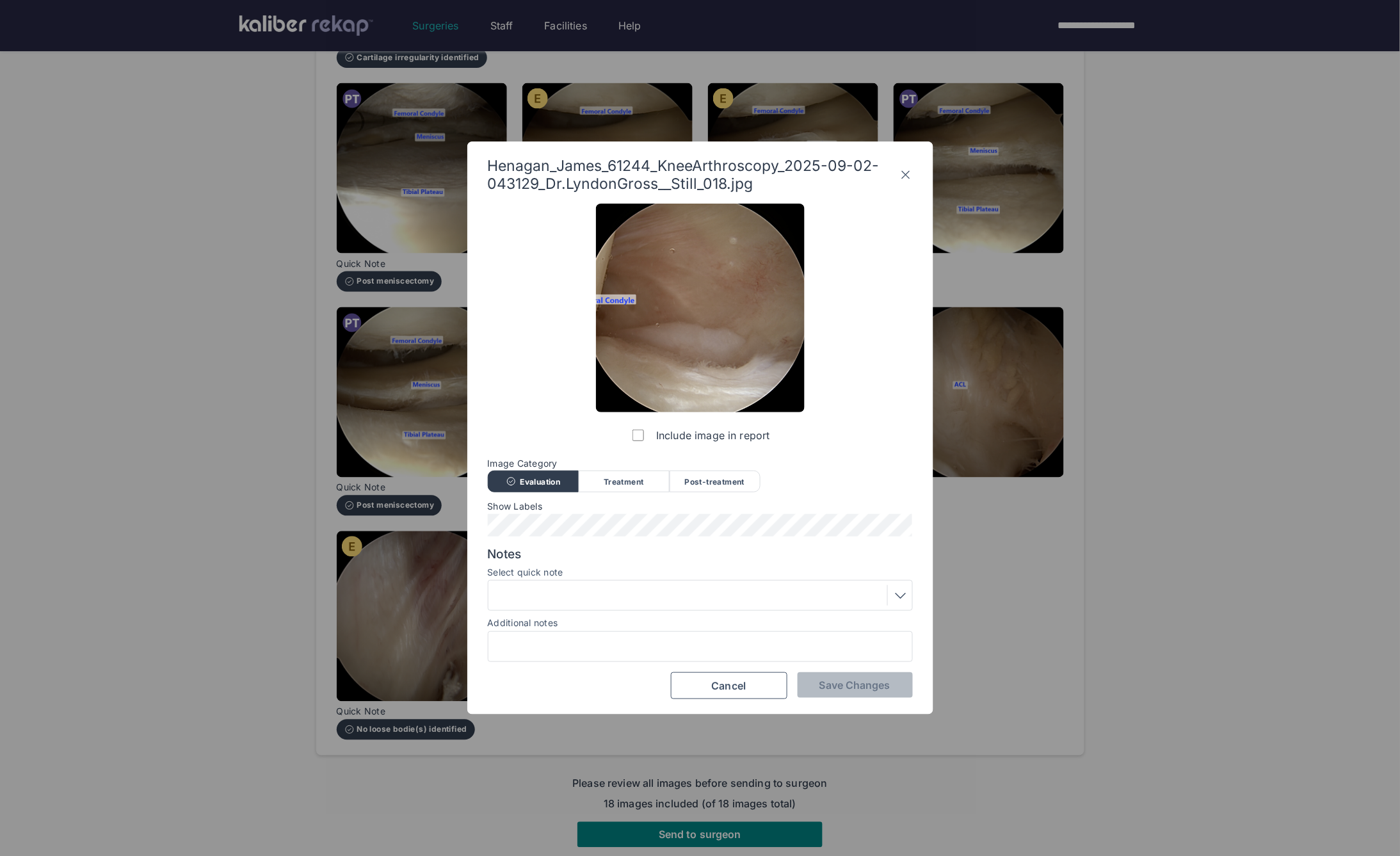
click at [912, 172] on icon at bounding box center [906, 174] width 13 height 21
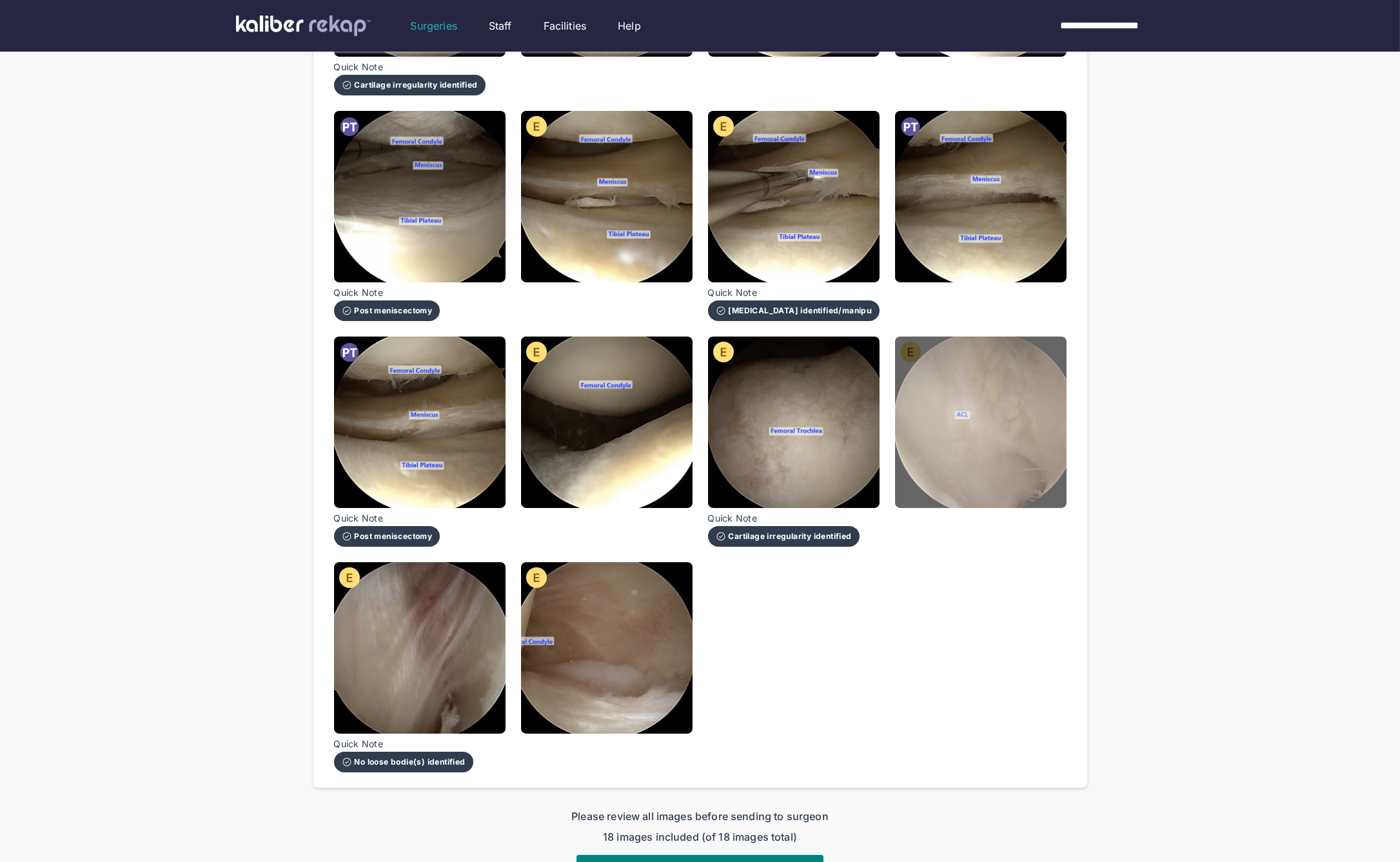
scroll to position [518, 0]
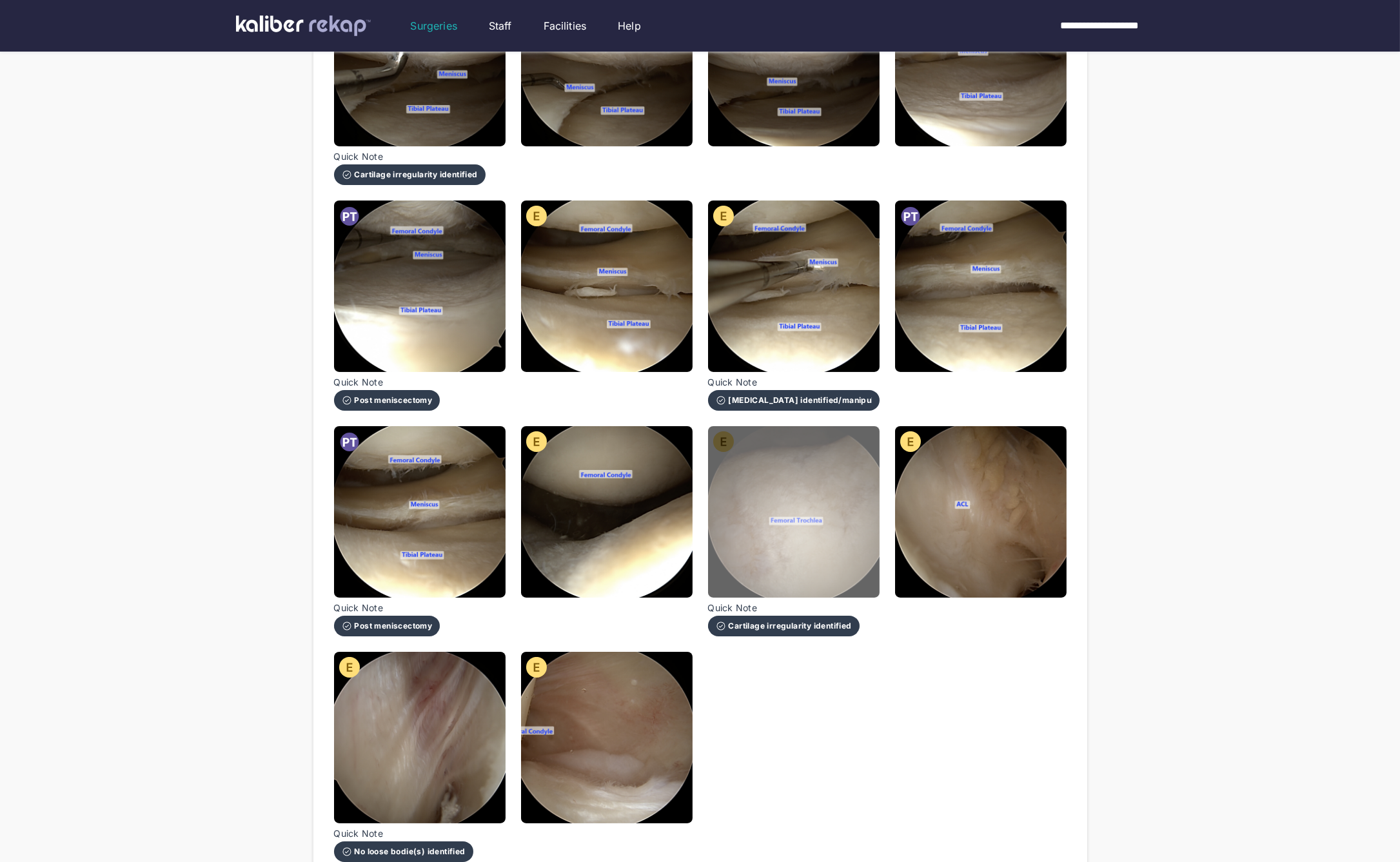
click at [765, 495] on img at bounding box center [794, 512] width 172 height 172
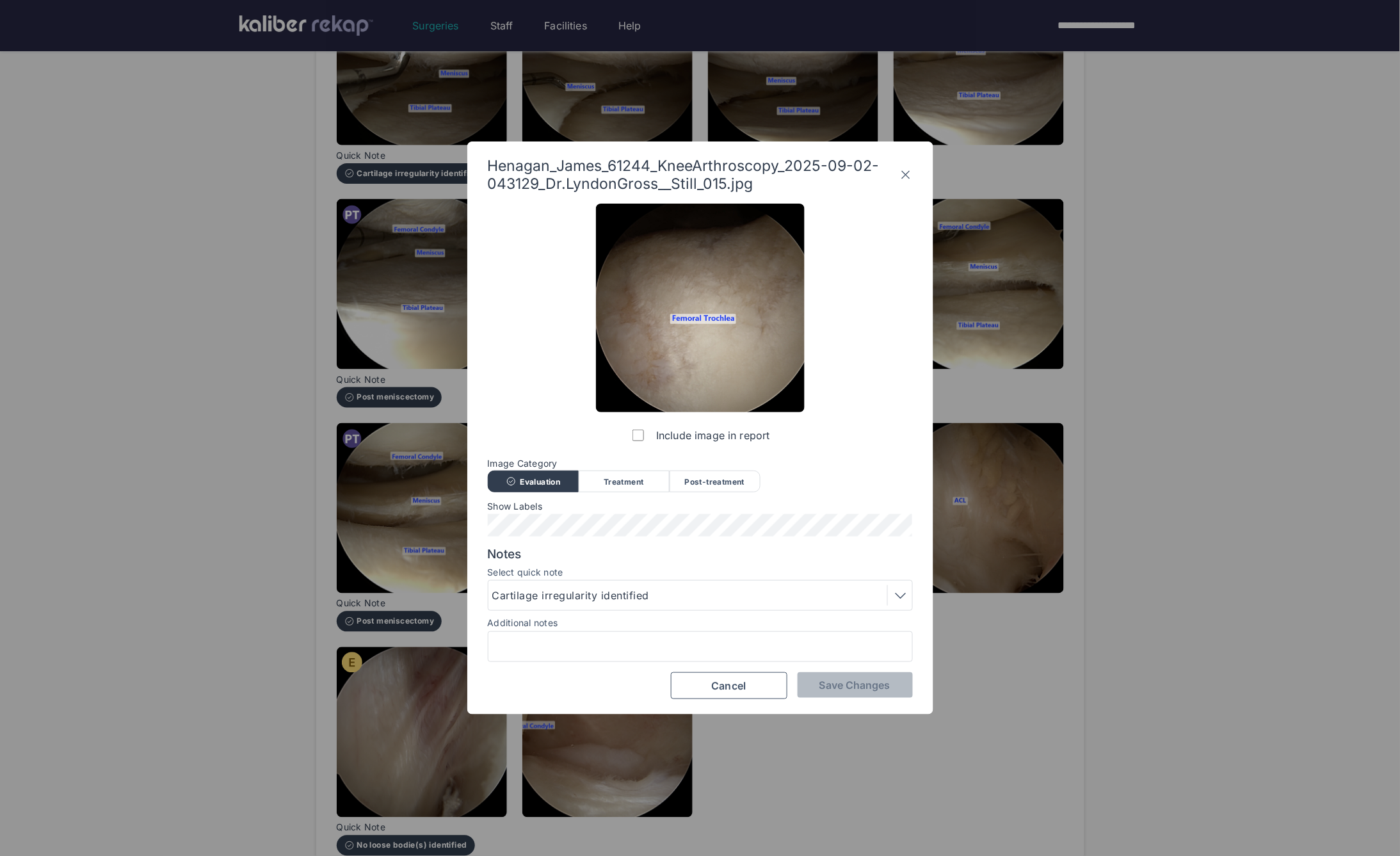
click at [907, 173] on icon at bounding box center [906, 174] width 13 height 21
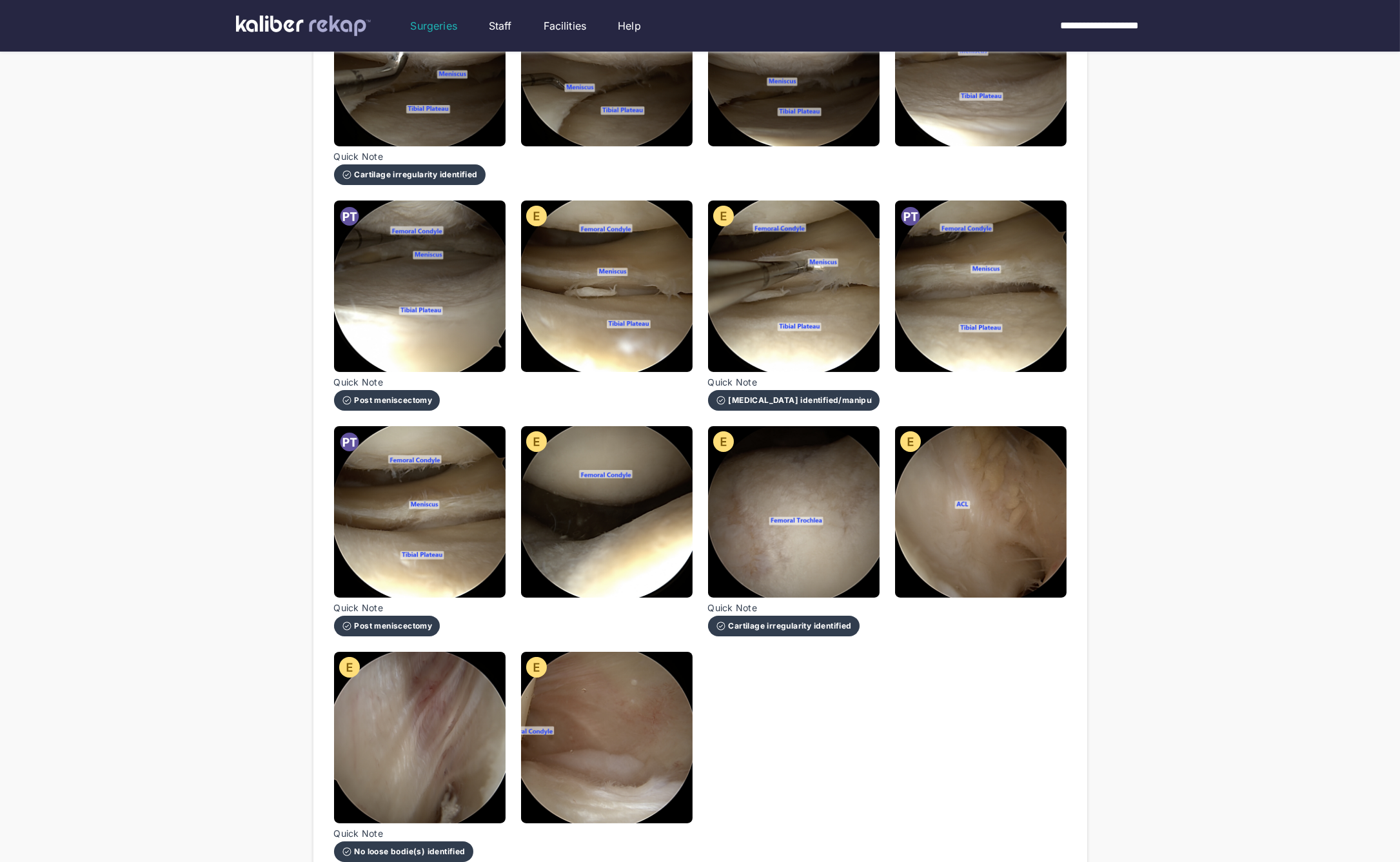
click at [1190, 291] on div "**********" at bounding box center [700, 226] width 1400 height 1488
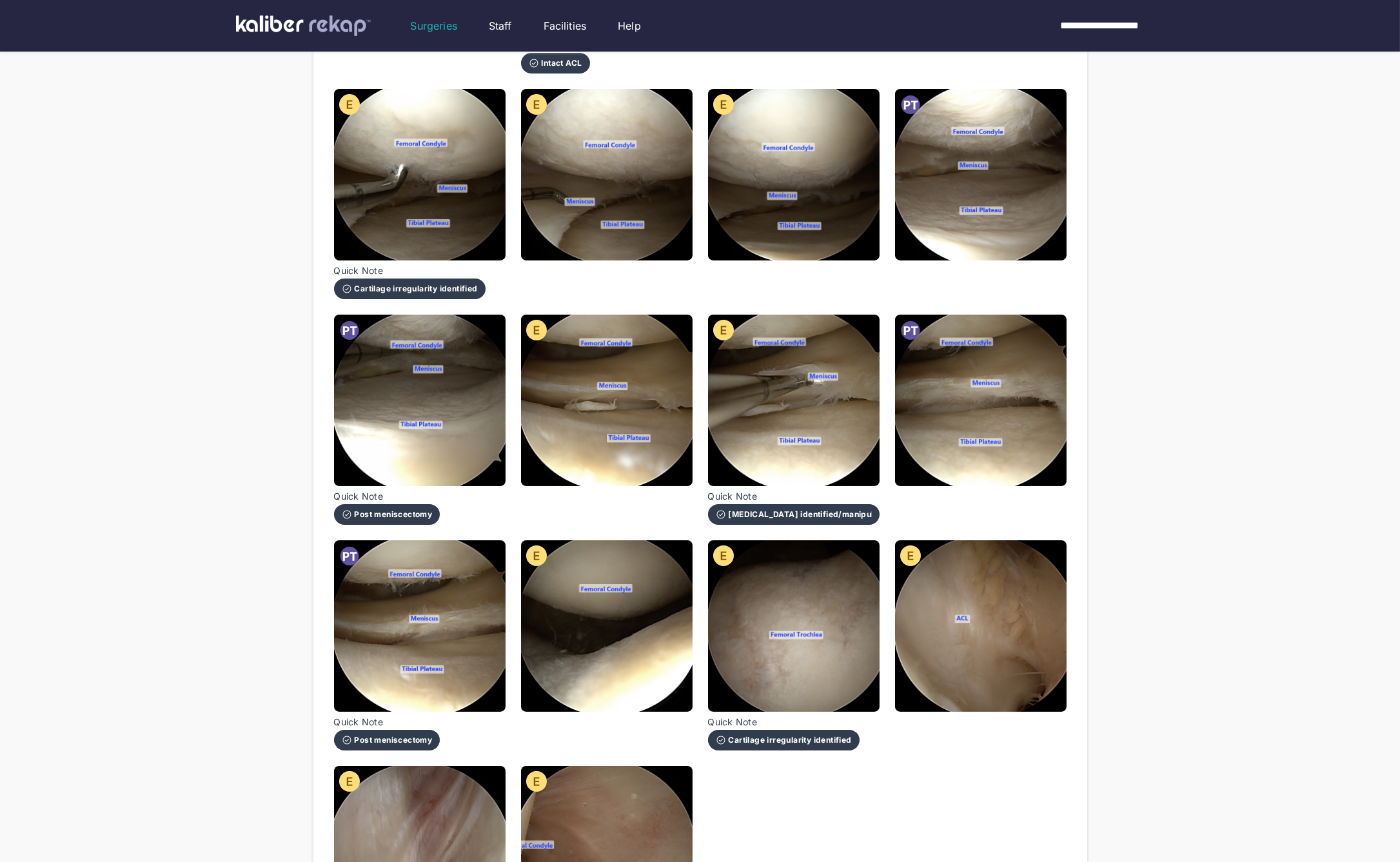
scroll to position [739, 0]
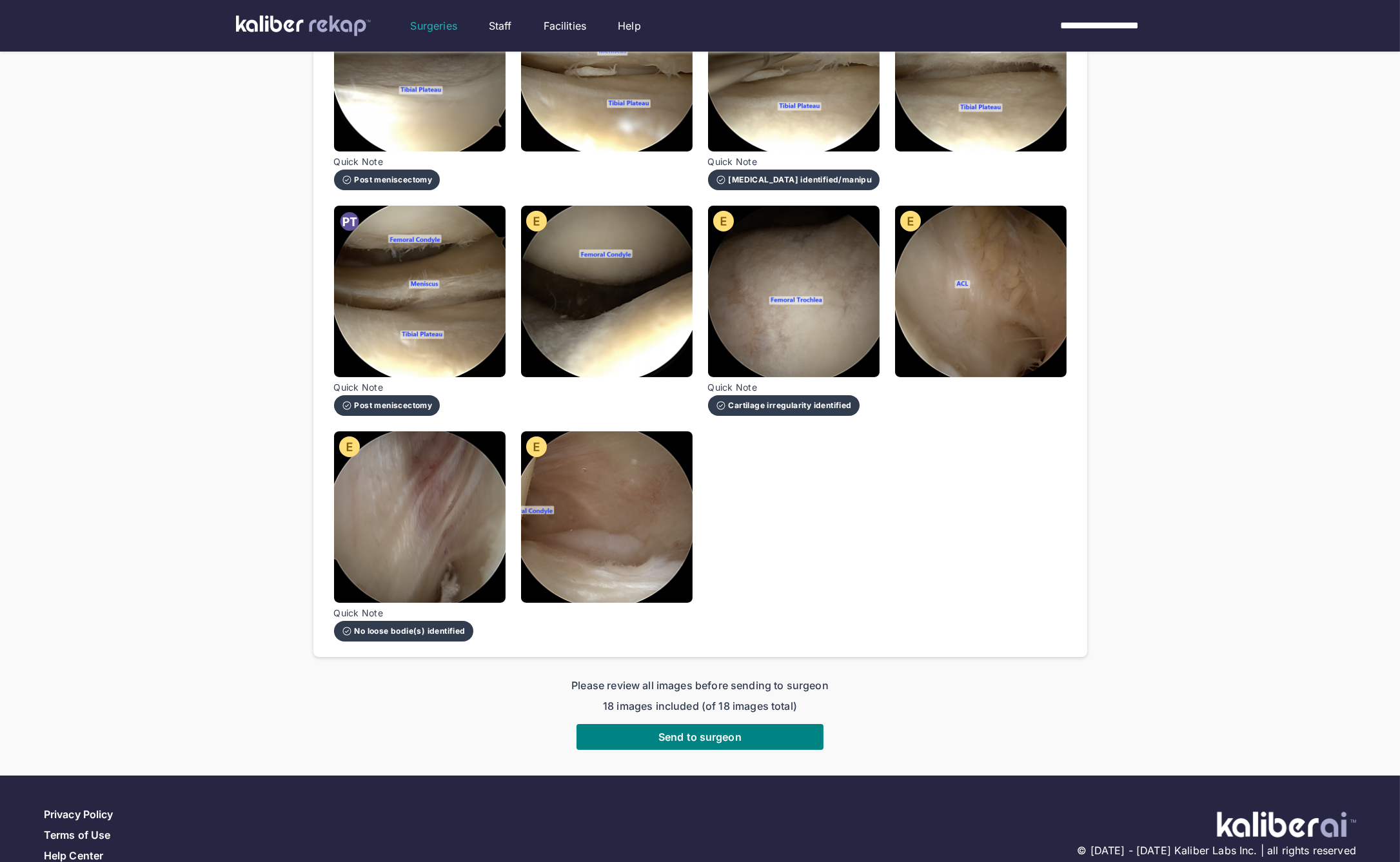
click at [1070, 428] on div "Review images to send to patient Evaluation Treatment Post-Treatment Henagan_Ja…" at bounding box center [700, 53] width 774 height 1208
click at [730, 730] on span "Send to surgeon" at bounding box center [700, 737] width 83 height 13
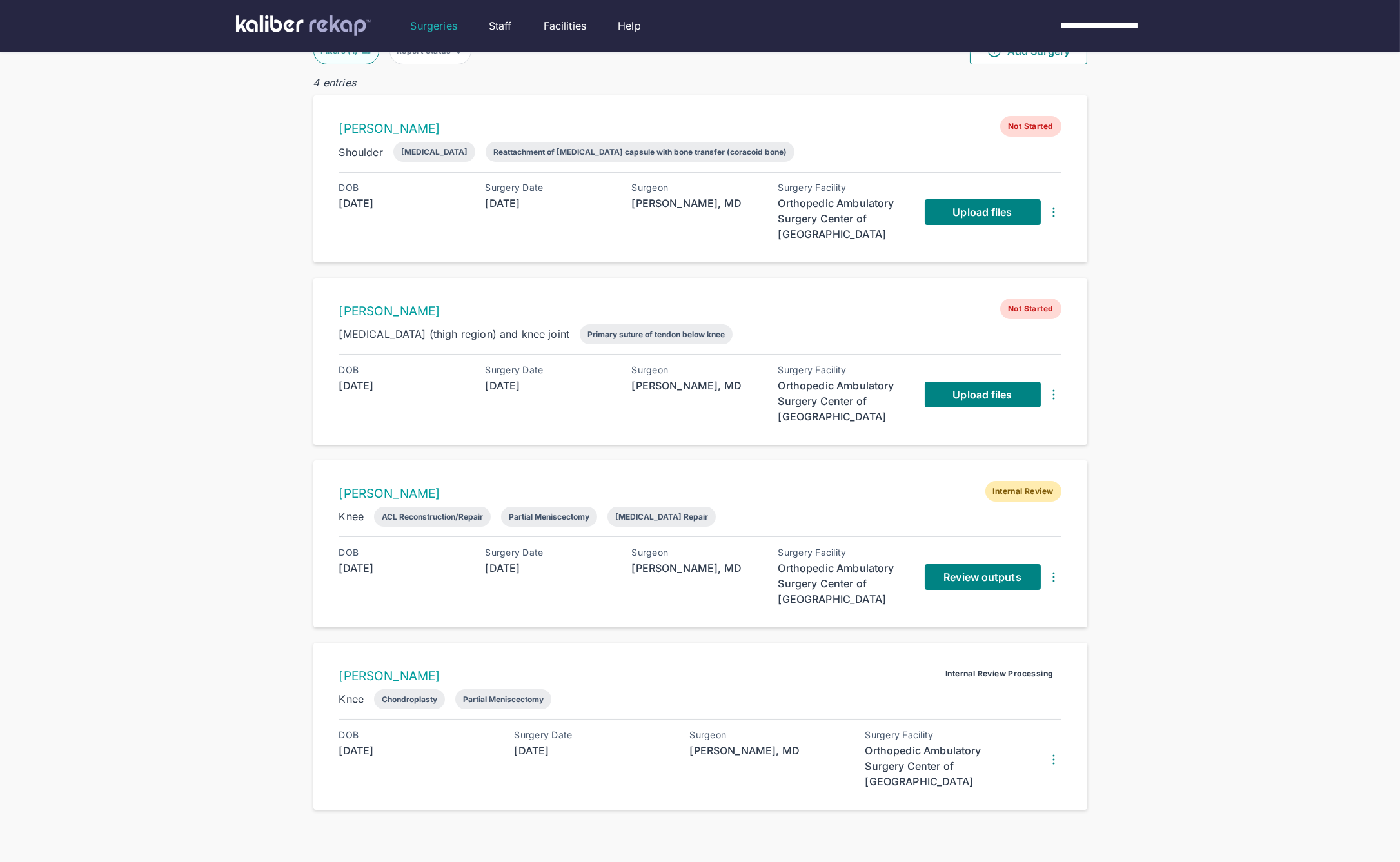
scroll to position [127, 0]
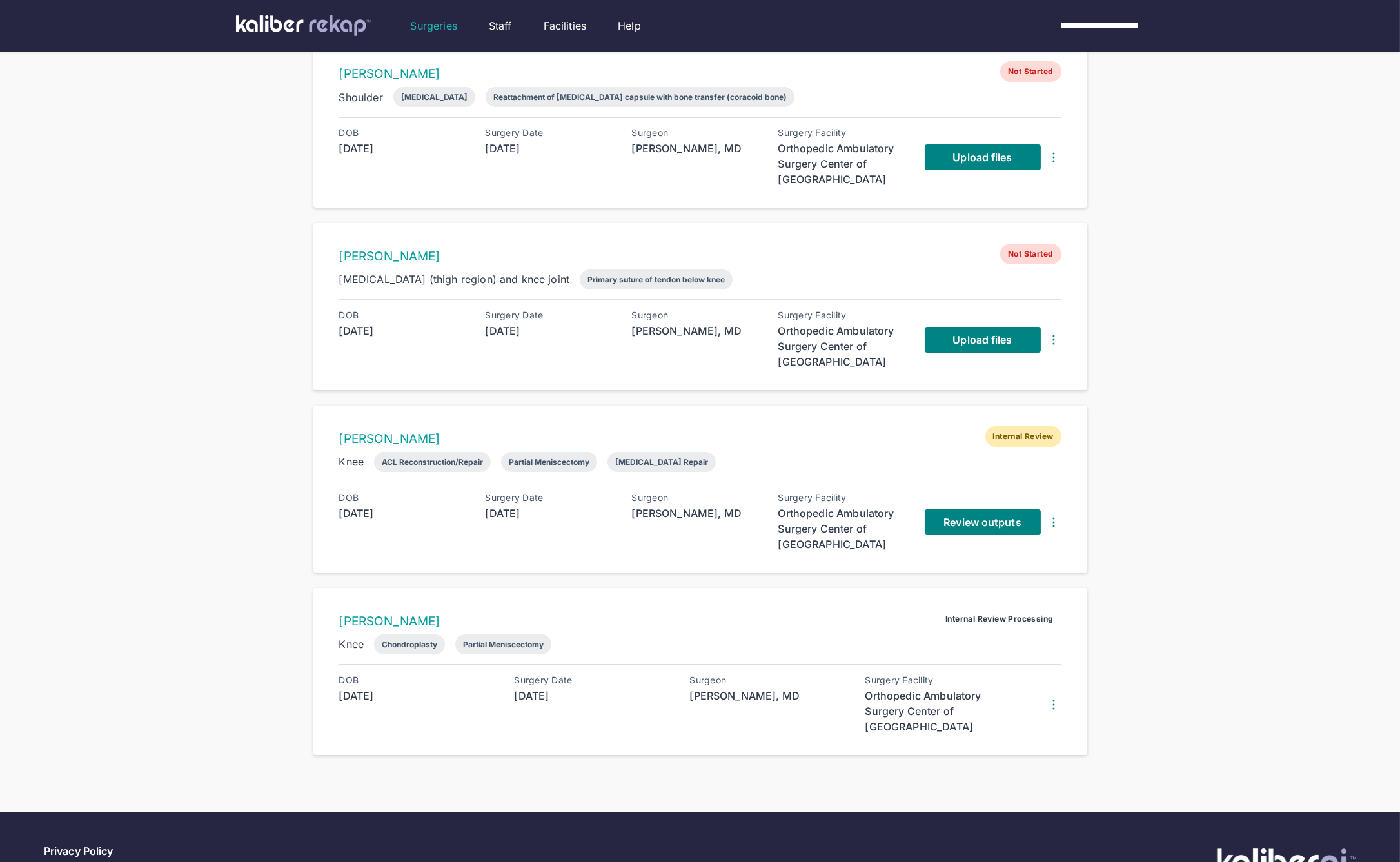
click at [1029, 537] on div "Review outputs" at bounding box center [993, 522] width 137 height 59
click at [951, 512] on link "Review outputs" at bounding box center [982, 522] width 116 height 26
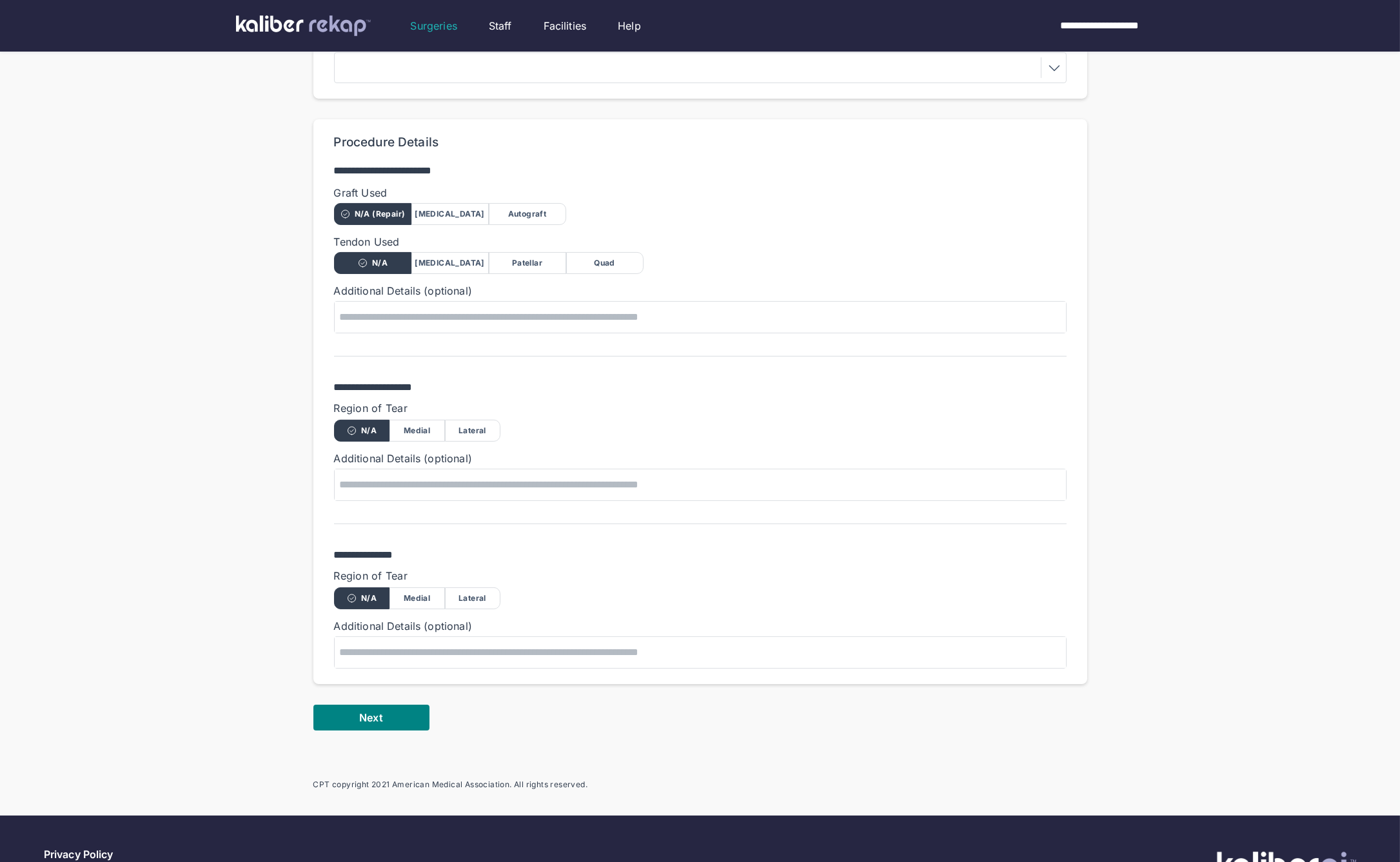
scroll to position [684, 0]
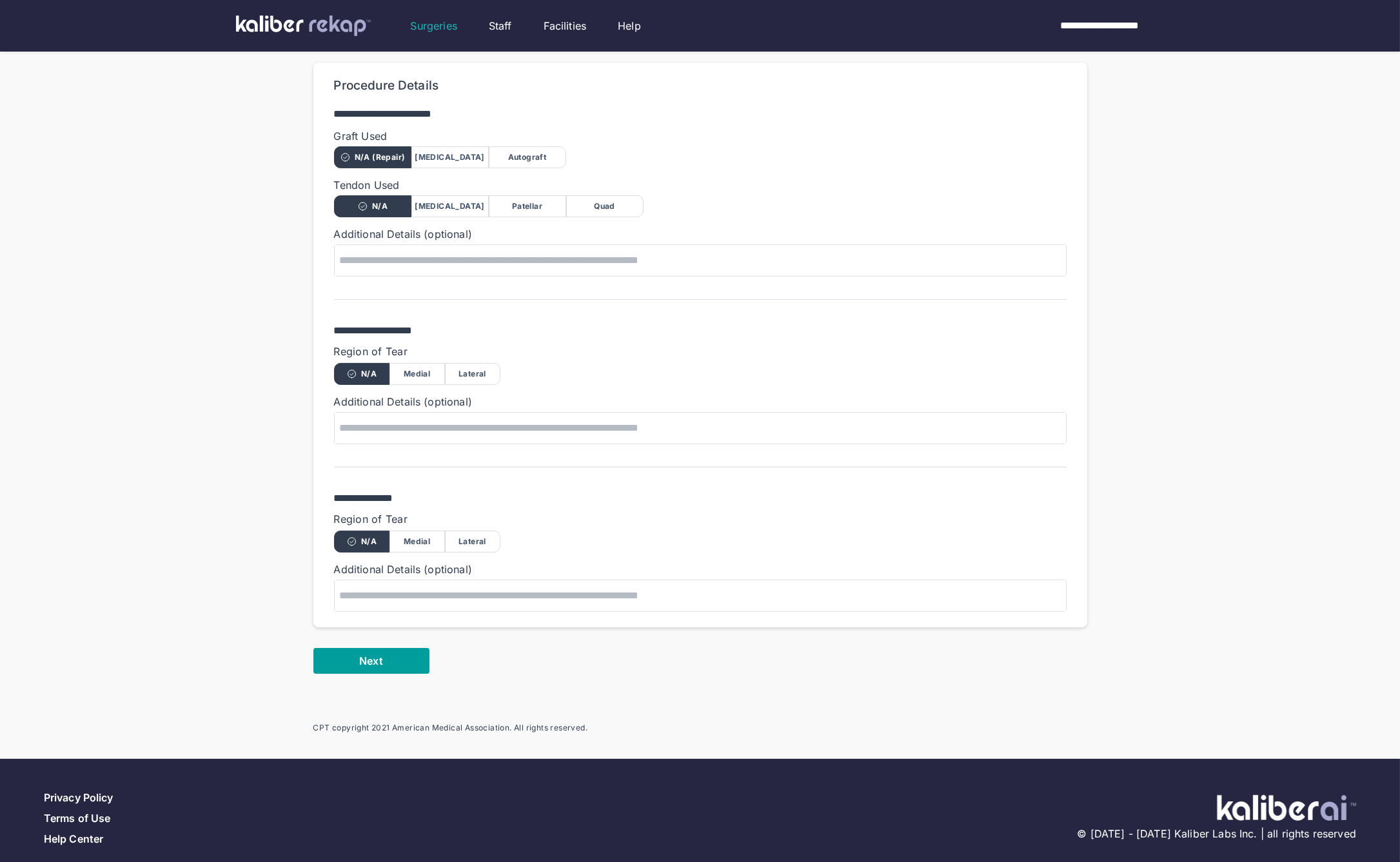
click at [395, 651] on button "Next" at bounding box center [371, 661] width 116 height 26
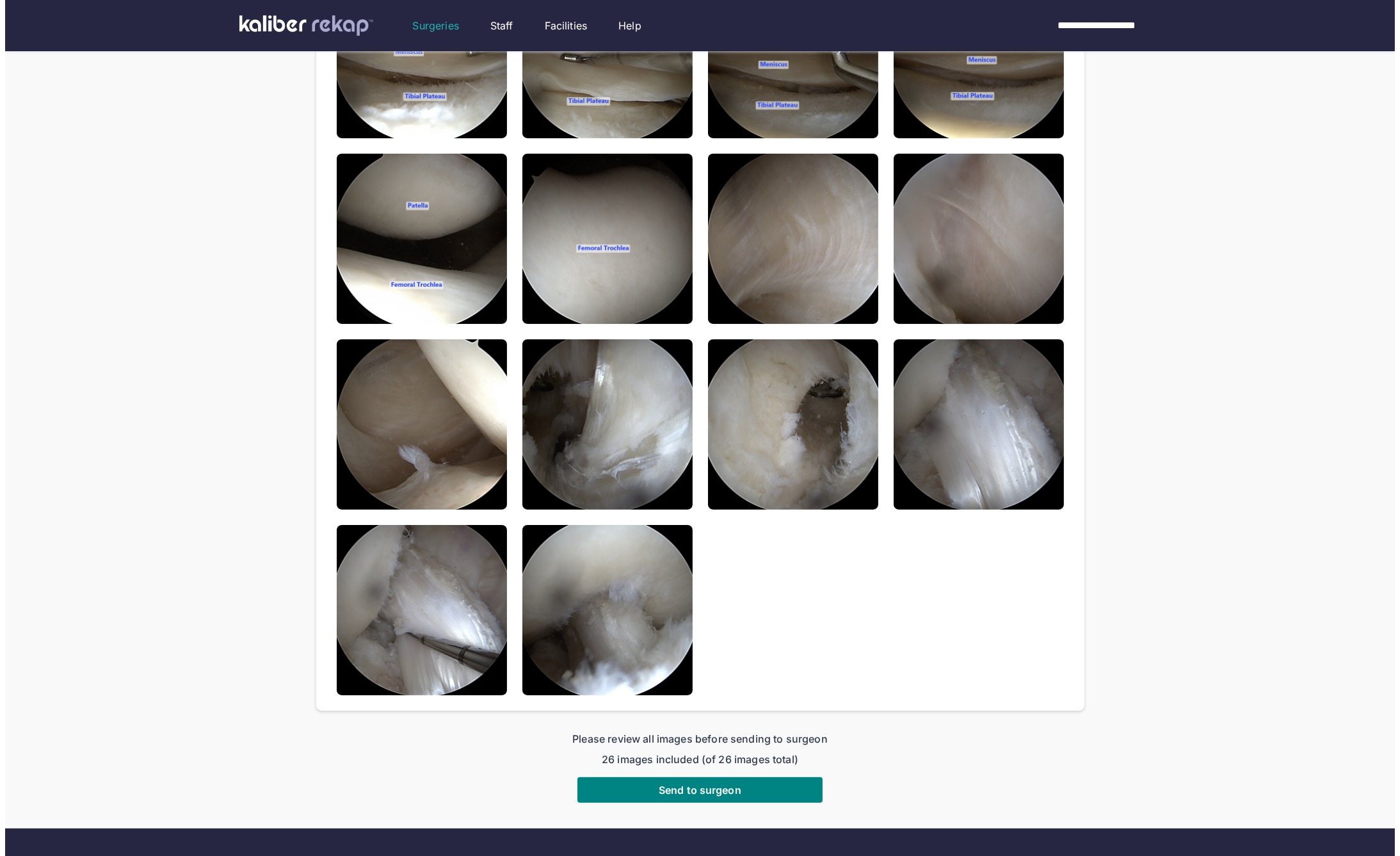
scroll to position [841, 0]
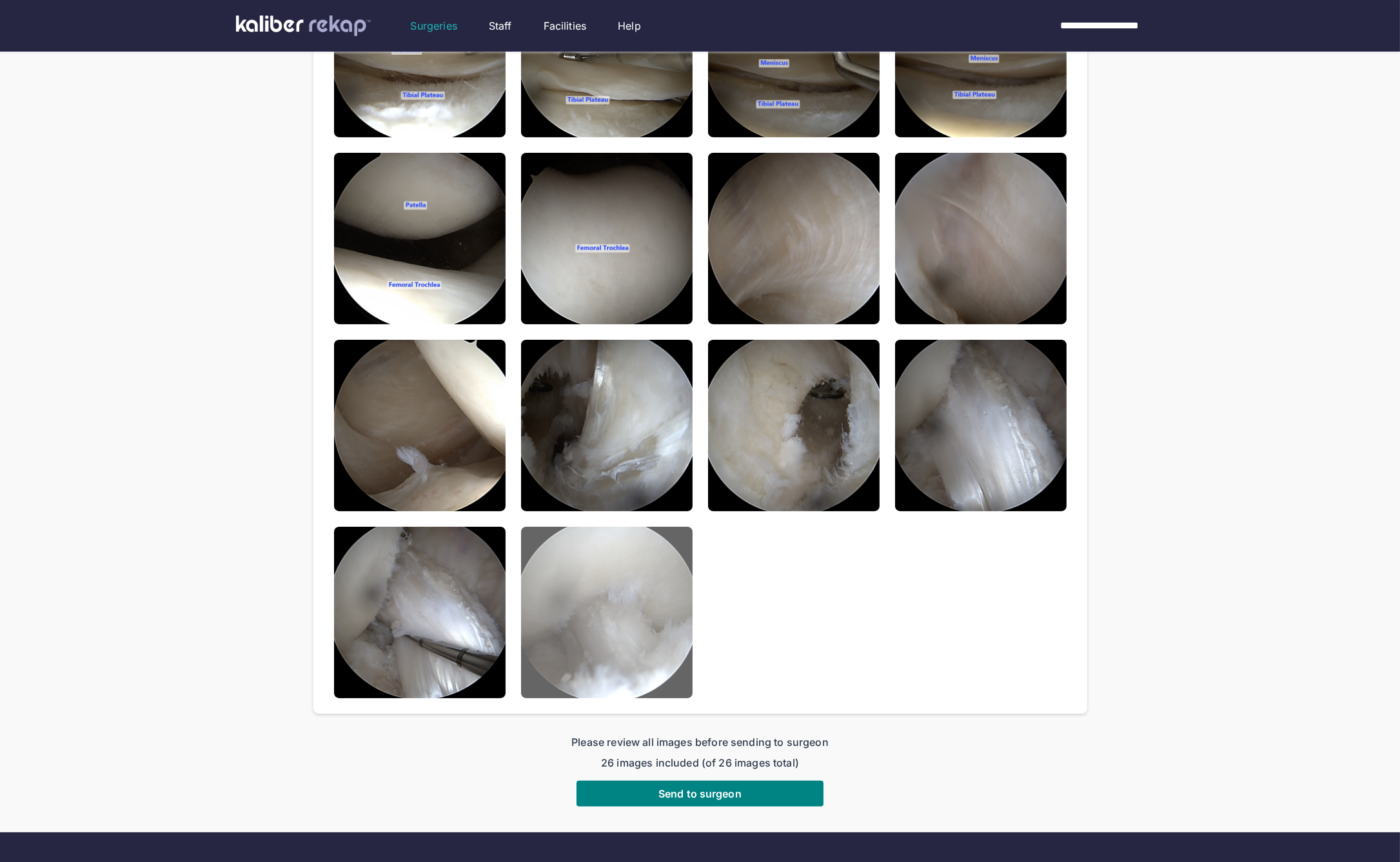
click at [661, 563] on img at bounding box center [607, 612] width 172 height 172
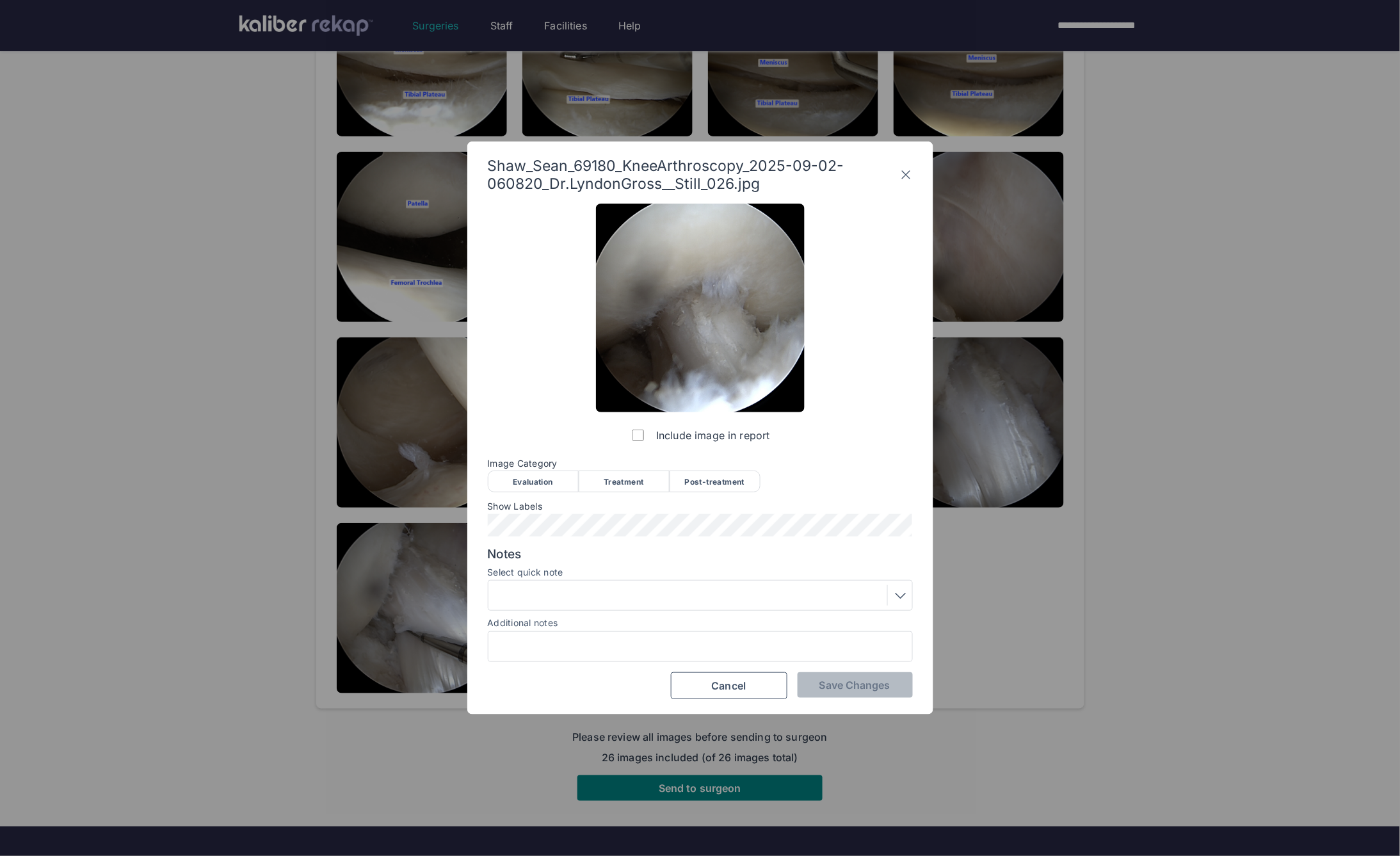
drag, startPoint x: 703, startPoint y: 471, endPoint x: 701, endPoint y: 477, distance: 6.3
click at [703, 471] on div "Evaluation Treatment Post-treatment" at bounding box center [700, 480] width 425 height 21
click at [696, 484] on div "Post-treatment" at bounding box center [715, 481] width 91 height 22
click at [608, 593] on div at bounding box center [700, 595] width 416 height 21
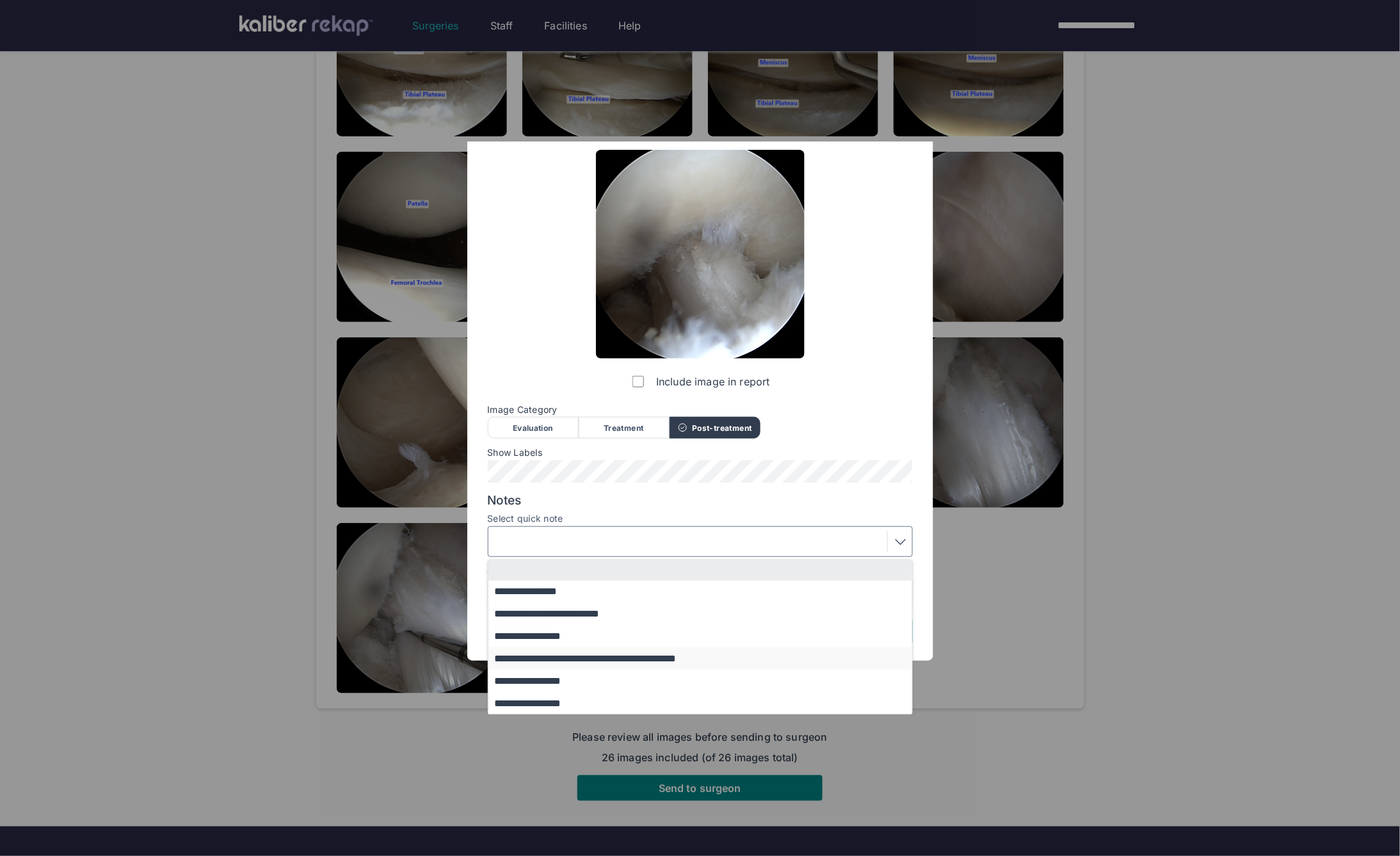
scroll to position [54, 0]
click at [576, 676] on button "**********" at bounding box center [706, 680] width 436 height 23
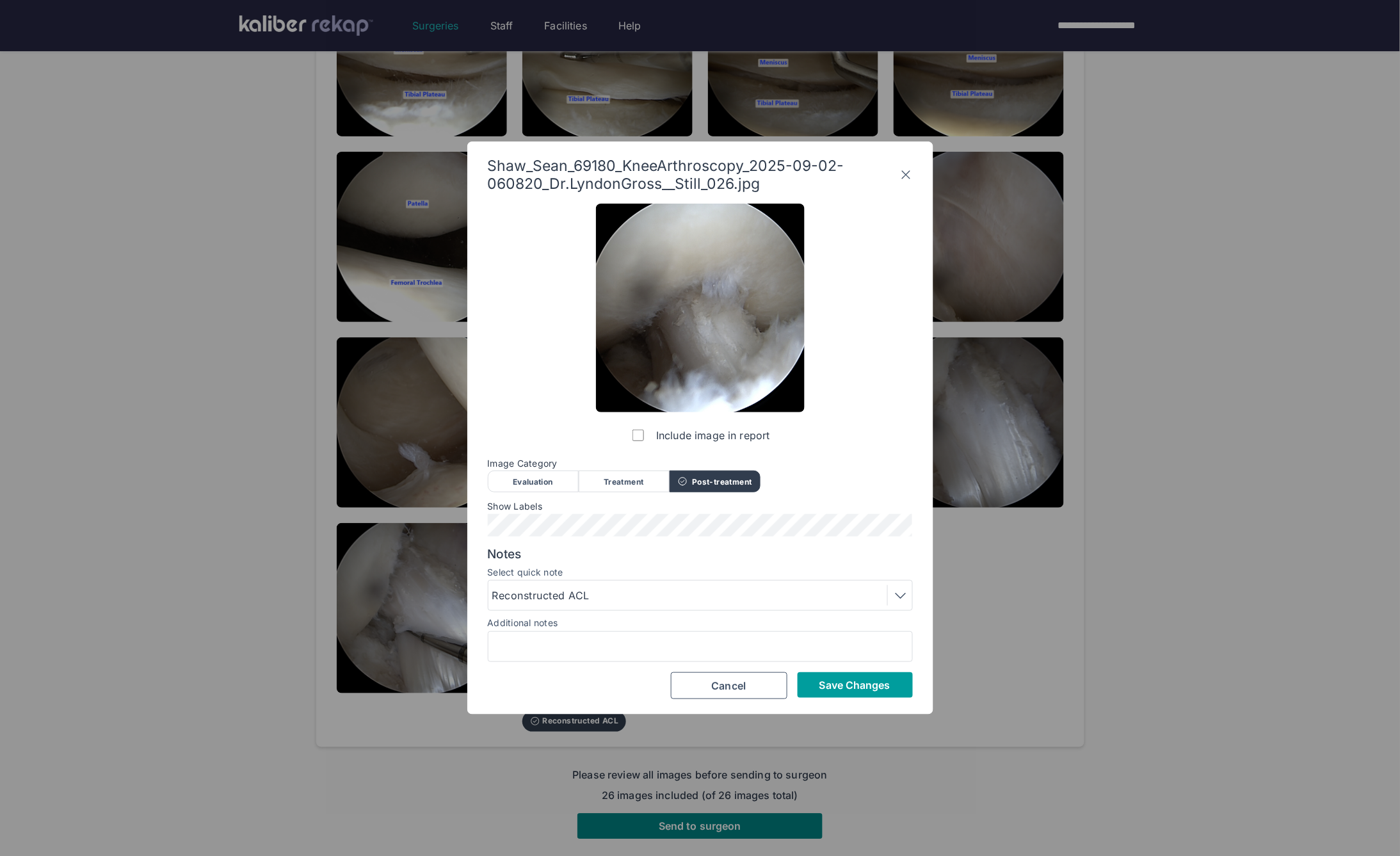
click at [869, 690] on span "Save Changes" at bounding box center [855, 685] width 71 height 13
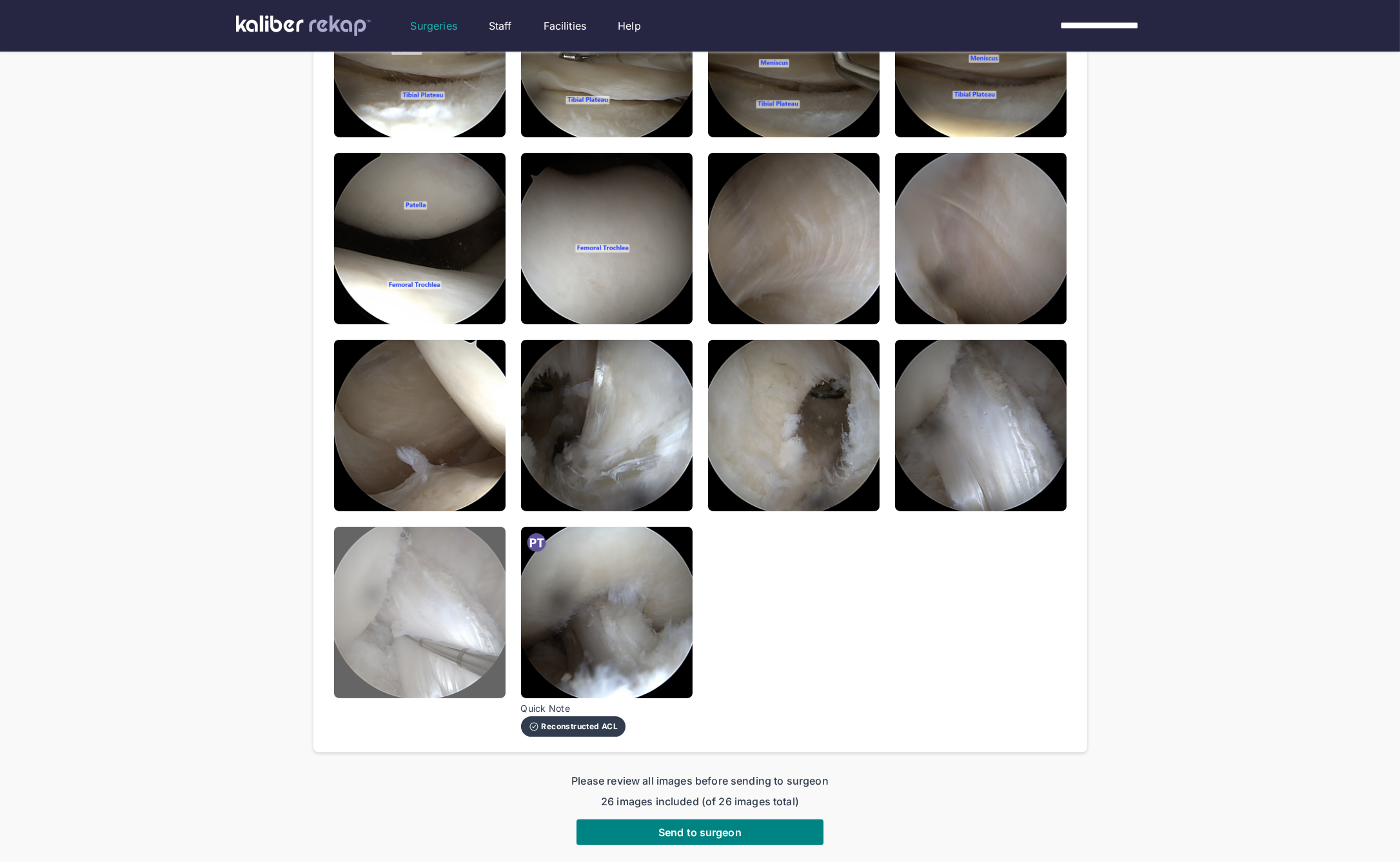
click at [419, 550] on img at bounding box center [420, 612] width 172 height 172
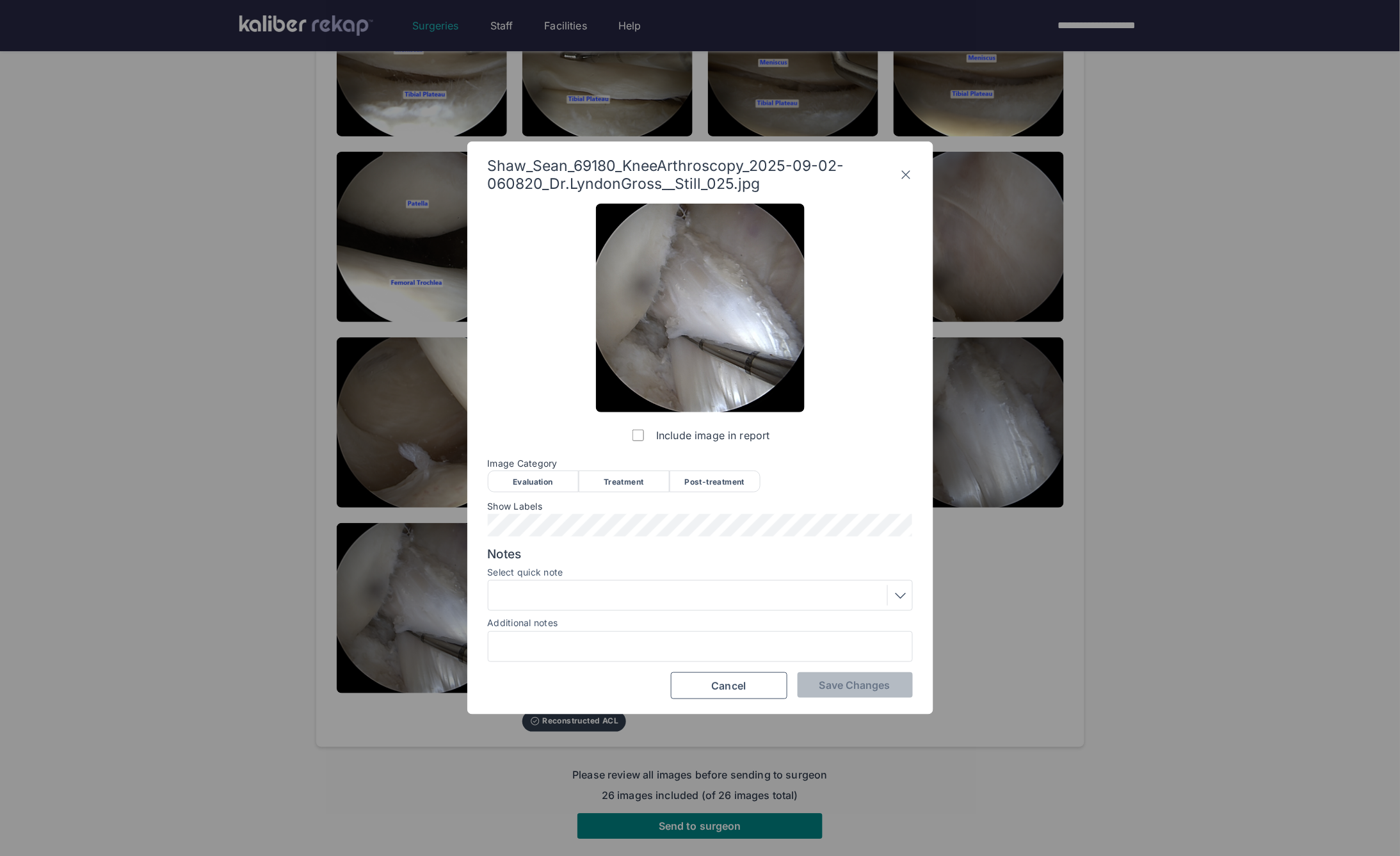
click at [547, 593] on div at bounding box center [700, 595] width 416 height 21
click at [544, 575] on label "Select quick note" at bounding box center [700, 572] width 425 height 10
click at [695, 478] on div "Post-treatment" at bounding box center [715, 481] width 91 height 22
click at [590, 593] on div at bounding box center [700, 595] width 416 height 21
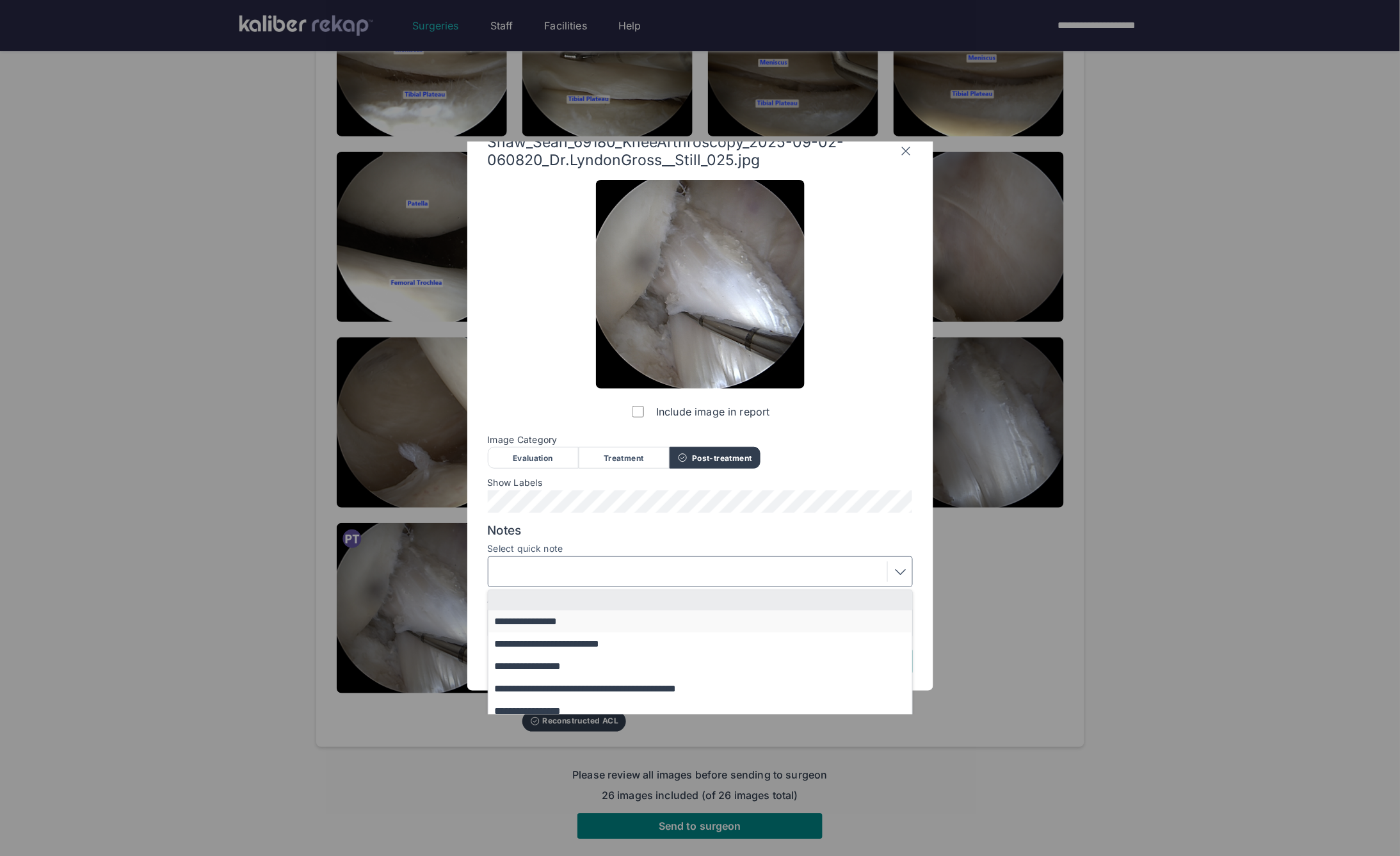
scroll to position [54, 0]
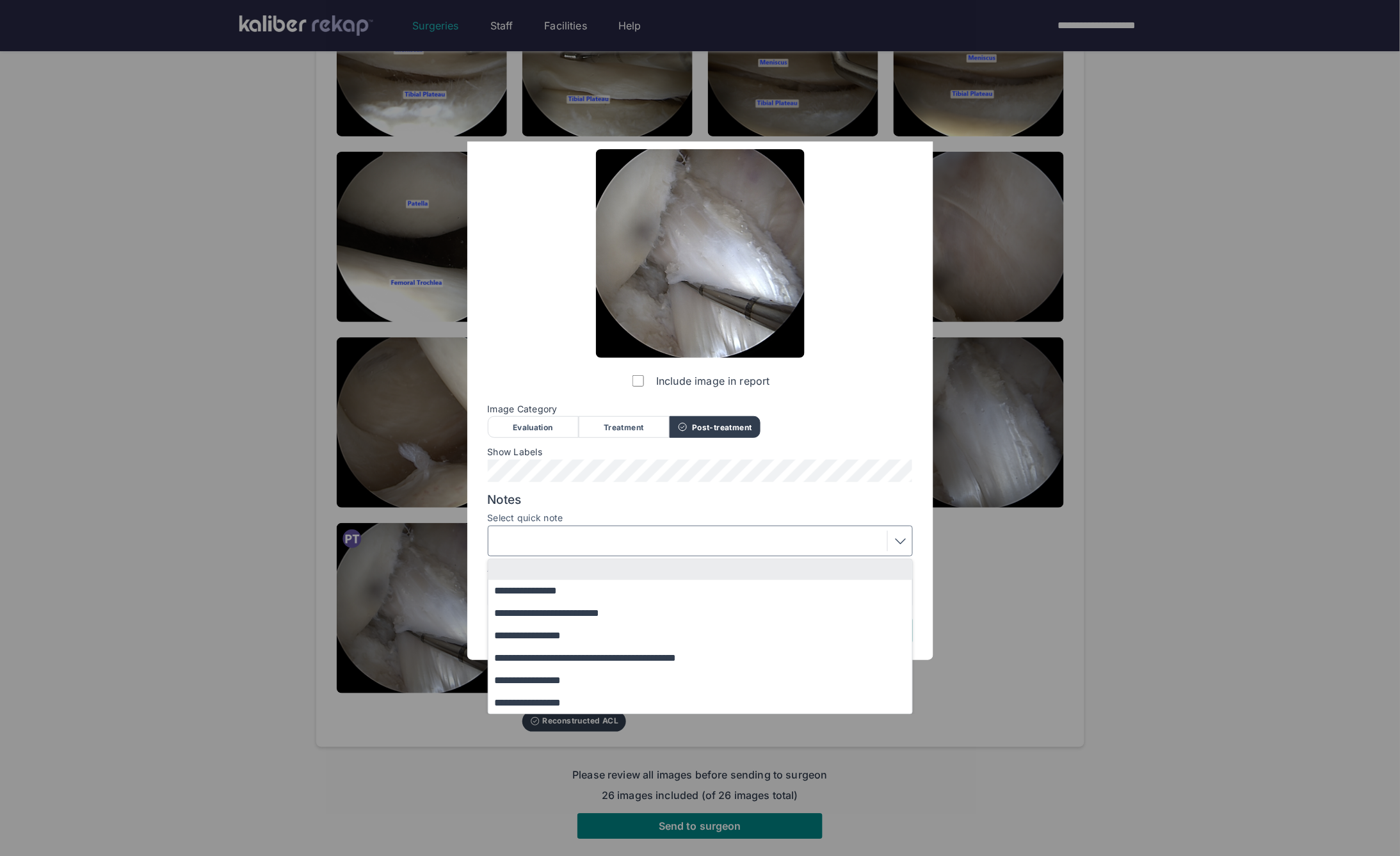
drag, startPoint x: 557, startPoint y: 681, endPoint x: 552, endPoint y: 662, distance: 19.6
click at [557, 681] on button "**********" at bounding box center [706, 680] width 436 height 23
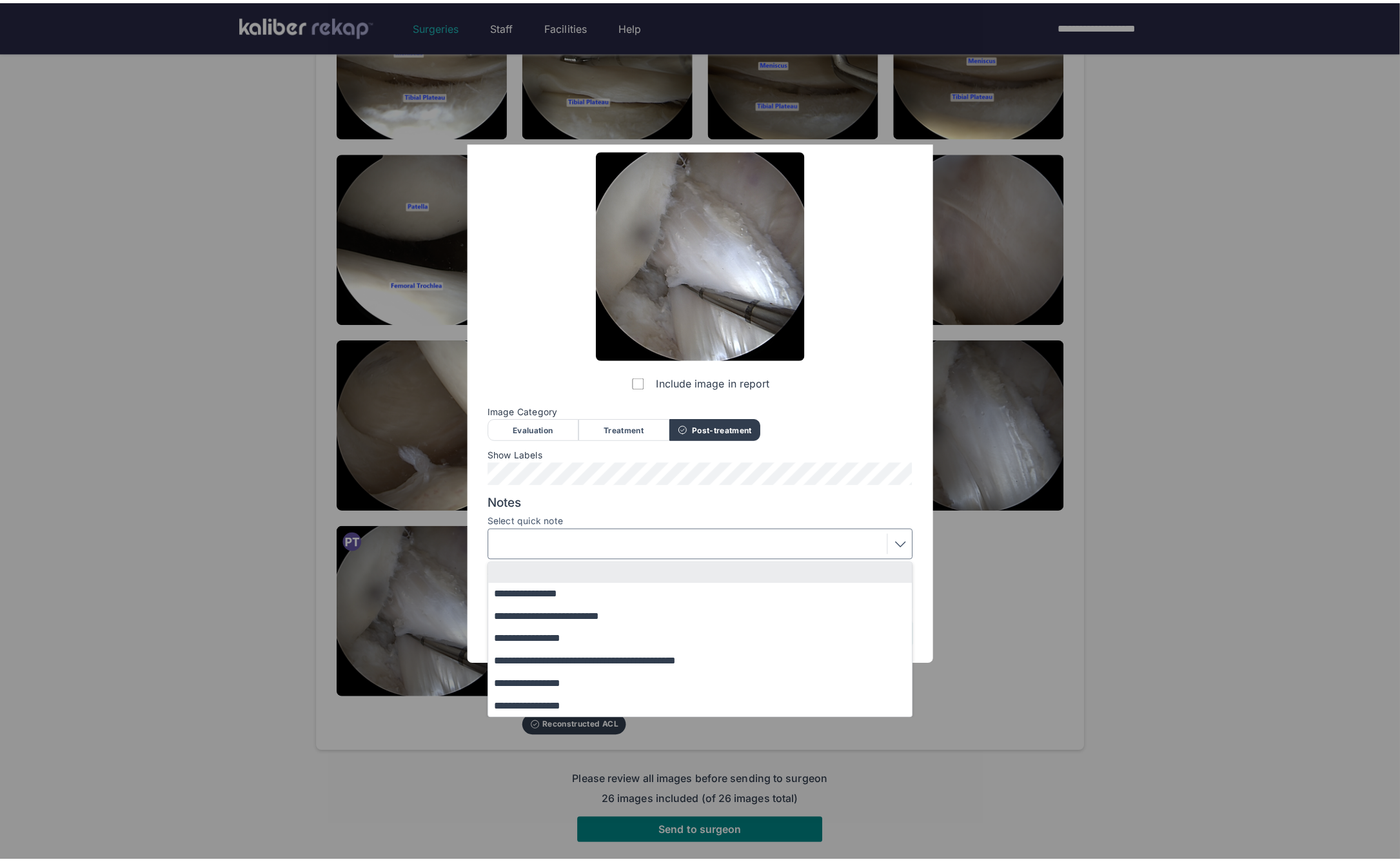
scroll to position [0, 0]
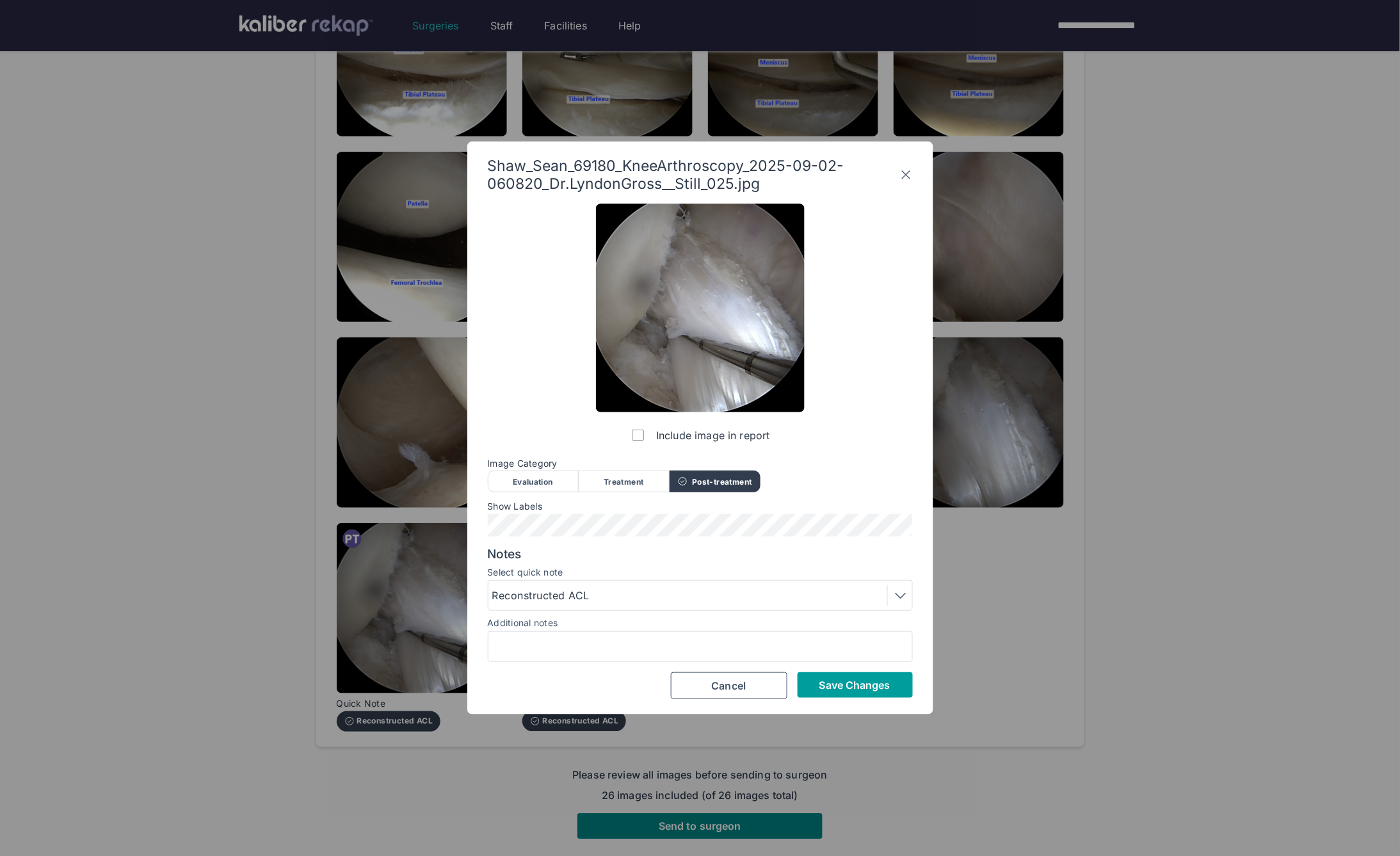
click at [874, 695] on button "Save Changes" at bounding box center [855, 685] width 115 height 25
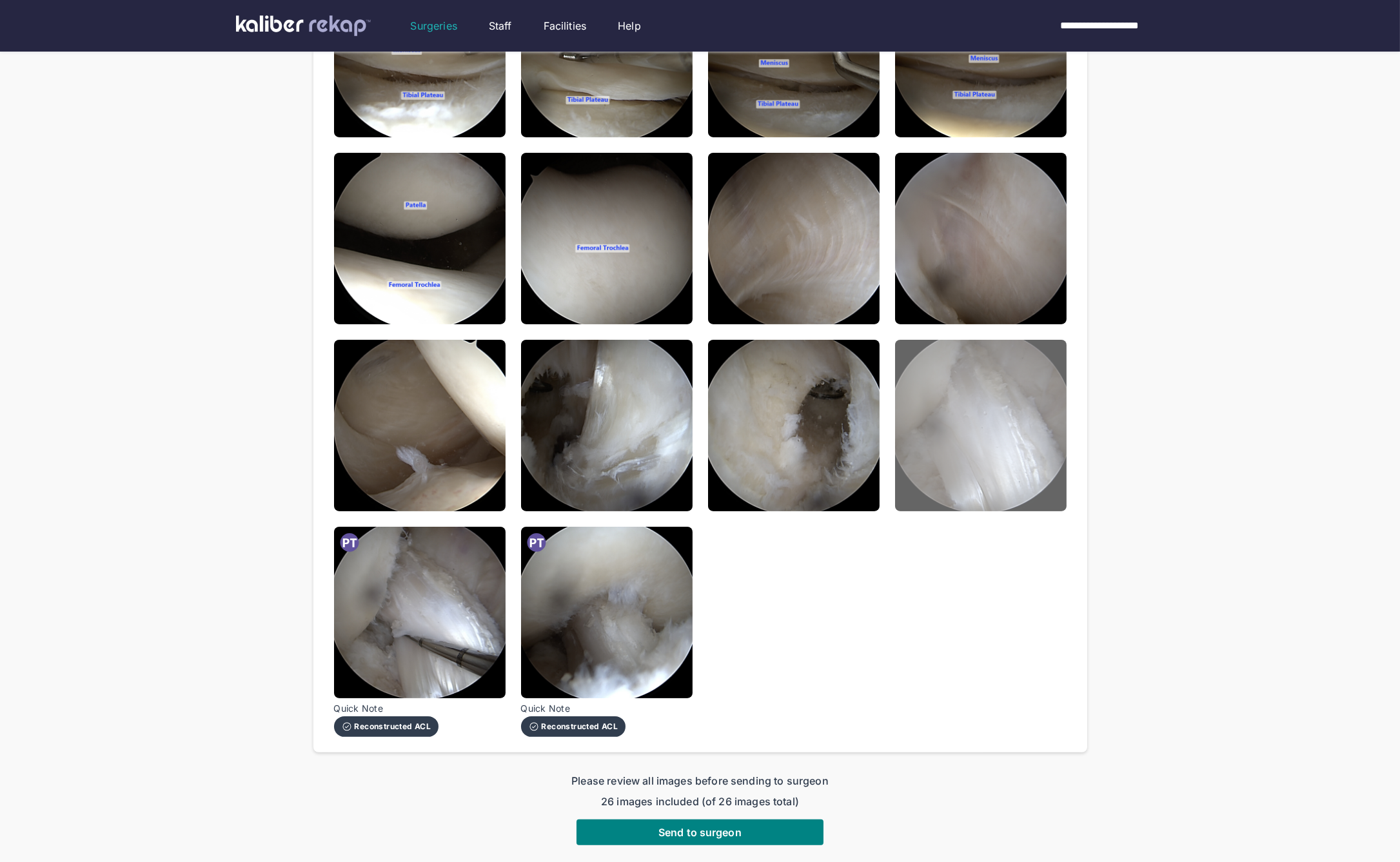
click at [956, 410] on img at bounding box center [981, 426] width 172 height 172
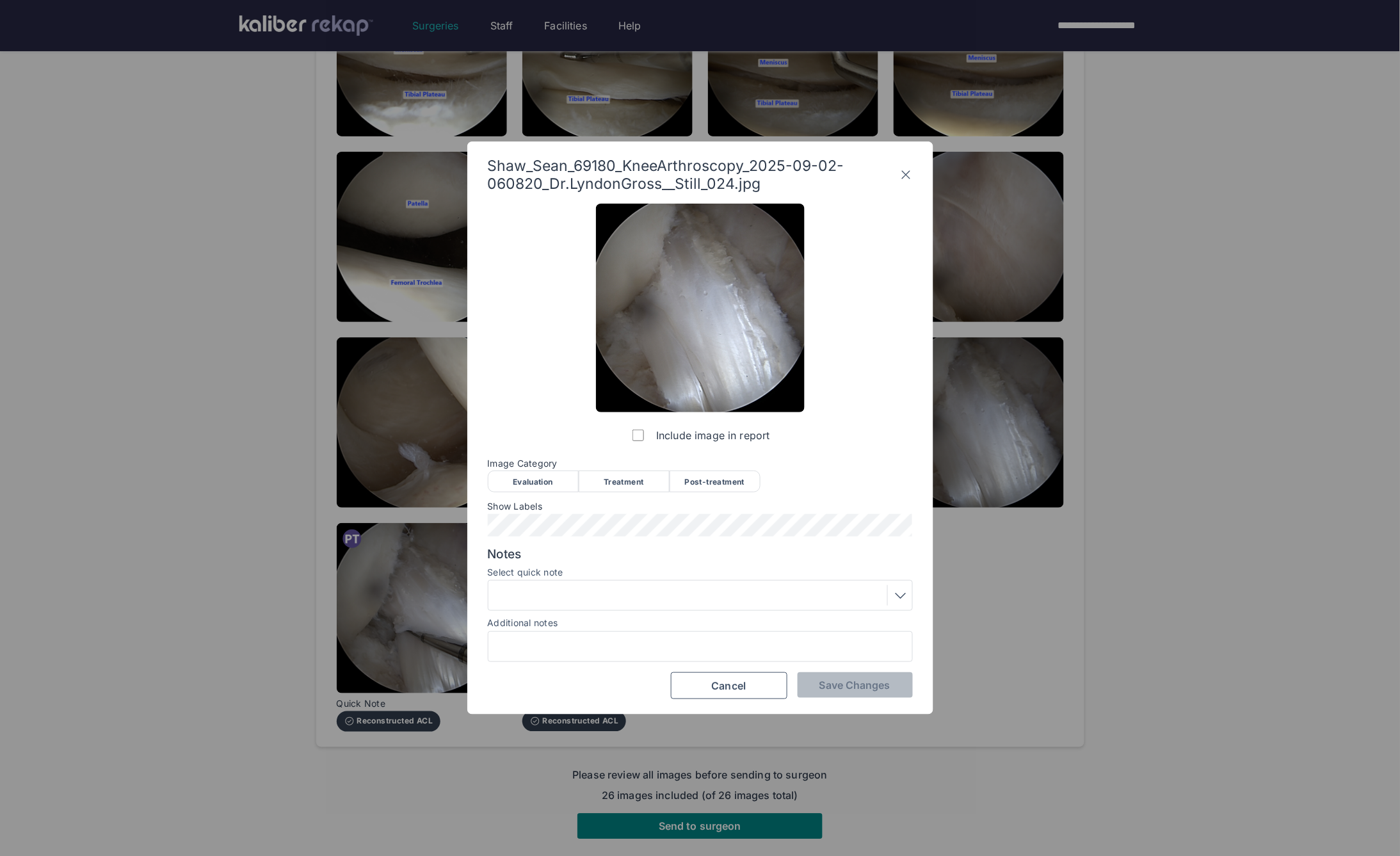
click at [731, 493] on div "Include image in report Image Category Evaluation Treatment Post-treatment Eval…" at bounding box center [700, 451] width 425 height 496
click at [716, 481] on div "Post-treatment" at bounding box center [715, 481] width 91 height 22
click at [840, 668] on div "Include image in report Image Category Evaluation Treatment Post-treatment Eval…" at bounding box center [700, 451] width 425 height 496
click at [855, 689] on span "Save Changes" at bounding box center [855, 685] width 71 height 13
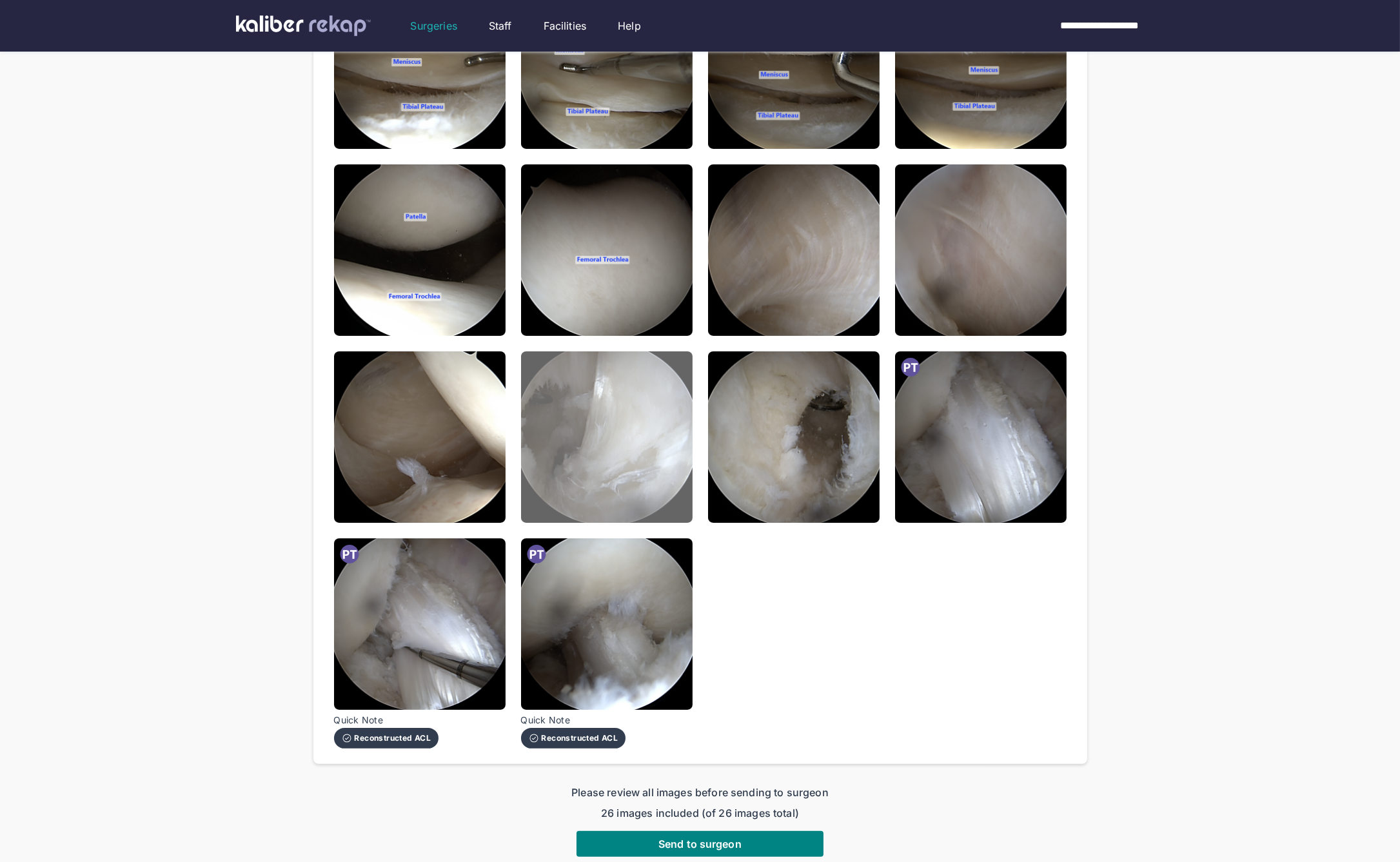
scroll to position [834, 0]
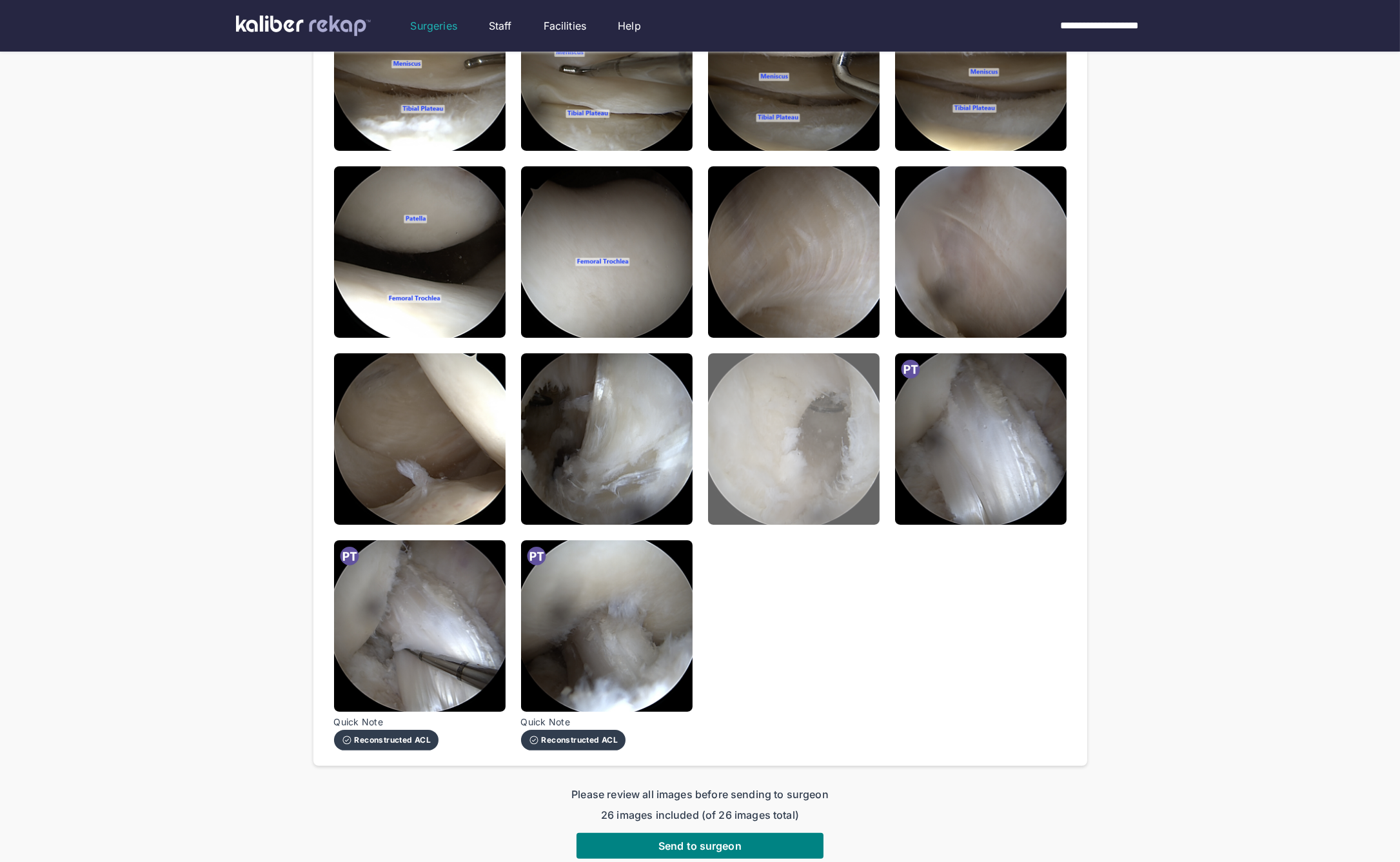
click at [797, 443] on img at bounding box center [794, 439] width 172 height 172
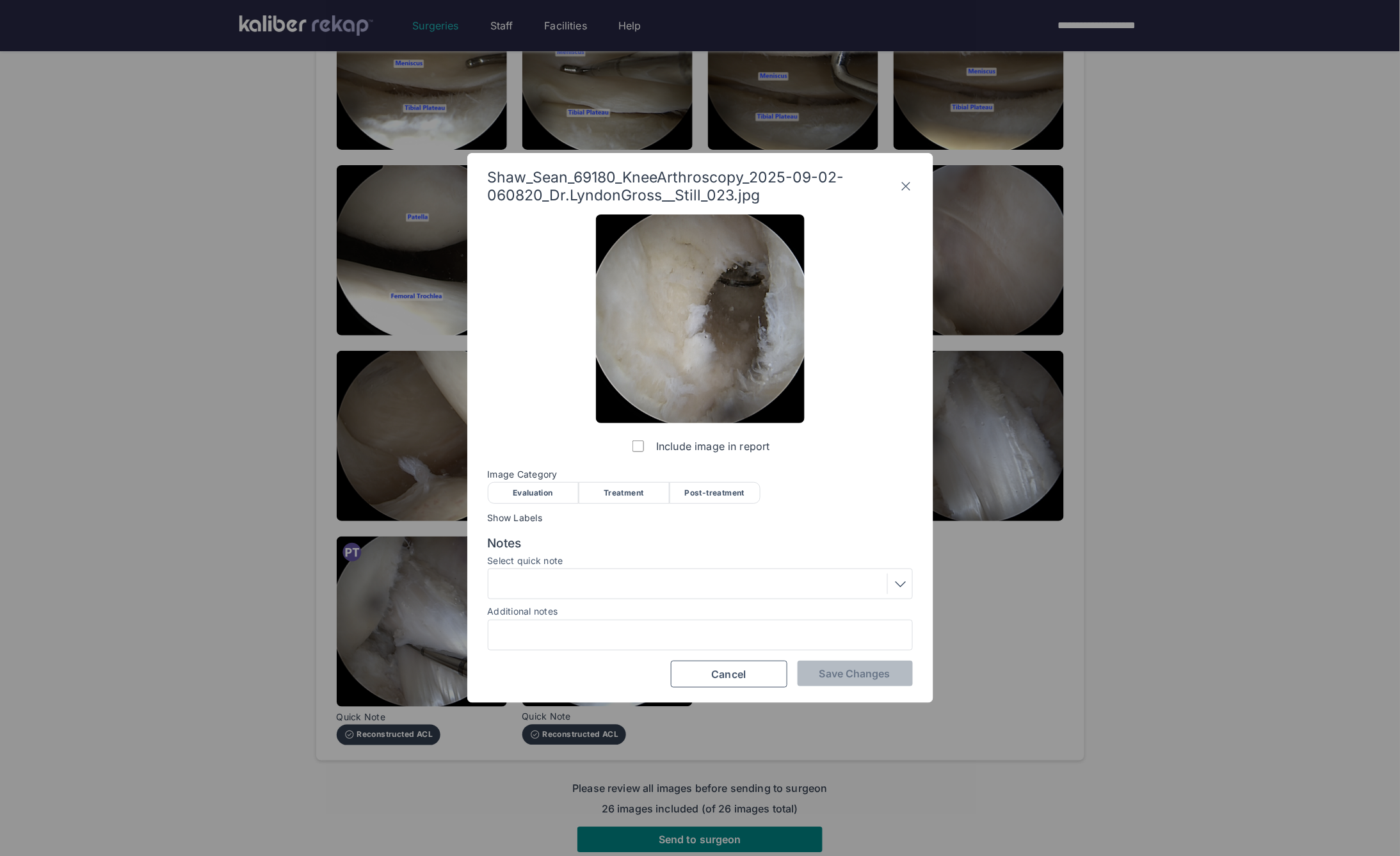
drag, startPoint x: 620, startPoint y: 440, endPoint x: 626, endPoint y: 459, distance: 19.9
click at [625, 451] on div "Include image in report" at bounding box center [701, 336] width 209 height 244
click at [636, 492] on div "Treatment" at bounding box center [625, 493] width 91 height 22
click at [874, 676] on span "Save Changes" at bounding box center [855, 674] width 71 height 13
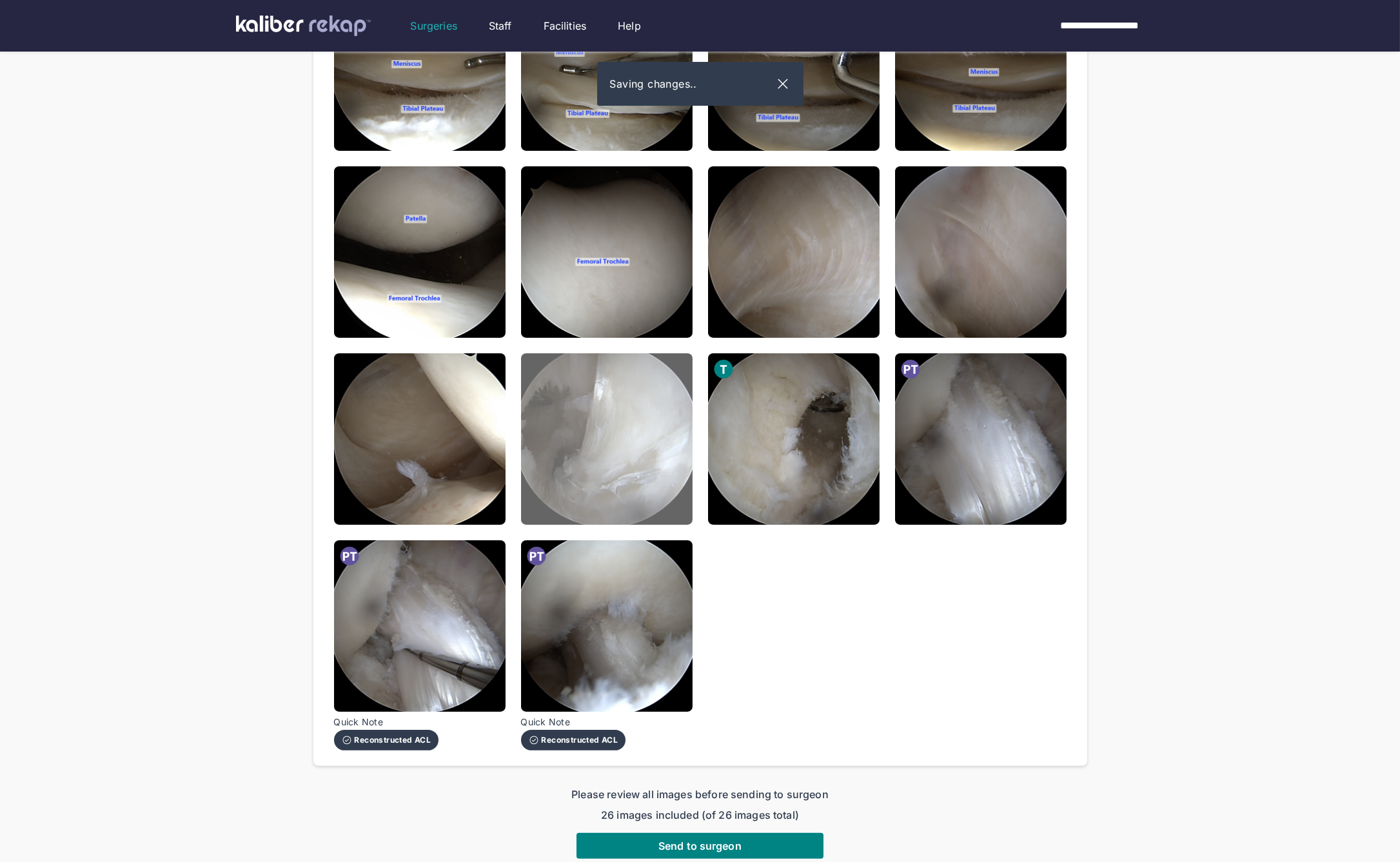
click at [541, 386] on img at bounding box center [607, 439] width 172 height 172
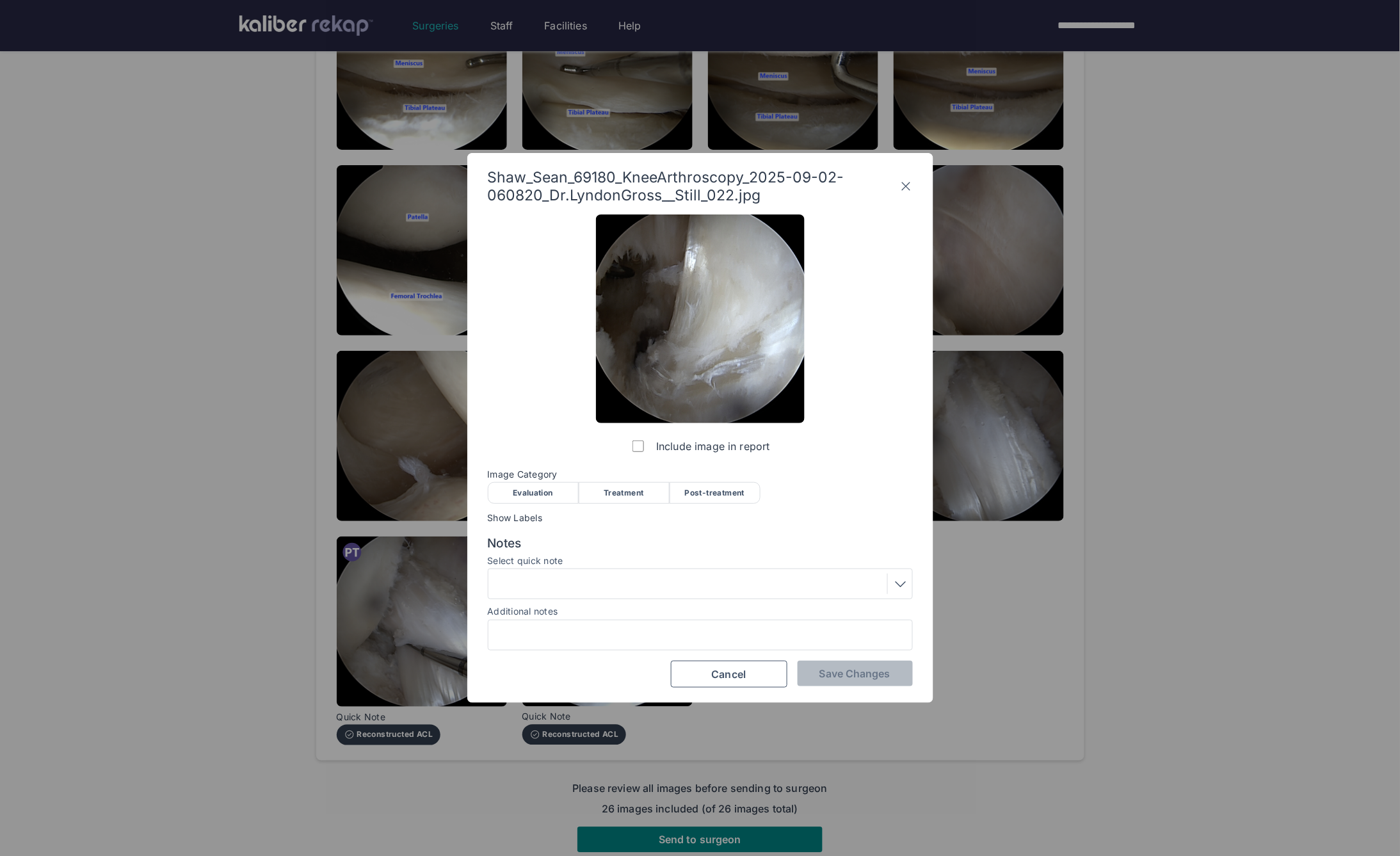
click at [613, 491] on div "Treatment" at bounding box center [625, 493] width 91 height 22
click at [826, 665] on button "Save Changes" at bounding box center [855, 674] width 115 height 25
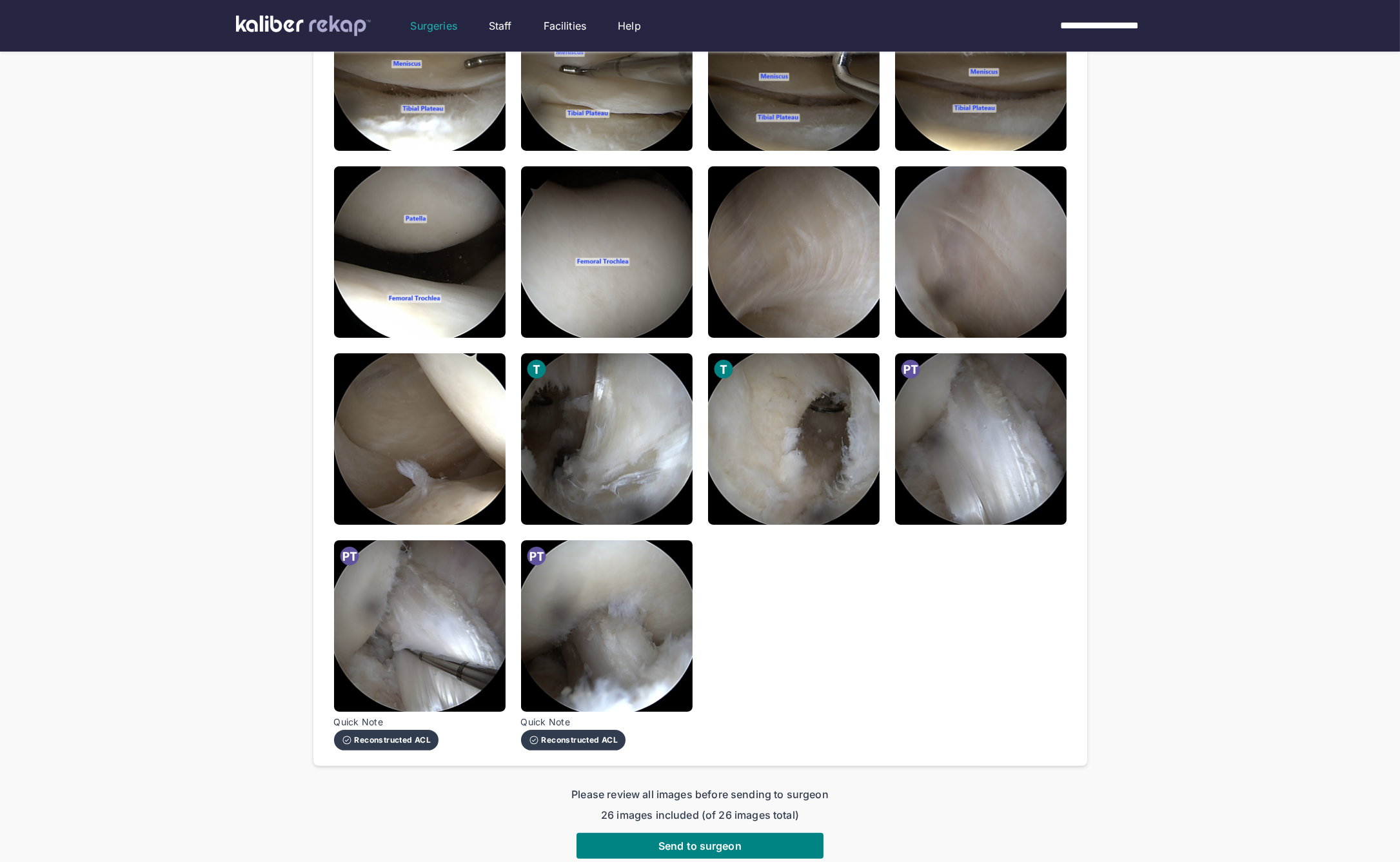
click at [1160, 491] on div "**********" at bounding box center [700, 12] width 1400 height 1692
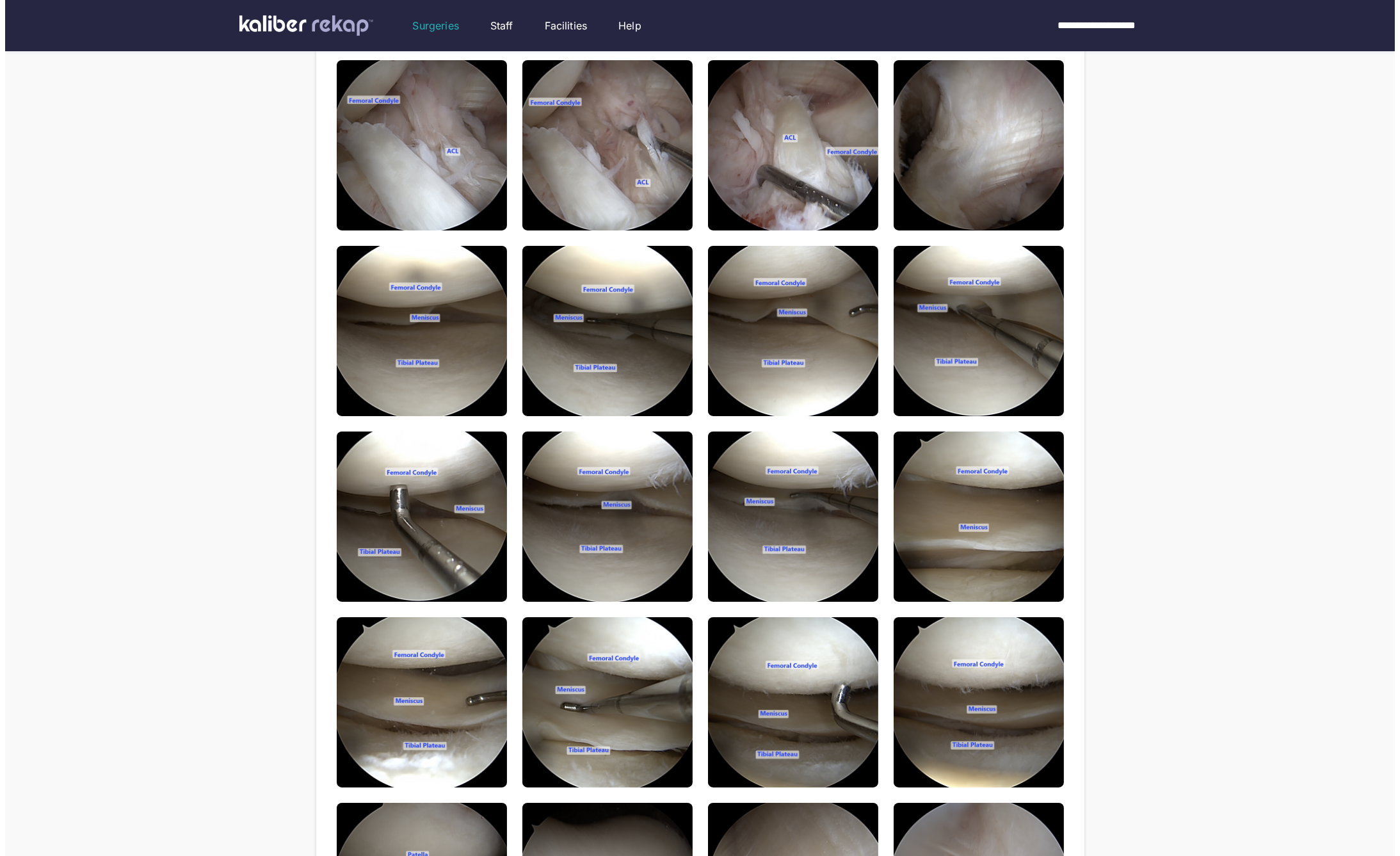
scroll to position [0, 0]
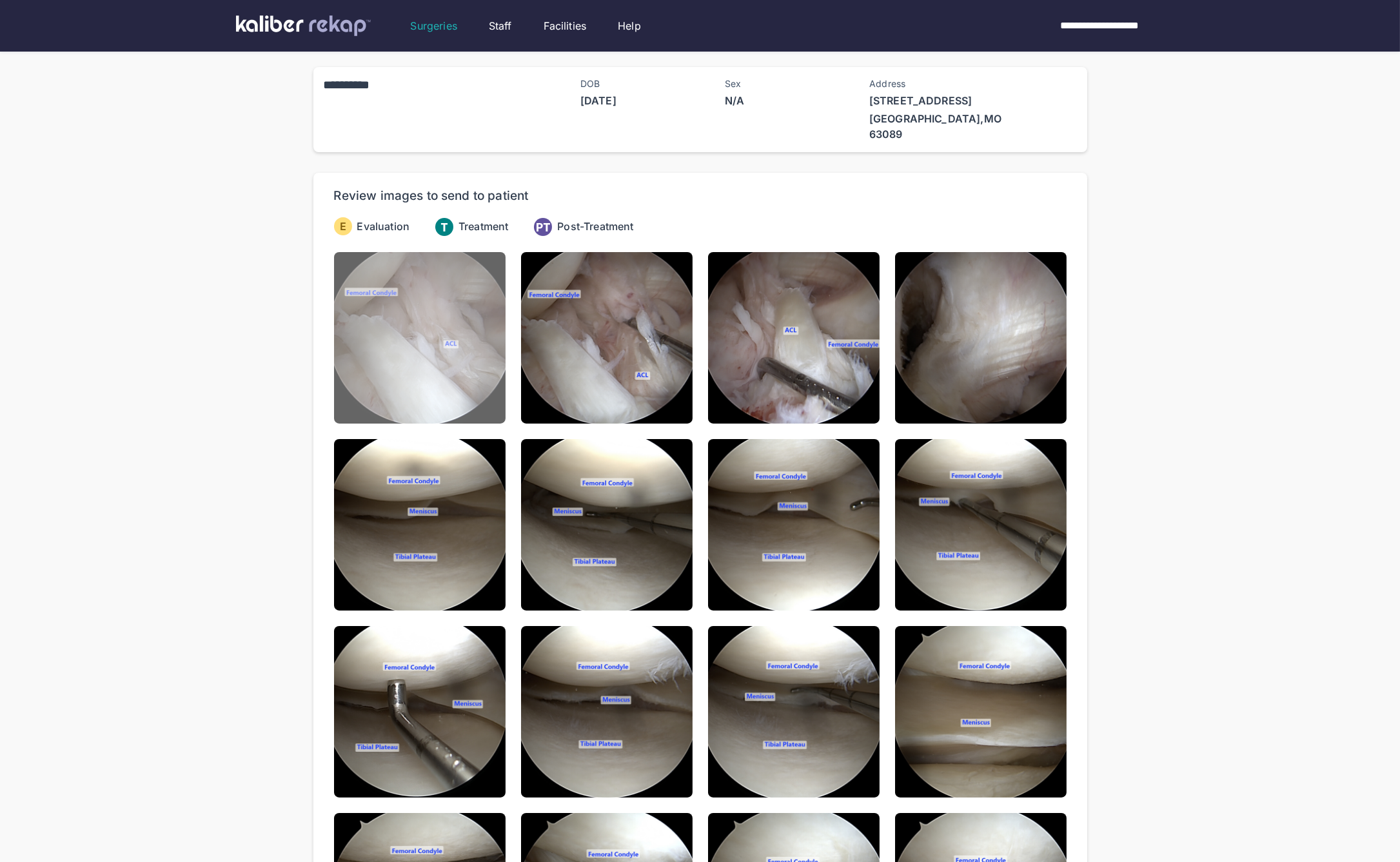
click at [461, 323] on img at bounding box center [420, 338] width 172 height 172
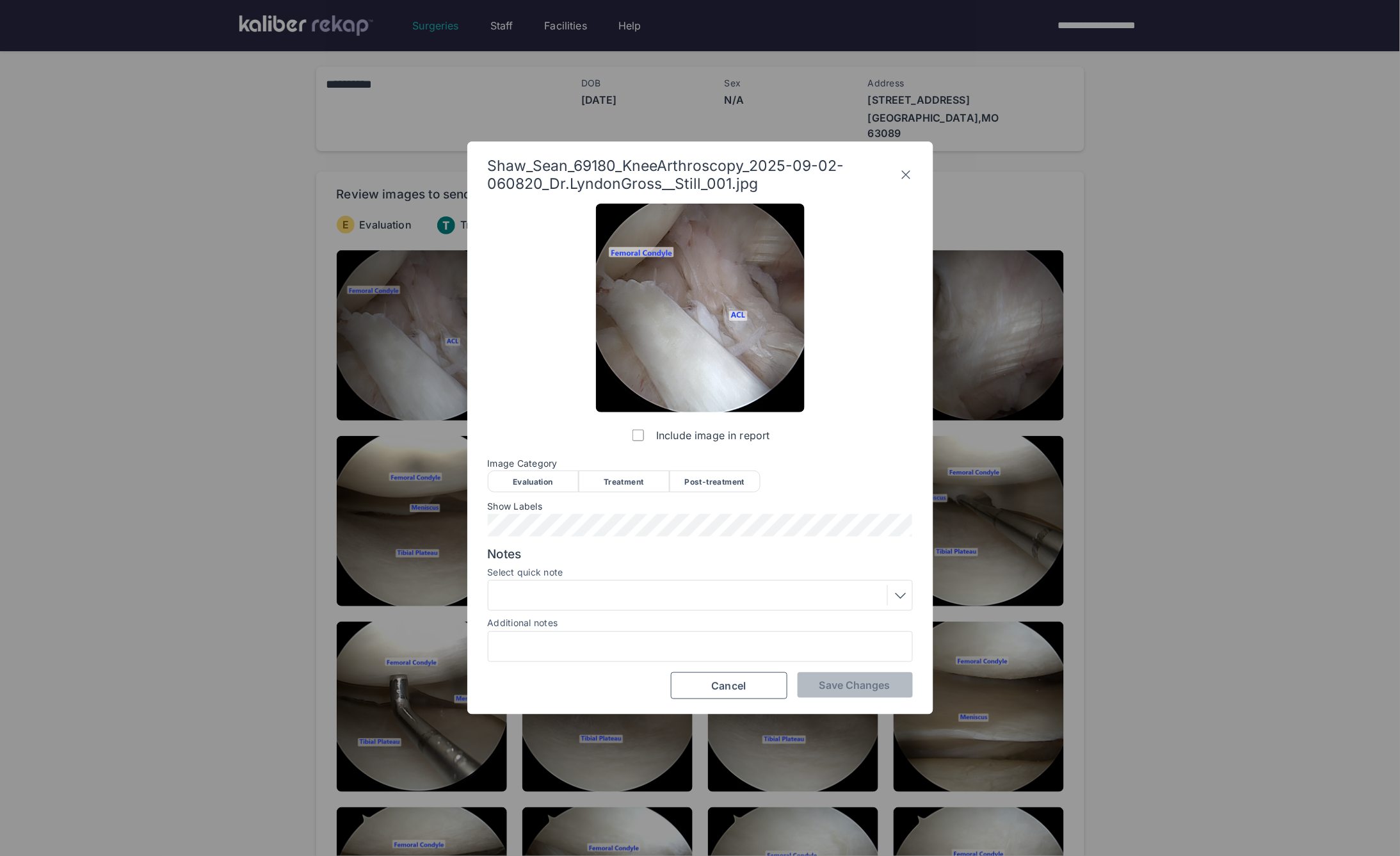
click at [547, 475] on div "Evaluation" at bounding box center [533, 481] width 91 height 22
click at [631, 569] on label "Select quick note" at bounding box center [700, 572] width 425 height 10
click at [597, 593] on div at bounding box center [700, 595] width 416 height 21
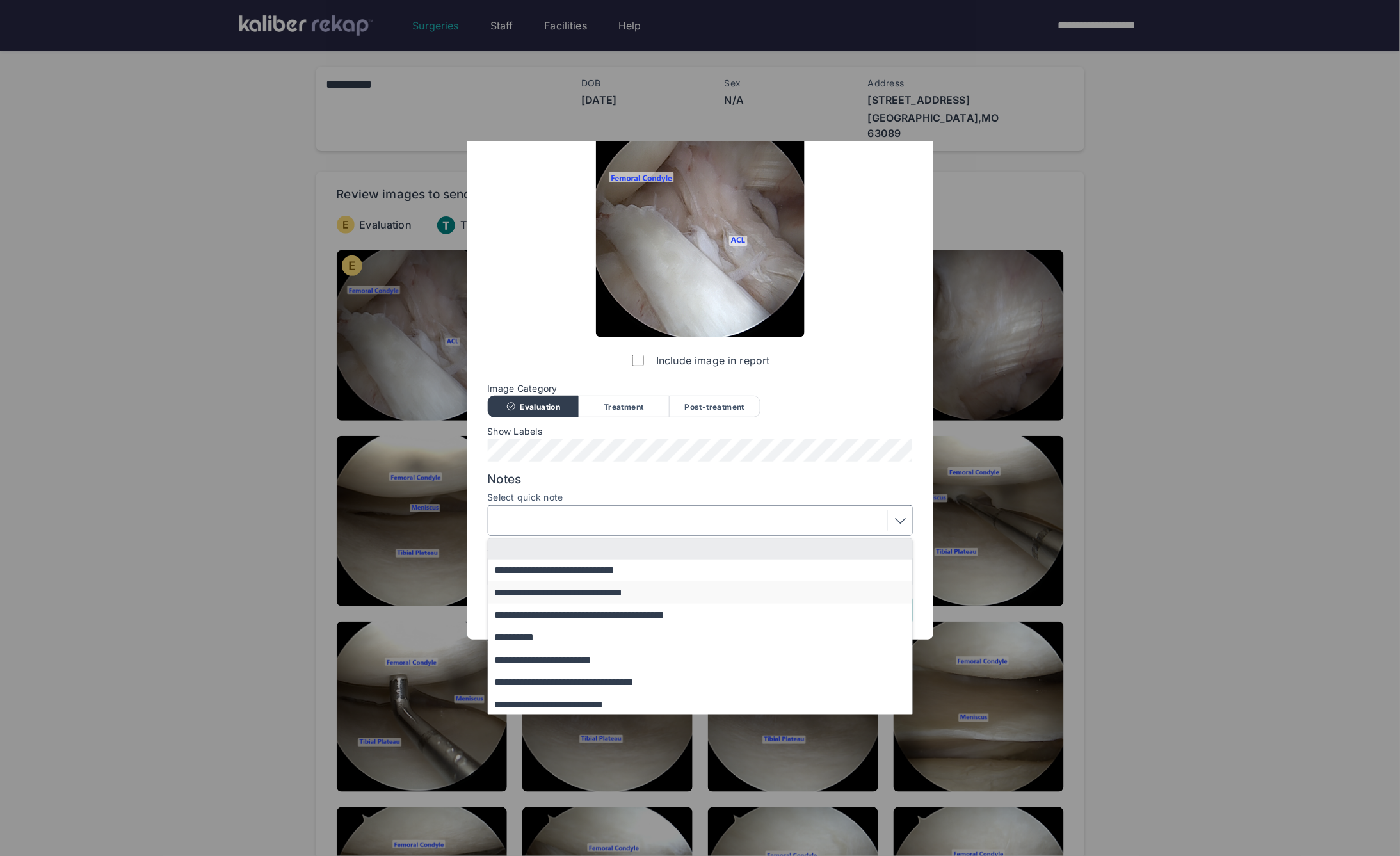
scroll to position [77, 0]
click at [562, 573] on button "**********" at bounding box center [706, 568] width 436 height 23
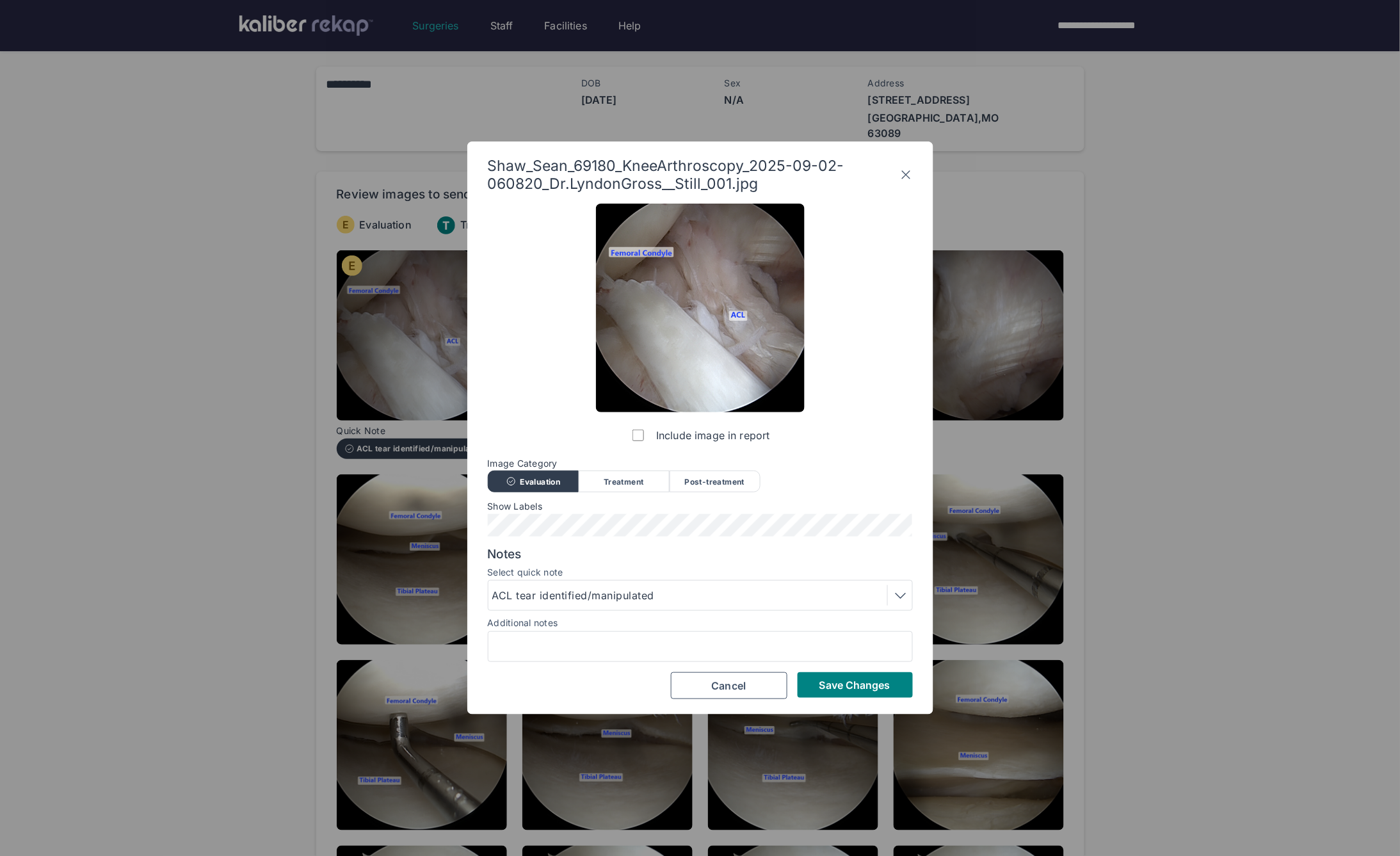
scroll to position [0, 0]
click at [587, 587] on div "ACL tear identified/manipulated" at bounding box center [575, 595] width 166 height 15
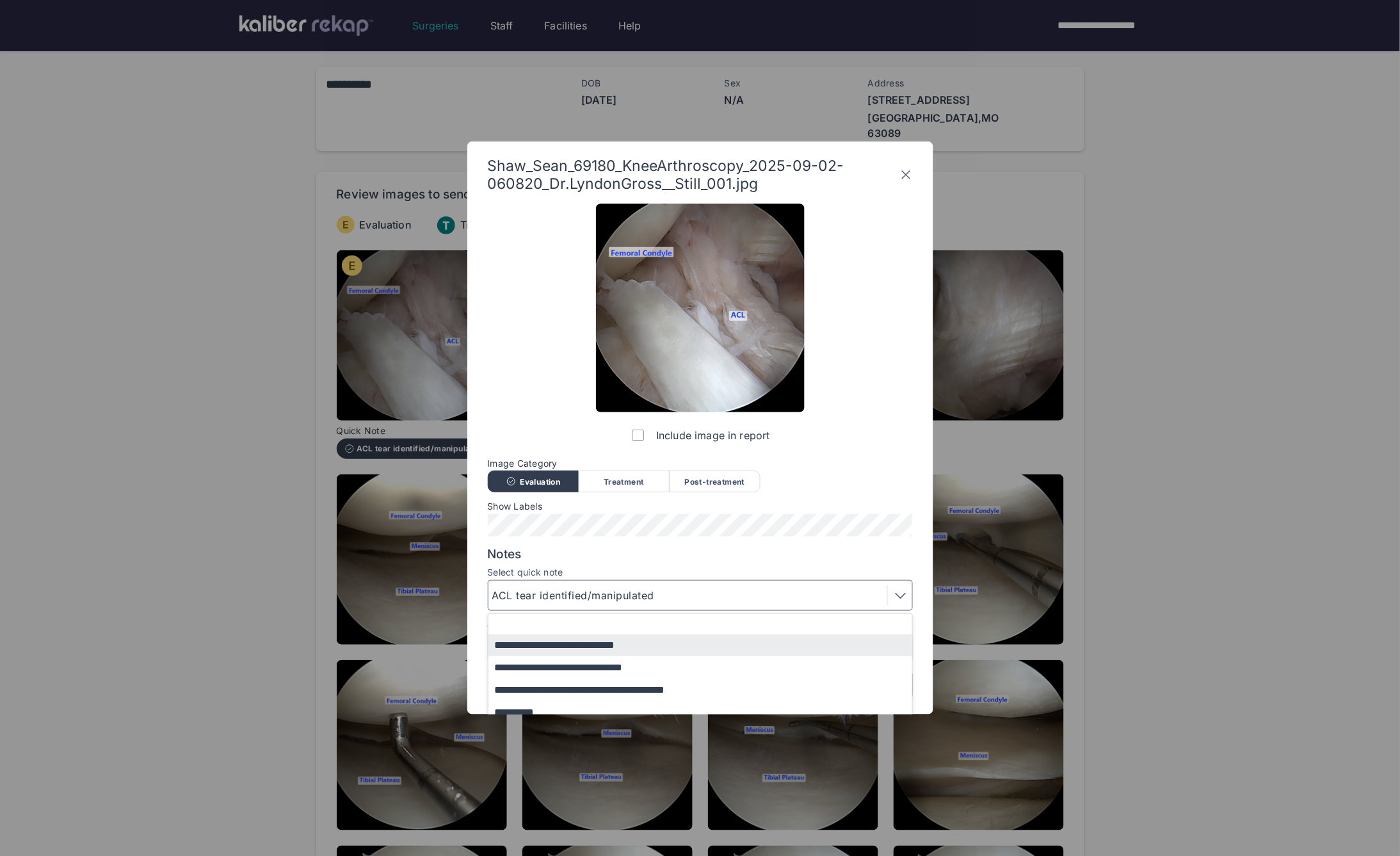
click at [590, 598] on div "ACL tear identified/manipulated" at bounding box center [575, 595] width 166 height 15
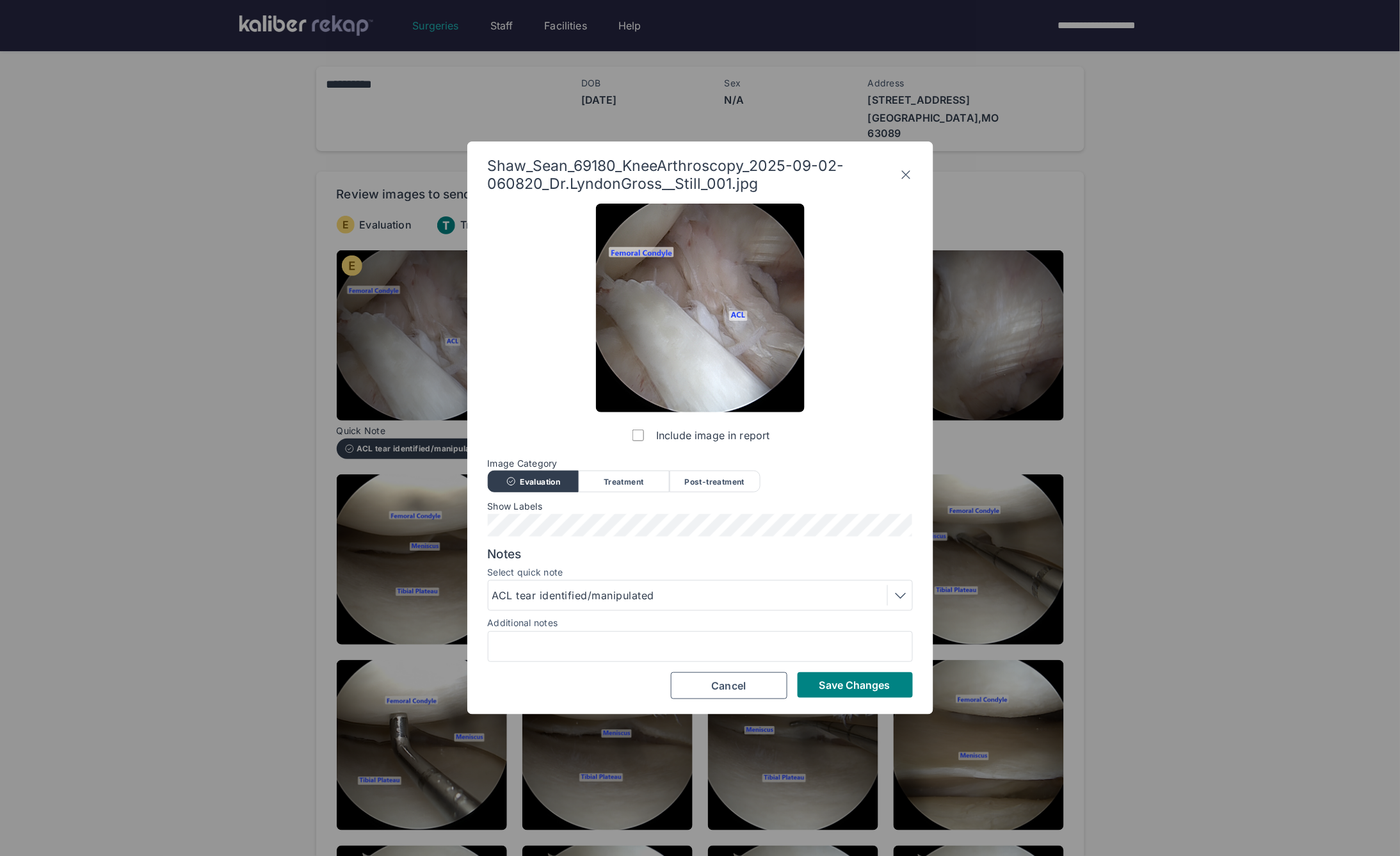
click at [572, 583] on div "ACL tear identified/manipulated" at bounding box center [700, 595] width 425 height 31
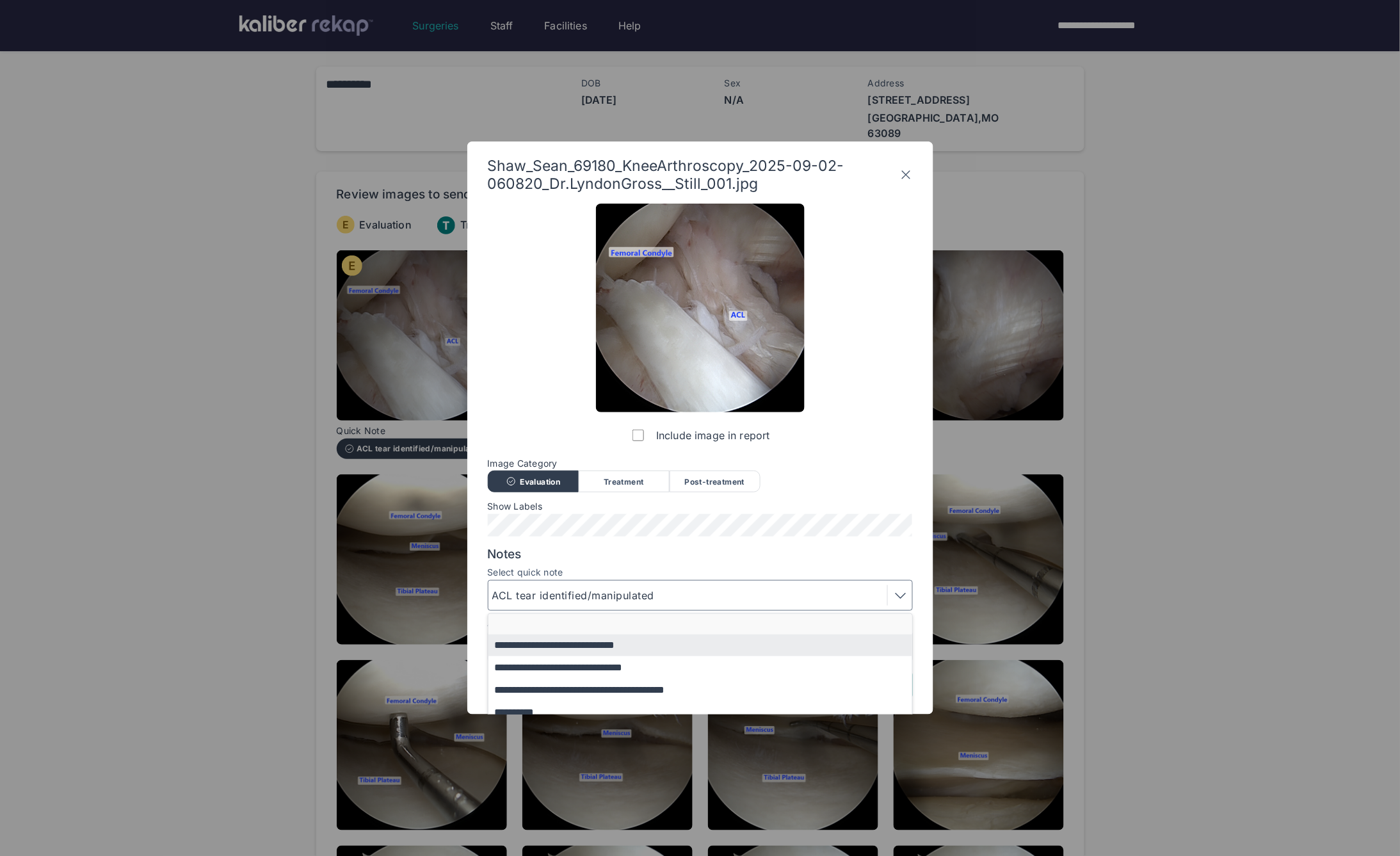
click at [567, 623] on button "button" at bounding box center [706, 624] width 436 height 21
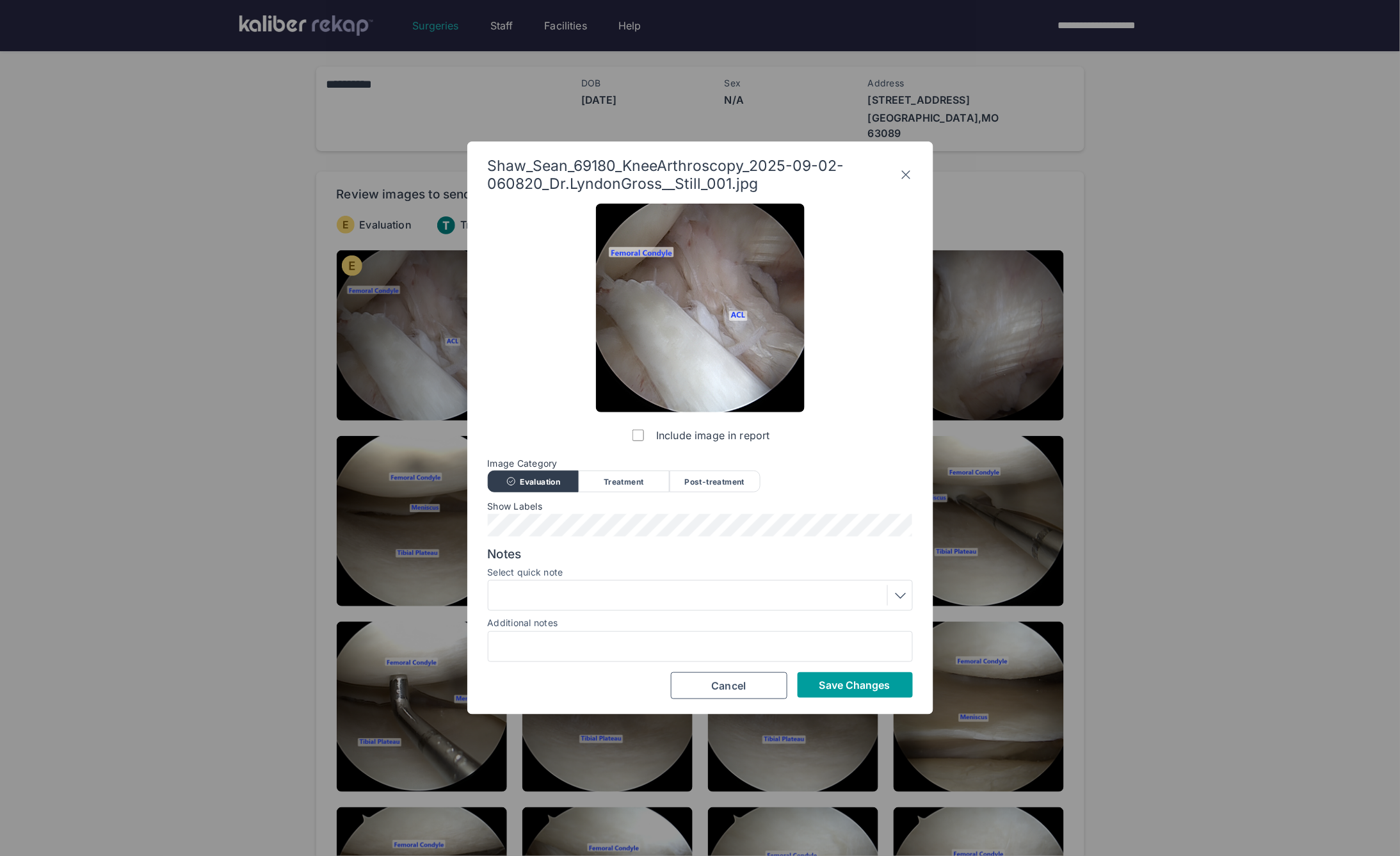
click at [823, 685] on span "Save Changes" at bounding box center [855, 685] width 71 height 13
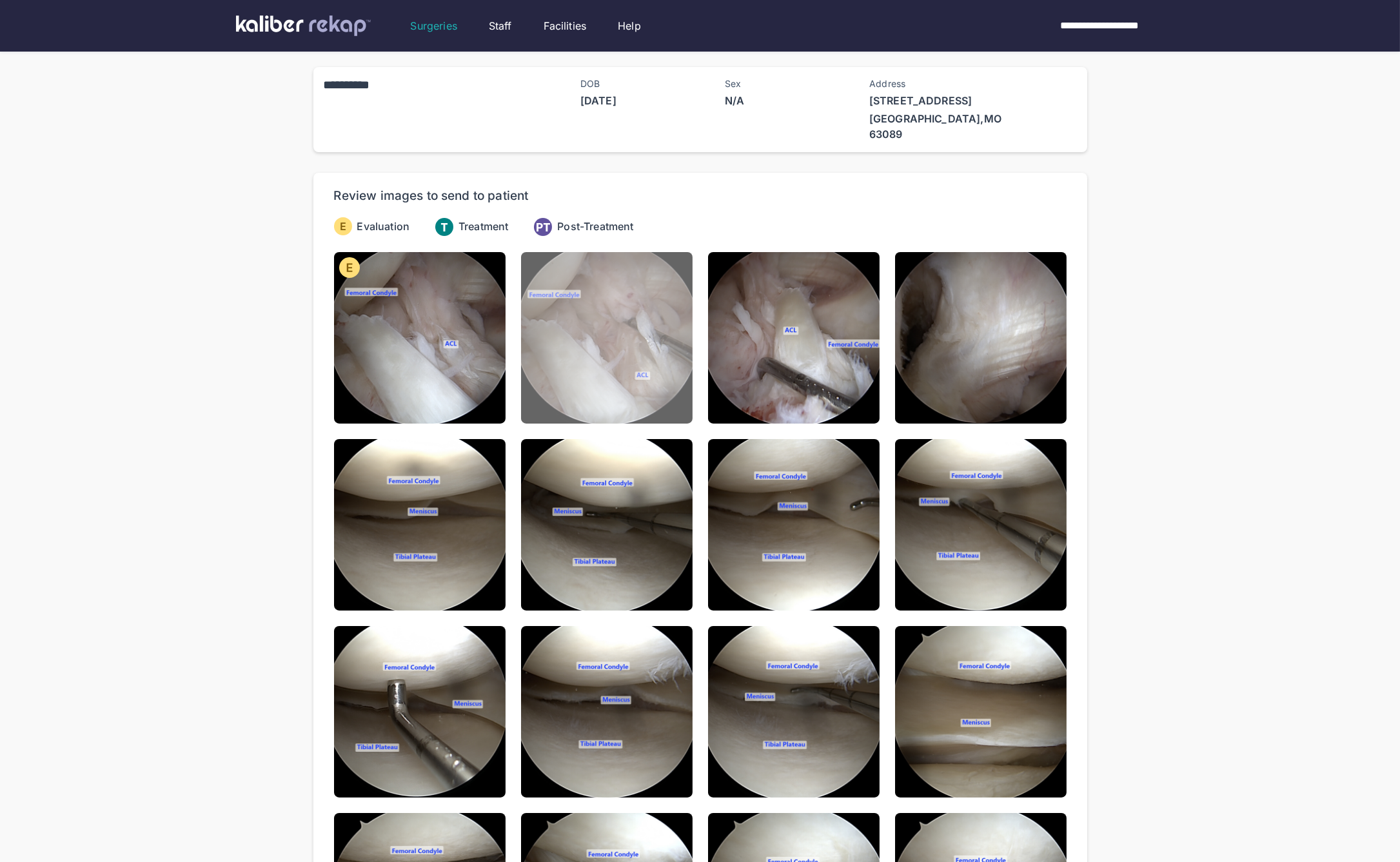
click at [596, 346] on img at bounding box center [607, 338] width 172 height 172
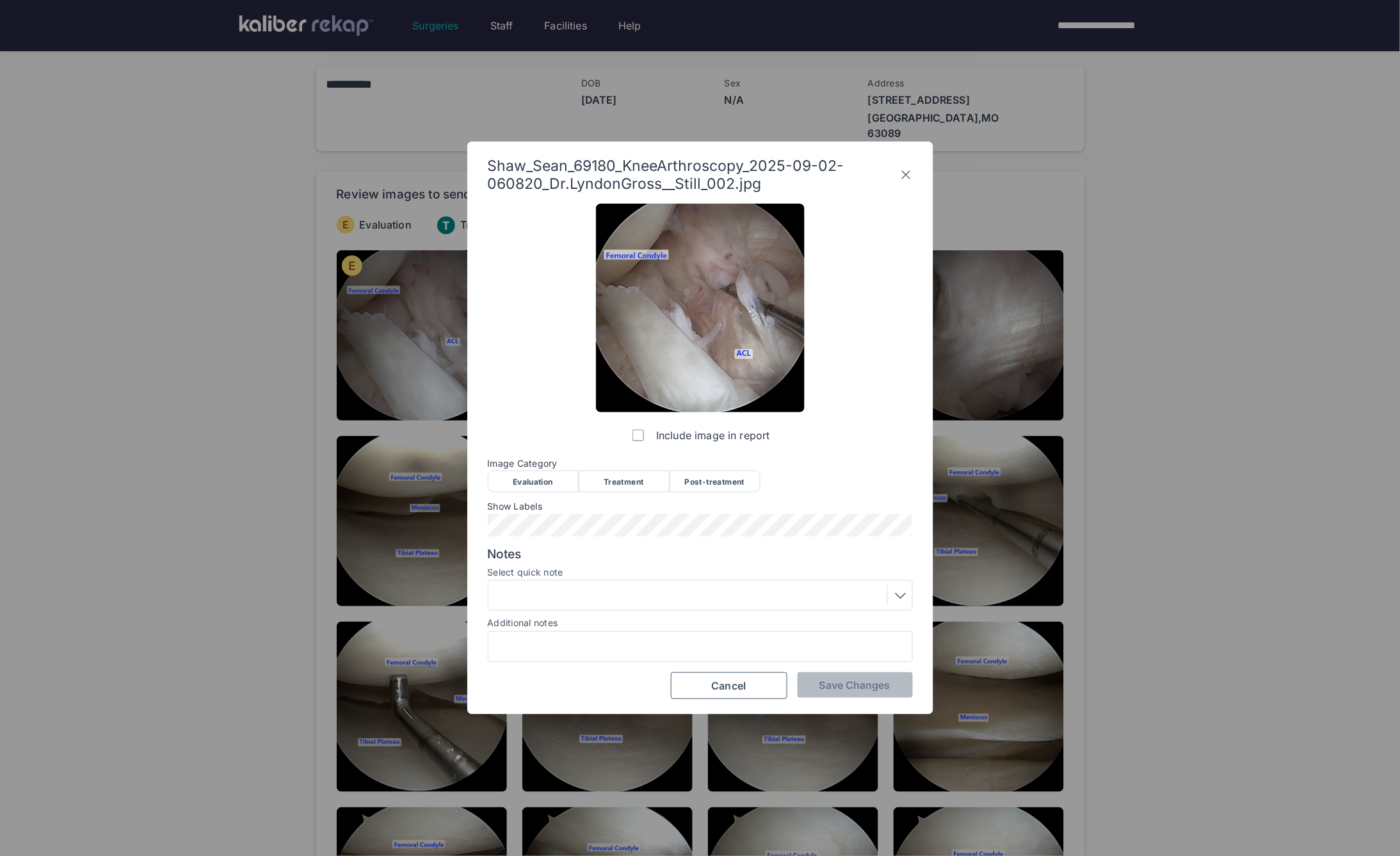
click at [557, 477] on div "Evaluation" at bounding box center [533, 481] width 91 height 22
click at [616, 587] on div at bounding box center [700, 595] width 416 height 21
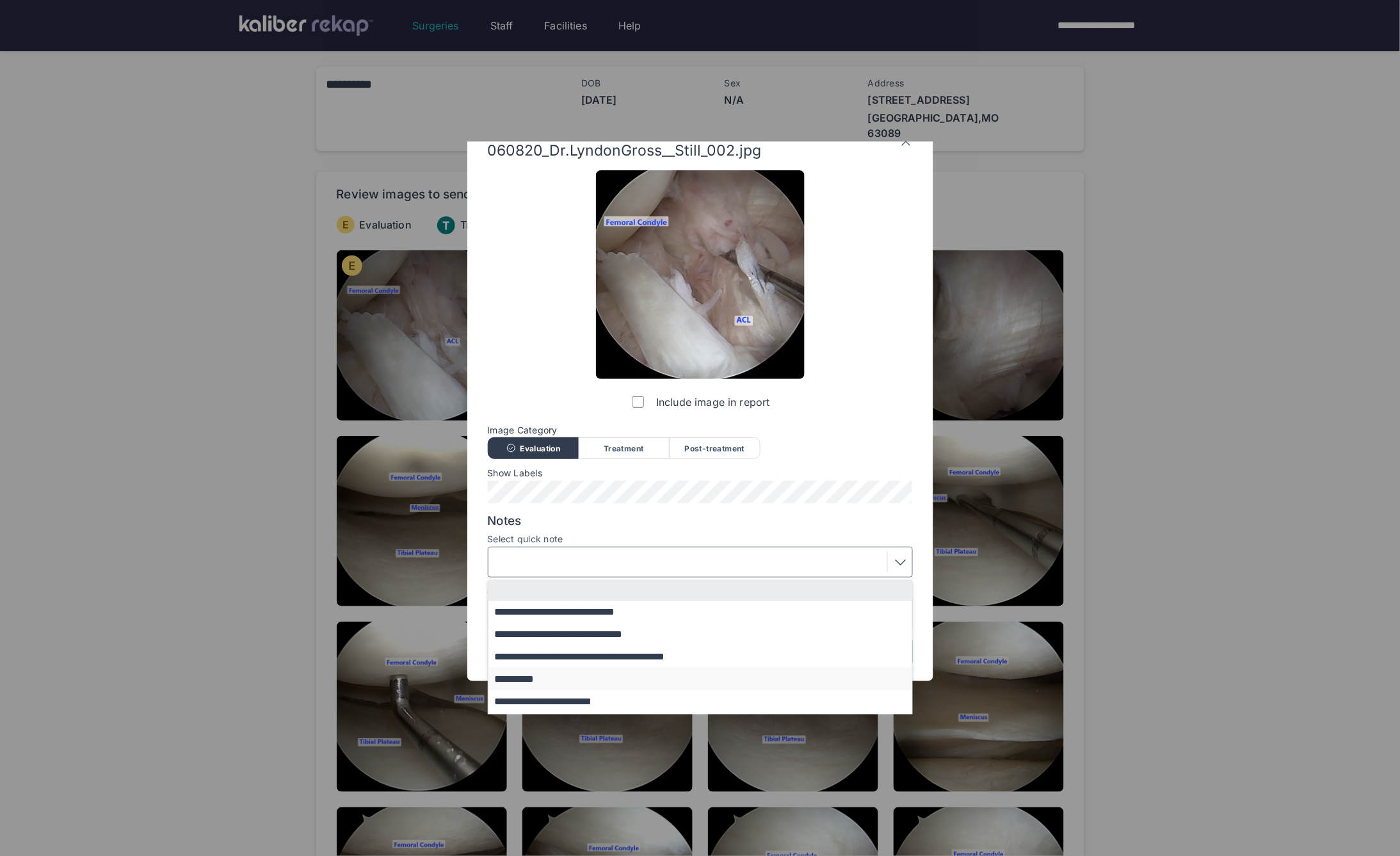
scroll to position [77, 0]
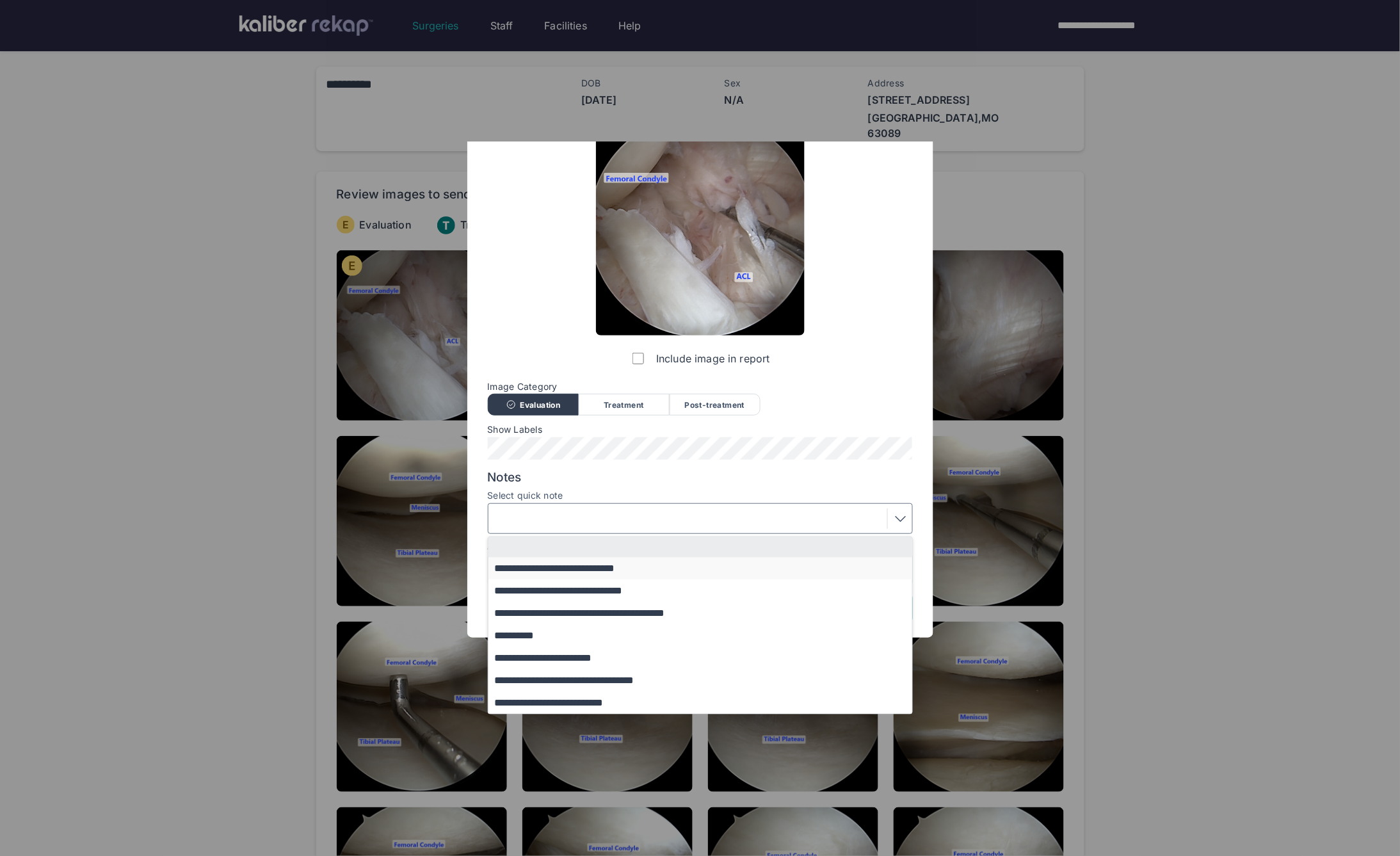
click at [537, 574] on button "**********" at bounding box center [706, 568] width 436 height 23
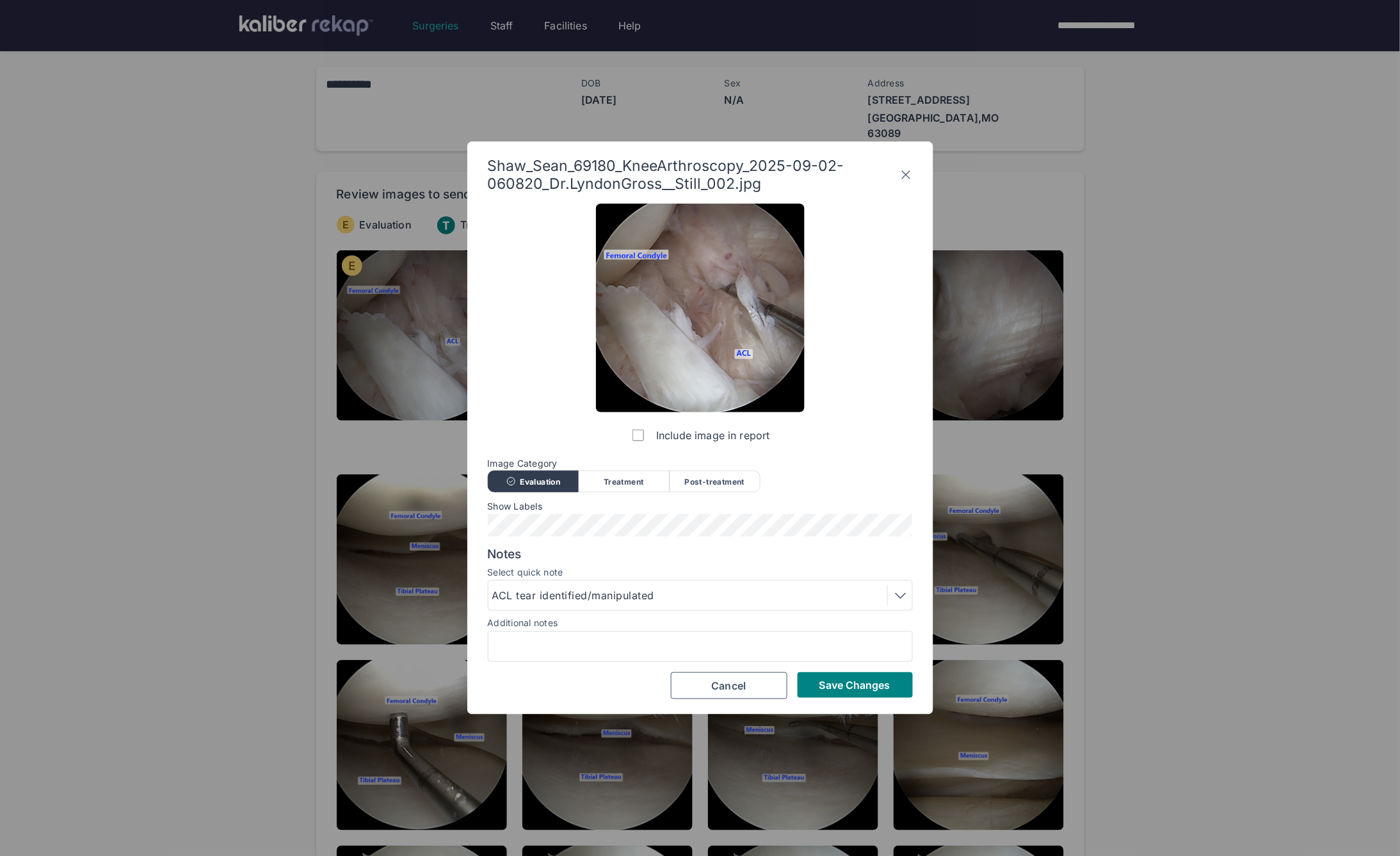
scroll to position [0, 0]
click at [834, 682] on span "Save Changes" at bounding box center [855, 685] width 71 height 13
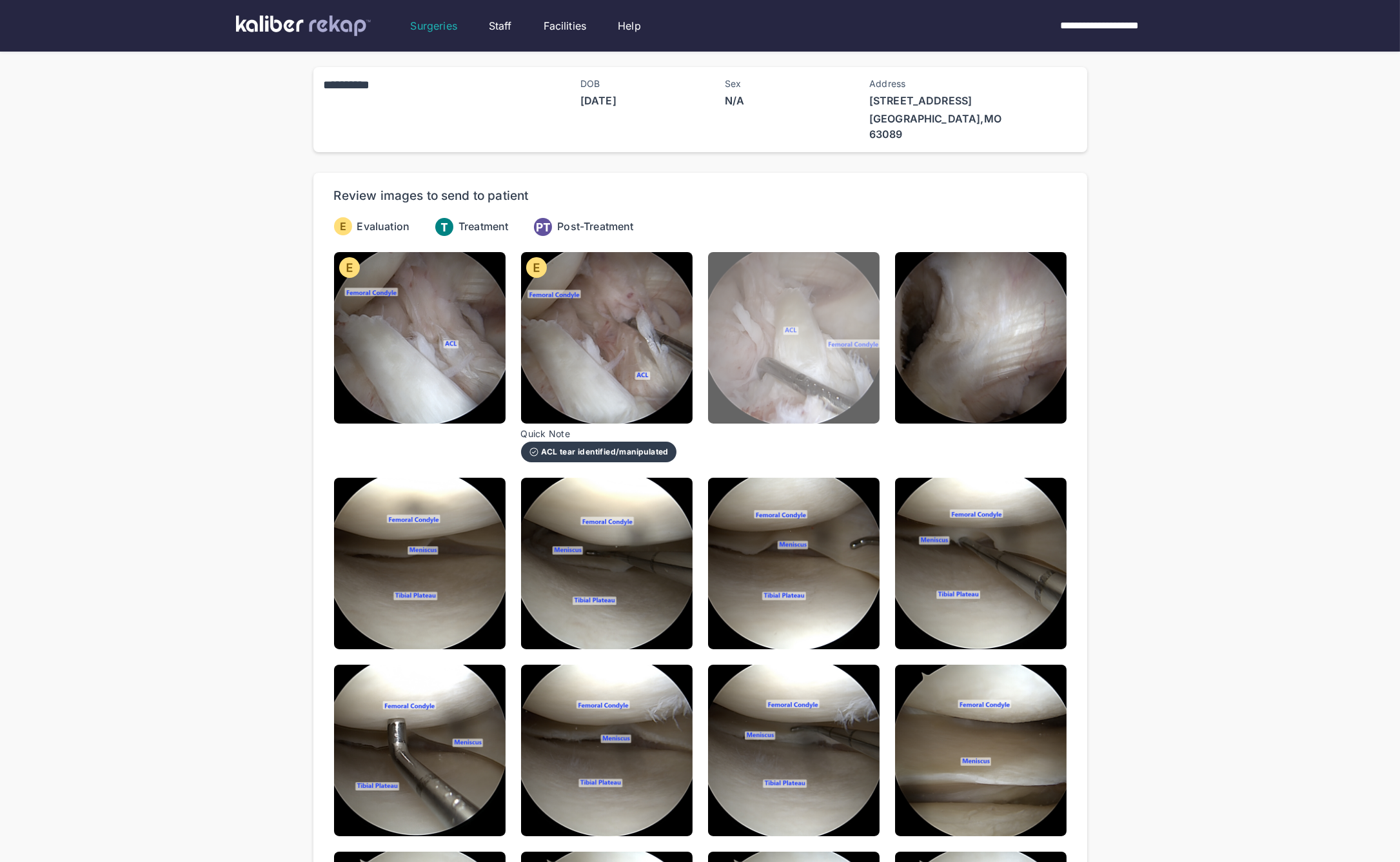
click at [747, 365] on img at bounding box center [794, 338] width 172 height 172
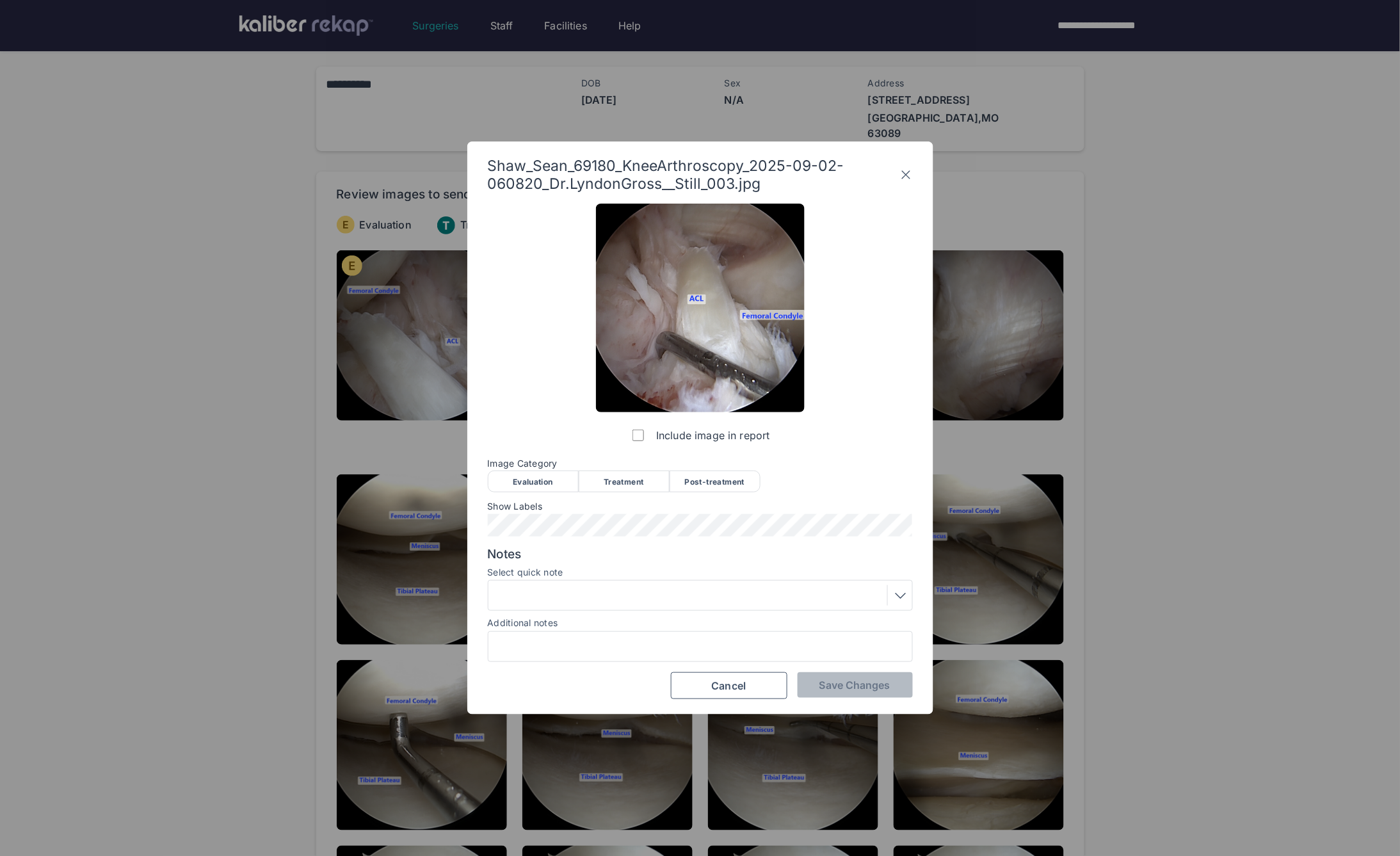
drag, startPoint x: 536, startPoint y: 488, endPoint x: 553, endPoint y: 494, distance: 18.0
click at [536, 487] on div "Evaluation" at bounding box center [533, 481] width 91 height 22
click at [624, 598] on div at bounding box center [700, 595] width 416 height 21
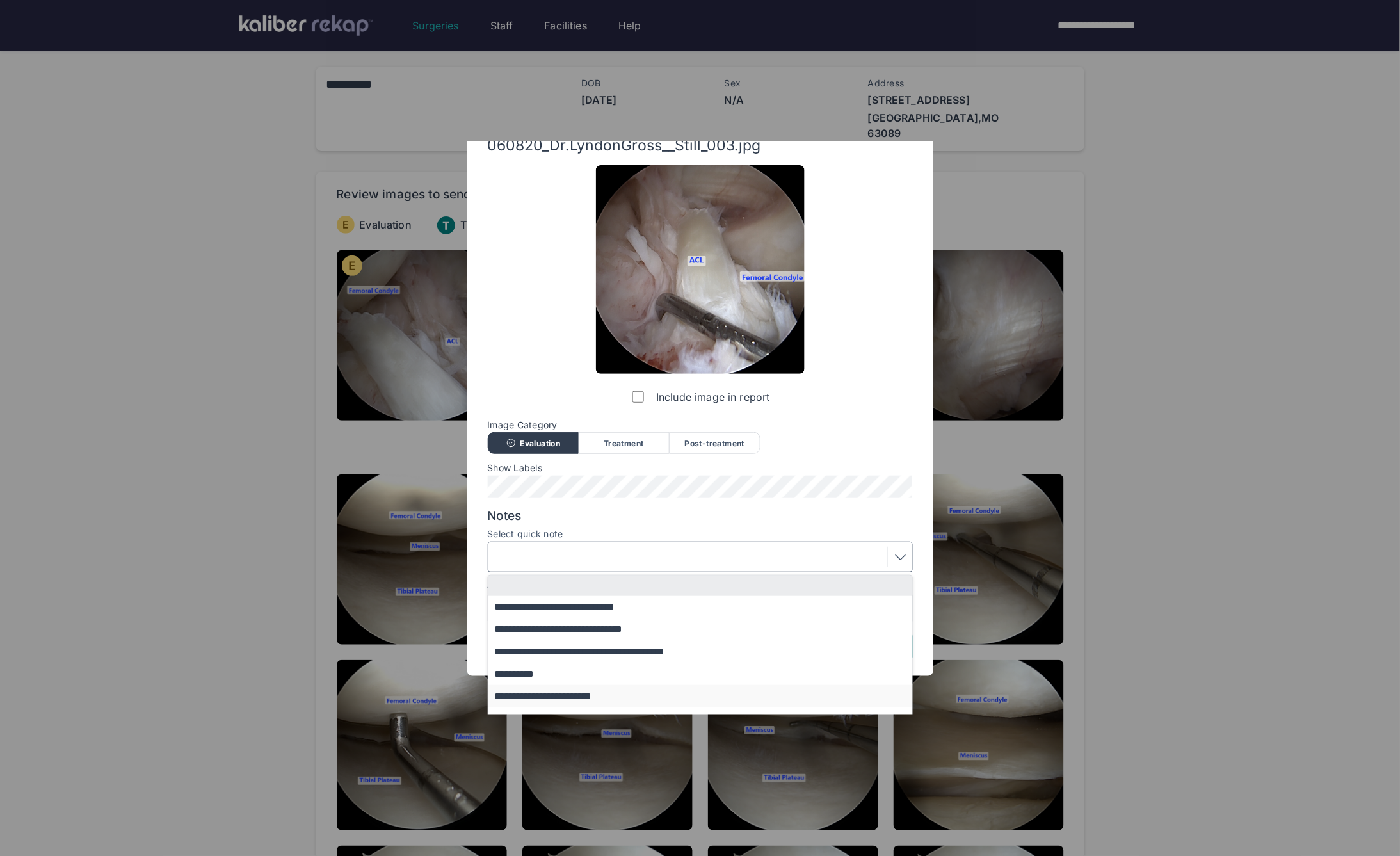
scroll to position [77, 0]
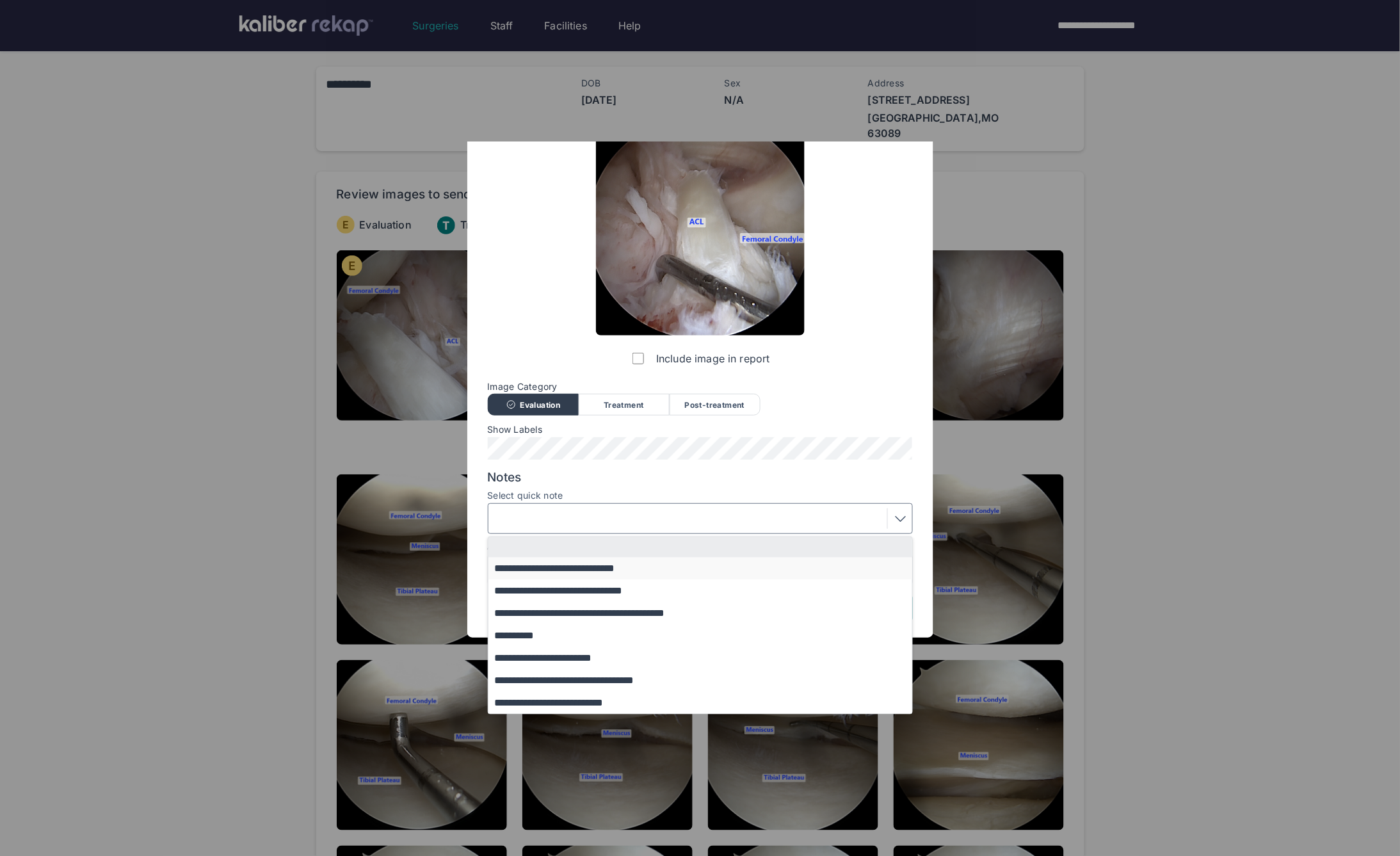
click at [577, 573] on button "**********" at bounding box center [706, 568] width 436 height 23
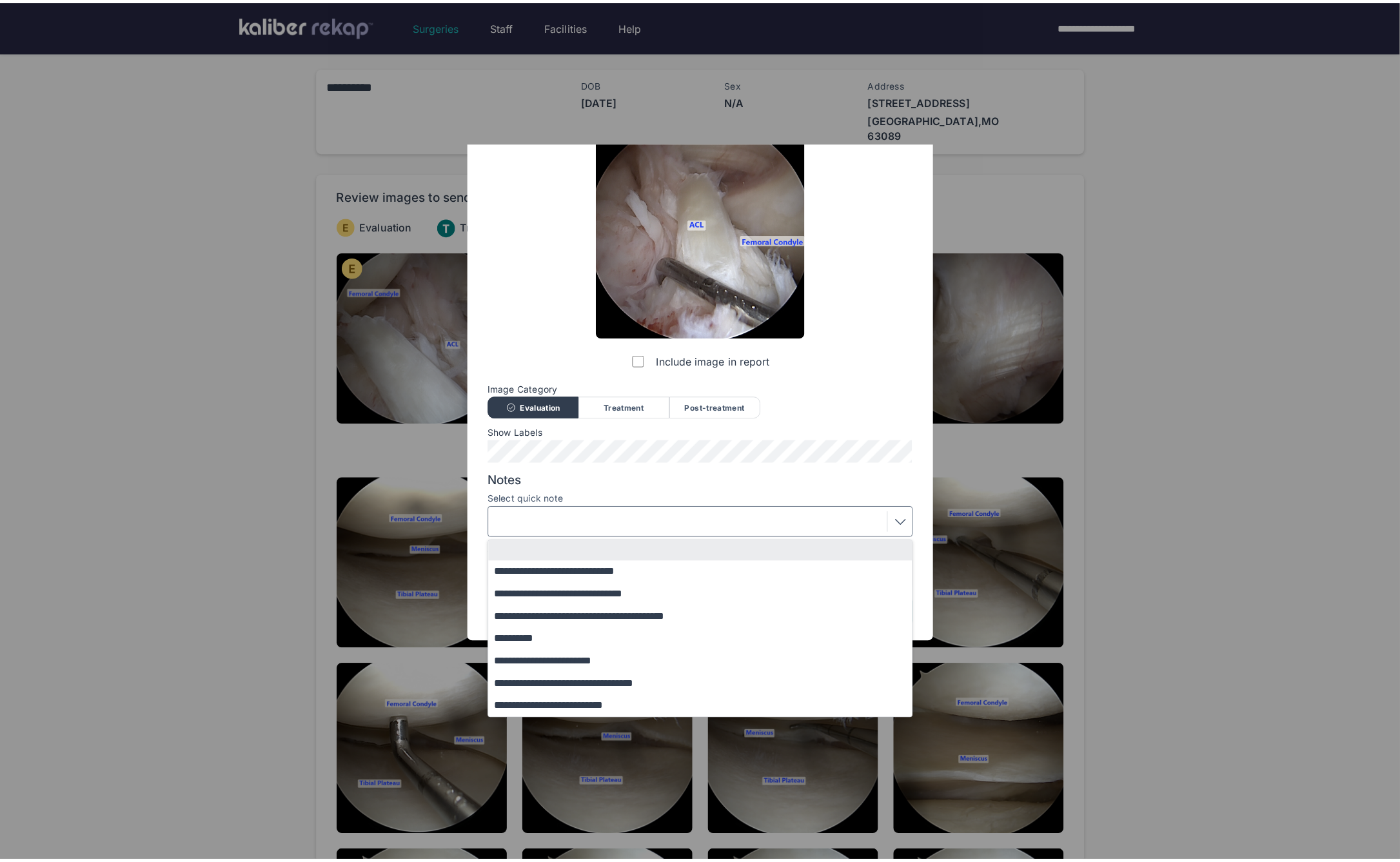
scroll to position [0, 0]
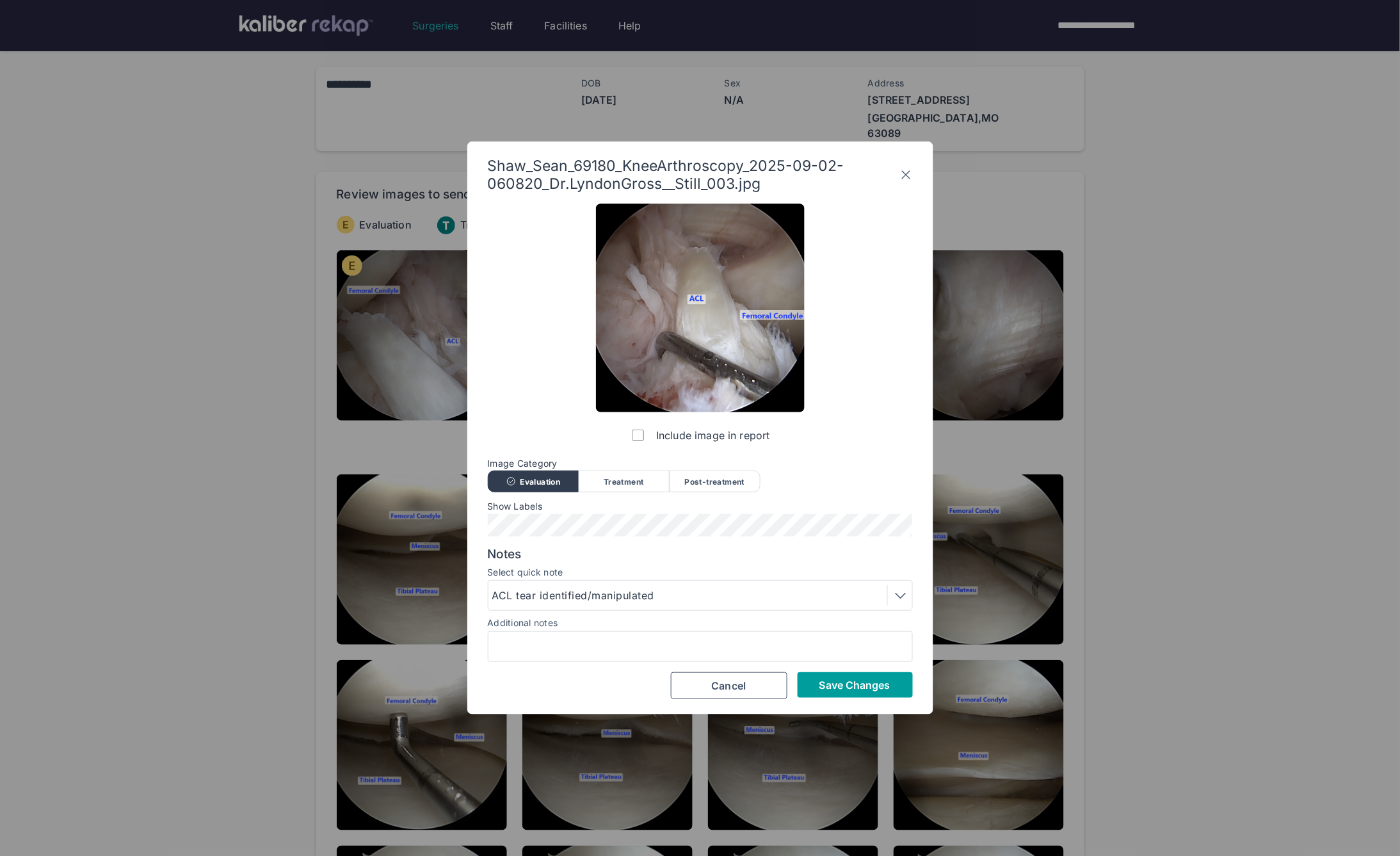
click at [847, 684] on span "Save Changes" at bounding box center [855, 685] width 71 height 13
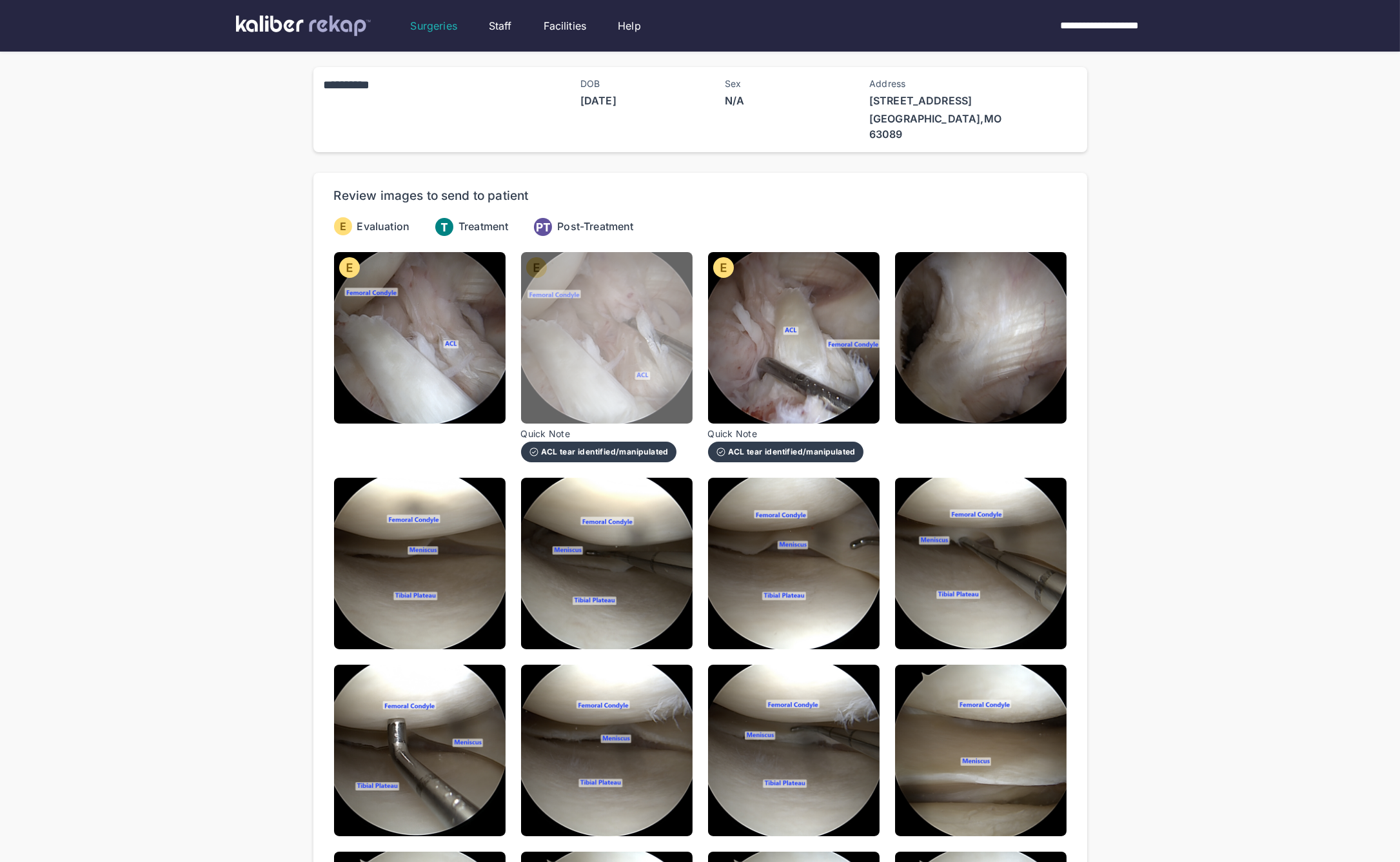
click at [581, 333] on img at bounding box center [607, 338] width 172 height 172
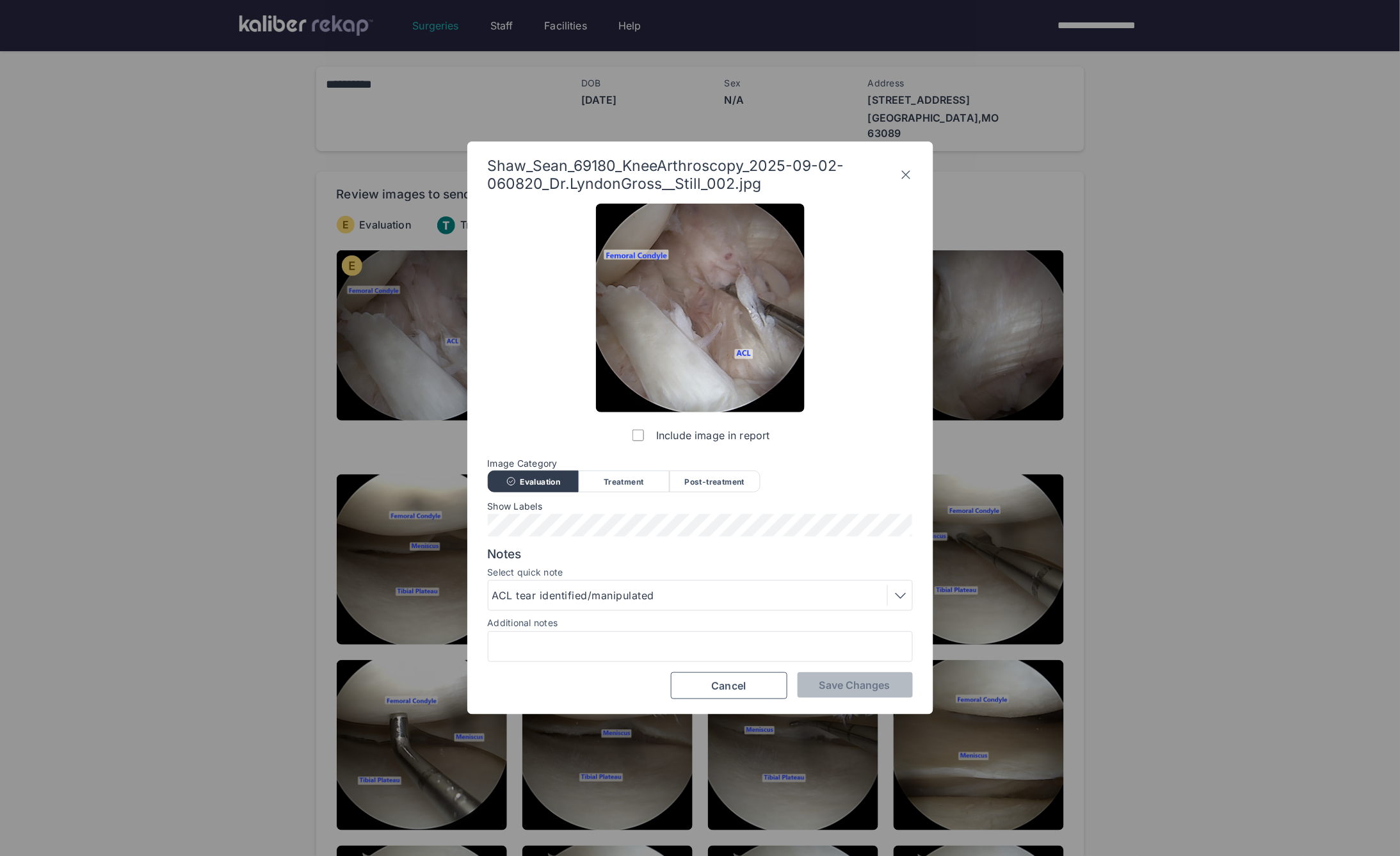
click at [895, 177] on span "Shaw_Sean_69180_KneeArthroscopy_2025-09-02-060820_Dr.LyndonGross__Still_002.jpg" at bounding box center [693, 174] width 411 height 35
click at [901, 172] on icon at bounding box center [906, 174] width 14 height 21
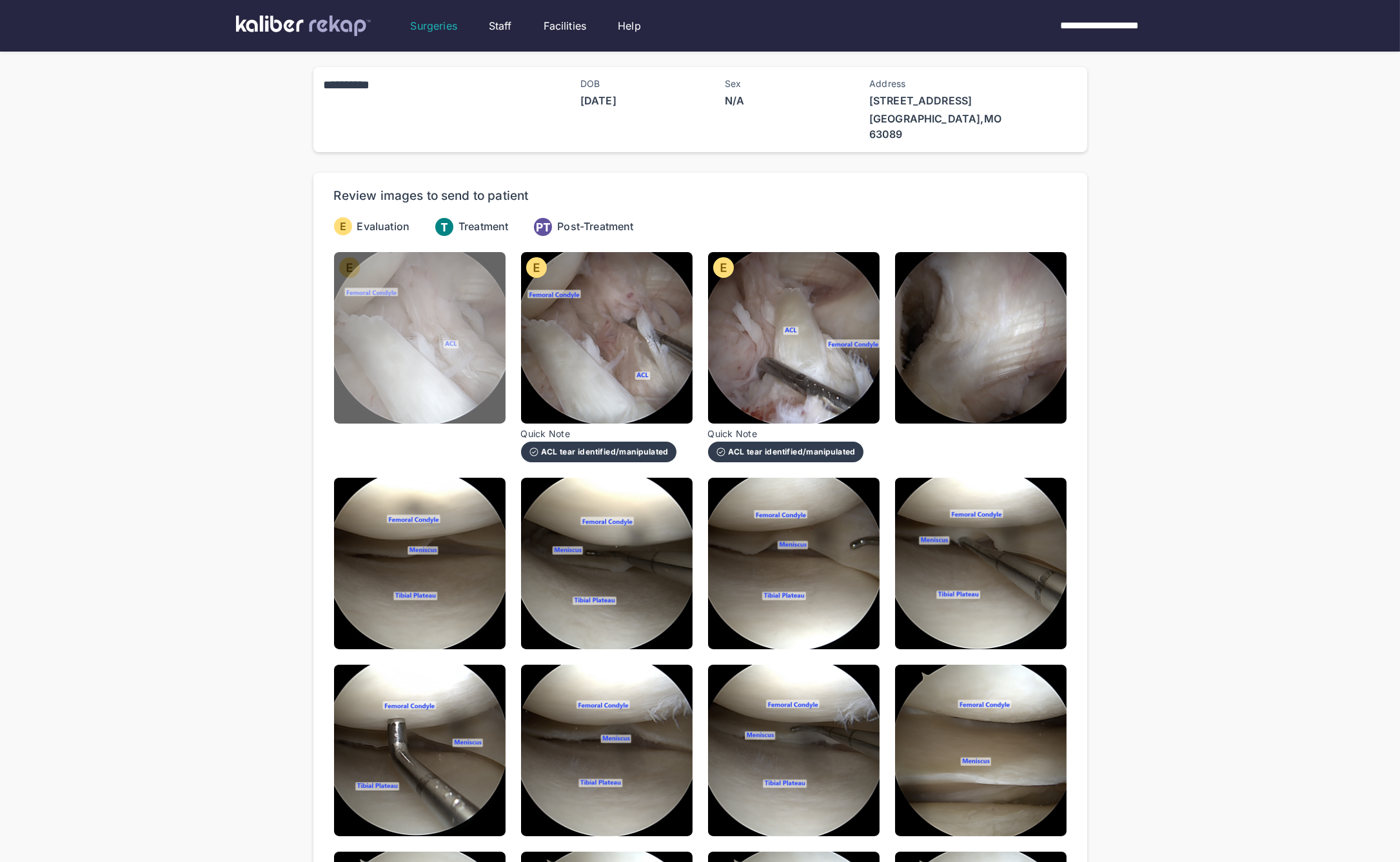
click at [451, 308] on img at bounding box center [420, 338] width 172 height 172
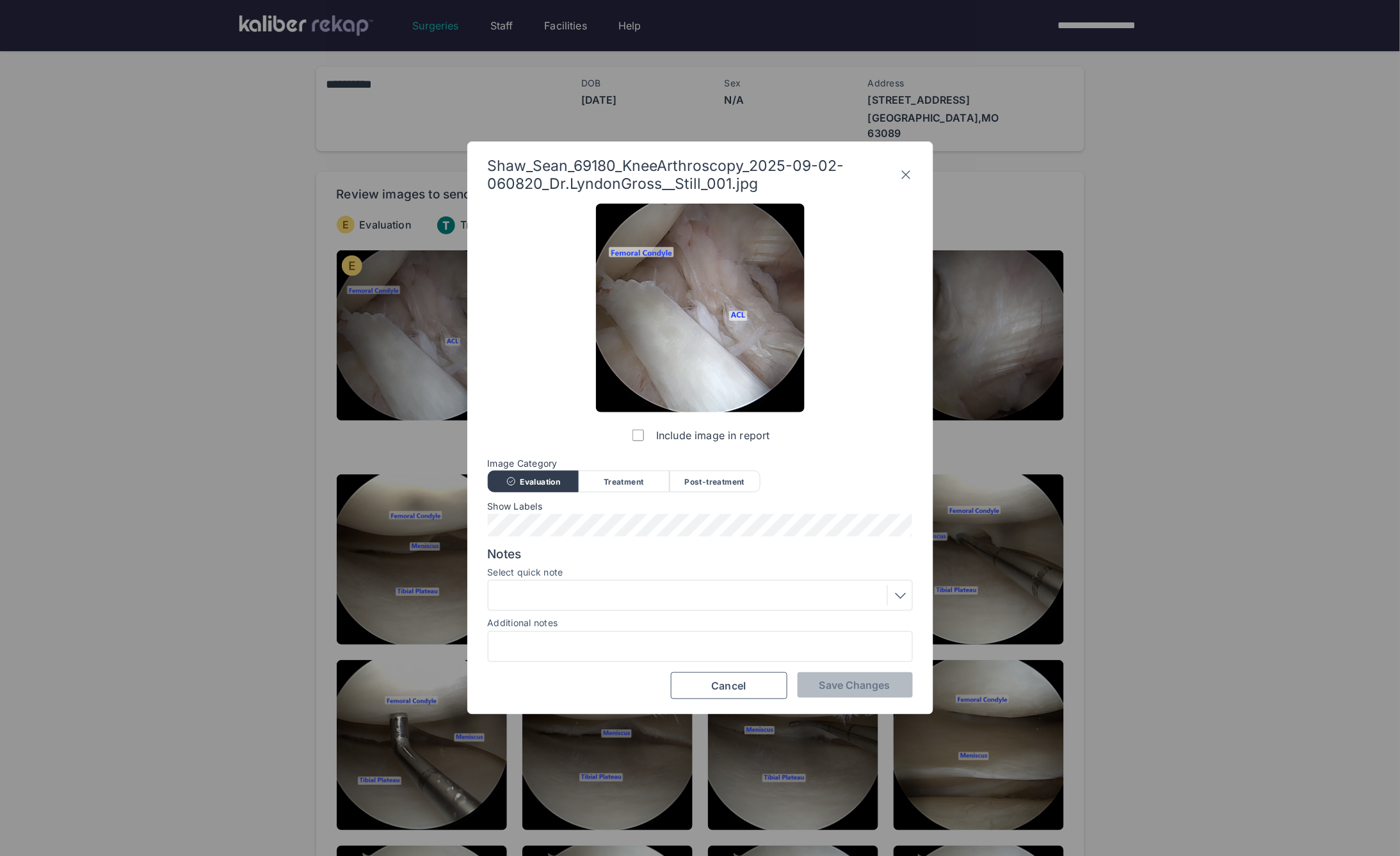
click at [900, 177] on icon at bounding box center [906, 174] width 14 height 21
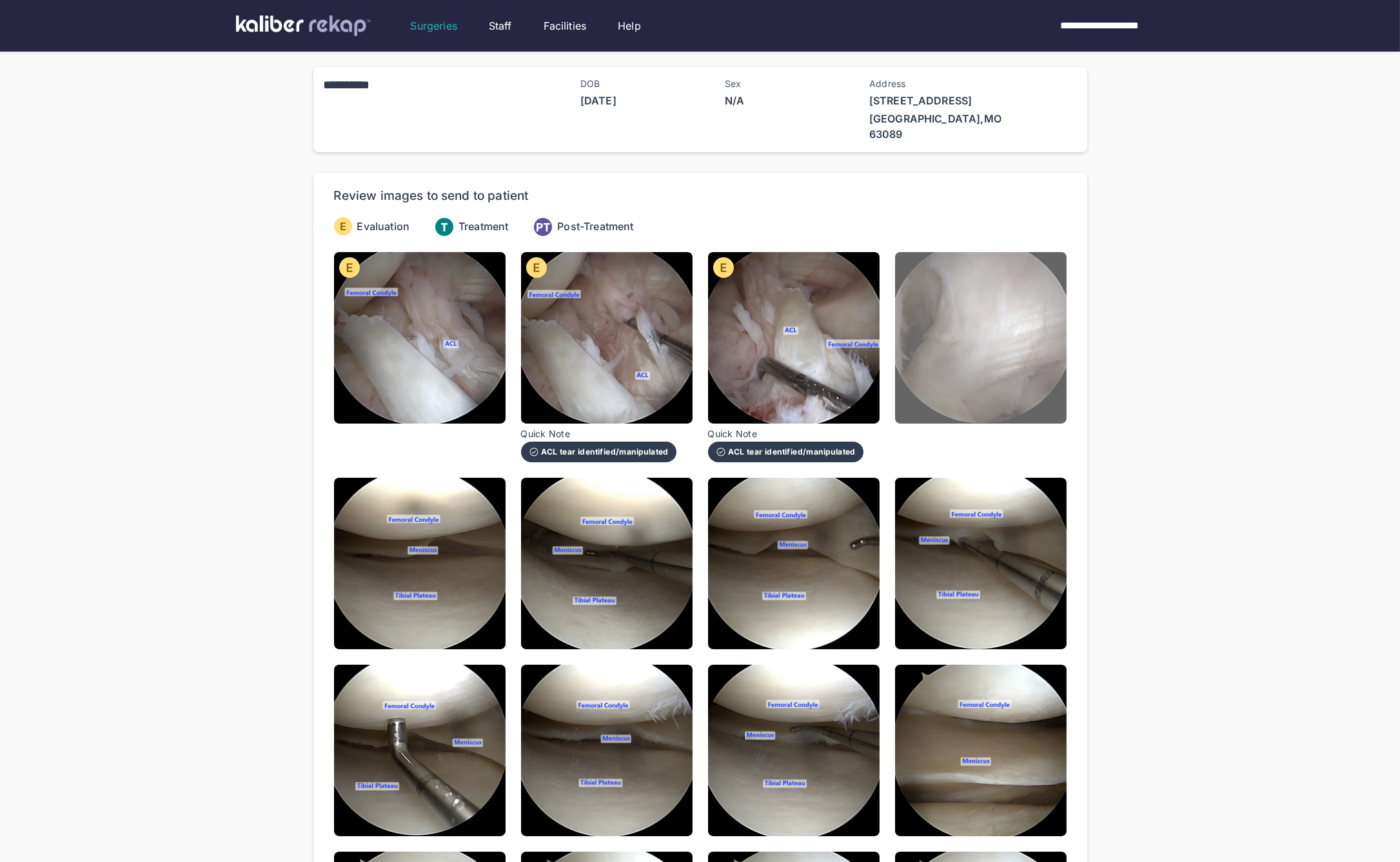
click at [953, 325] on img at bounding box center [981, 338] width 172 height 172
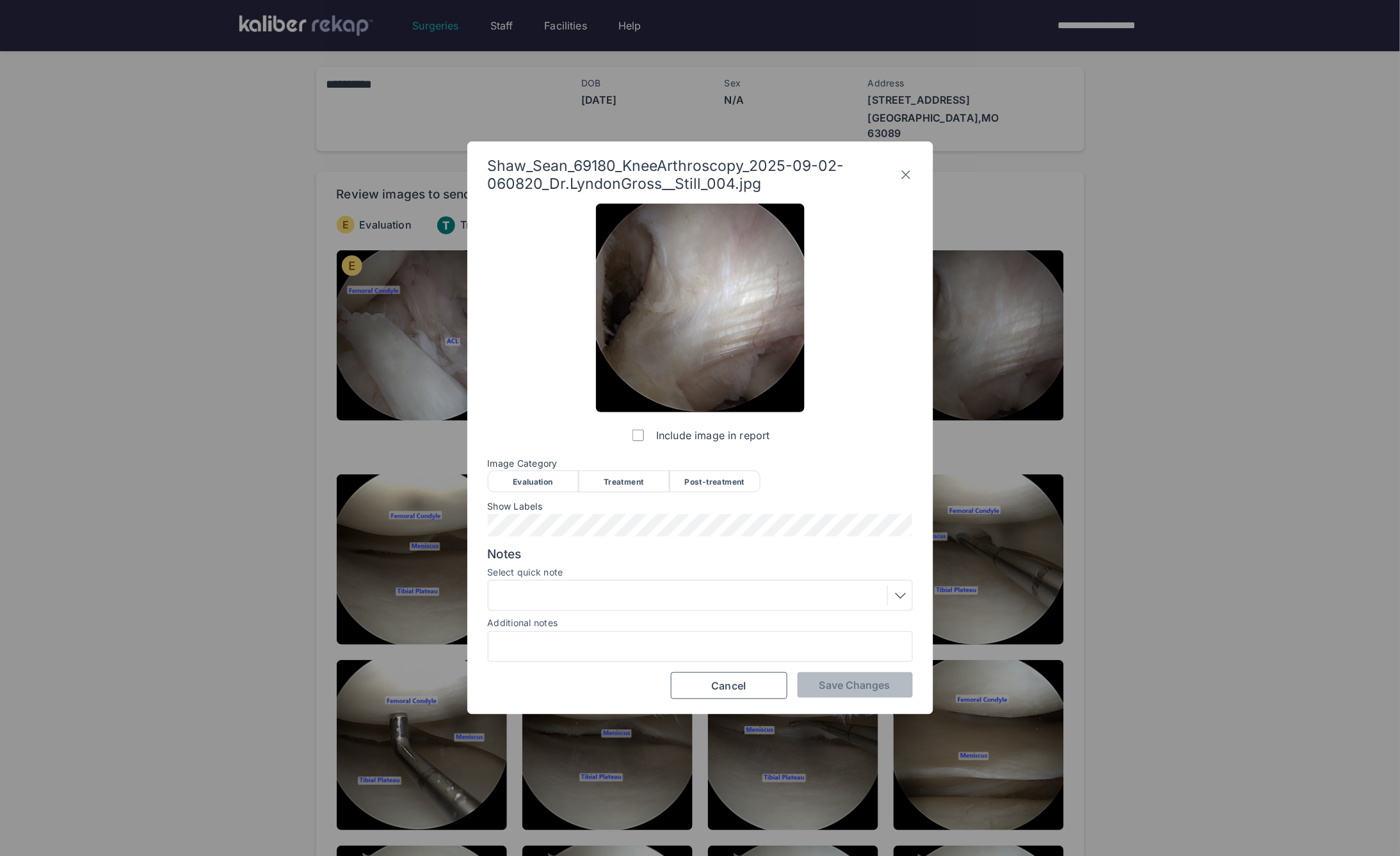
click at [551, 475] on div "Evaluation" at bounding box center [533, 481] width 91 height 22
click at [874, 689] on span "Save Changes" at bounding box center [855, 685] width 71 height 13
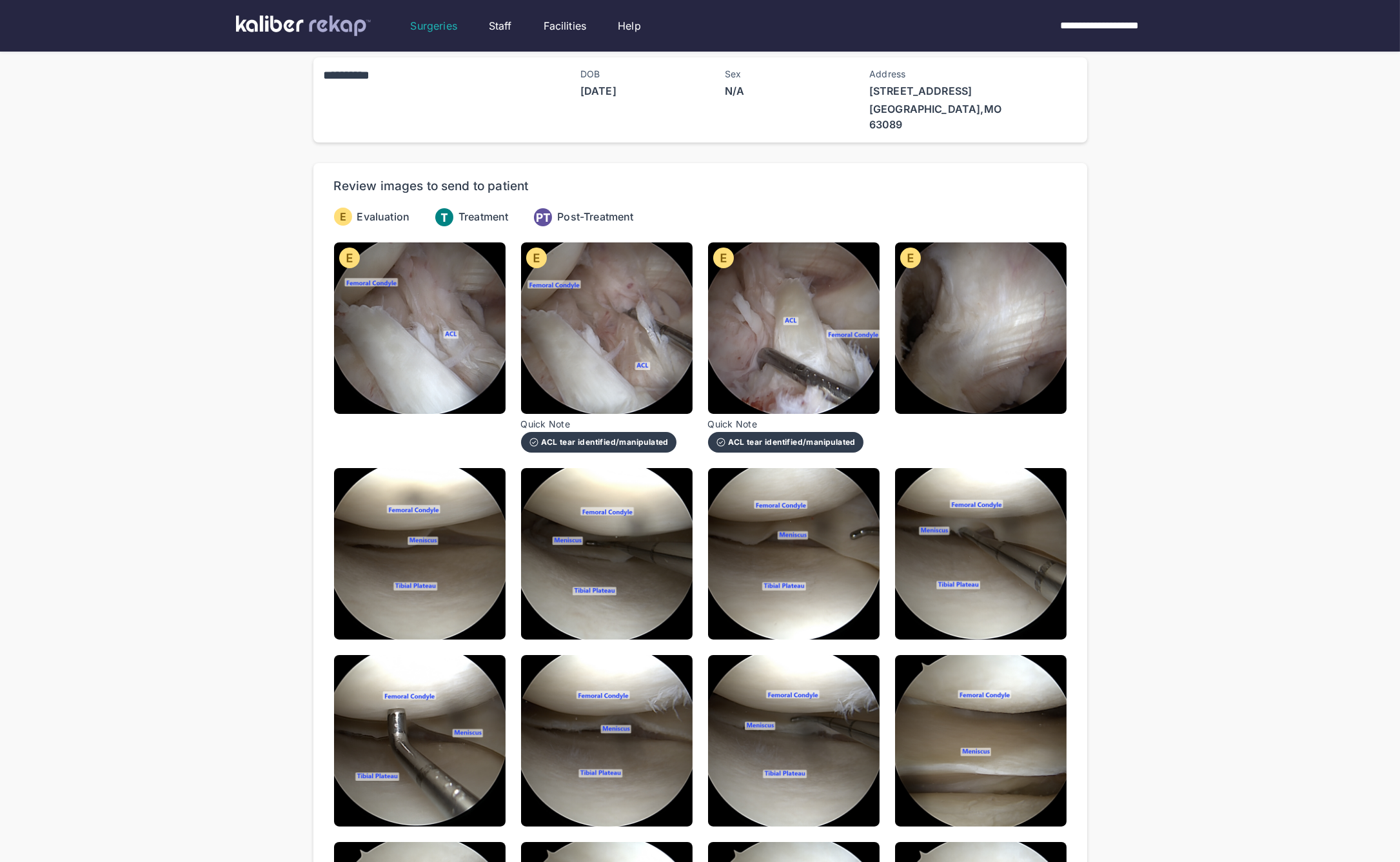
scroll to position [23, 0]
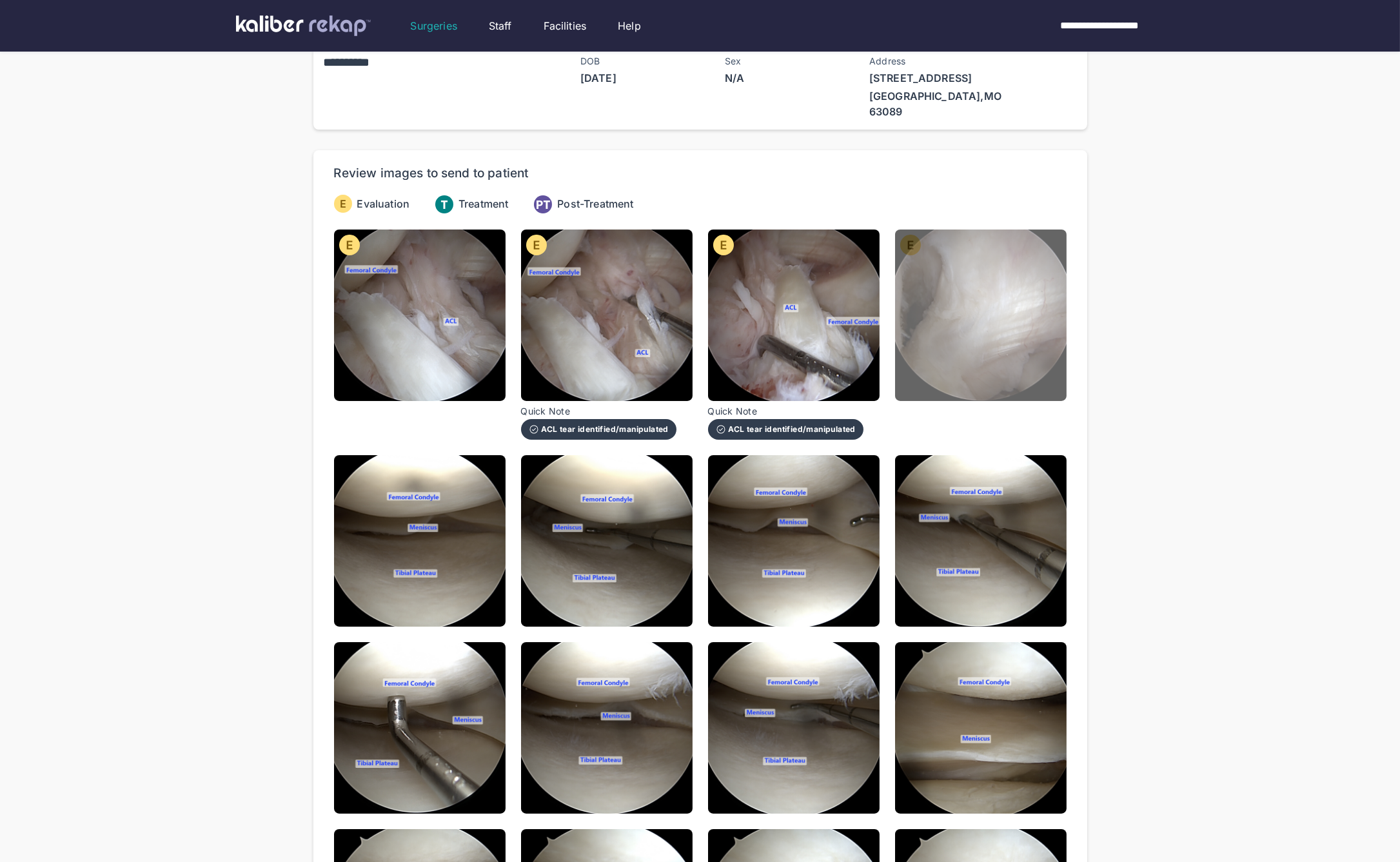
click at [948, 334] on img at bounding box center [981, 315] width 172 height 172
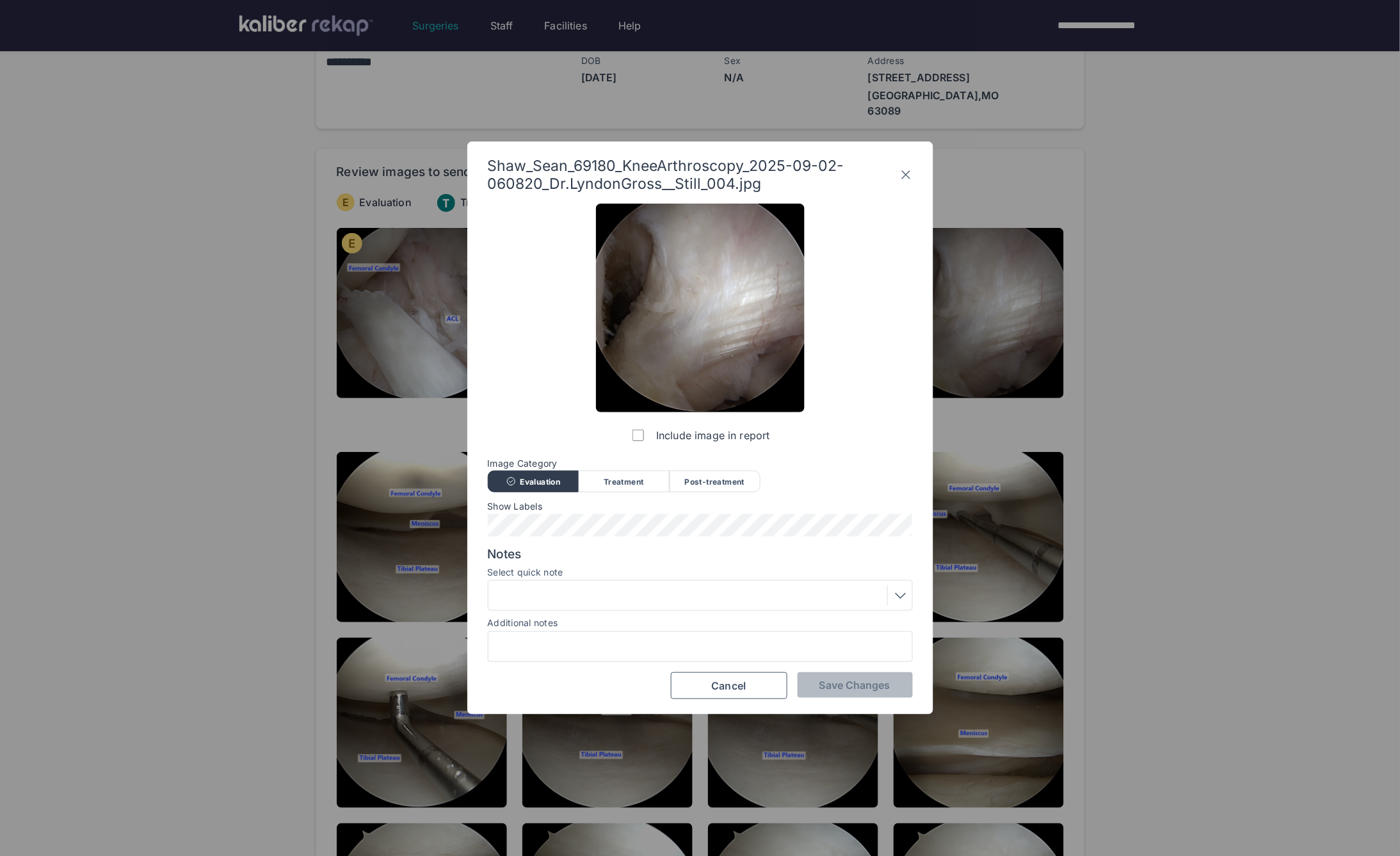
click at [903, 174] on icon at bounding box center [906, 174] width 14 height 21
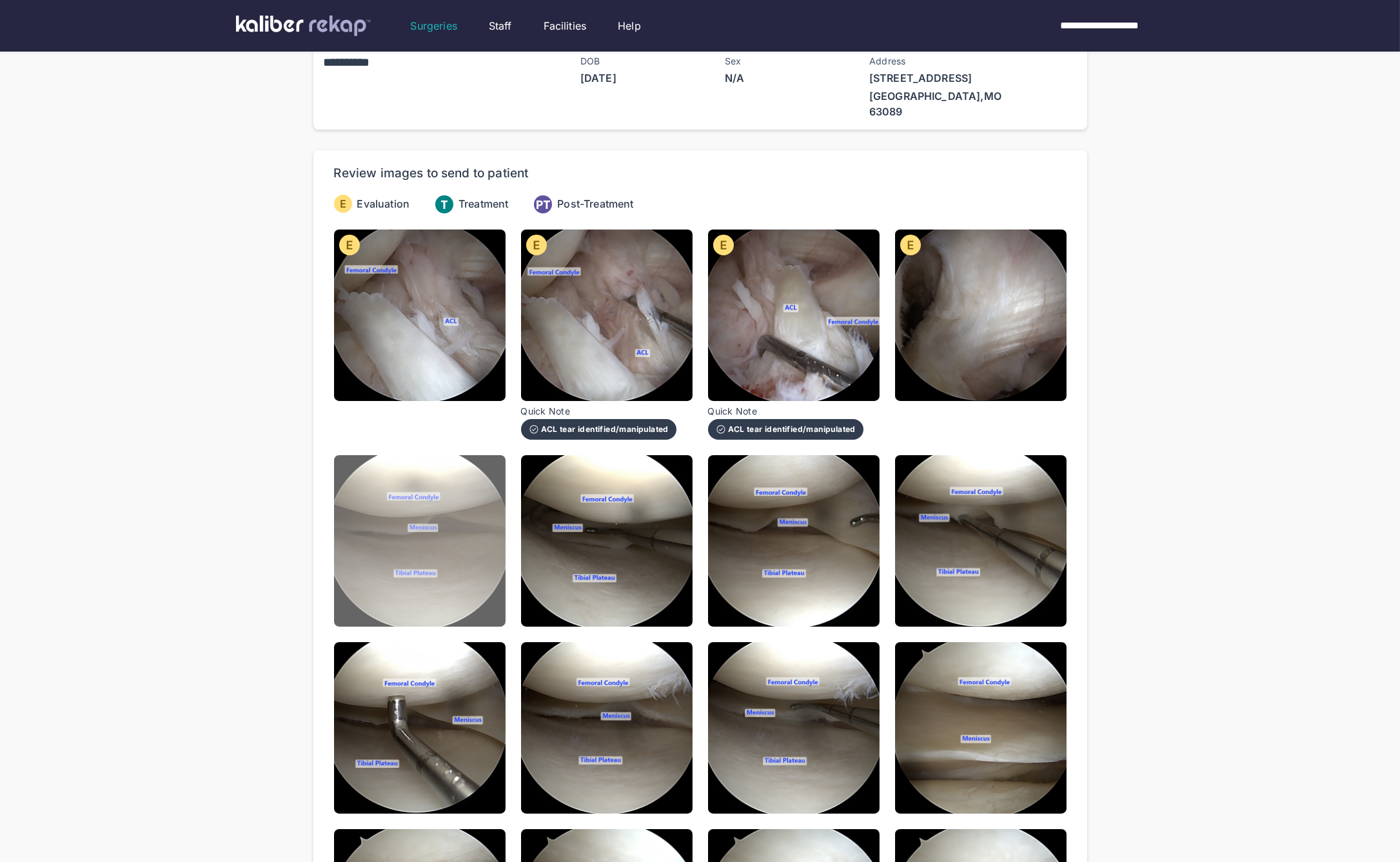
click at [445, 480] on img at bounding box center [420, 541] width 172 height 172
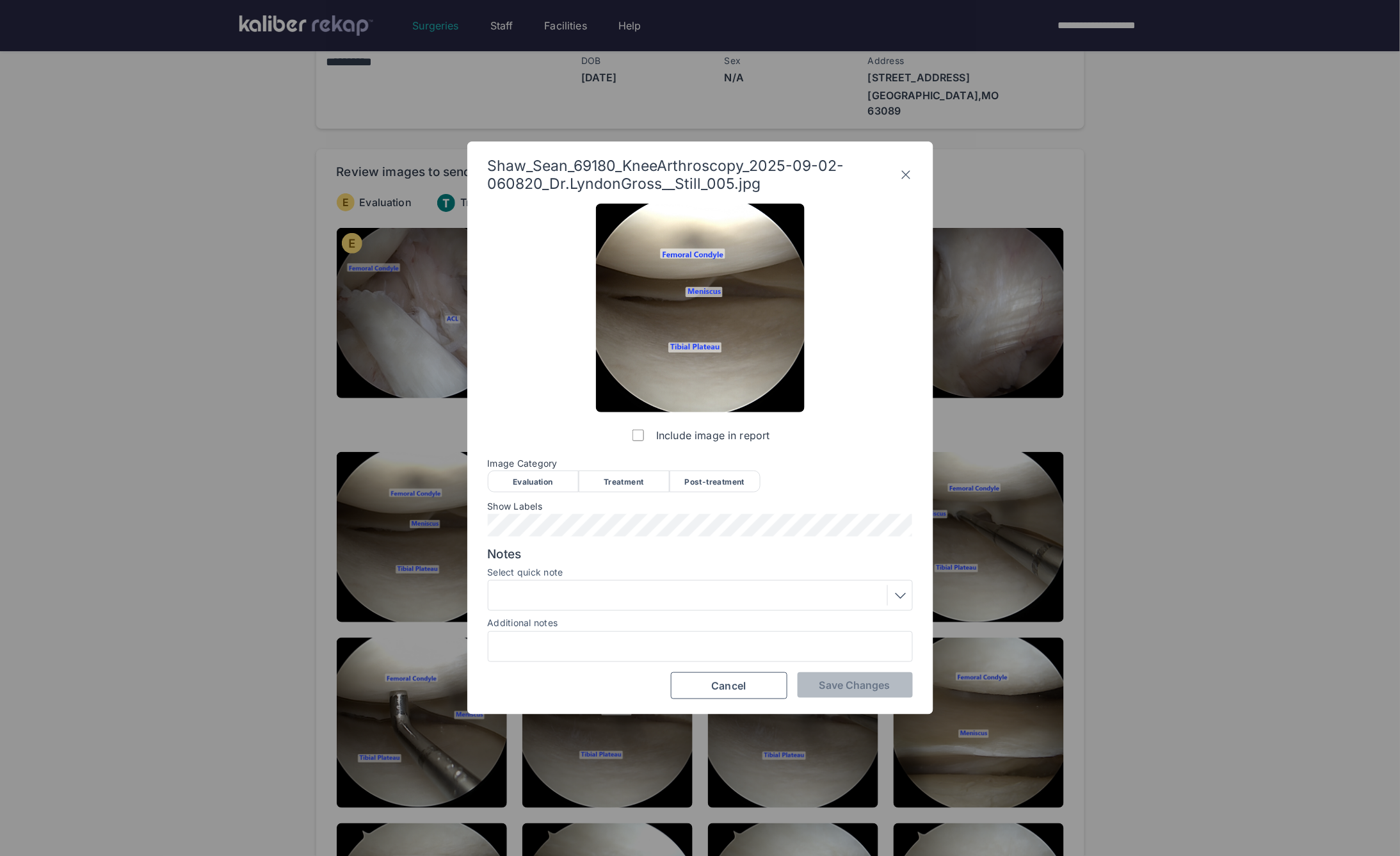
click at [527, 478] on div "Evaluation" at bounding box center [533, 481] width 91 height 22
click at [828, 682] on span "Save Changes" at bounding box center [855, 685] width 71 height 13
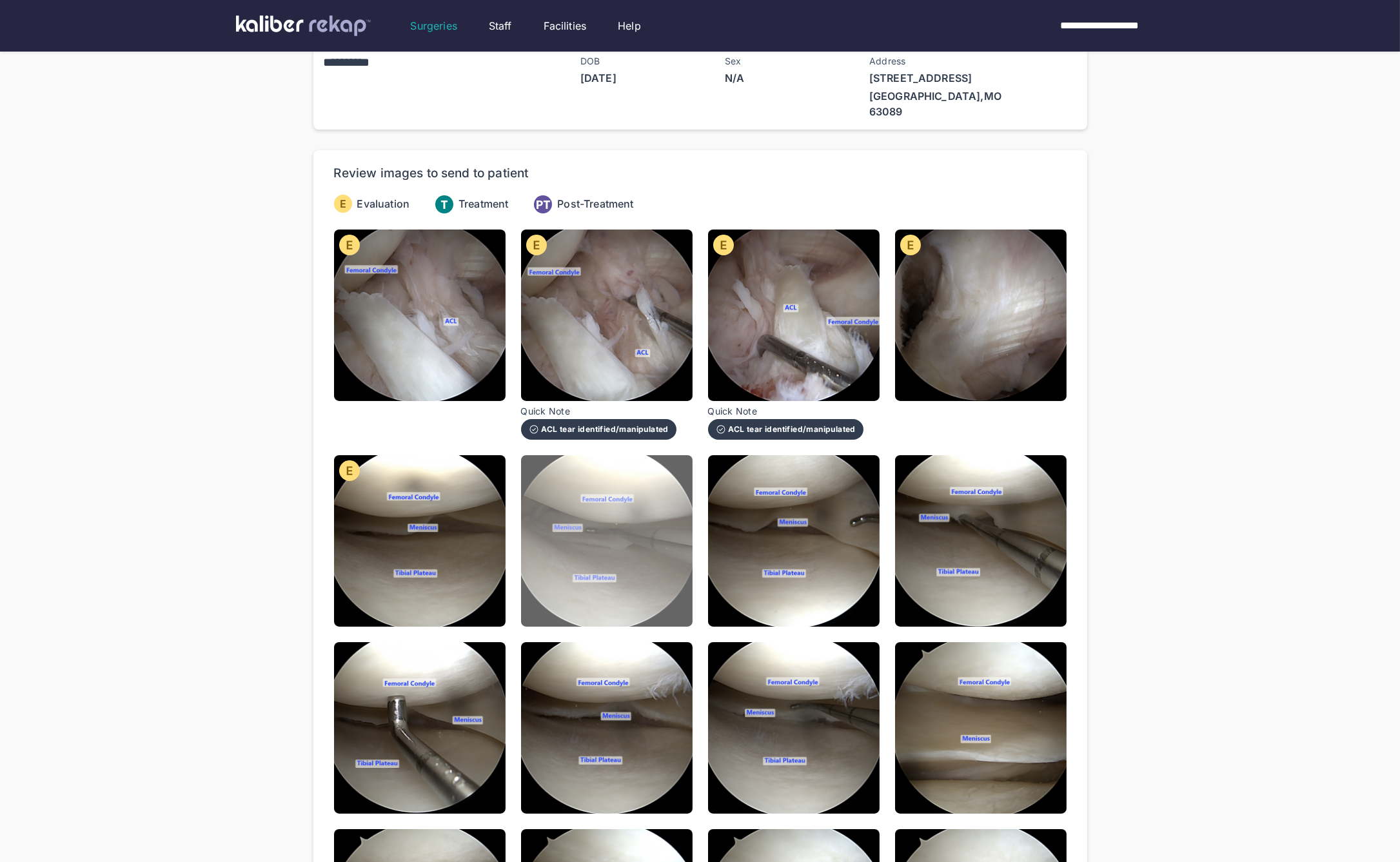
click at [583, 531] on img at bounding box center [607, 541] width 172 height 172
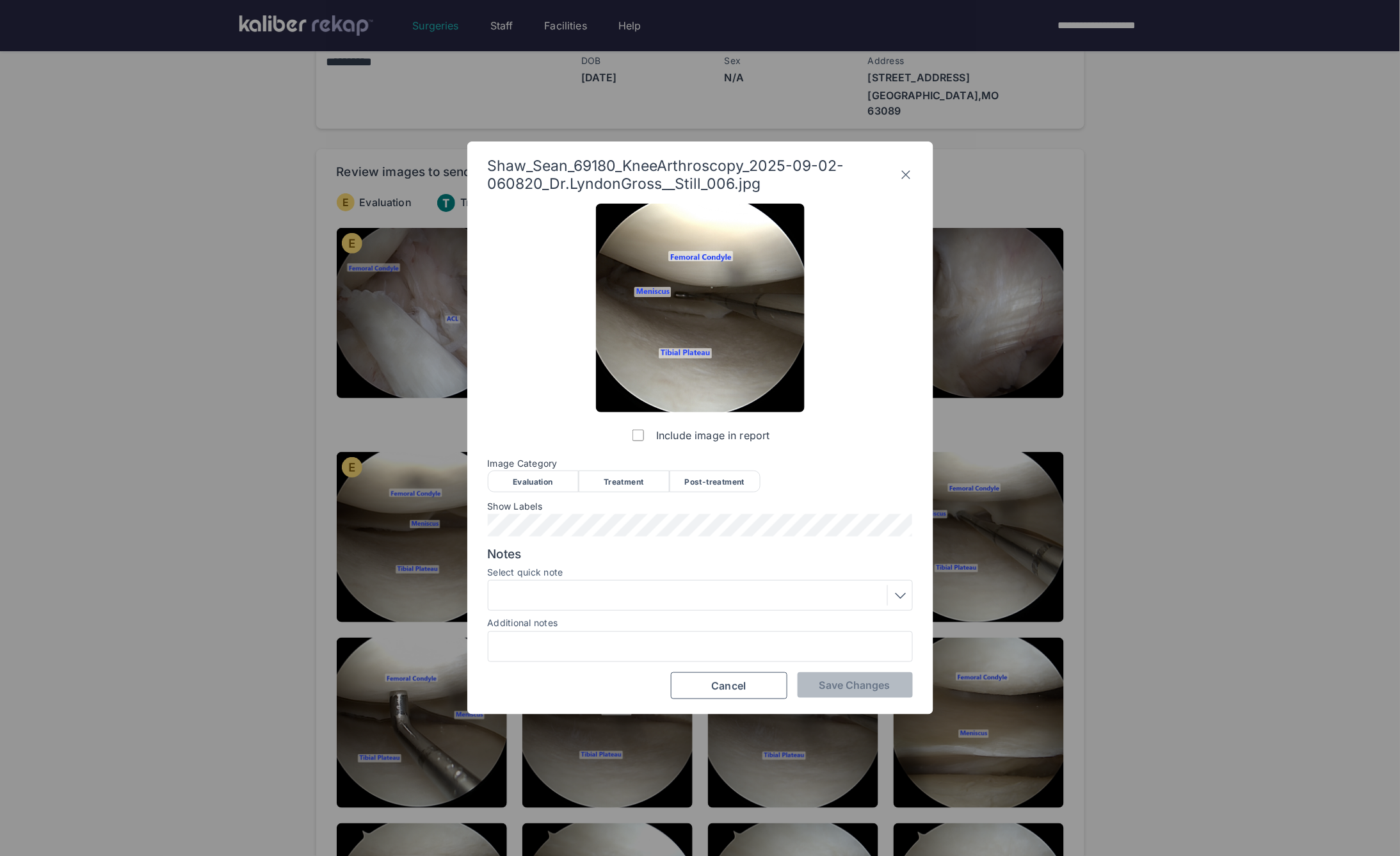
click at [516, 467] on span "Image Category" at bounding box center [700, 463] width 425 height 10
click at [523, 486] on div "Evaluation" at bounding box center [533, 481] width 91 height 22
click at [833, 685] on span "Save Changes" at bounding box center [855, 685] width 71 height 13
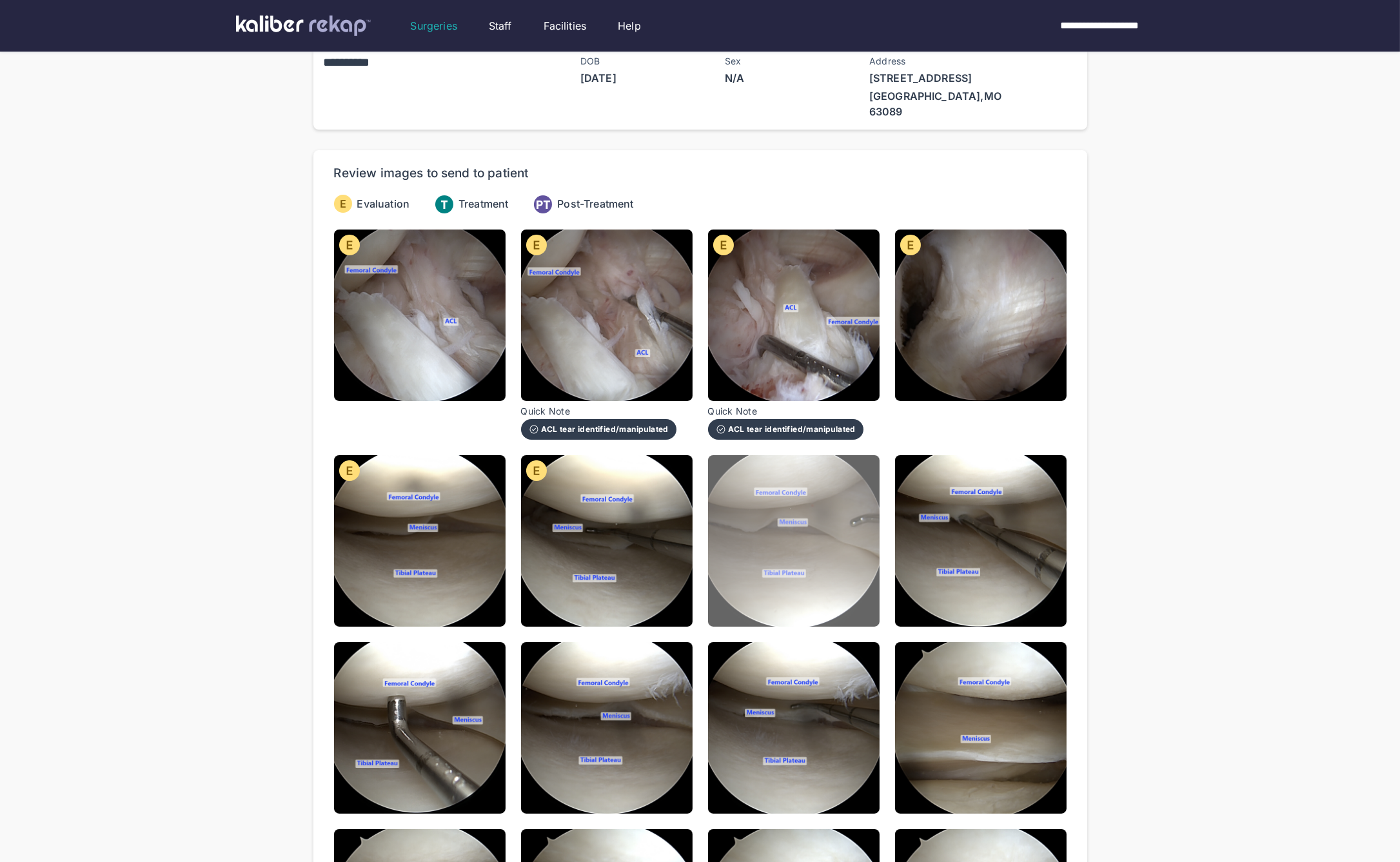
click at [791, 546] on img at bounding box center [794, 541] width 172 height 172
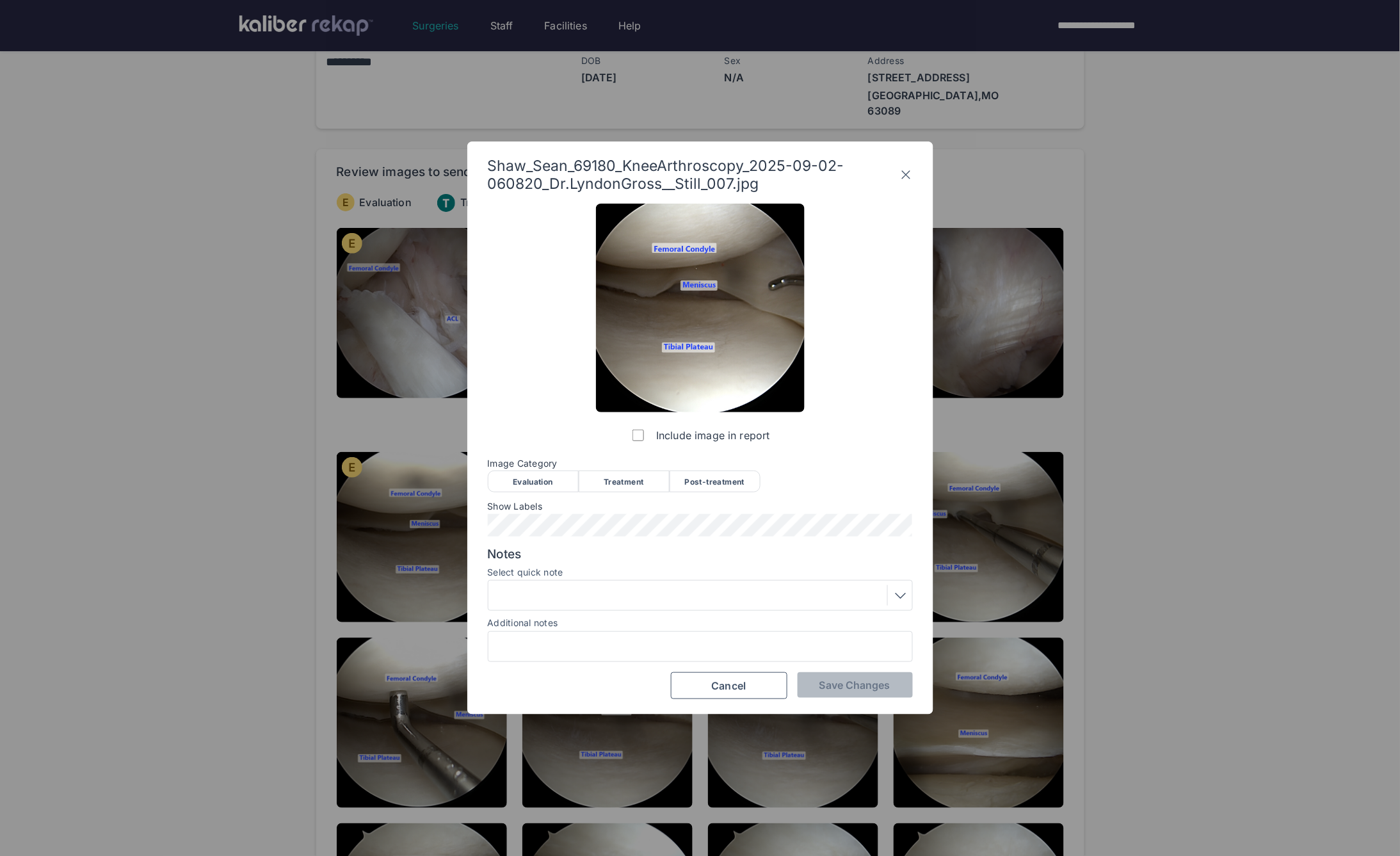
click at [534, 472] on div "Evaluation" at bounding box center [533, 481] width 91 height 22
click at [865, 692] on button "Save Changes" at bounding box center [855, 685] width 115 height 25
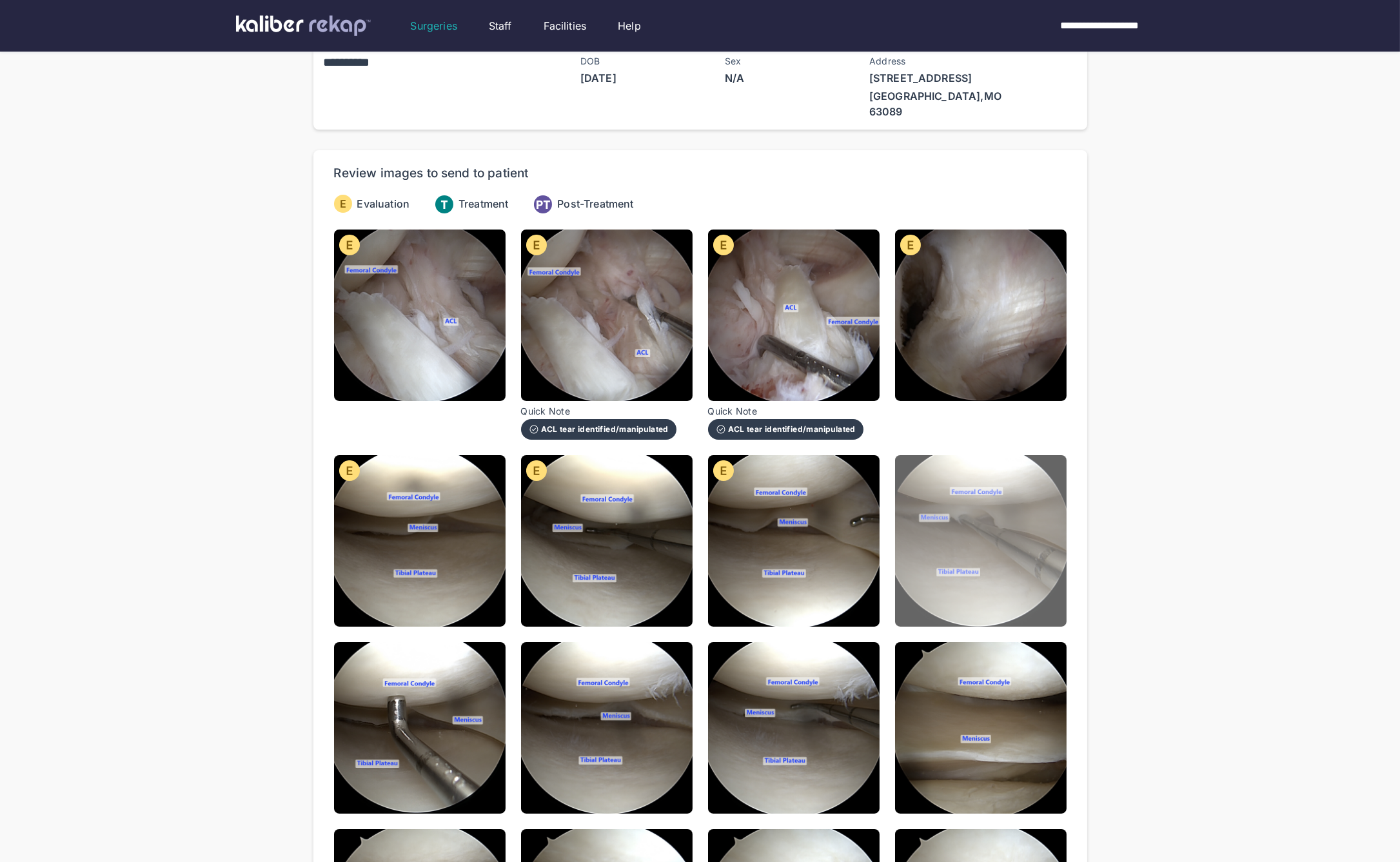
click at [926, 568] on img at bounding box center [981, 541] width 172 height 172
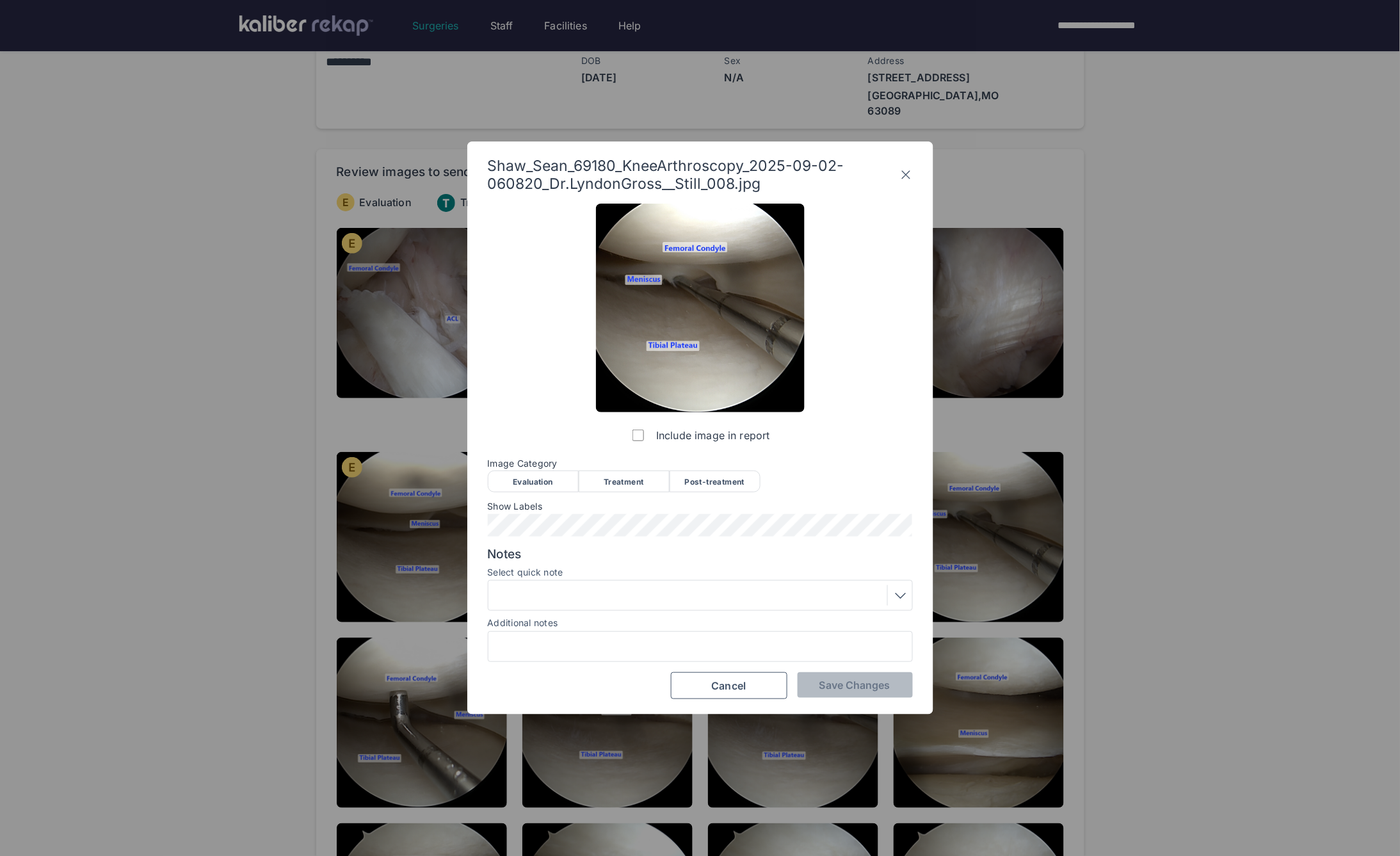
click at [530, 479] on div "Evaluation" at bounding box center [533, 481] width 91 height 22
click at [833, 688] on span "Save Changes" at bounding box center [855, 685] width 71 height 13
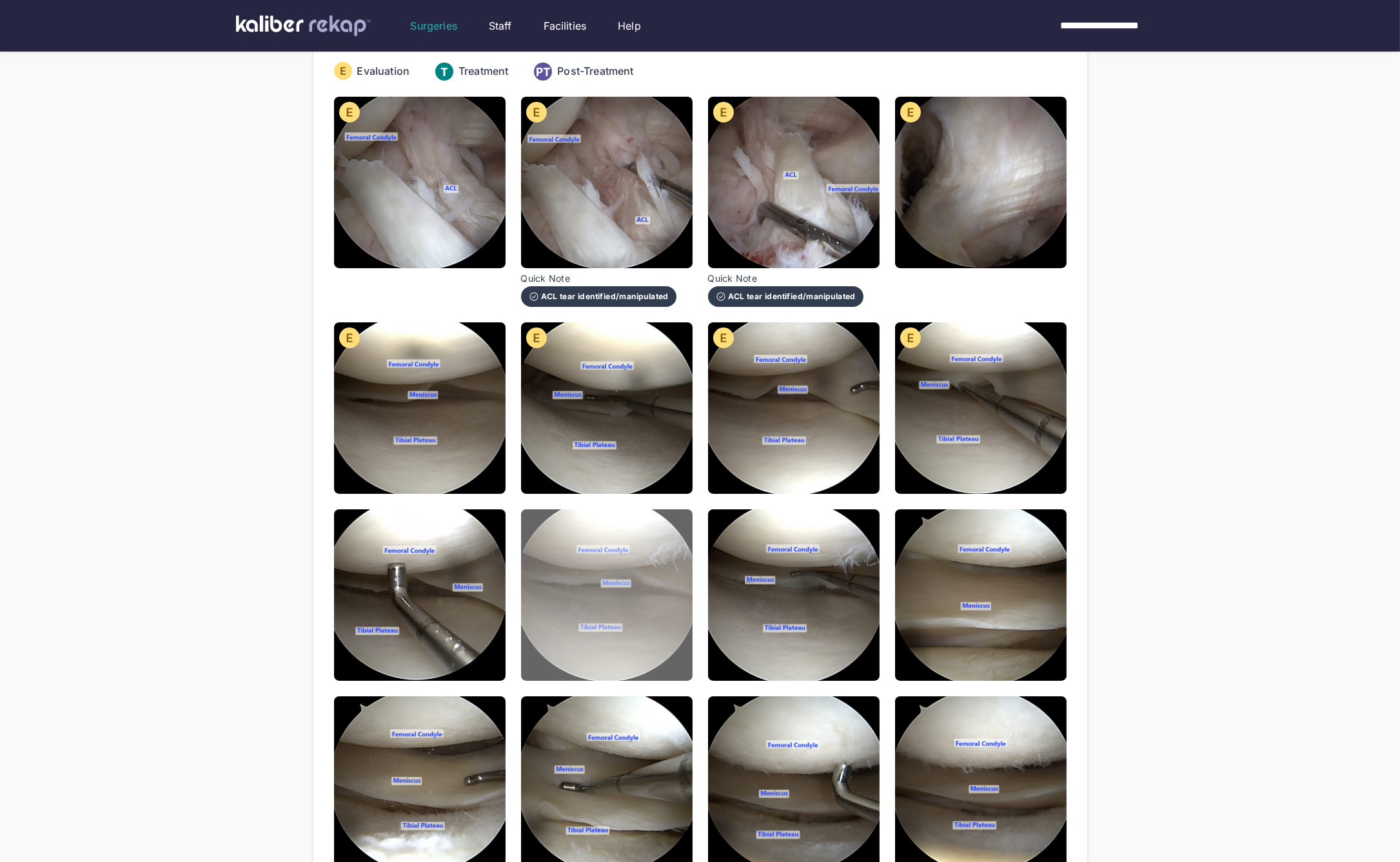
scroll to position [172, 0]
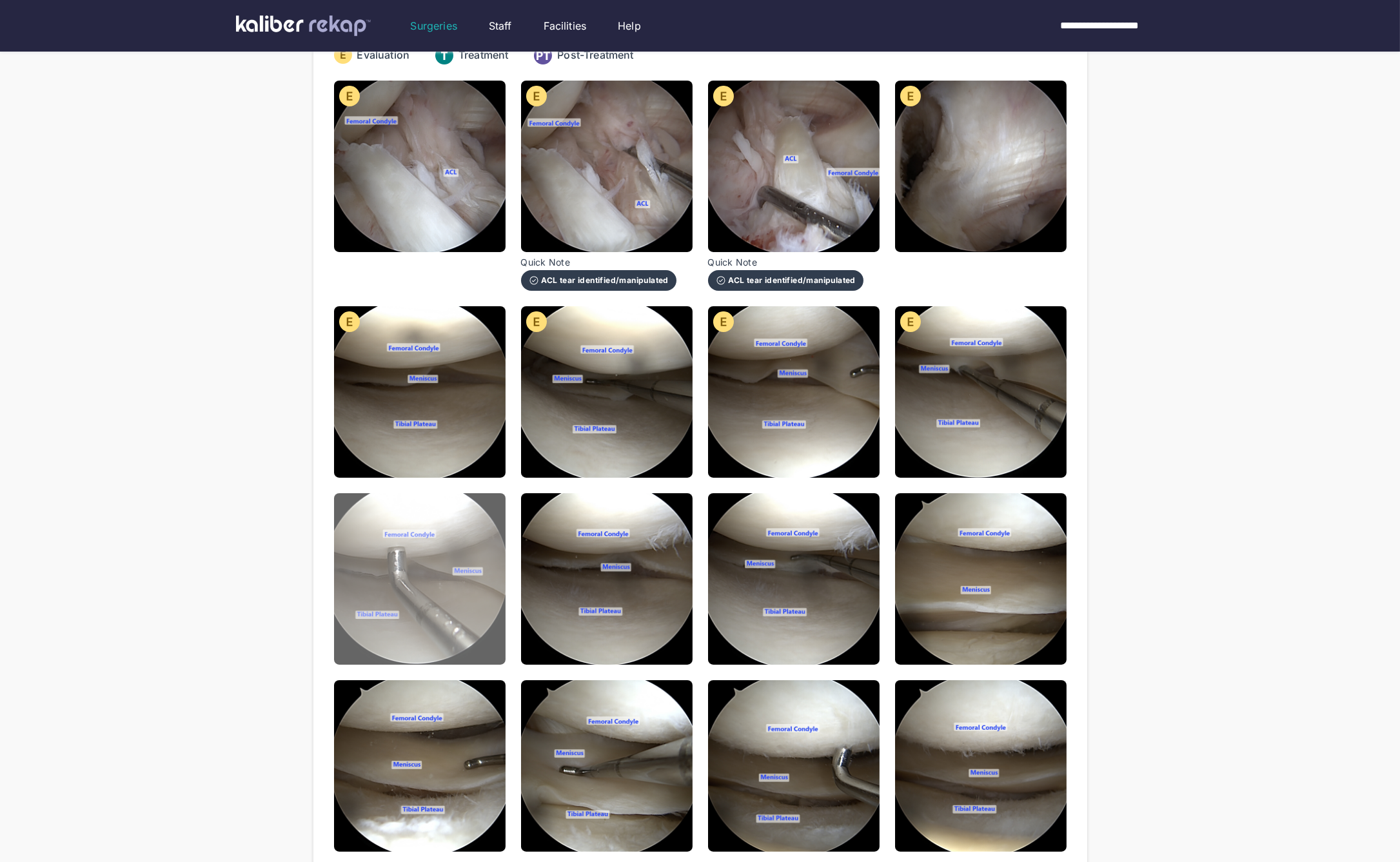
click at [384, 599] on img at bounding box center [420, 580] width 172 height 172
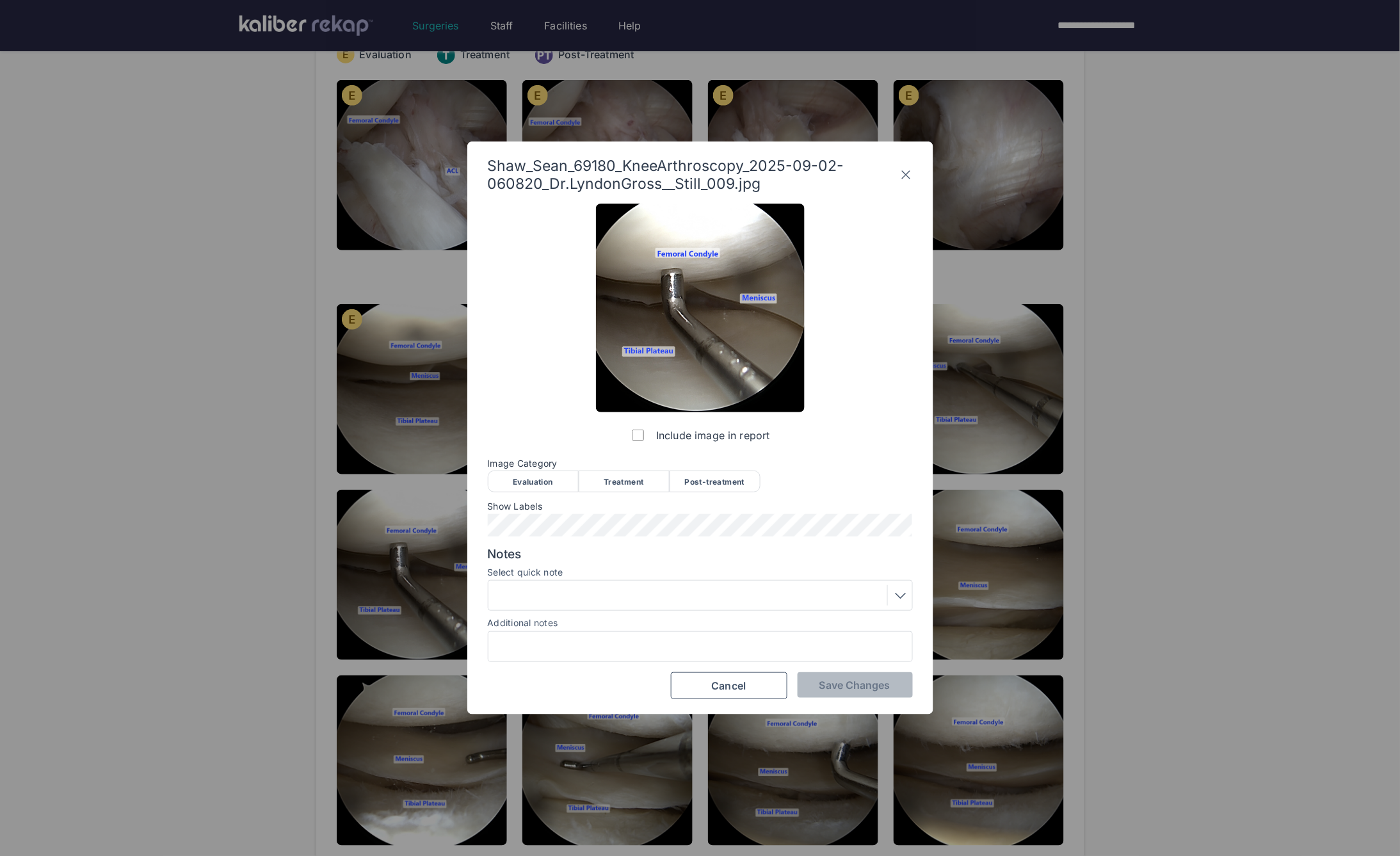
click at [518, 472] on div "Evaluation" at bounding box center [533, 481] width 91 height 22
click at [821, 682] on span "Save Changes" at bounding box center [855, 685] width 71 height 13
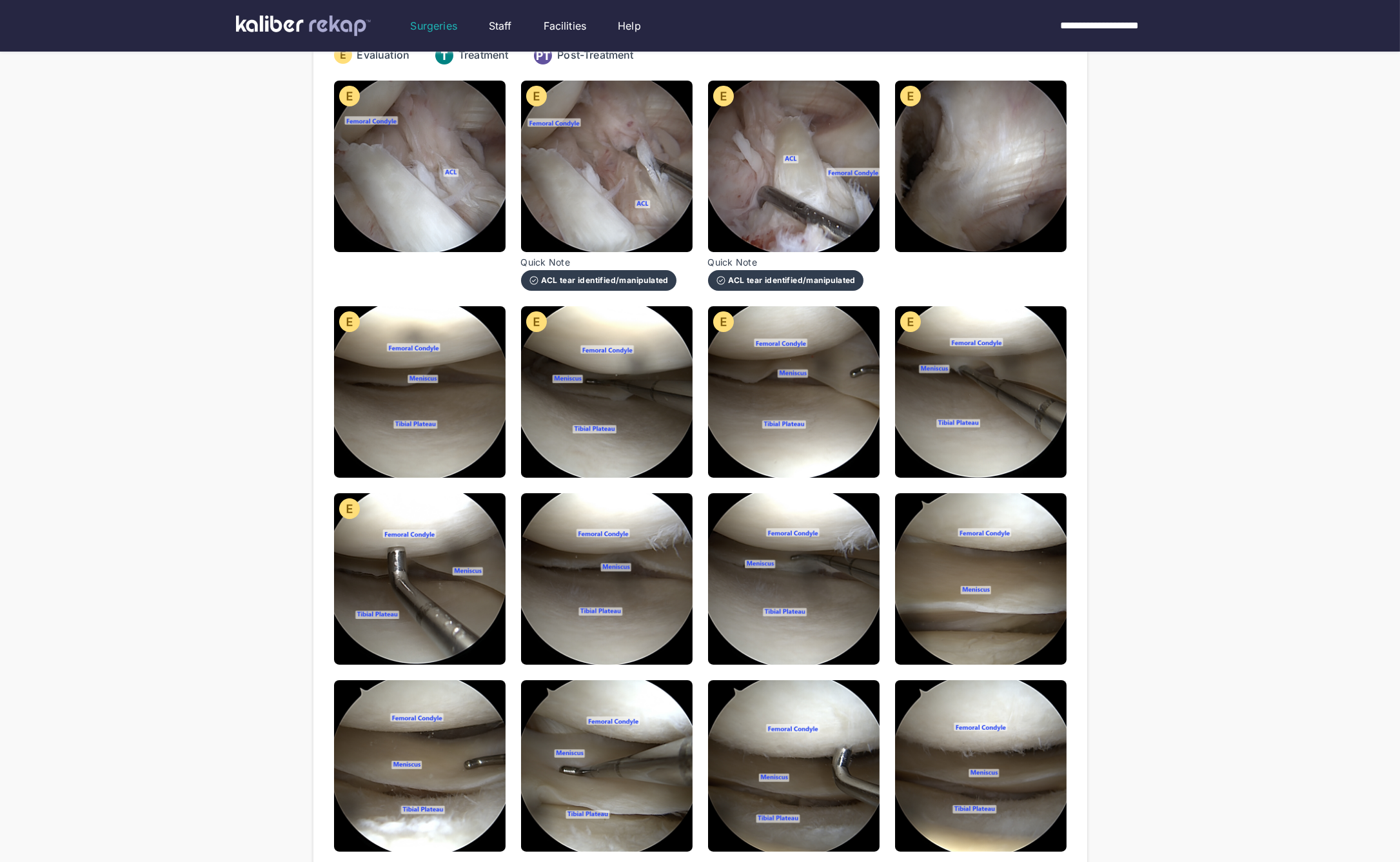
click at [619, 516] on img at bounding box center [607, 580] width 172 height 172
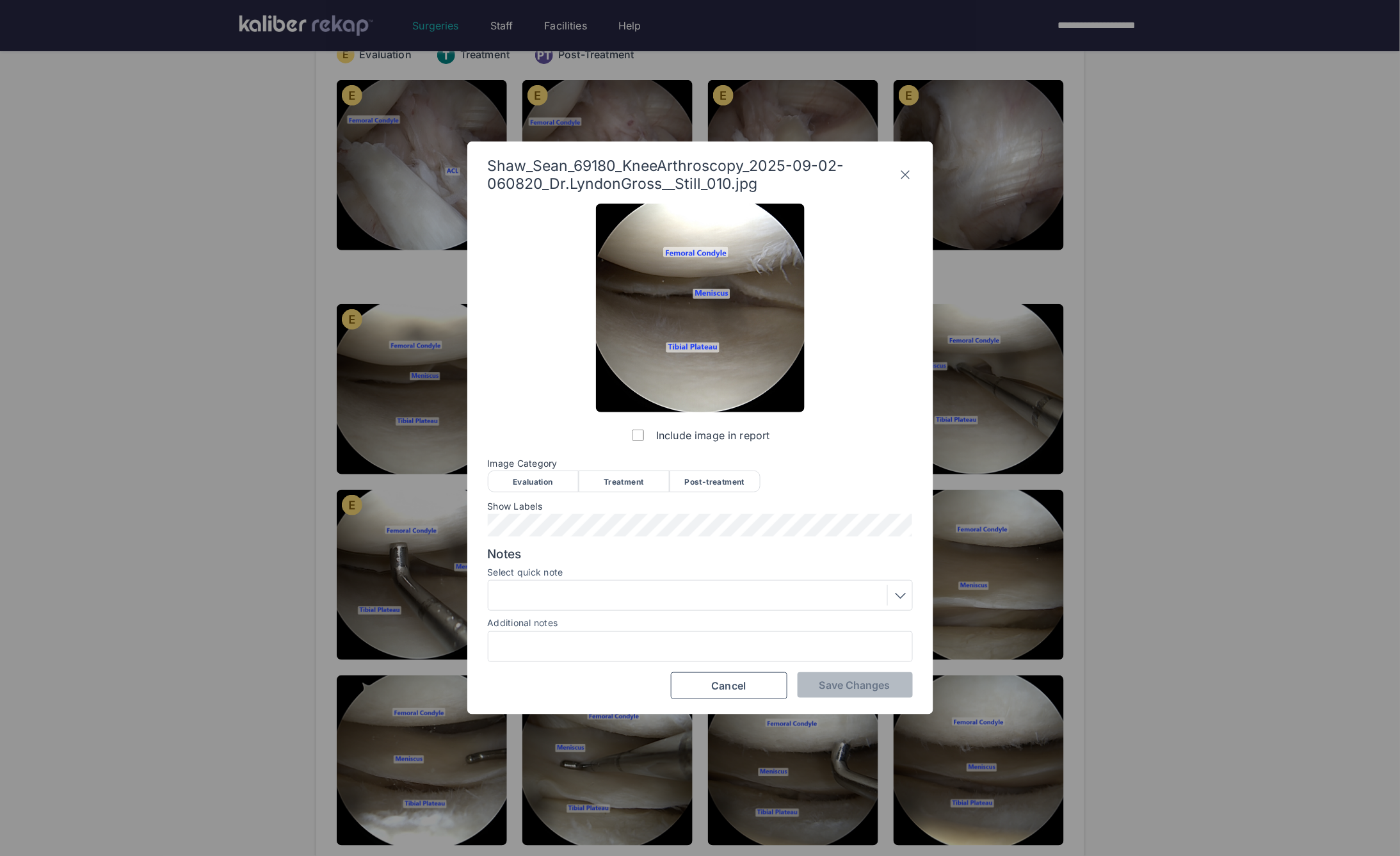
click at [533, 470] on div "Evaluation Treatment Post-treatment" at bounding box center [700, 480] width 425 height 21
click at [541, 484] on div "Evaluation" at bounding box center [533, 481] width 91 height 22
click at [859, 692] on button "Save Changes" at bounding box center [855, 685] width 115 height 25
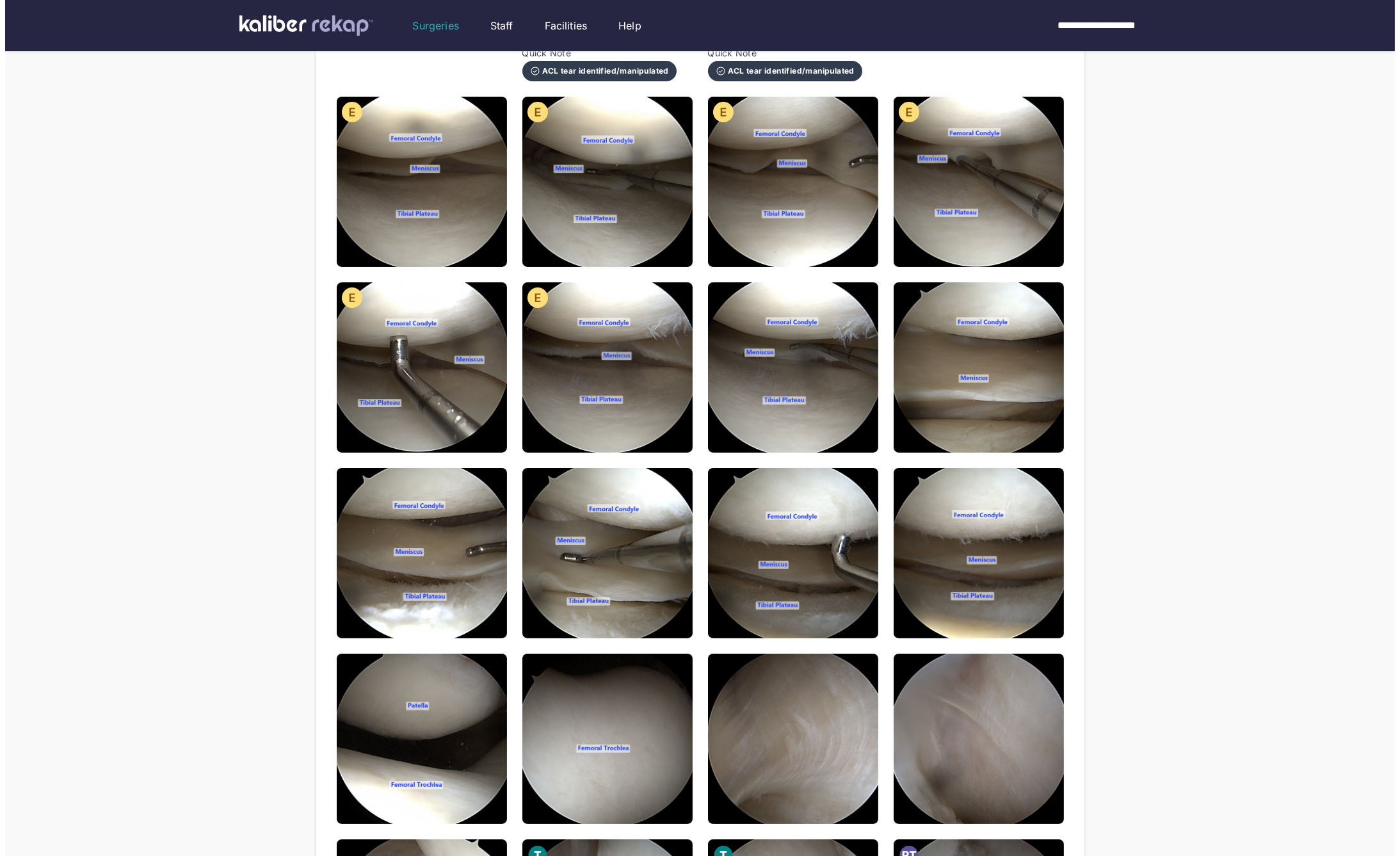
scroll to position [199, 0]
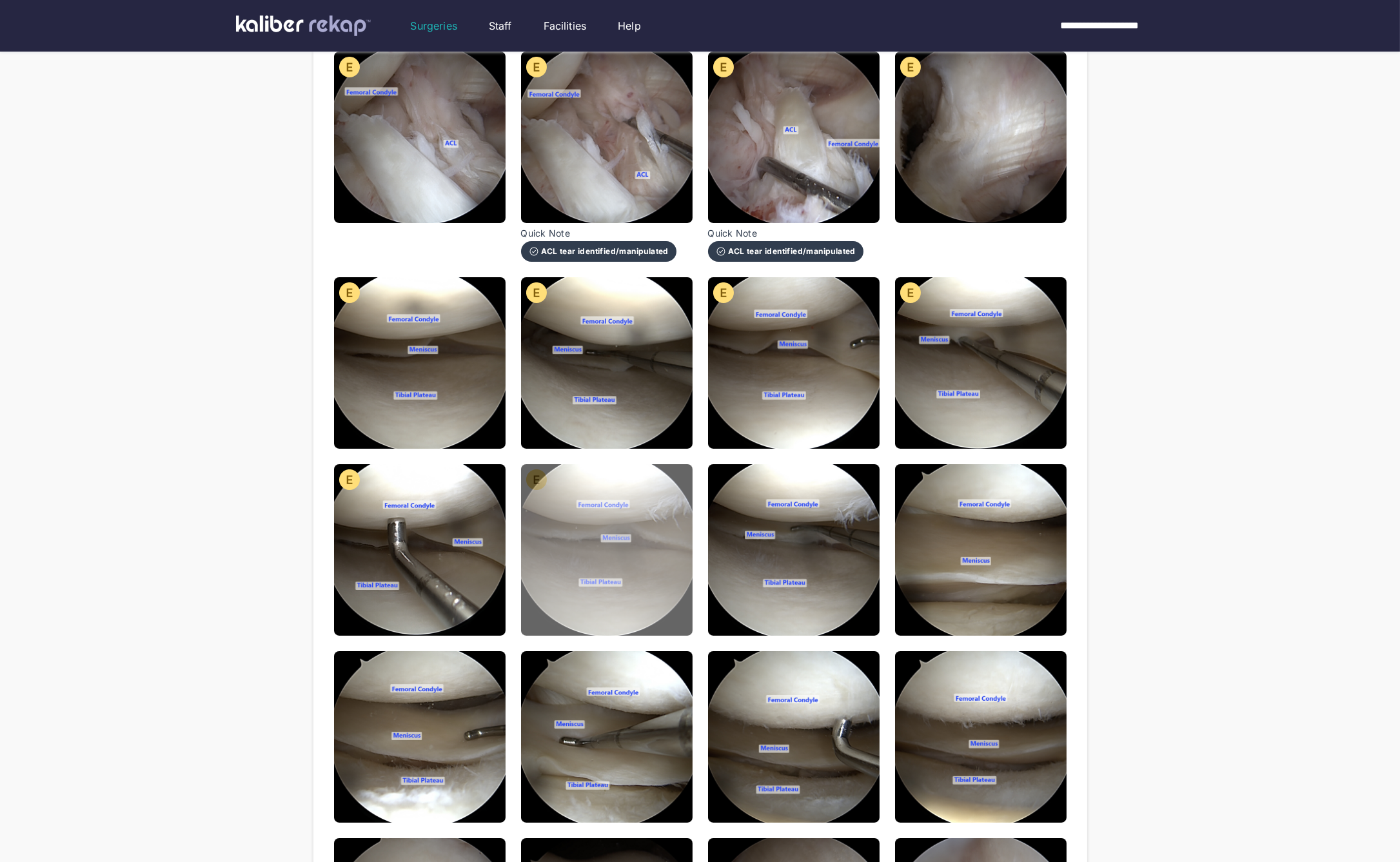
click at [628, 521] on img at bounding box center [607, 550] width 172 height 172
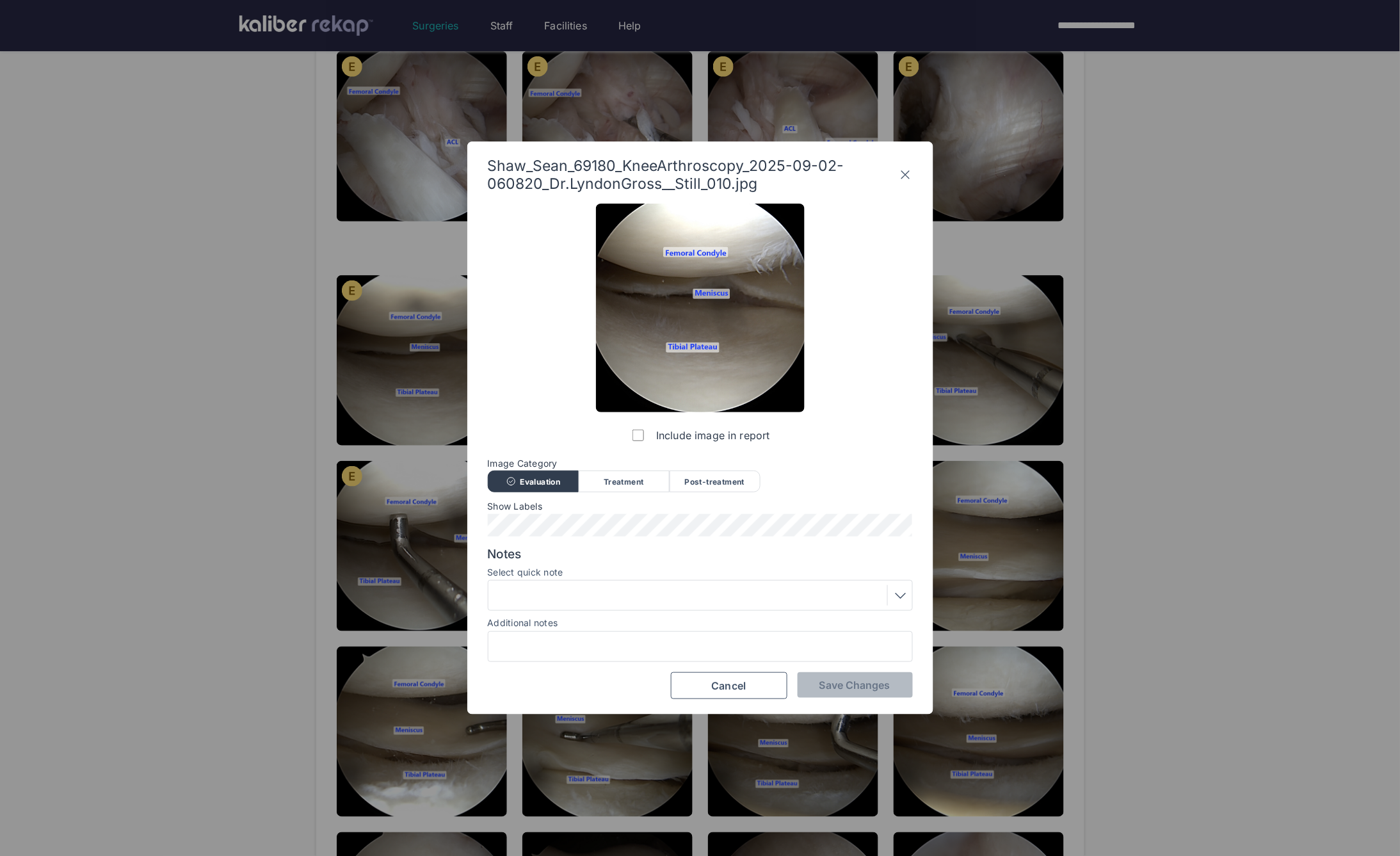
click at [701, 473] on div "Image Category Evaluation Treatment Post-treatment Evaluation Treatment Post-tr…" at bounding box center [700, 475] width 425 height 34
click at [703, 477] on div "Post-treatment" at bounding box center [715, 481] width 91 height 22
drag, startPoint x: 673, startPoint y: 587, endPoint x: 662, endPoint y: 603, distance: 19.4
click at [673, 589] on div at bounding box center [700, 595] width 416 height 21
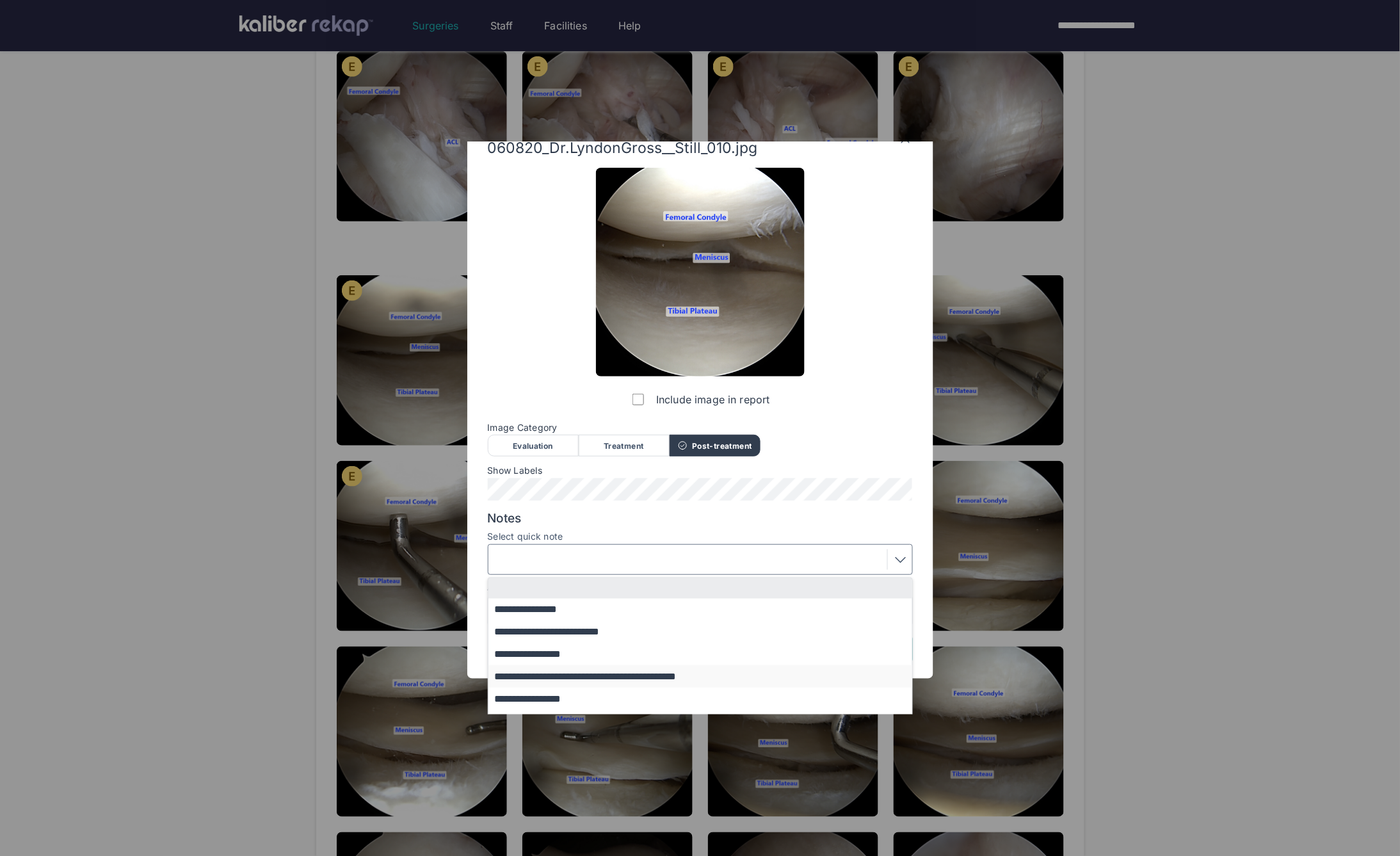
scroll to position [54, 0]
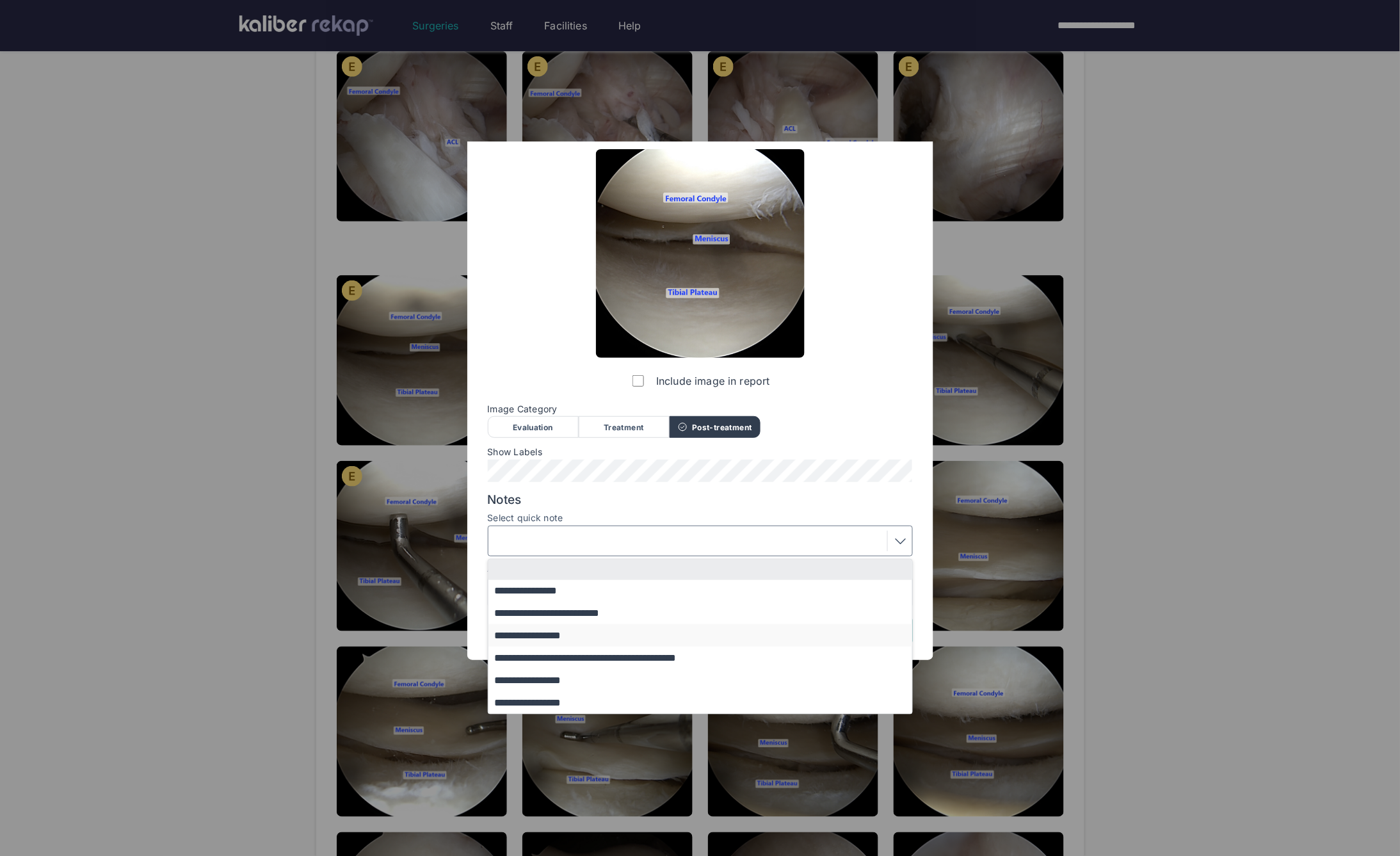
click at [596, 635] on button "**********" at bounding box center [706, 635] width 436 height 23
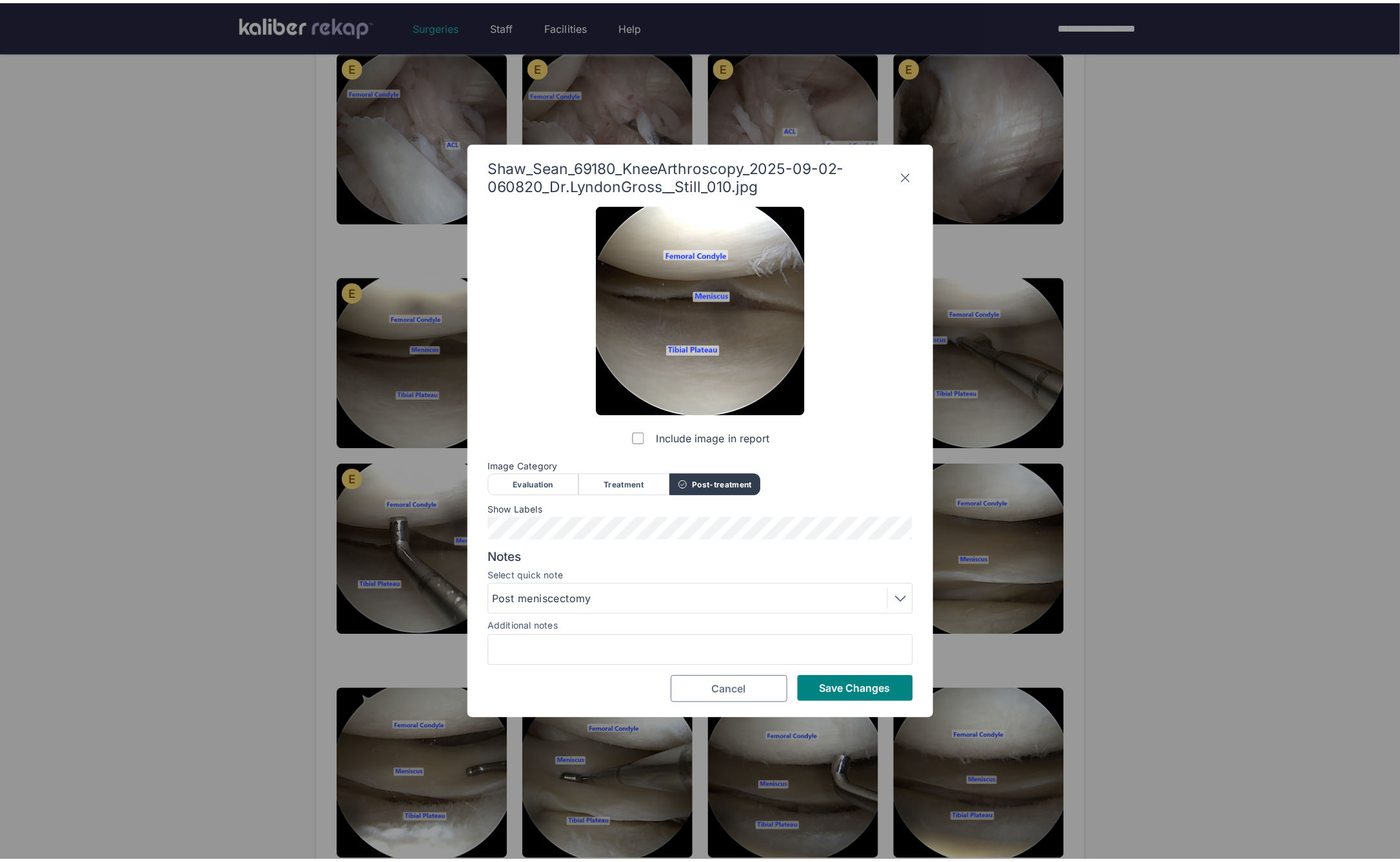
scroll to position [0, 0]
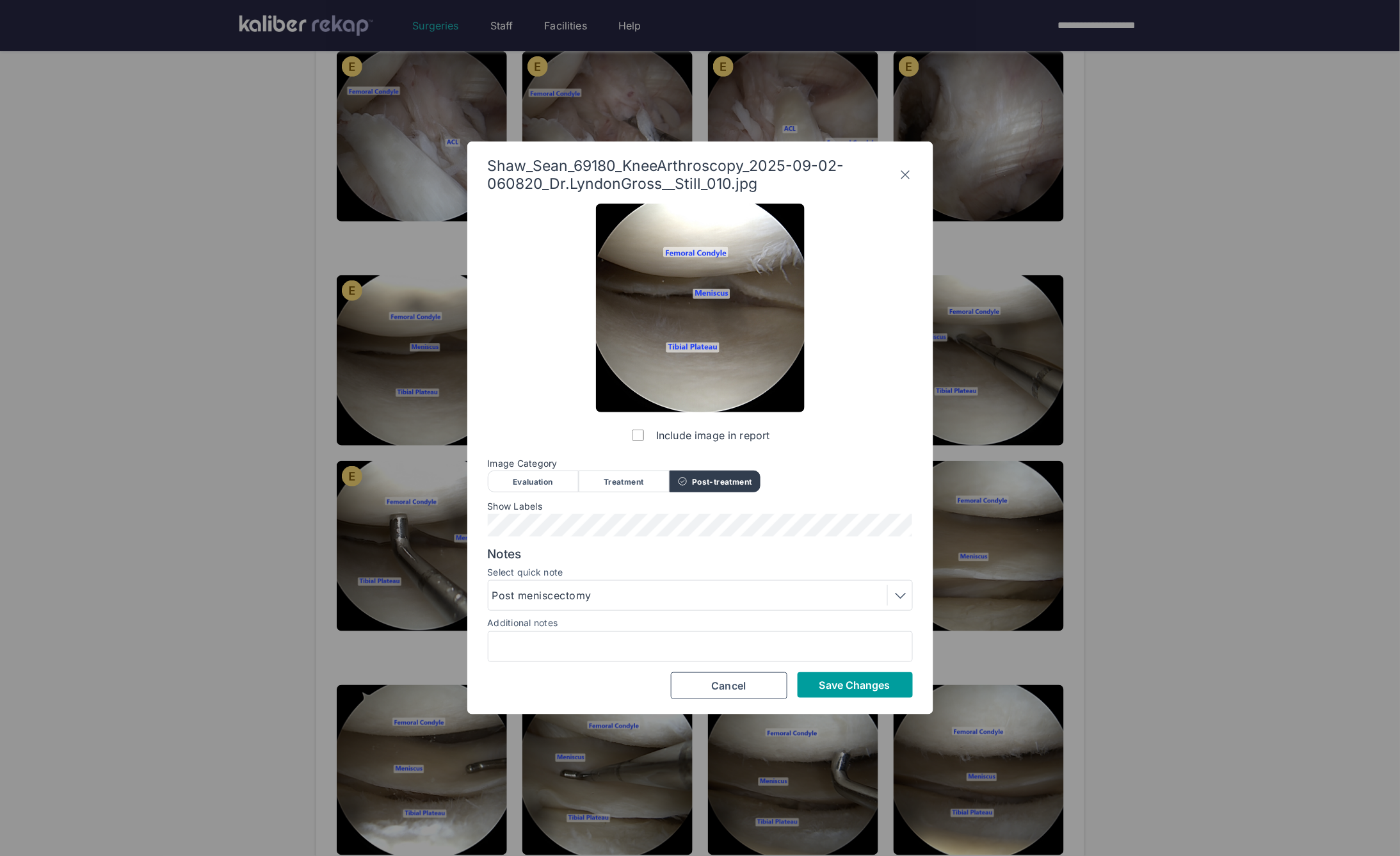
click at [831, 681] on span "Save Changes" at bounding box center [855, 685] width 71 height 13
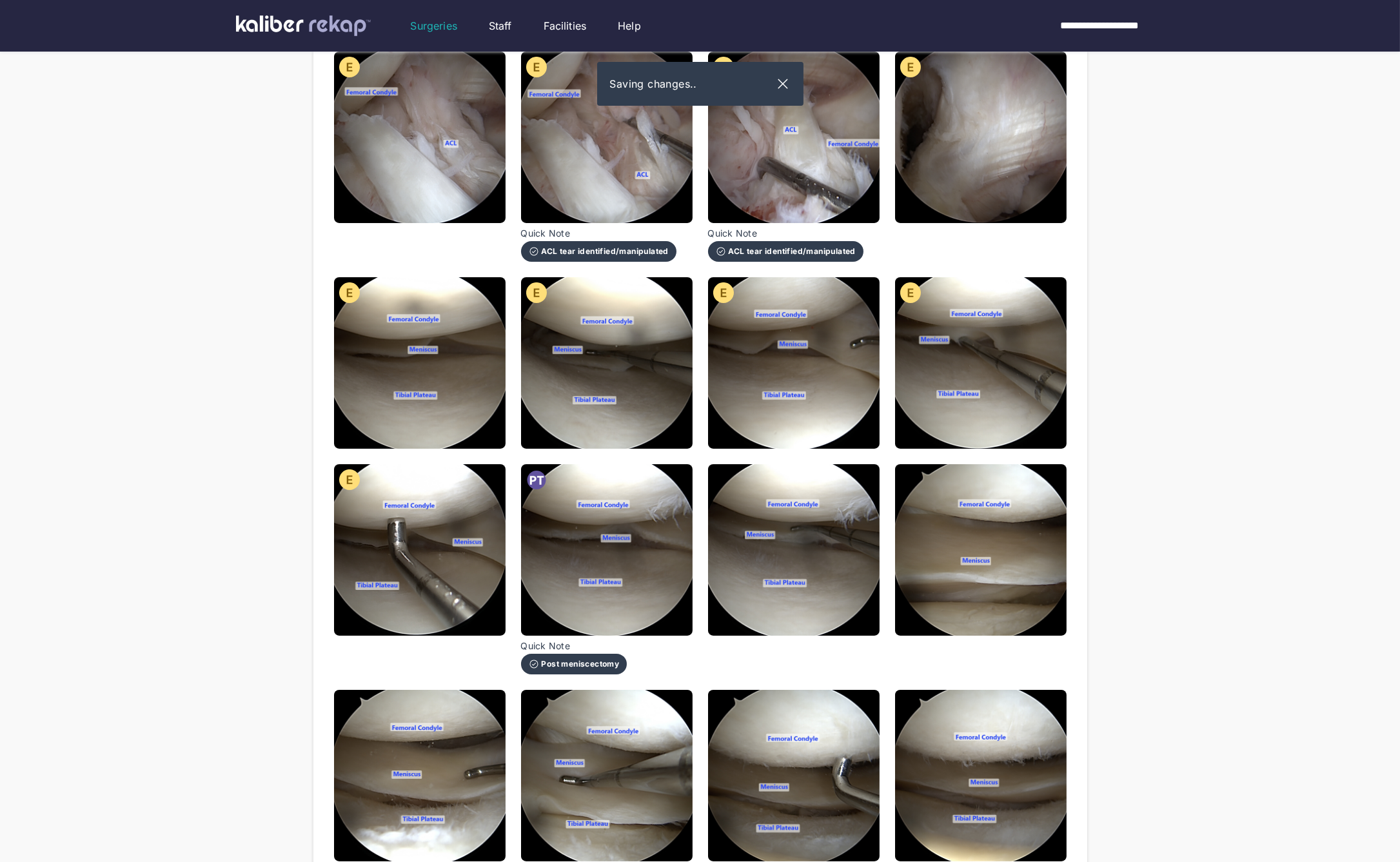
click at [745, 573] on img at bounding box center [794, 550] width 172 height 172
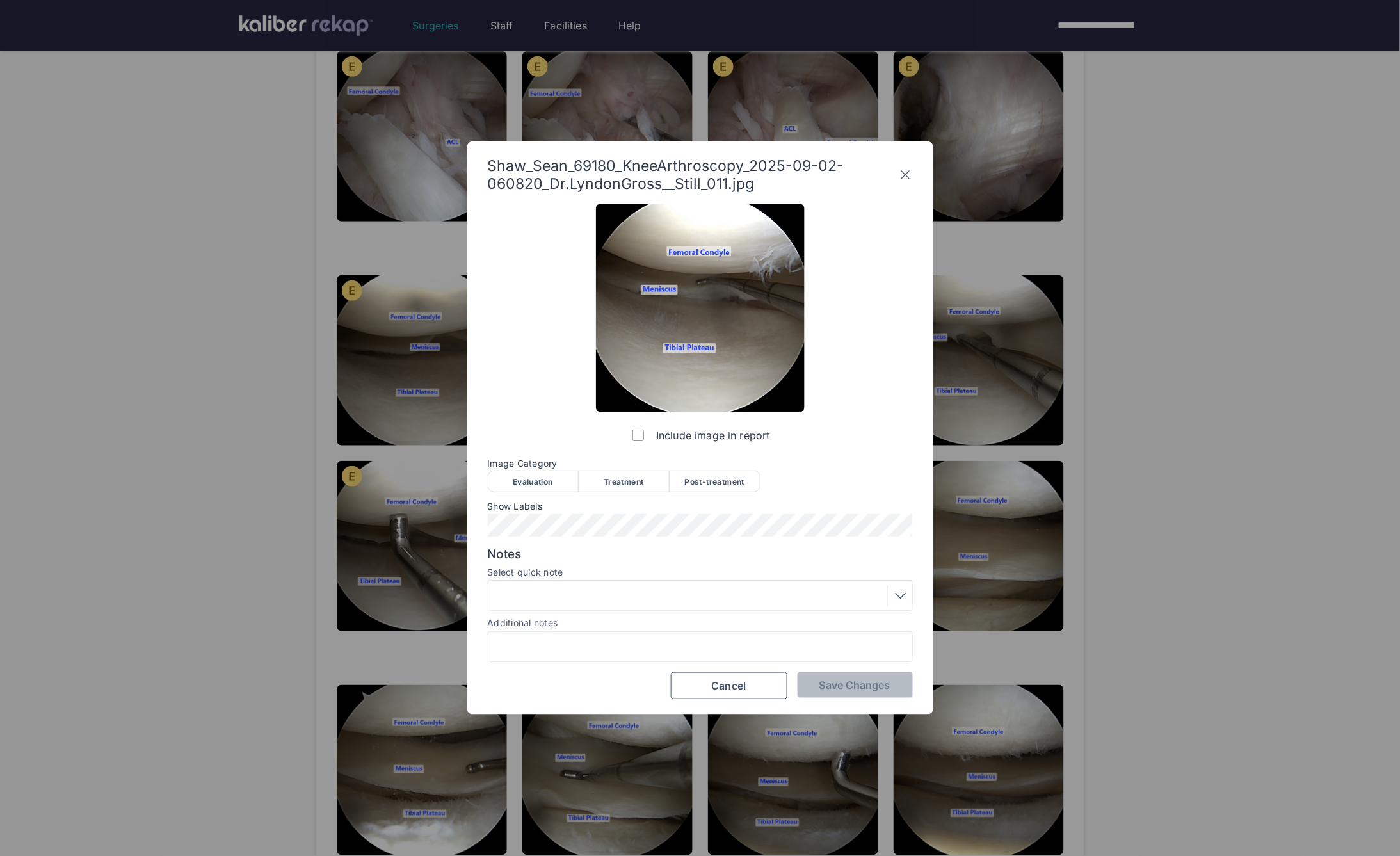
drag, startPoint x: 705, startPoint y: 489, endPoint x: 733, endPoint y: 490, distance: 28.0
click at [705, 489] on div "Post-treatment" at bounding box center [715, 481] width 91 height 22
click at [885, 693] on button "Save Changes" at bounding box center [855, 685] width 115 height 25
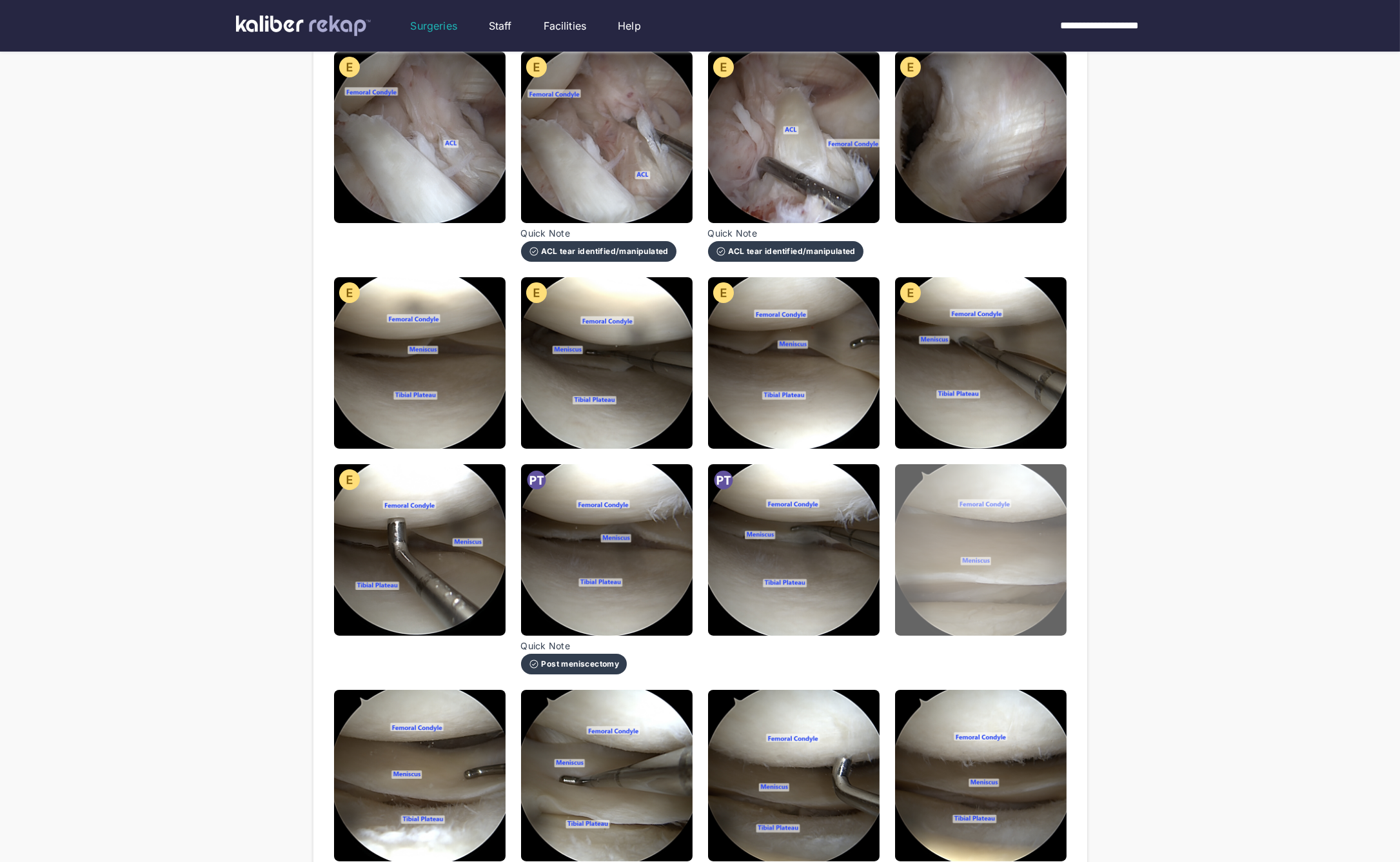
click at [916, 591] on img at bounding box center [981, 550] width 172 height 172
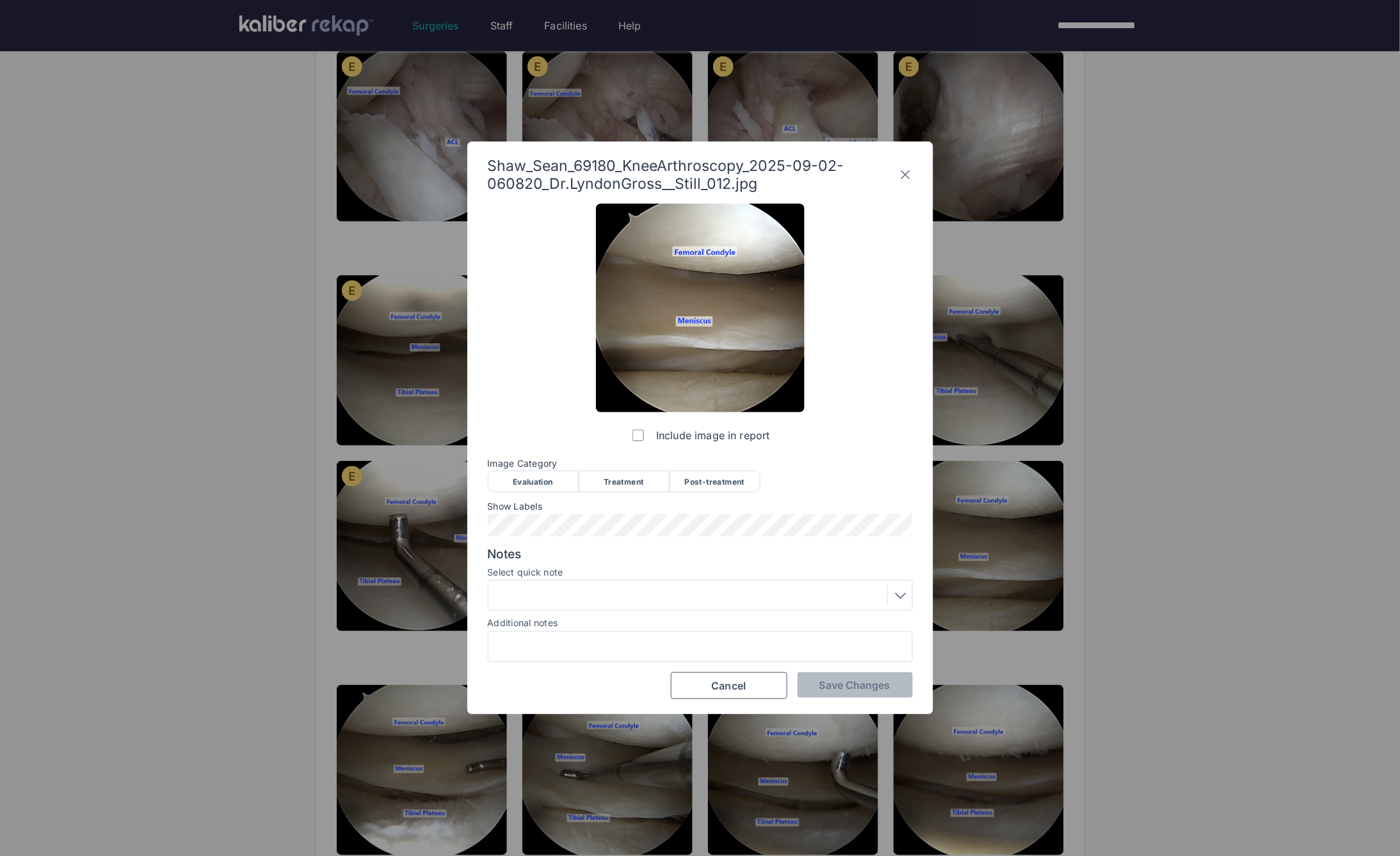
click at [547, 481] on div "Evaluation" at bounding box center [533, 481] width 91 height 22
click at [837, 681] on span "Save Changes" at bounding box center [855, 685] width 71 height 13
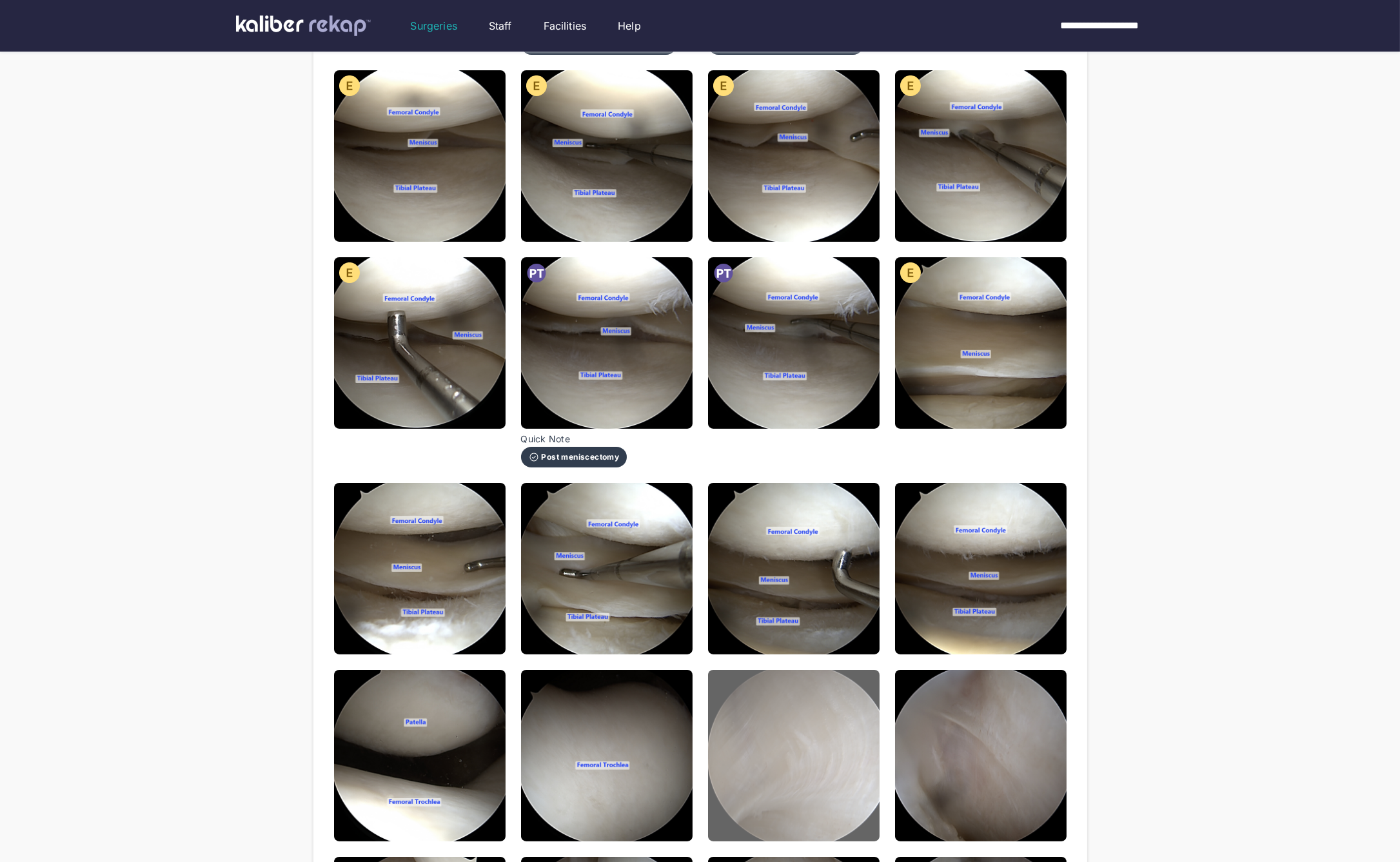
scroll to position [410, 0]
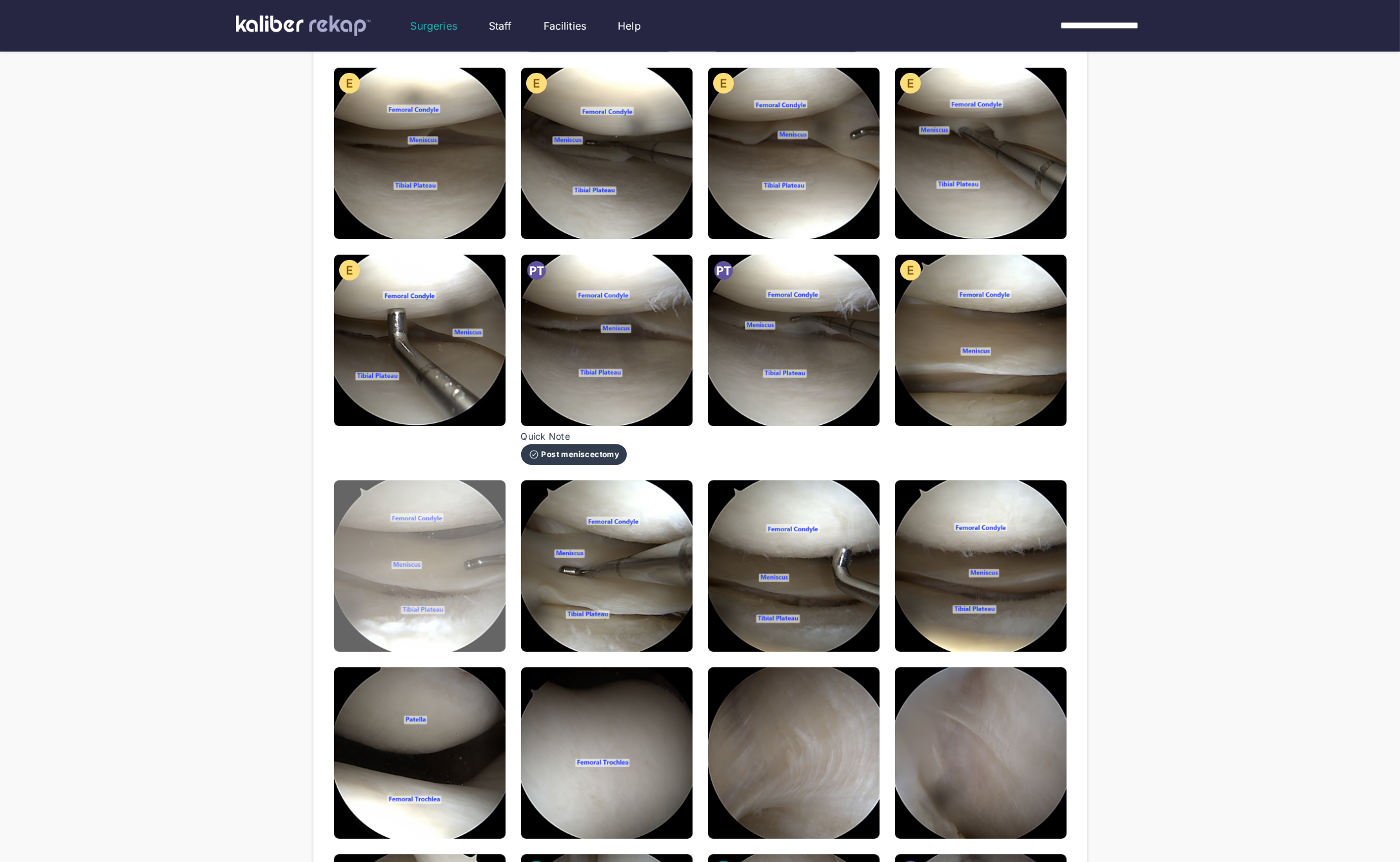
click at [480, 537] on img at bounding box center [420, 566] width 172 height 172
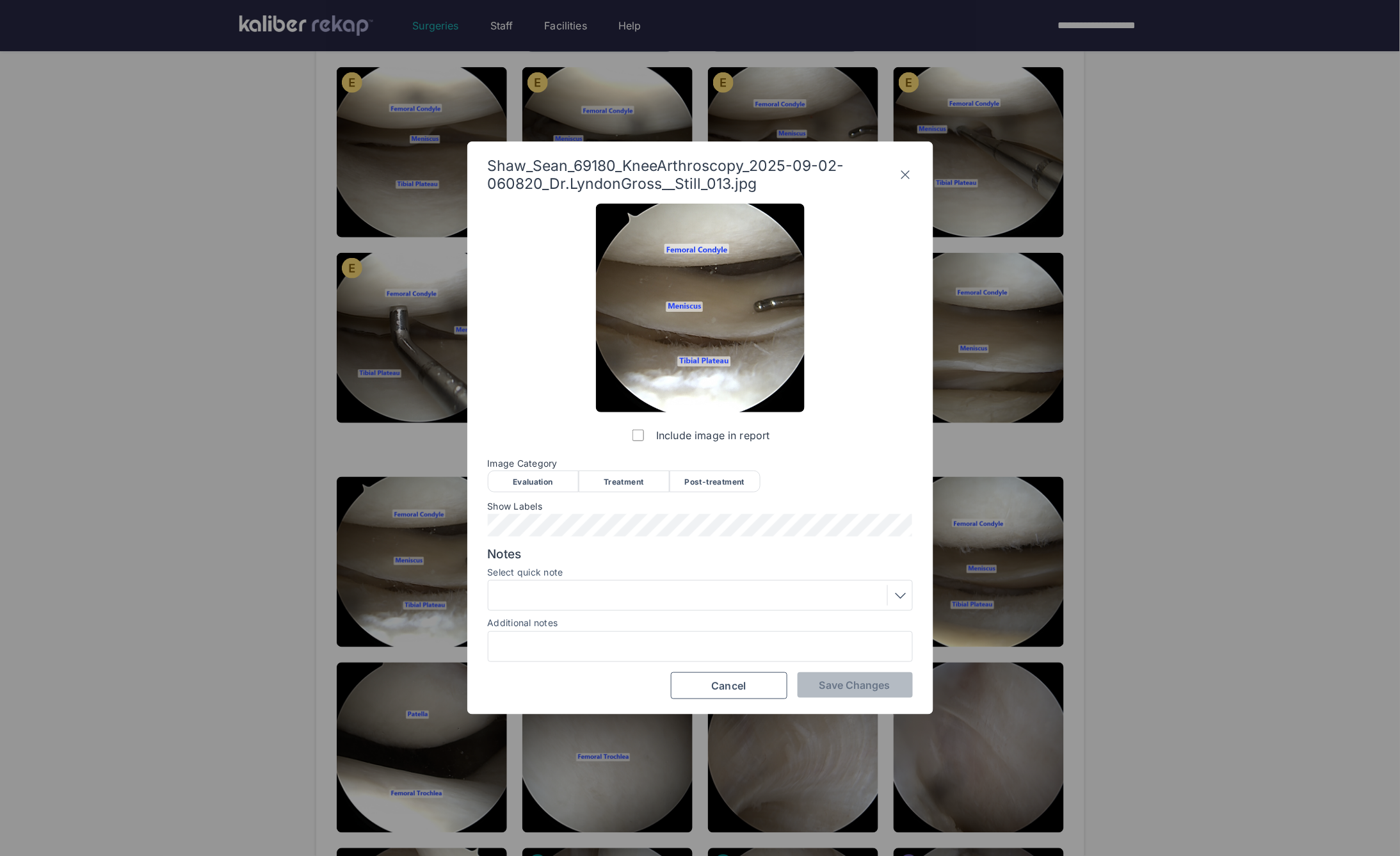
click at [508, 488] on div "Evaluation" at bounding box center [533, 481] width 91 height 22
click at [834, 693] on button "Save Changes" at bounding box center [855, 685] width 115 height 25
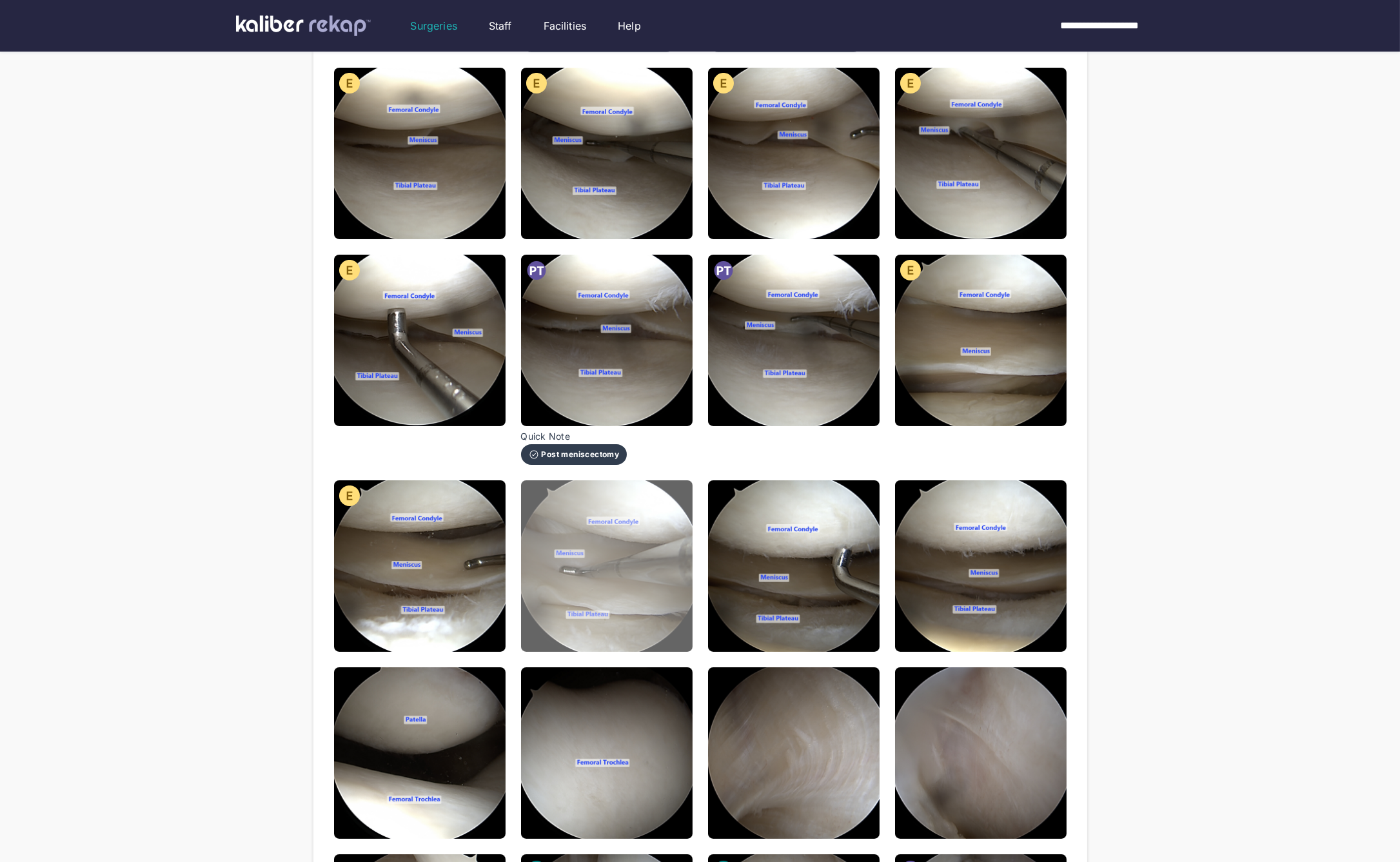
click at [571, 557] on img at bounding box center [607, 566] width 172 height 172
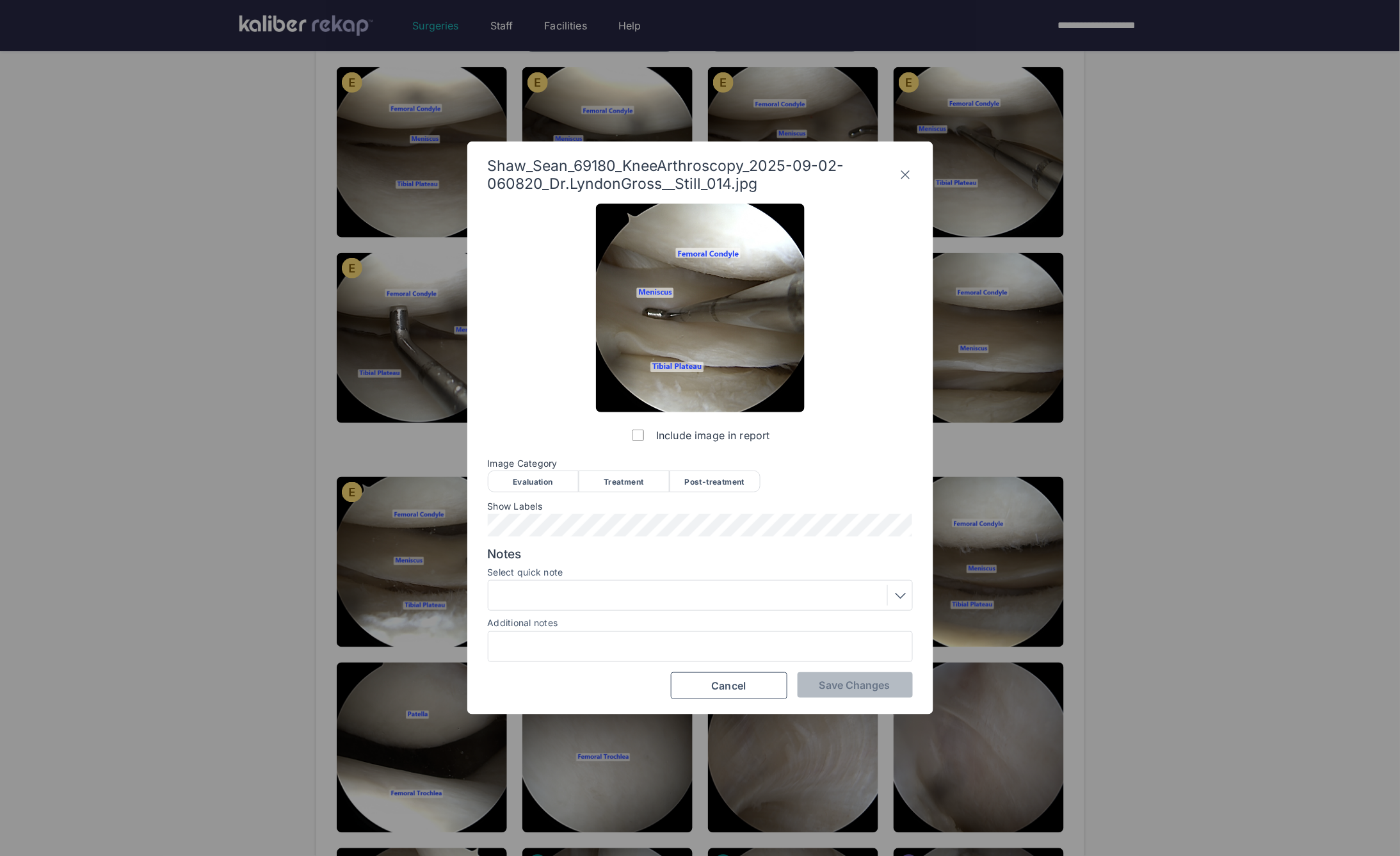
click at [541, 483] on div "Evaluation" at bounding box center [533, 481] width 91 height 22
click at [850, 693] on button "Save Changes" at bounding box center [855, 685] width 115 height 25
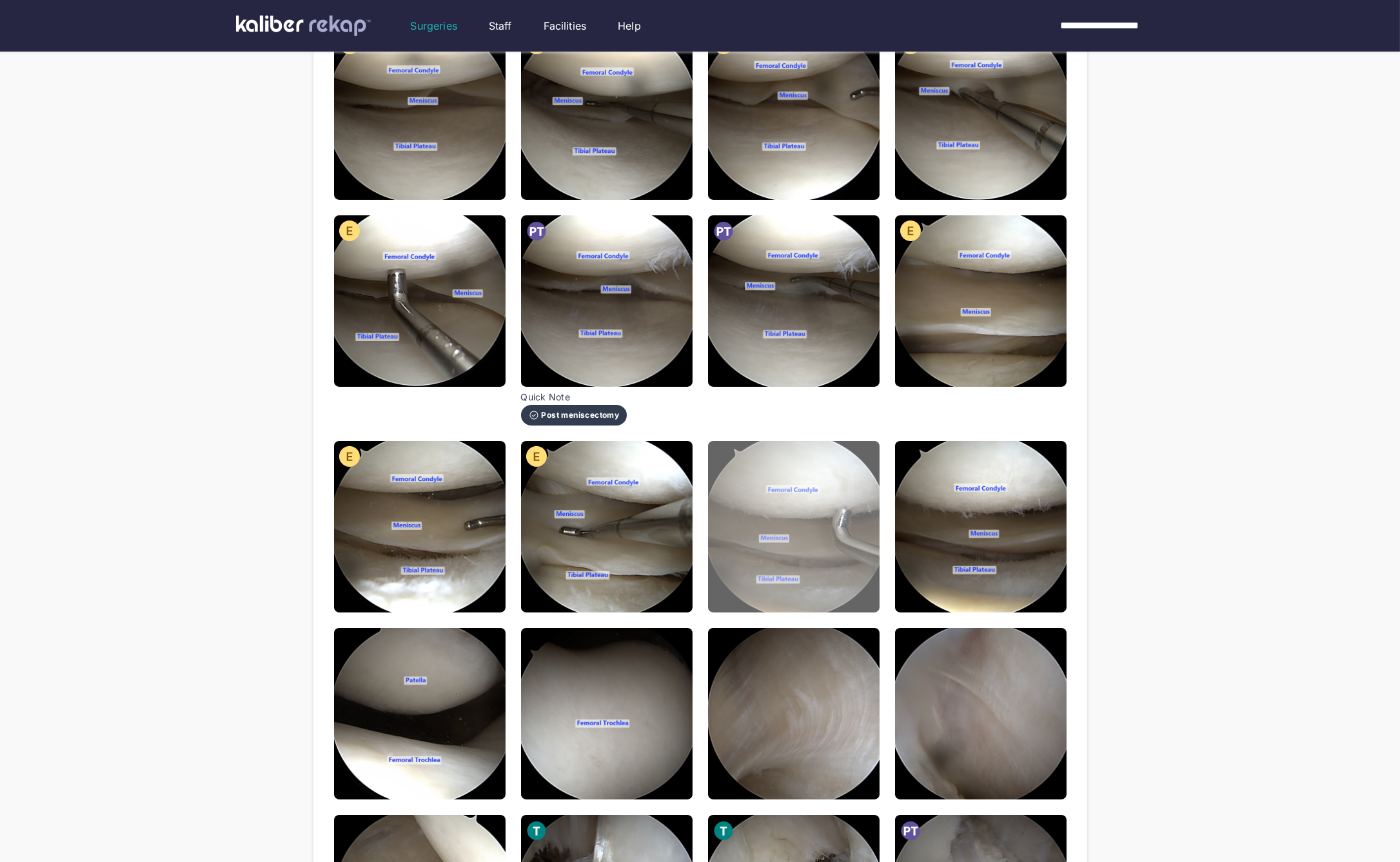
scroll to position [456, 0]
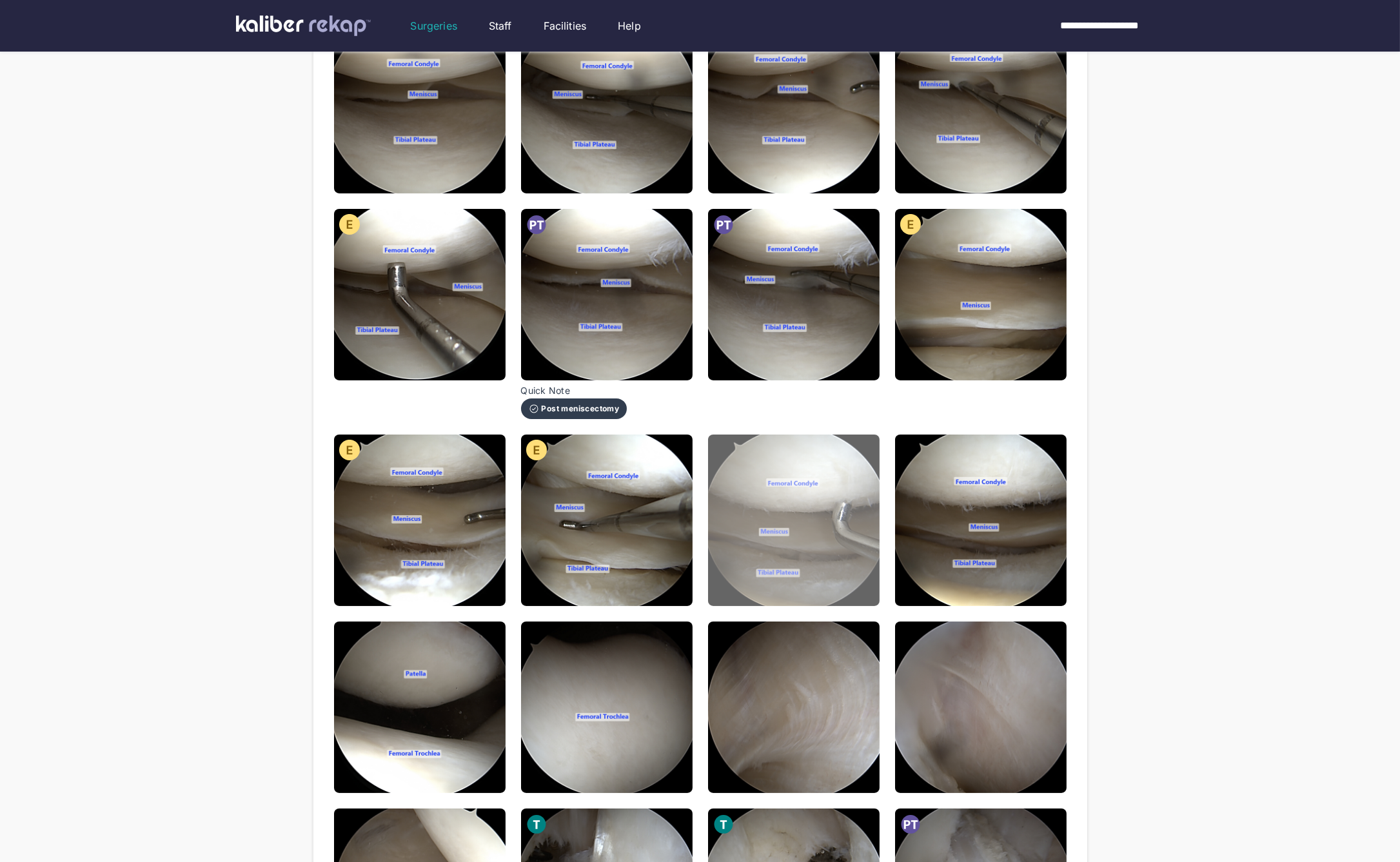
click at [769, 493] on img at bounding box center [794, 520] width 172 height 172
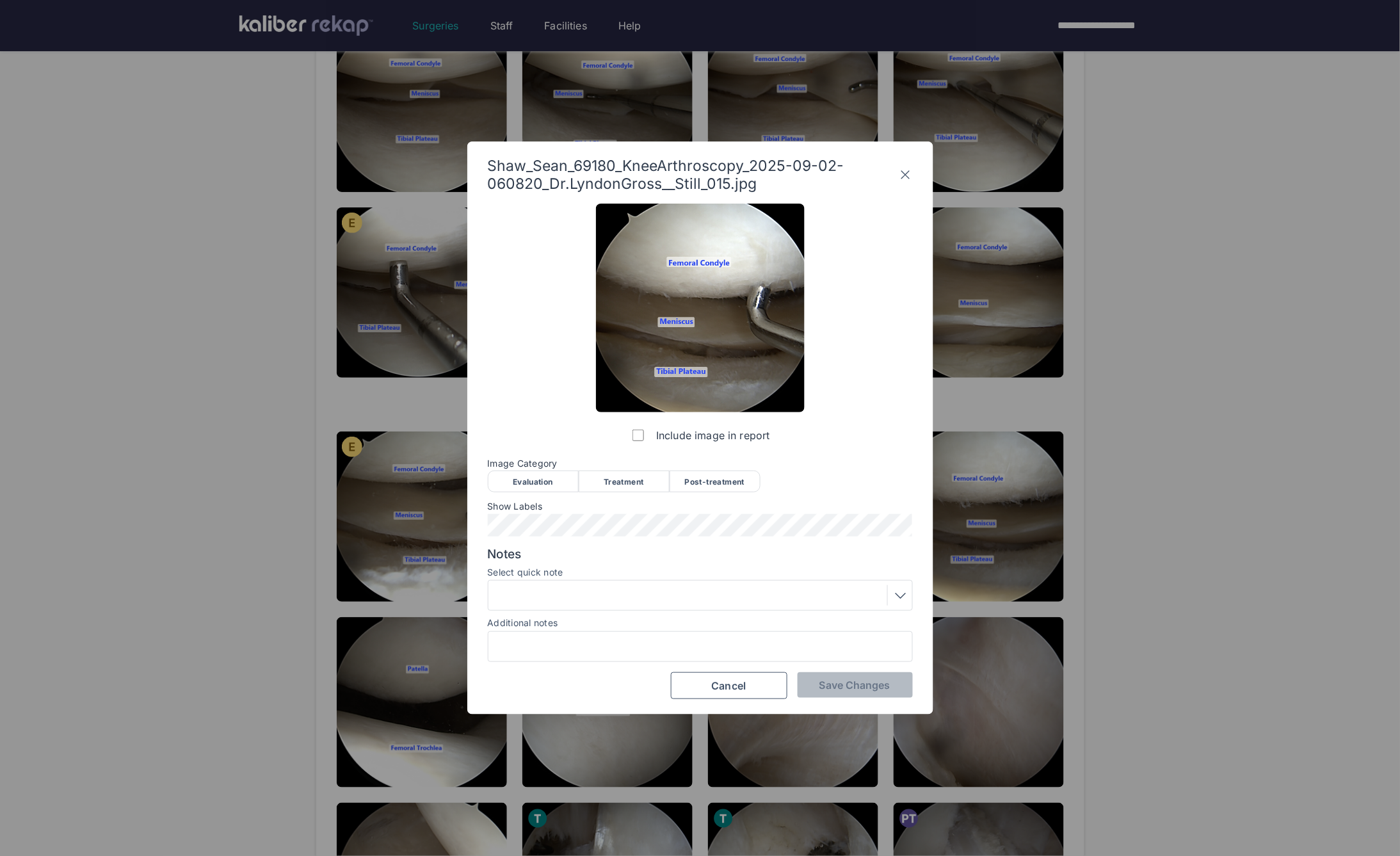
drag, startPoint x: 559, startPoint y: 477, endPoint x: 610, endPoint y: 502, distance: 56.8
click at [560, 479] on div "Evaluation" at bounding box center [533, 481] width 91 height 22
click at [871, 701] on div "Shaw_Sean_69180_KneeArthroscopy_2025-09-02-060820_Dr.LyndonGross__Still_015.jpg…" at bounding box center [700, 428] width 466 height 573
click at [860, 684] on span "Save Changes" at bounding box center [855, 685] width 71 height 13
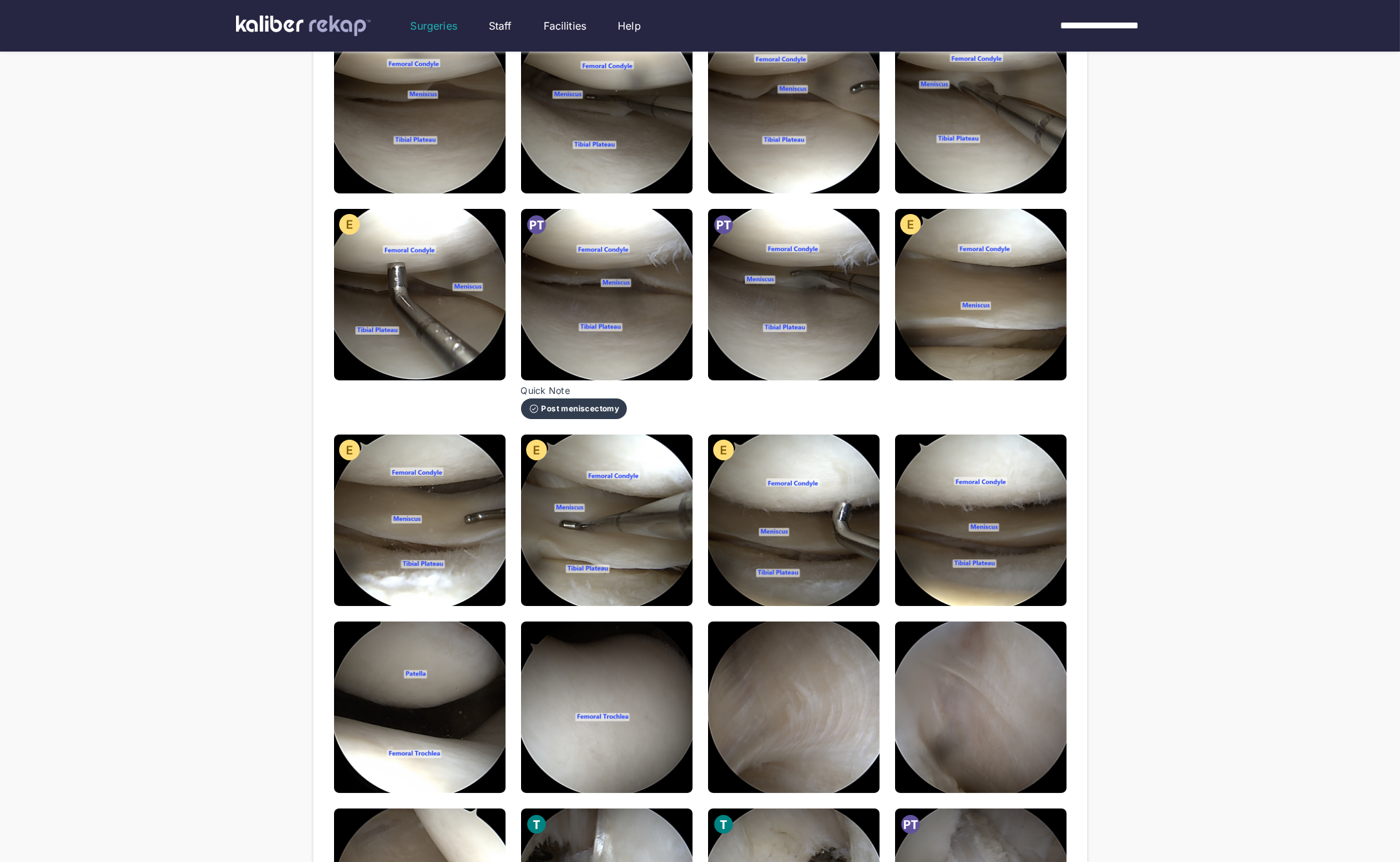
drag, startPoint x: 950, startPoint y: 541, endPoint x: 929, endPoint y: 541, distance: 21.0
click at [950, 541] on img at bounding box center [981, 520] width 172 height 172
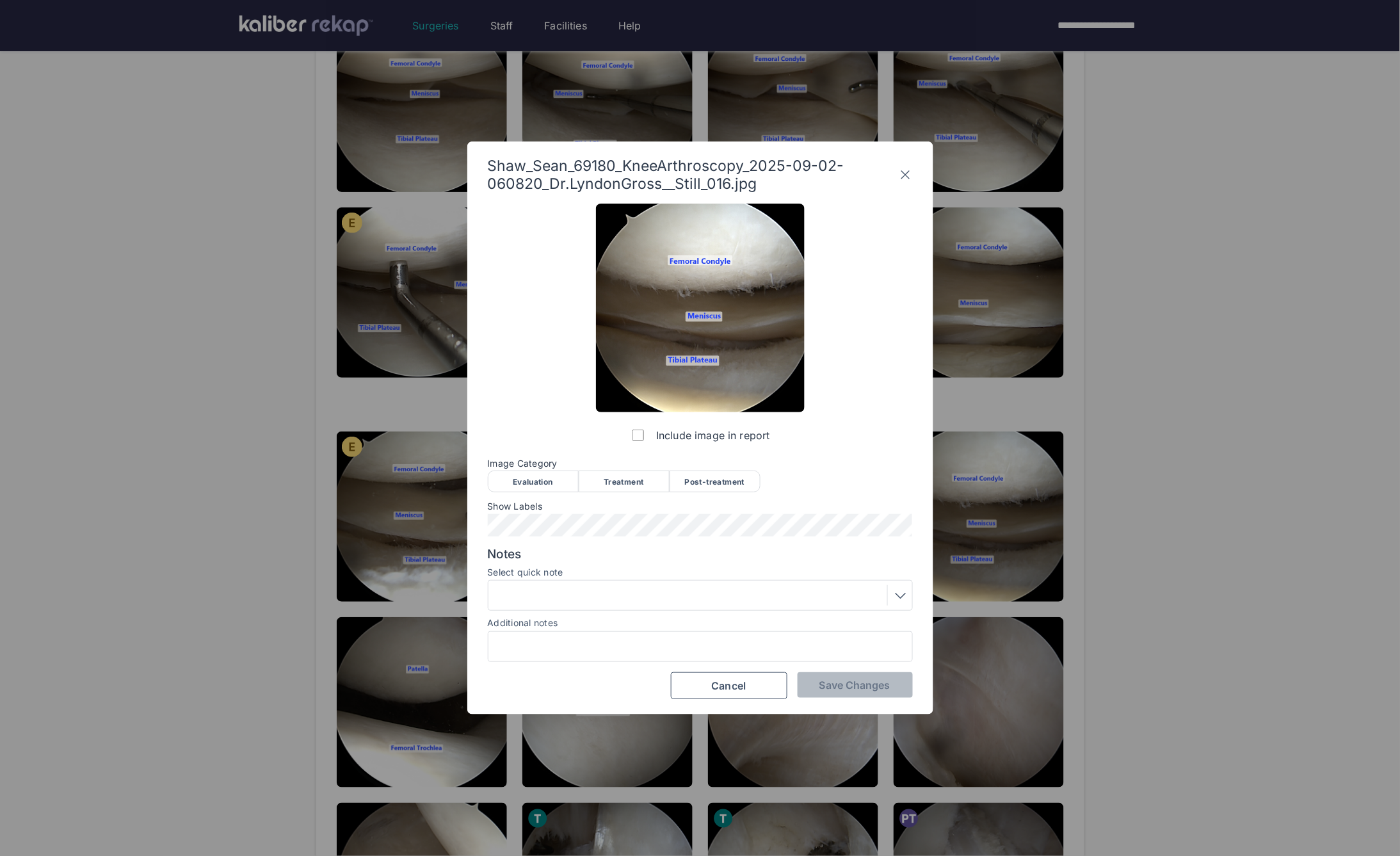
click at [544, 479] on div "Evaluation" at bounding box center [533, 481] width 91 height 22
click at [848, 679] on span "Save Changes" at bounding box center [855, 685] width 71 height 13
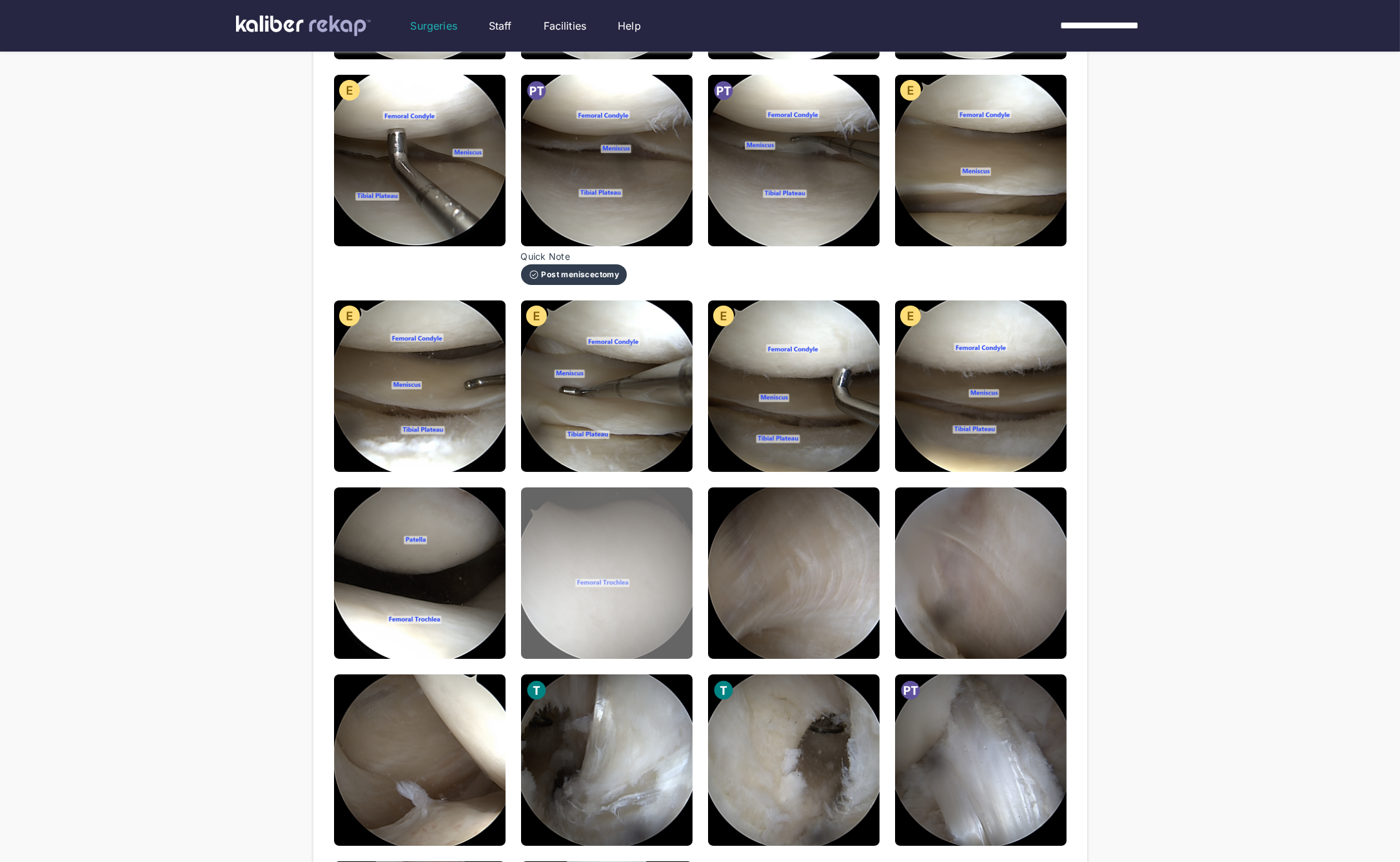
scroll to position [596, 0]
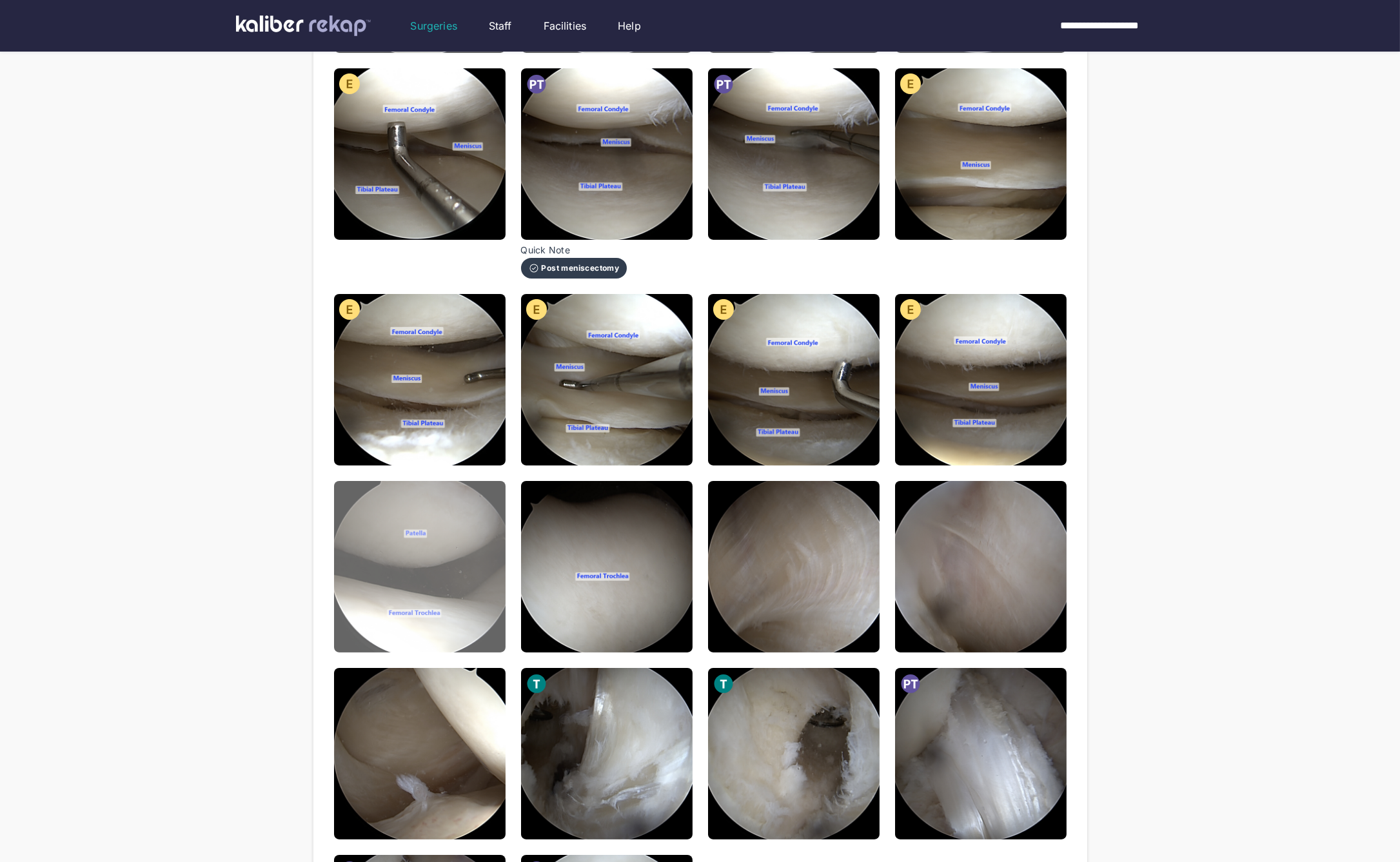
click at [464, 535] on img at bounding box center [420, 567] width 172 height 172
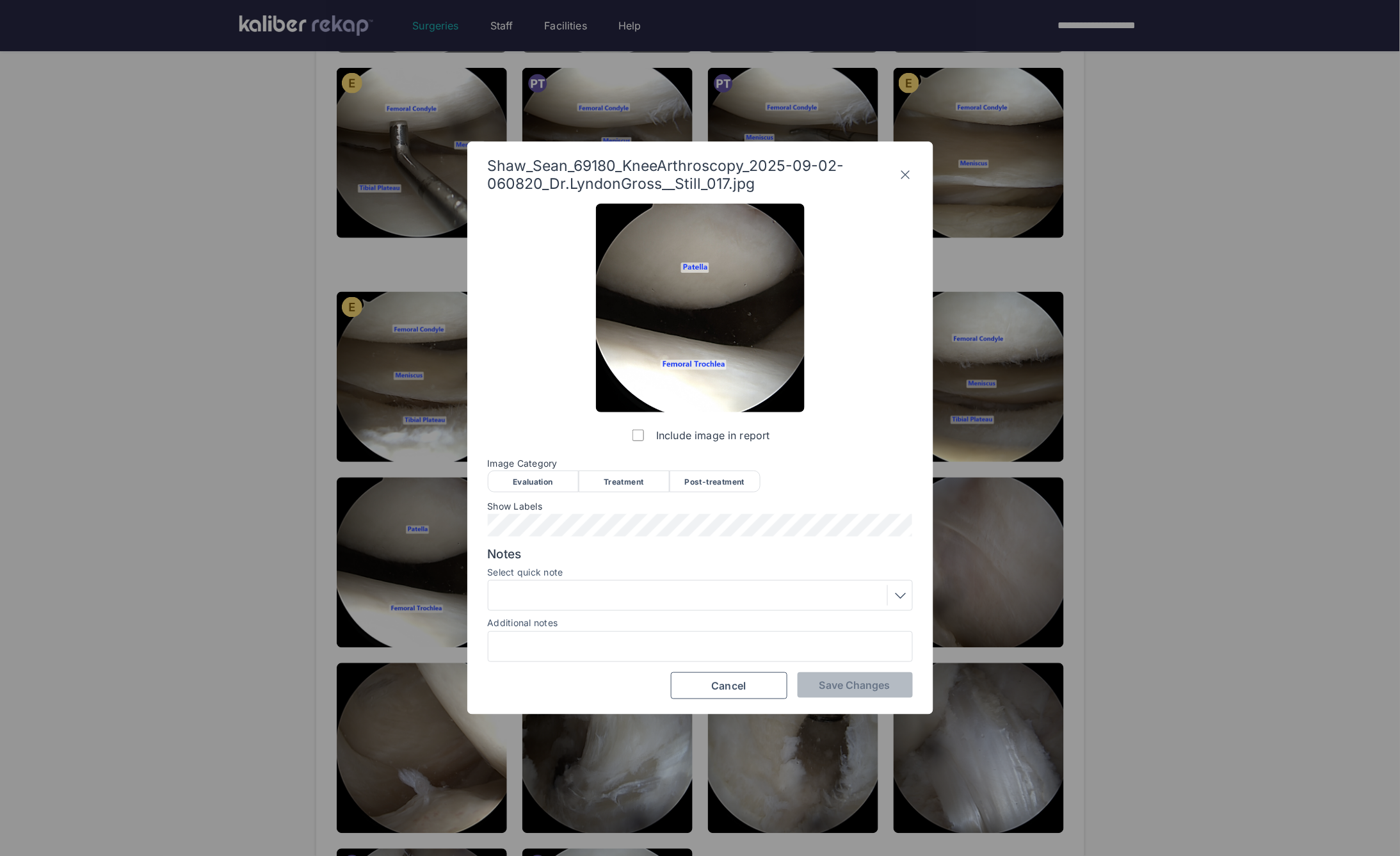
click at [519, 483] on div "Evaluation" at bounding box center [533, 481] width 91 height 22
click at [857, 684] on span "Save Changes" at bounding box center [855, 685] width 71 height 13
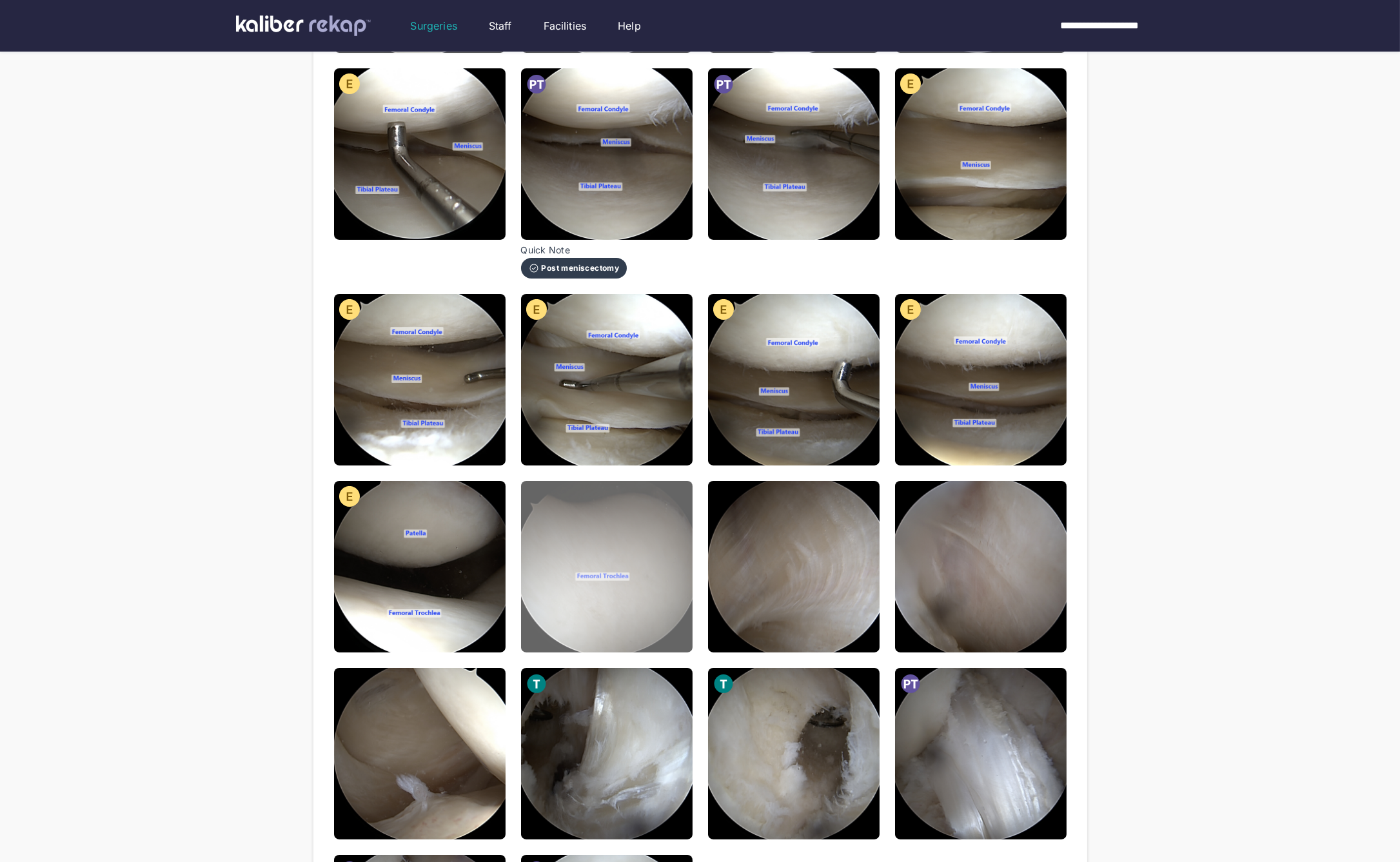
click at [639, 584] on img at bounding box center [607, 567] width 172 height 172
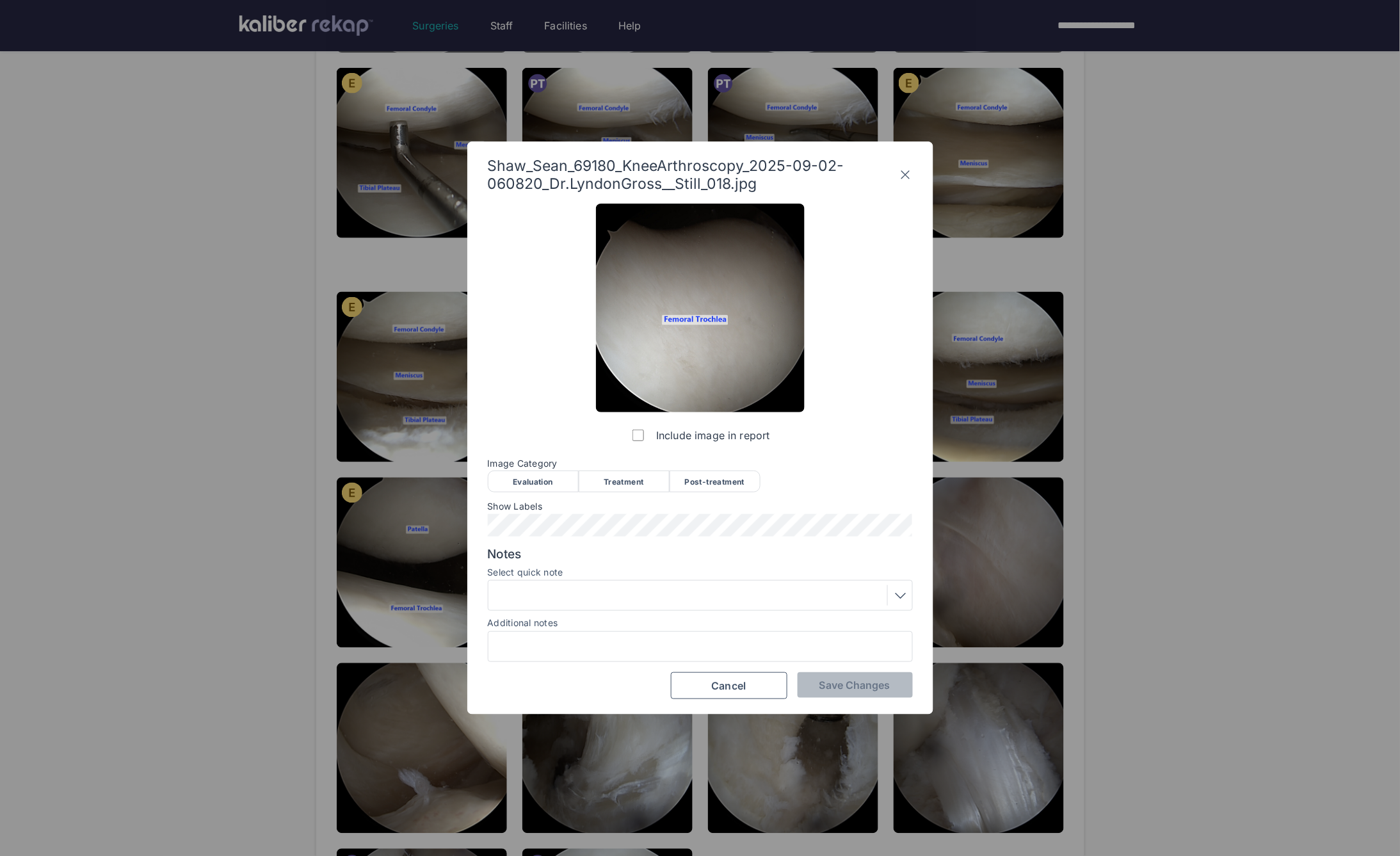
drag, startPoint x: 533, startPoint y: 479, endPoint x: 563, endPoint y: 504, distance: 39.1
click at [533, 479] on div "Evaluation" at bounding box center [533, 481] width 91 height 22
click at [848, 684] on span "Save Changes" at bounding box center [855, 685] width 71 height 13
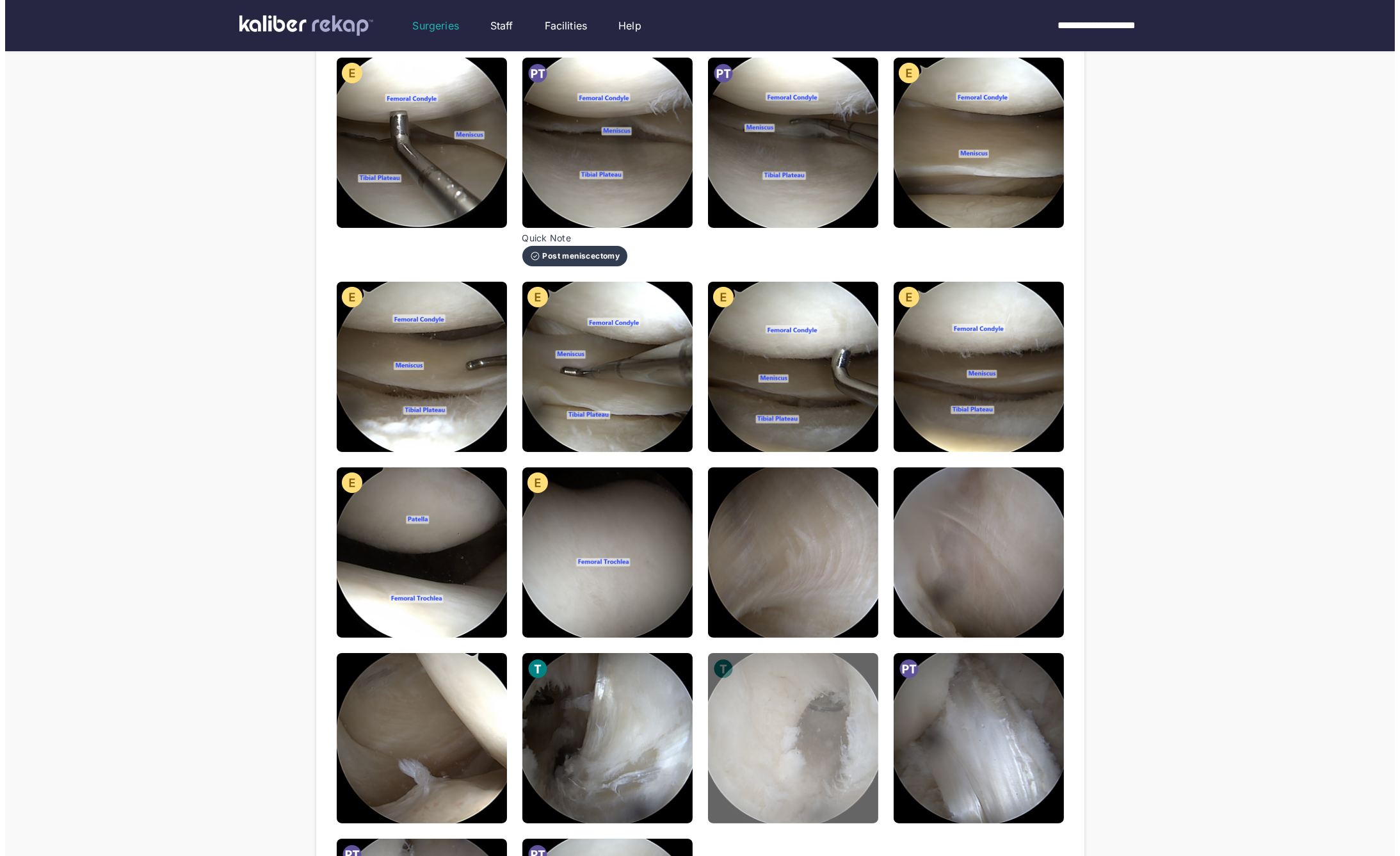
scroll to position [617, 0]
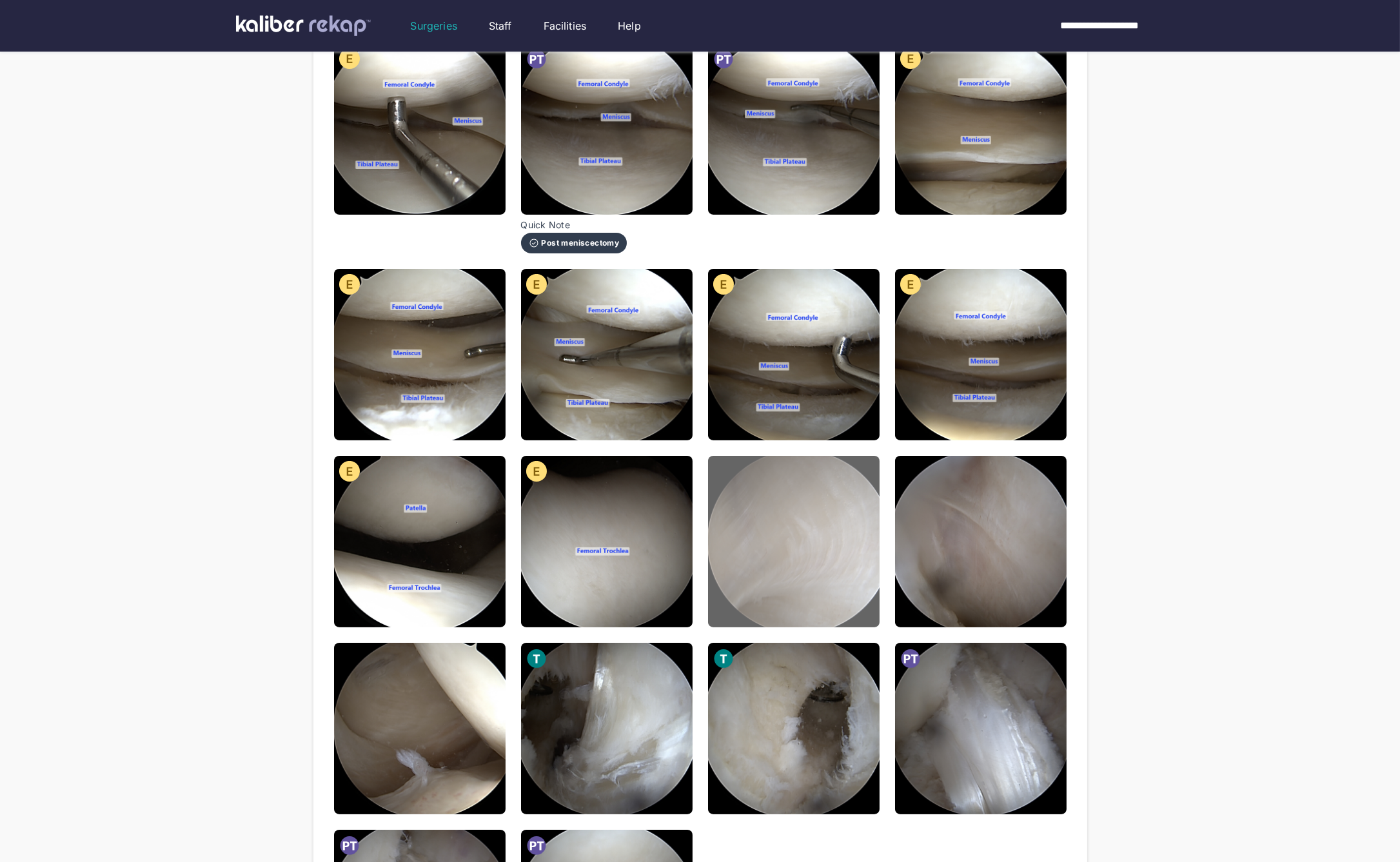
click at [786, 554] on img at bounding box center [794, 542] width 172 height 172
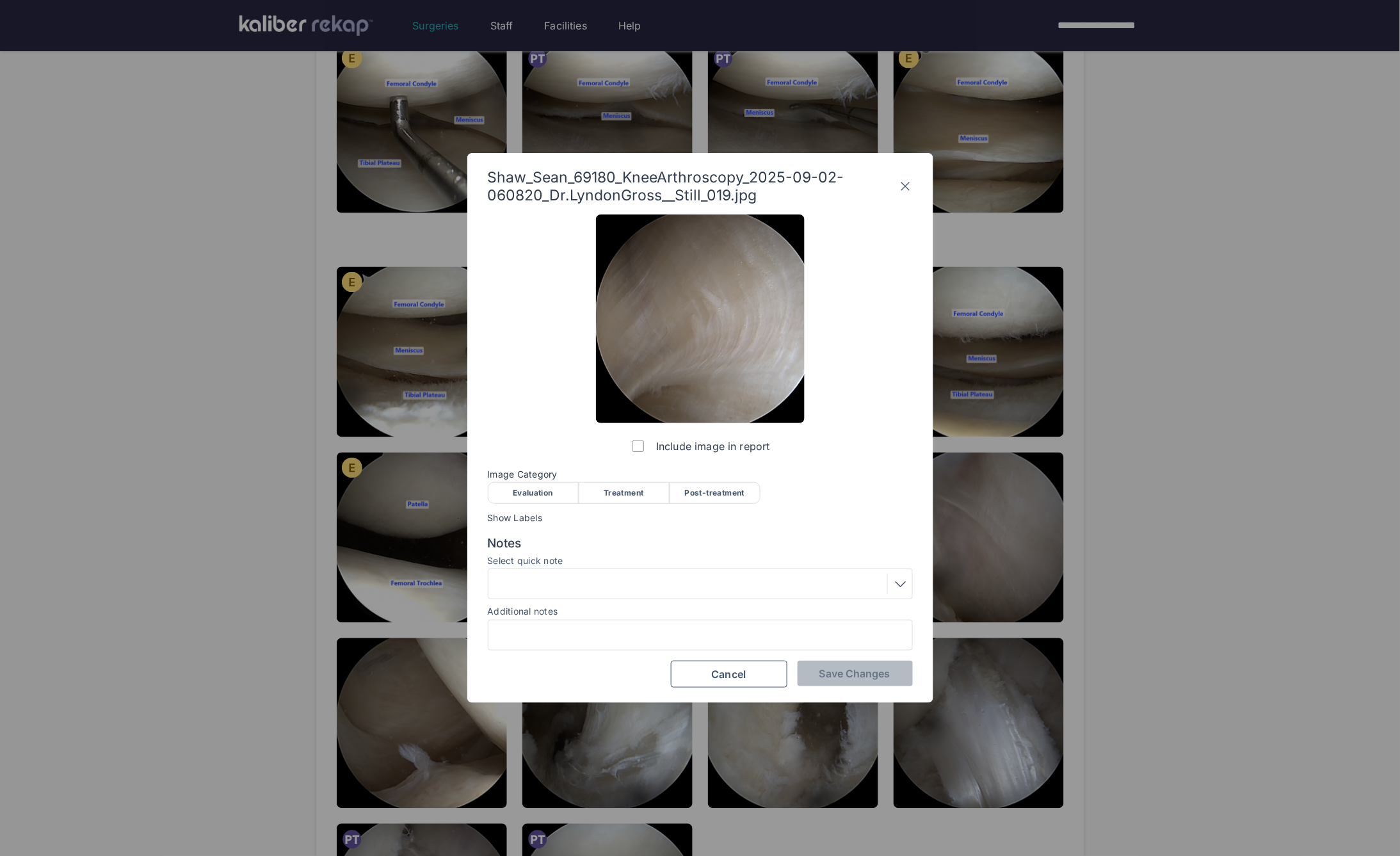
drag, startPoint x: 529, startPoint y: 484, endPoint x: 554, endPoint y: 515, distance: 39.8
click at [529, 484] on div "Evaluation" at bounding box center [533, 493] width 91 height 22
click at [612, 586] on div at bounding box center [700, 584] width 416 height 21
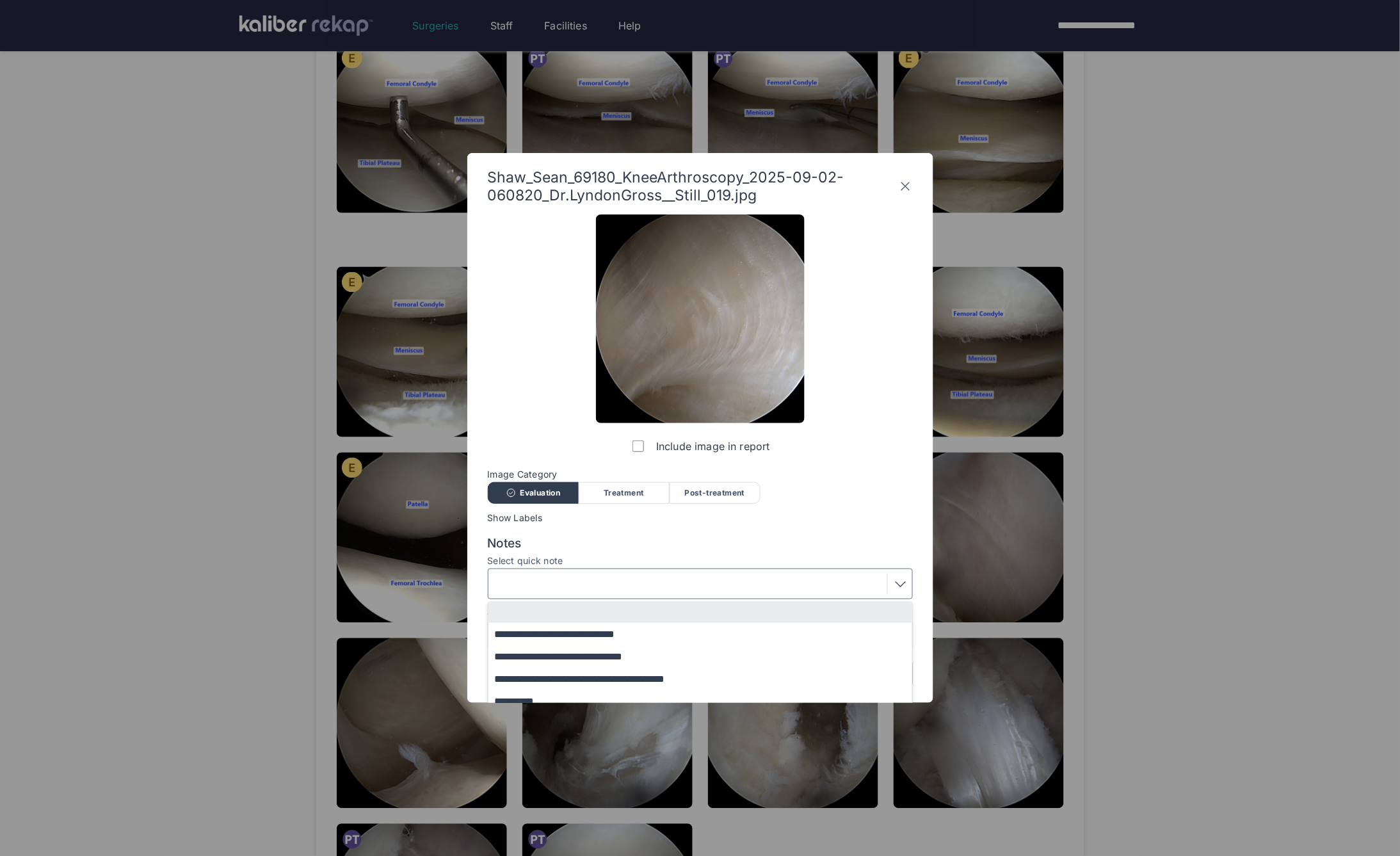
click at [642, 547] on span "Notes" at bounding box center [700, 543] width 425 height 15
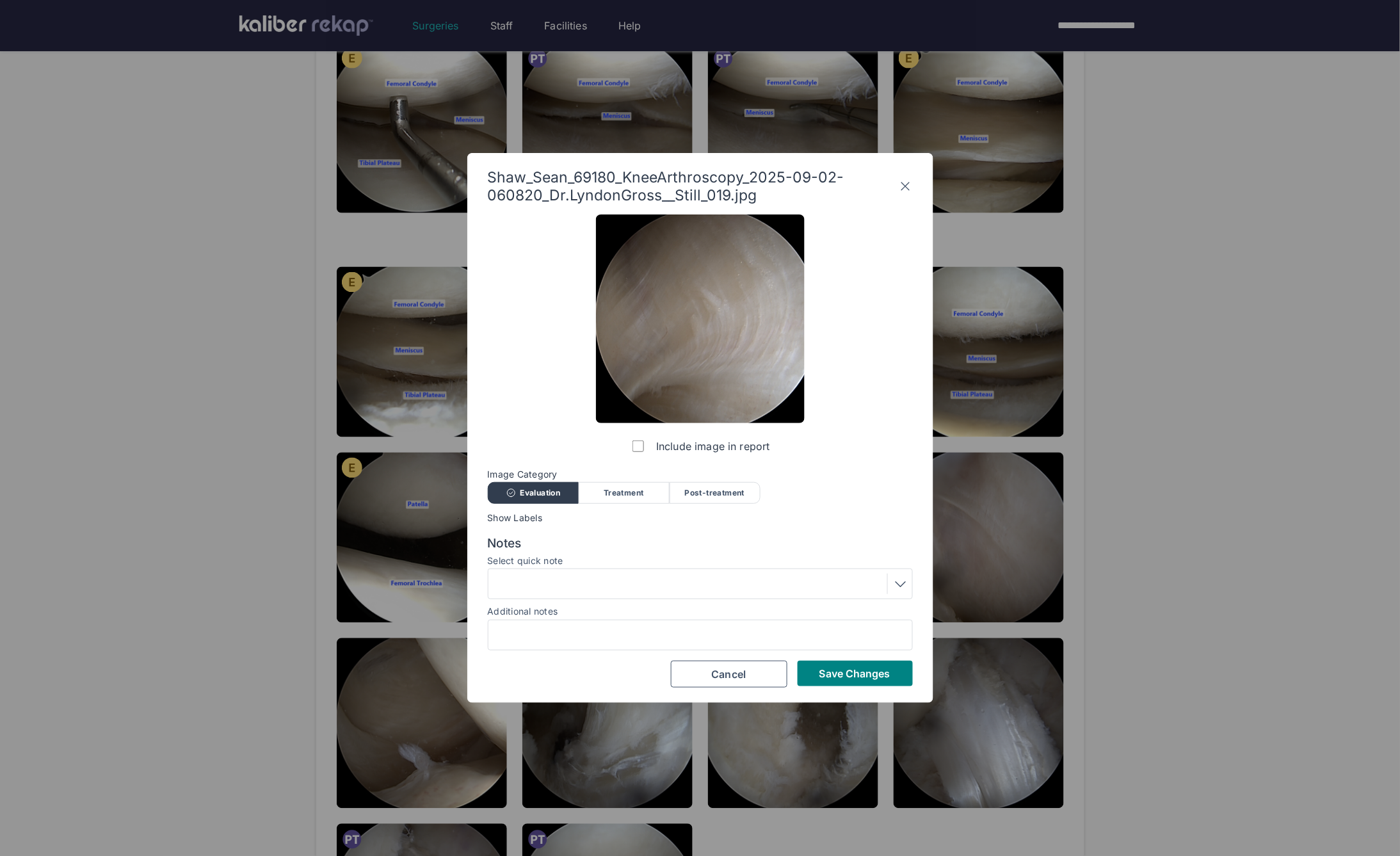
click at [604, 588] on div at bounding box center [700, 584] width 416 height 21
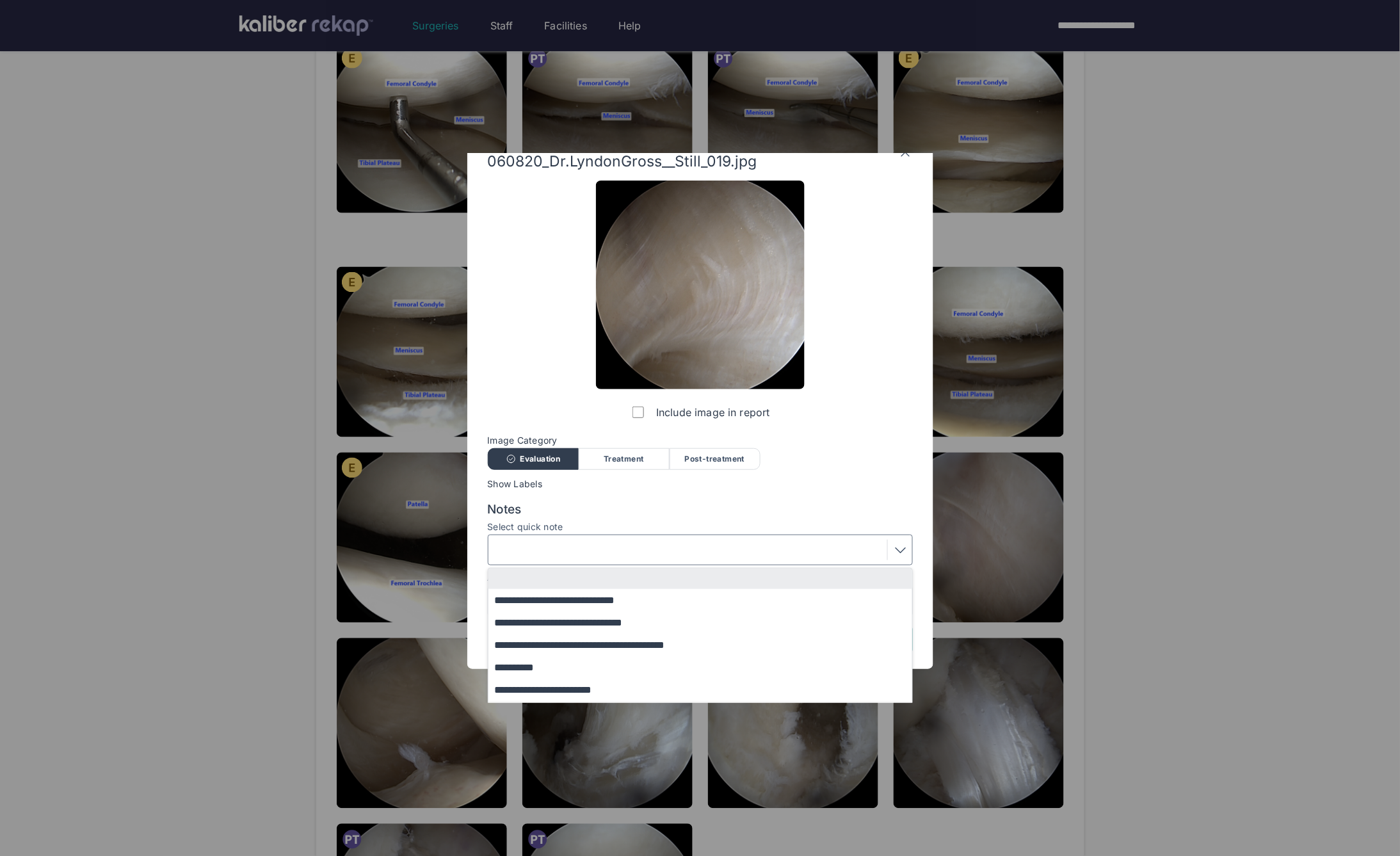
scroll to position [77, 0]
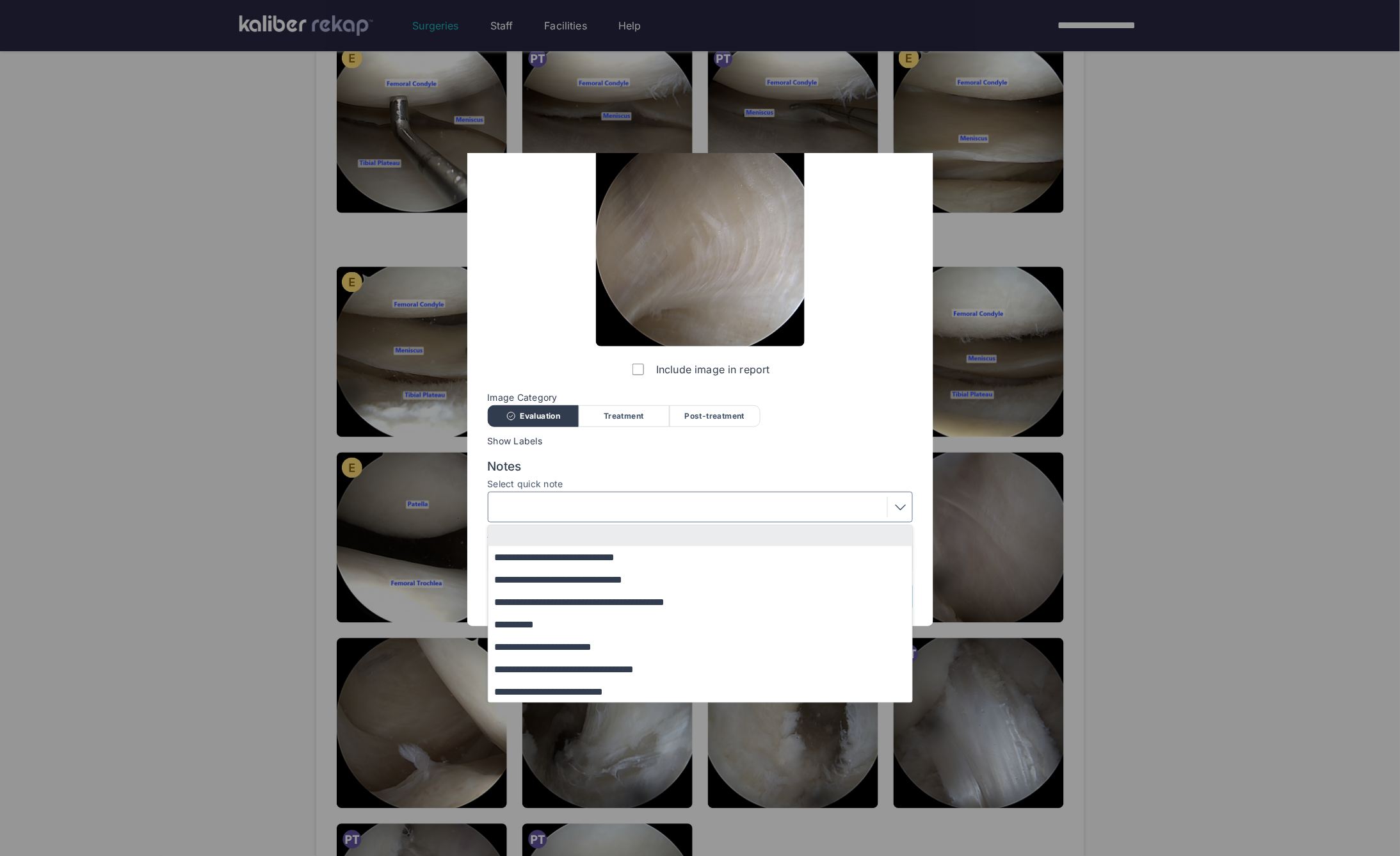
click at [570, 694] on button "**********" at bounding box center [706, 692] width 436 height 23
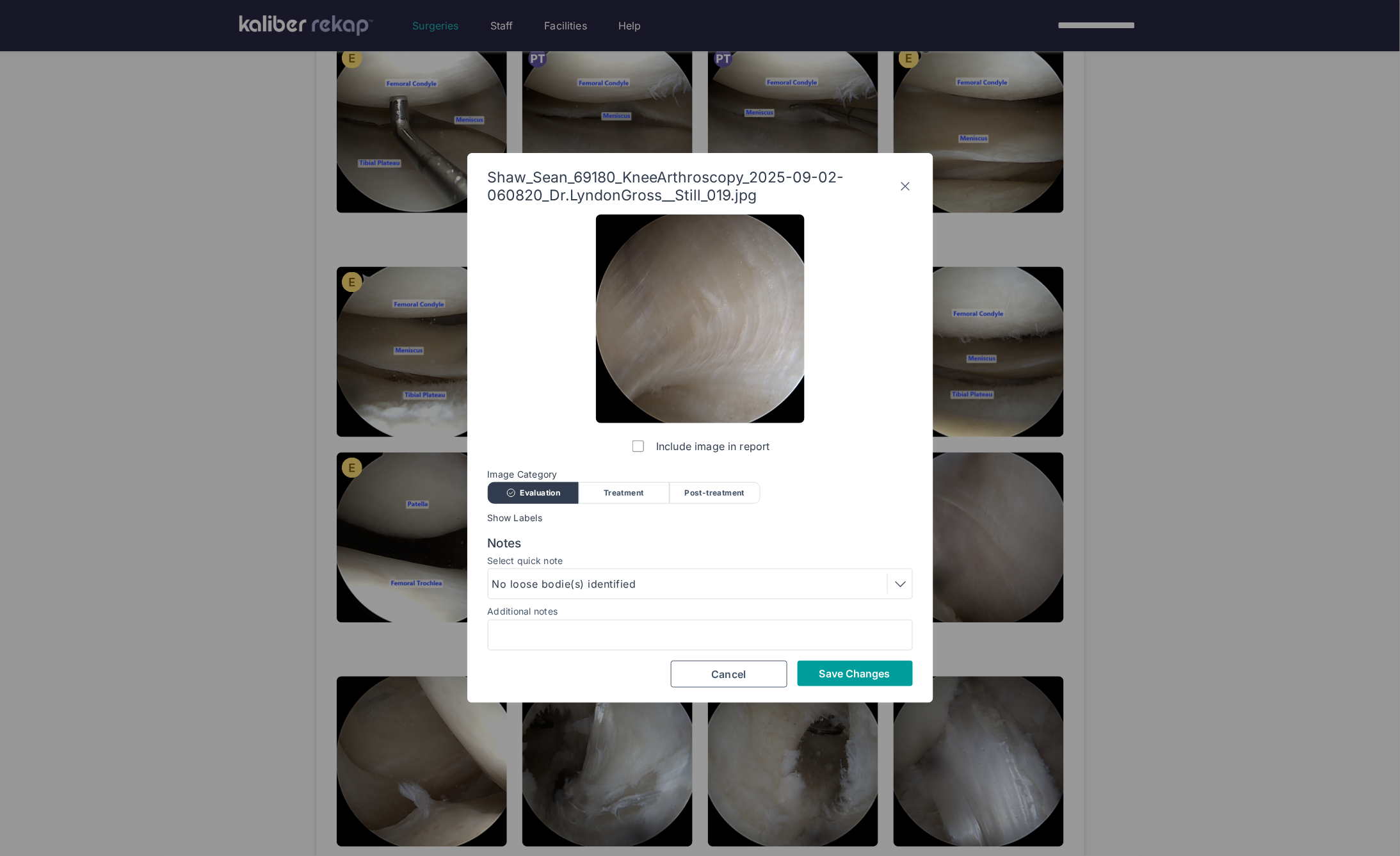
click at [848, 664] on button "Save Changes" at bounding box center [855, 674] width 115 height 25
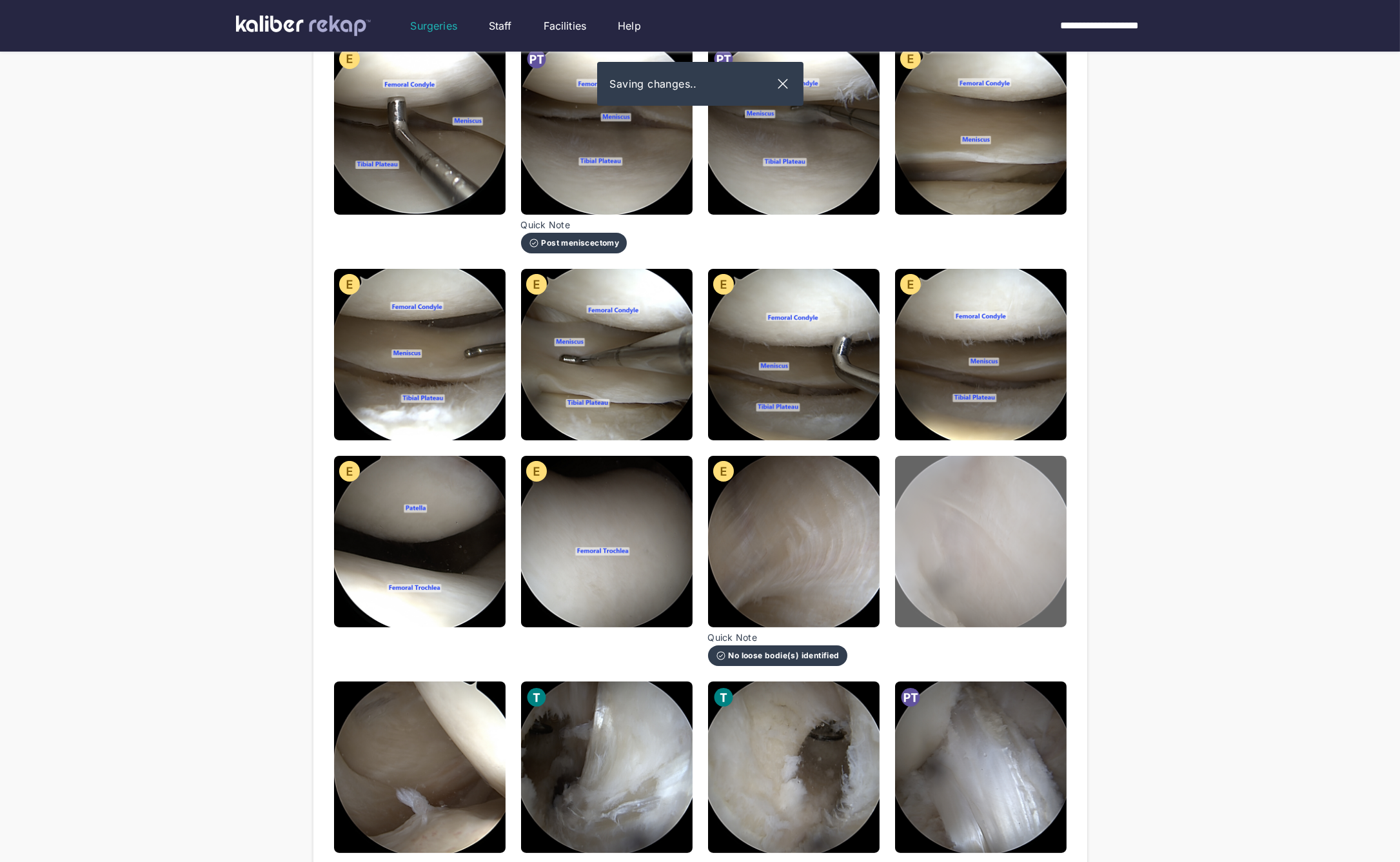
click at [944, 569] on img at bounding box center [981, 542] width 172 height 172
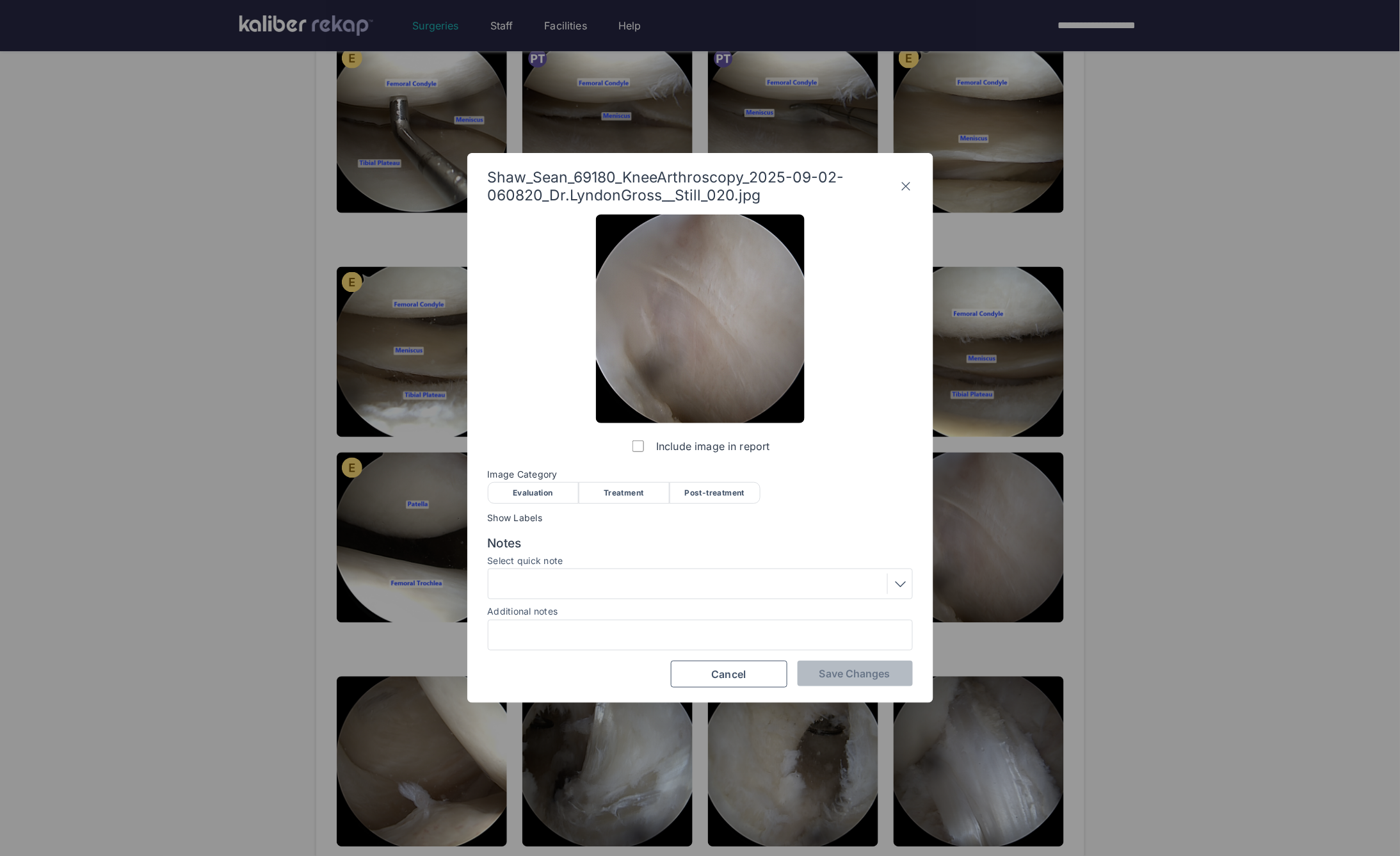
drag, startPoint x: 547, startPoint y: 487, endPoint x: 590, endPoint y: 625, distance: 144.5
click at [547, 487] on div "Evaluation" at bounding box center [533, 493] width 91 height 22
click at [591, 628] on input "Additional notes" at bounding box center [701, 635] width 414 height 16
click at [577, 592] on div at bounding box center [700, 584] width 416 height 21
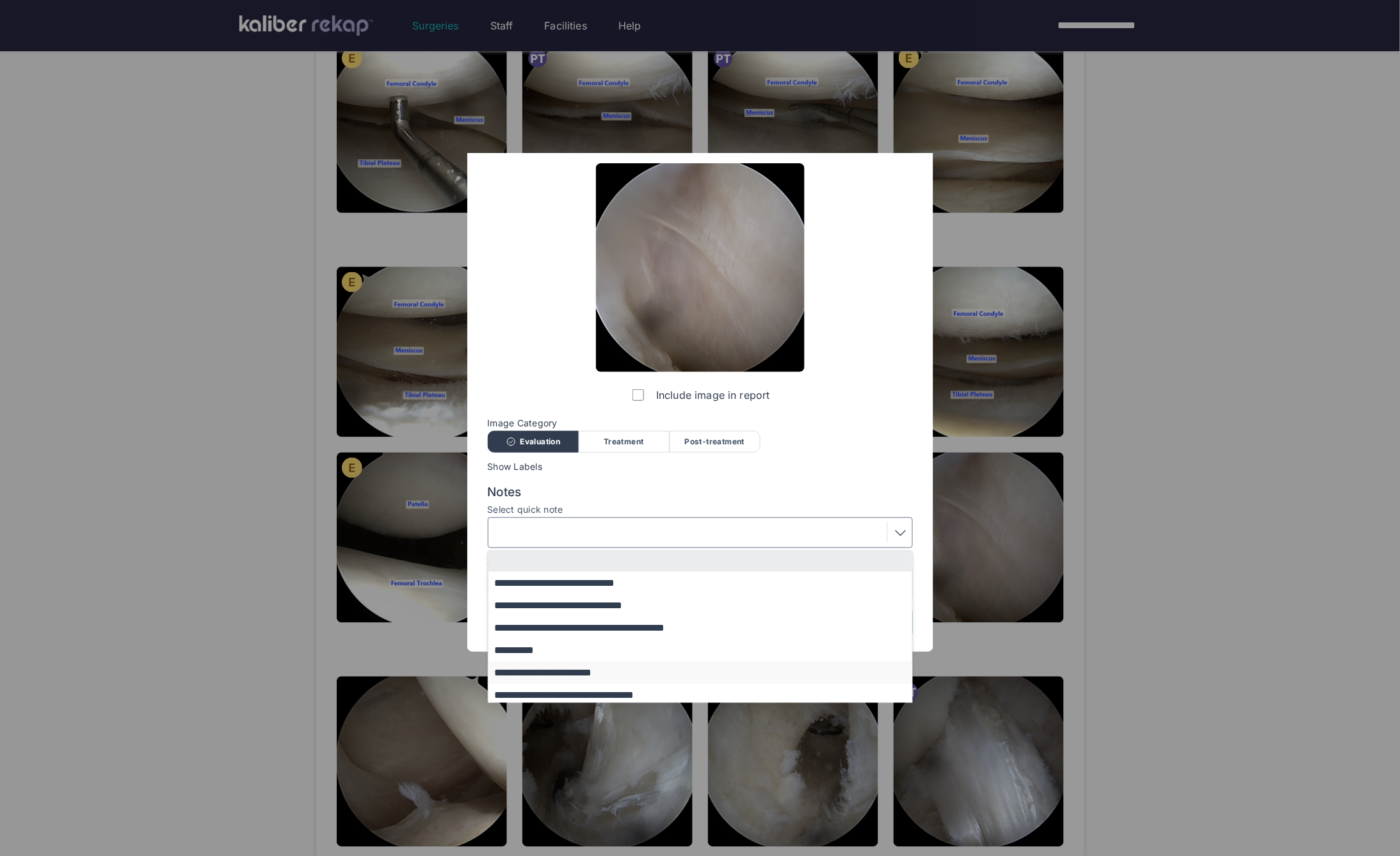
scroll to position [77, 0]
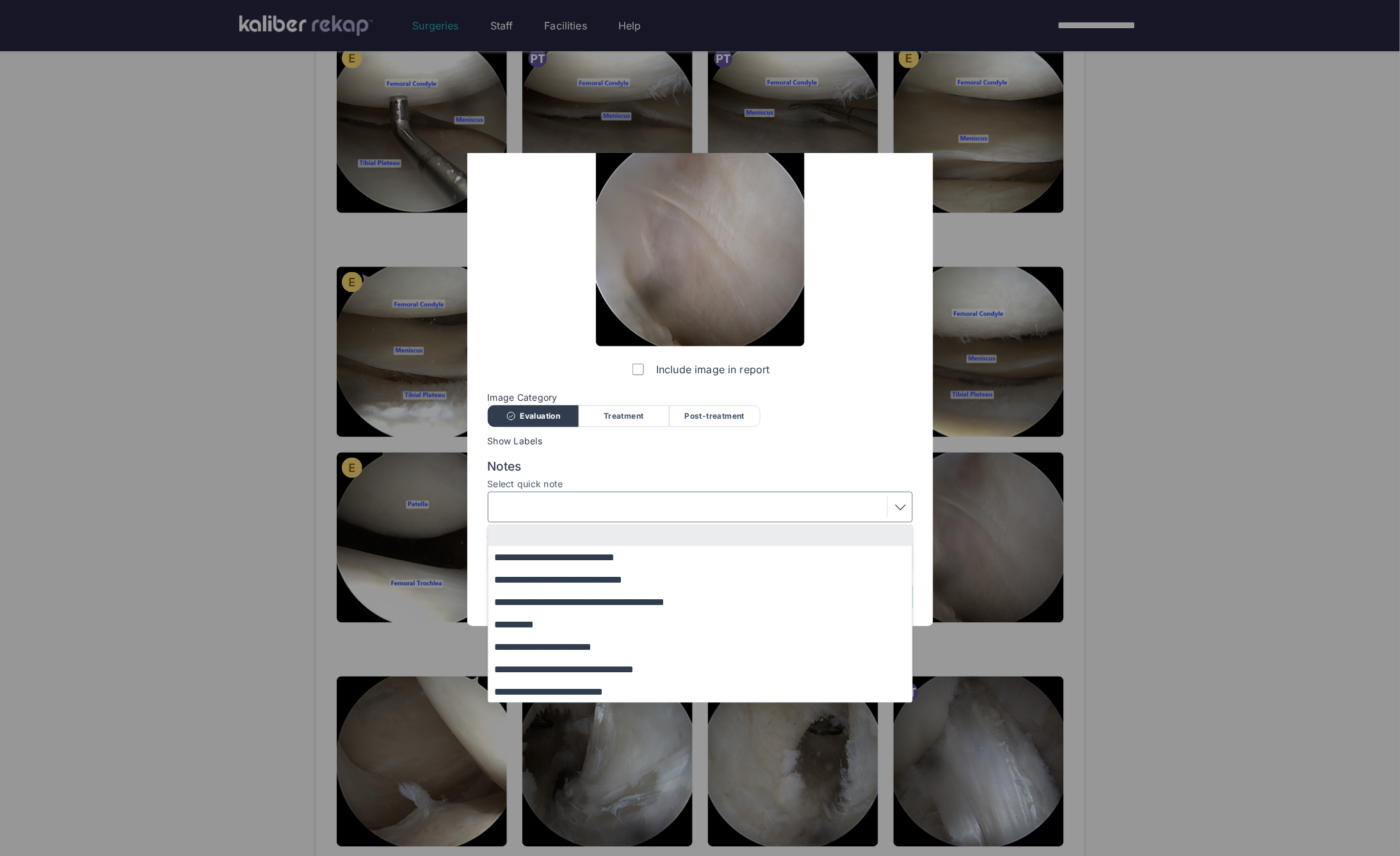
click at [565, 690] on button "**********" at bounding box center [706, 692] width 436 height 23
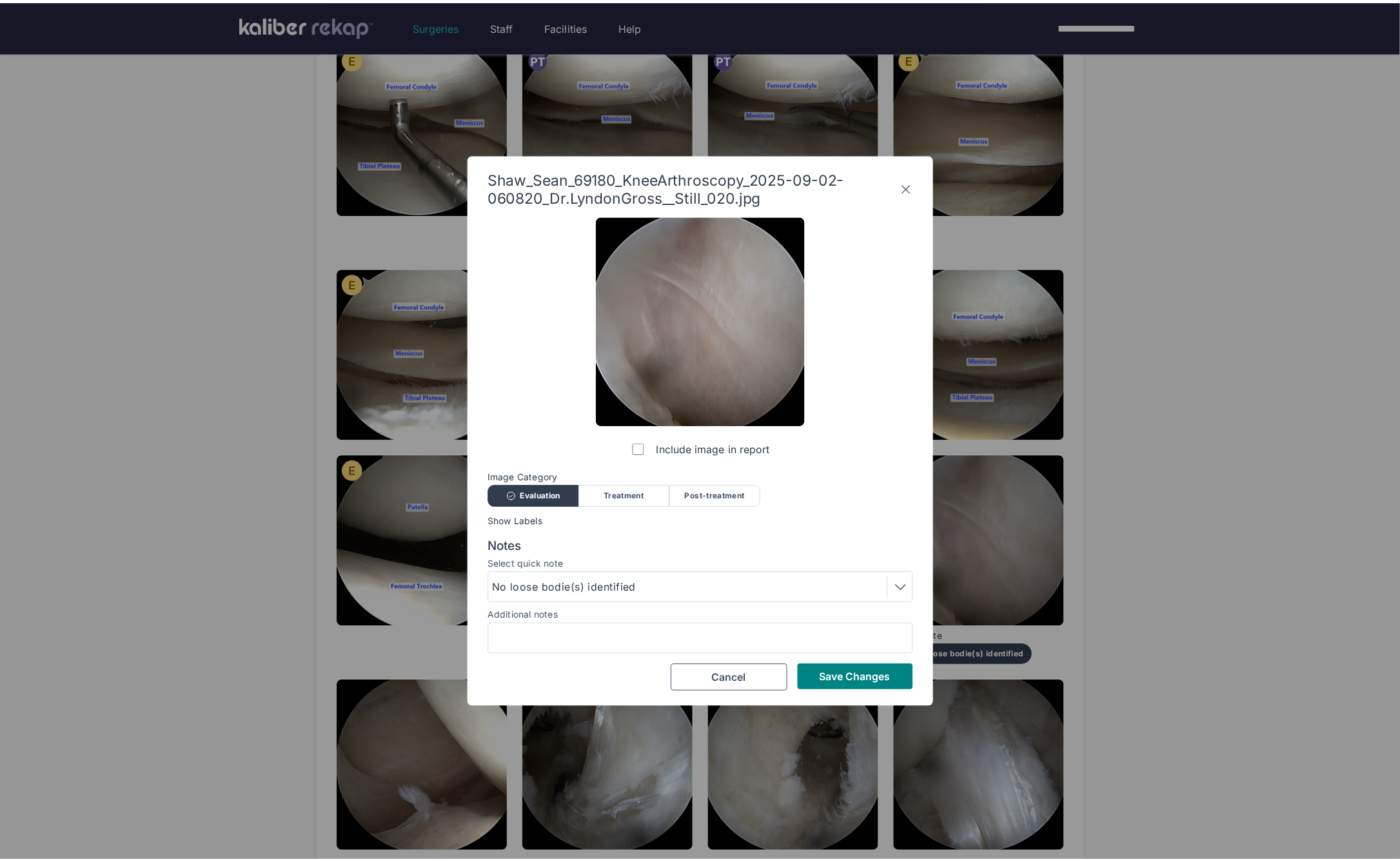
scroll to position [0, 0]
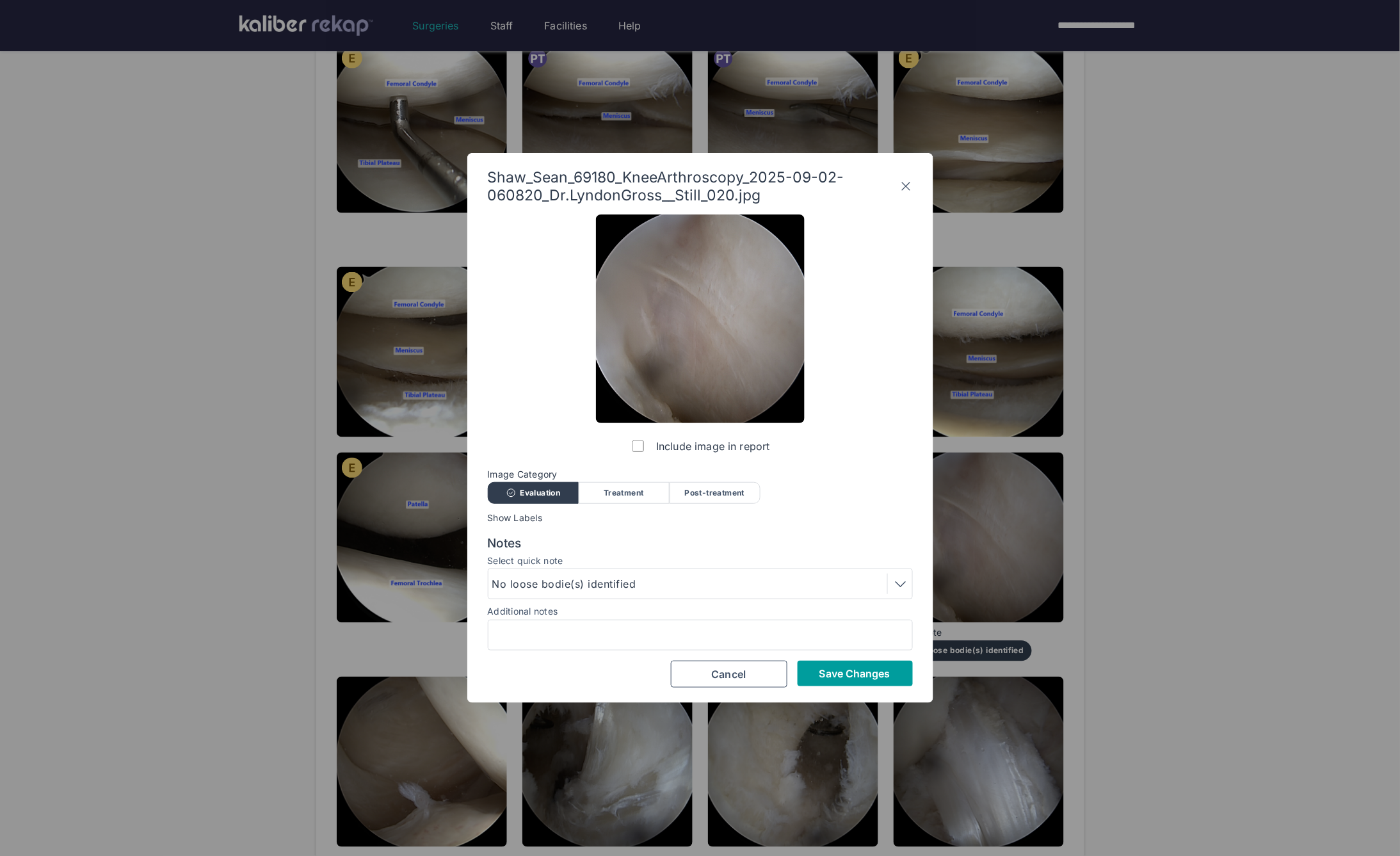
click at [834, 671] on span "Save Changes" at bounding box center [855, 674] width 71 height 13
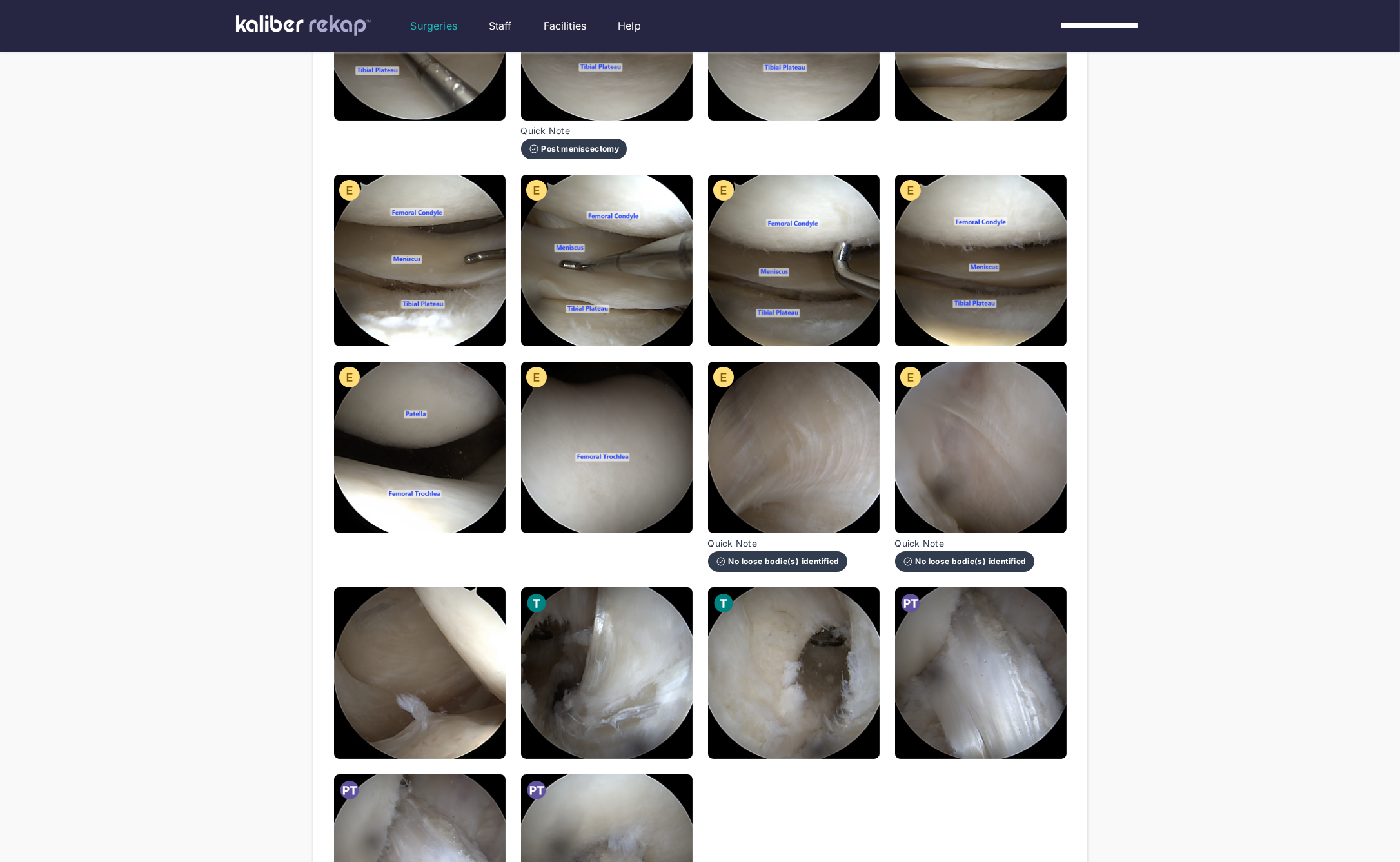
scroll to position [873, 0]
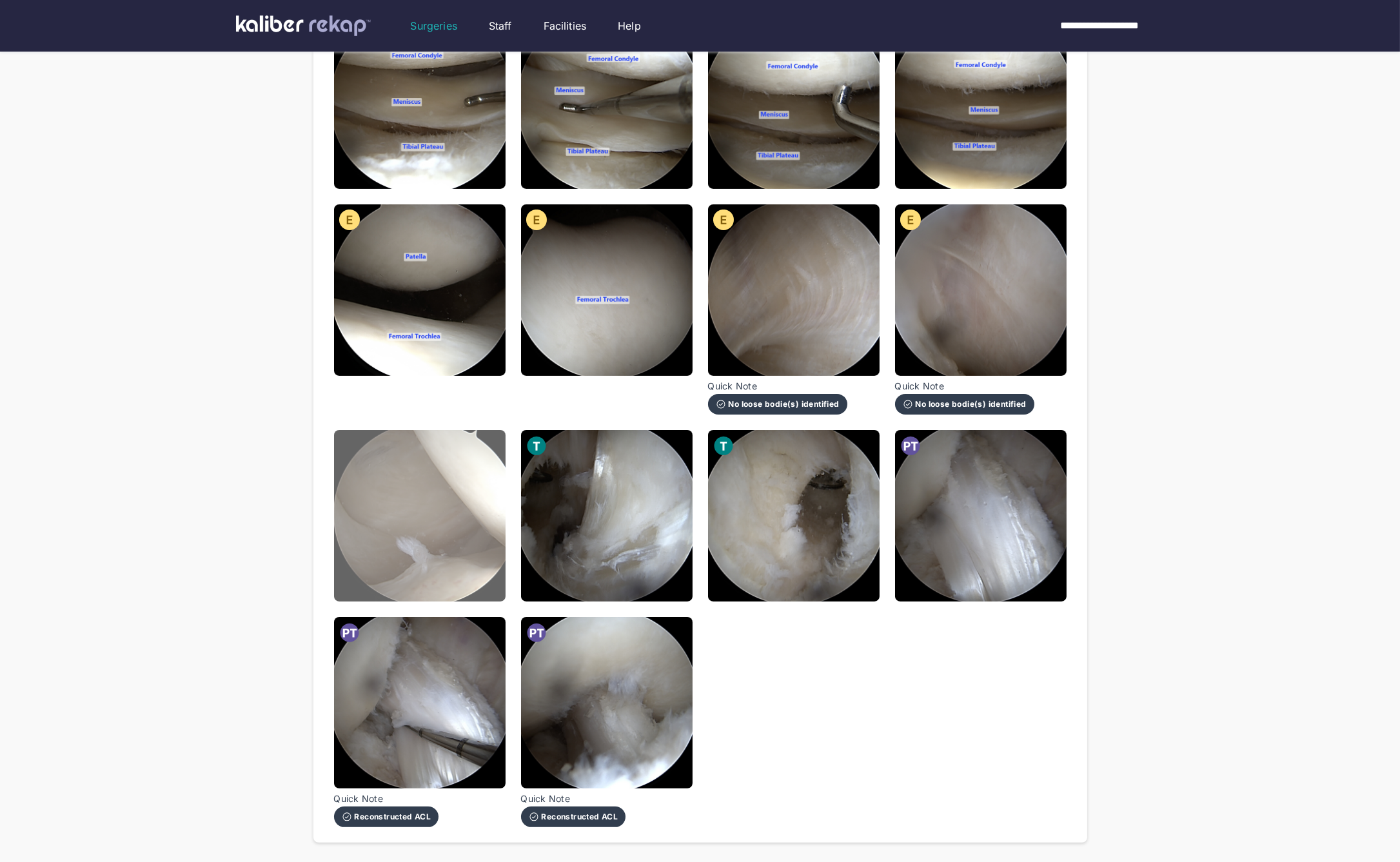
click at [464, 503] on img at bounding box center [420, 516] width 172 height 172
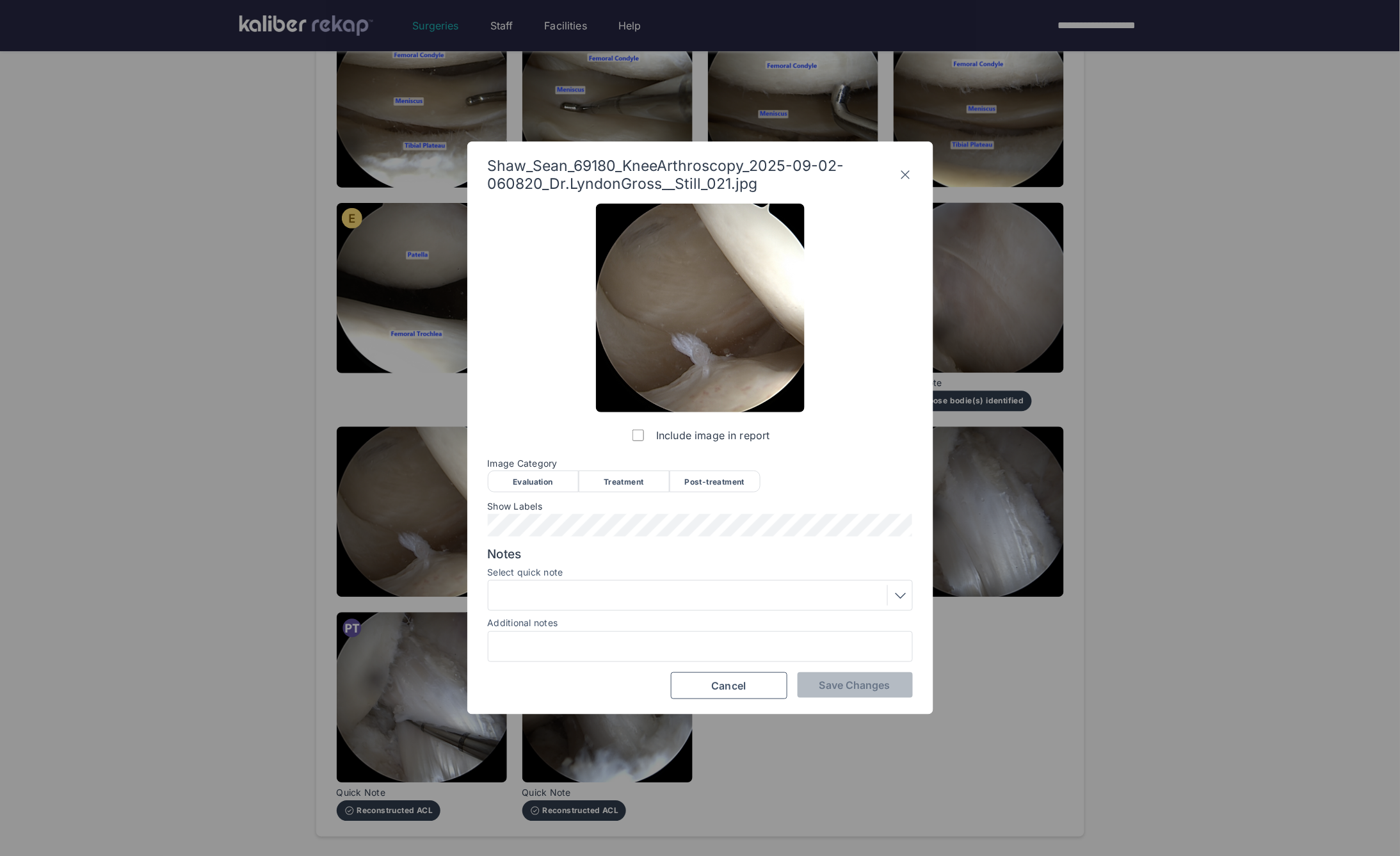
click at [528, 497] on div "Include image in report Image Category Evaluation Treatment Post-treatment Eval…" at bounding box center [700, 451] width 425 height 496
click at [521, 487] on div "Evaluation" at bounding box center [533, 481] width 91 height 22
click at [837, 692] on button "Save Changes" at bounding box center [855, 685] width 115 height 25
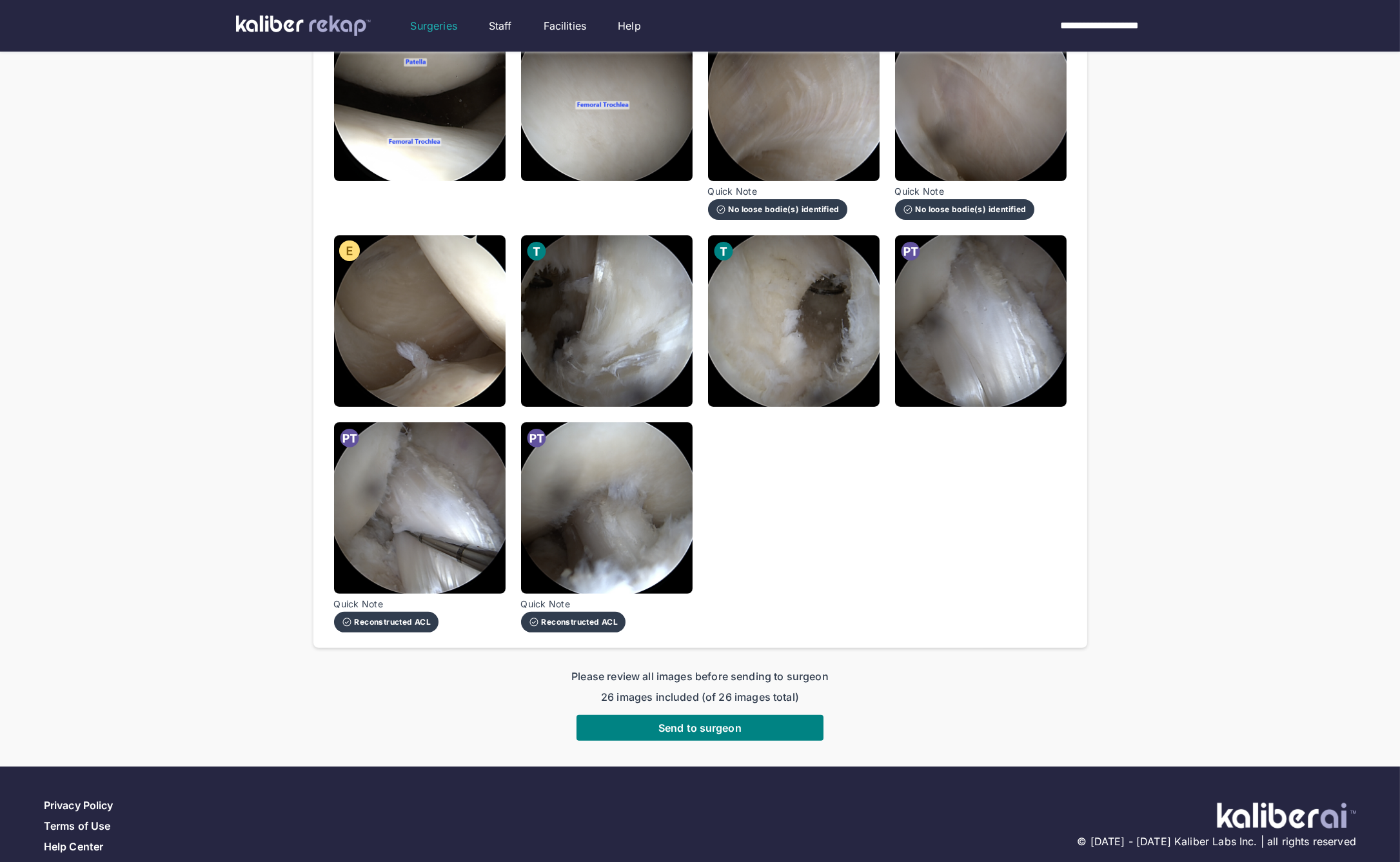
scroll to position [1074, 0]
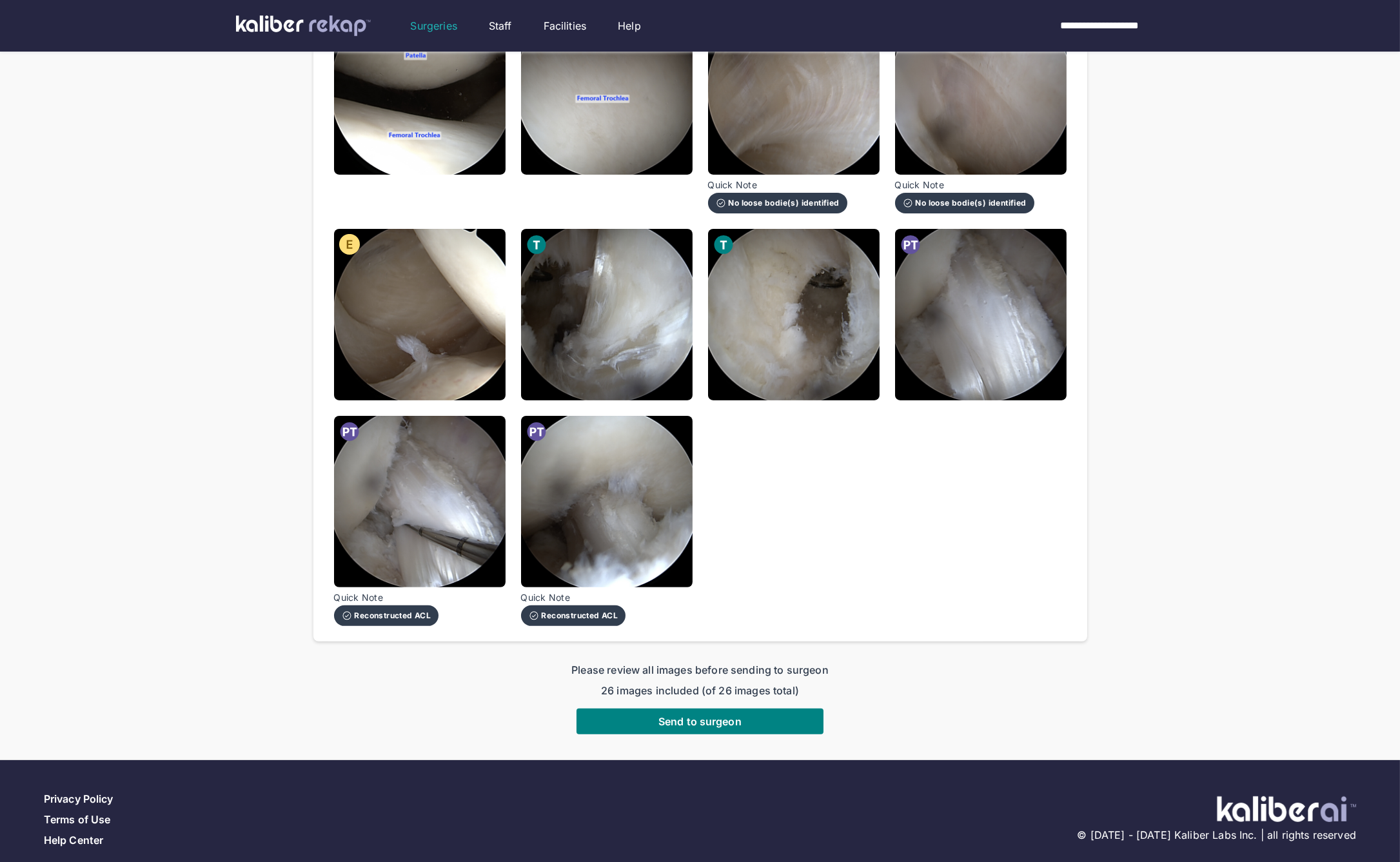
click at [762, 708] on button "Send to surgeon" at bounding box center [700, 721] width 247 height 26
